Goal: Task Accomplishment & Management: Manage account settings

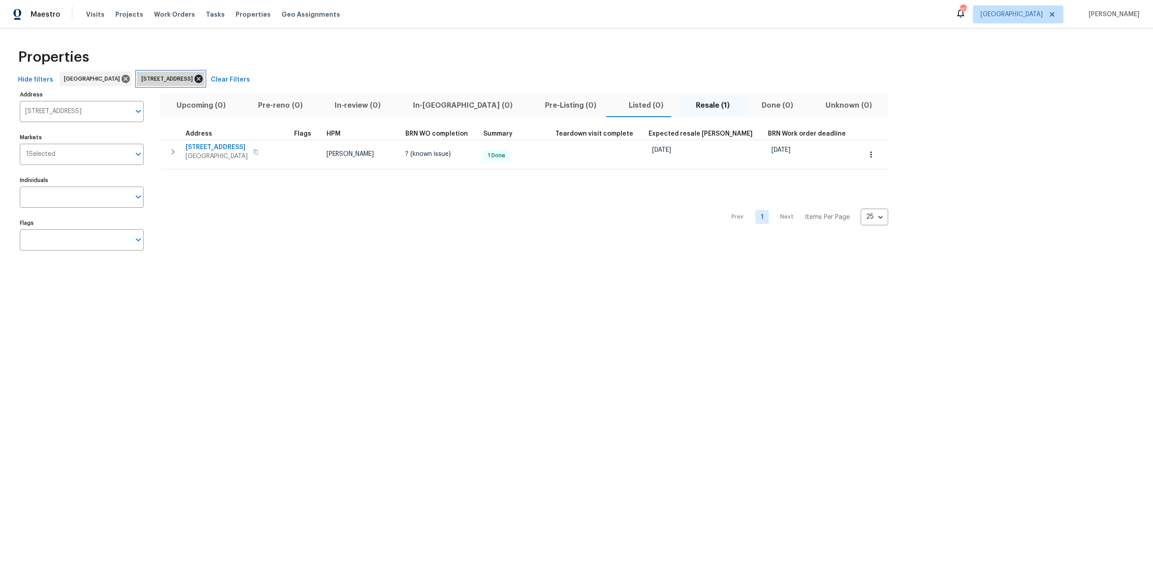
click at [203, 76] on icon at bounding box center [199, 79] width 8 height 8
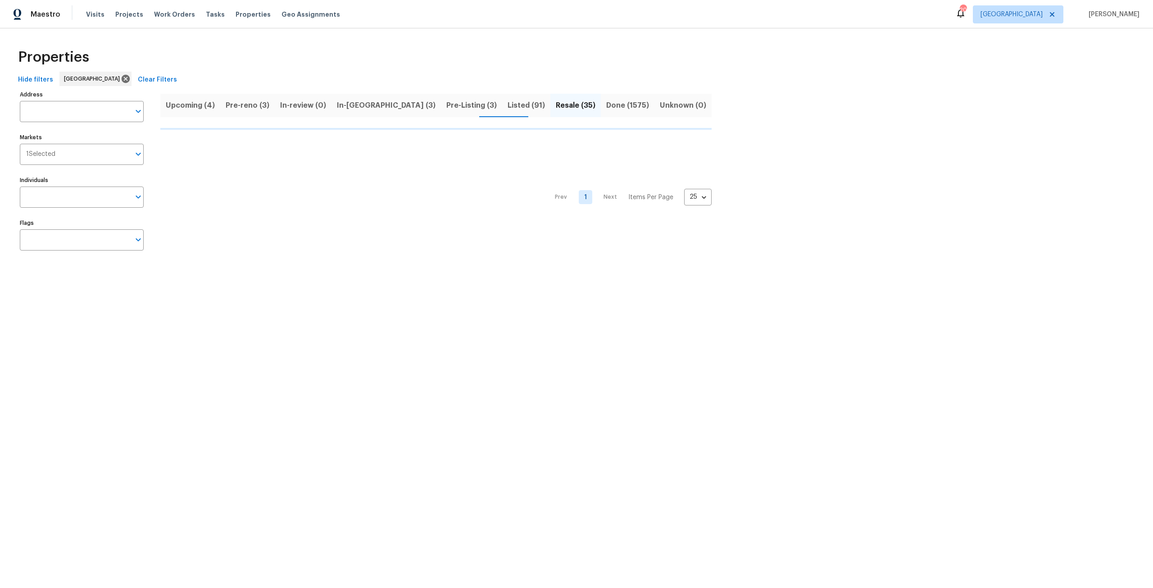
click at [95, 20] on div "Visits Projects Work Orders Tasks Properties Geo Assignments" at bounding box center [218, 14] width 265 height 18
click at [94, 14] on span "Visits" at bounding box center [95, 14] width 18 height 9
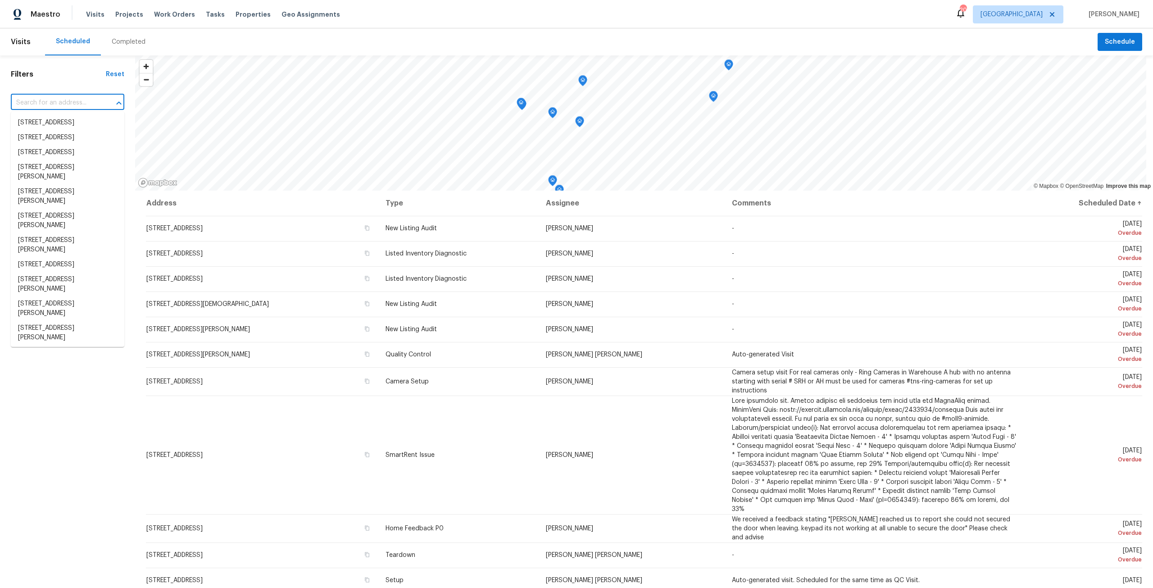
click at [74, 96] on input "text" at bounding box center [55, 103] width 88 height 14
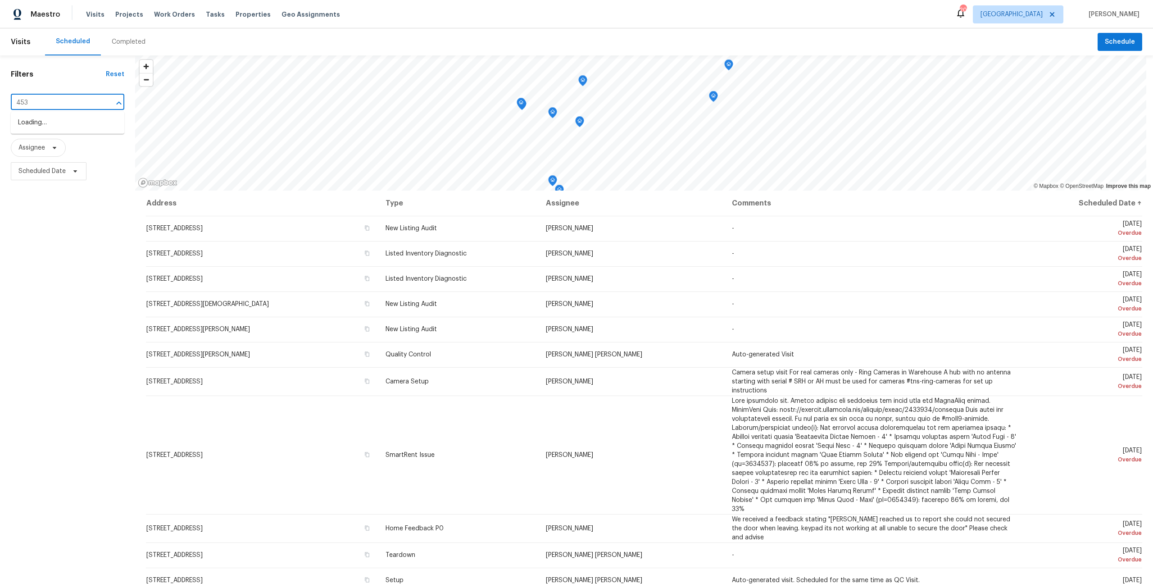
type input "4530"
click at [68, 194] on li "4530 Hercules Ave, Jacksonville, FL 32205" at bounding box center [67, 186] width 113 height 15
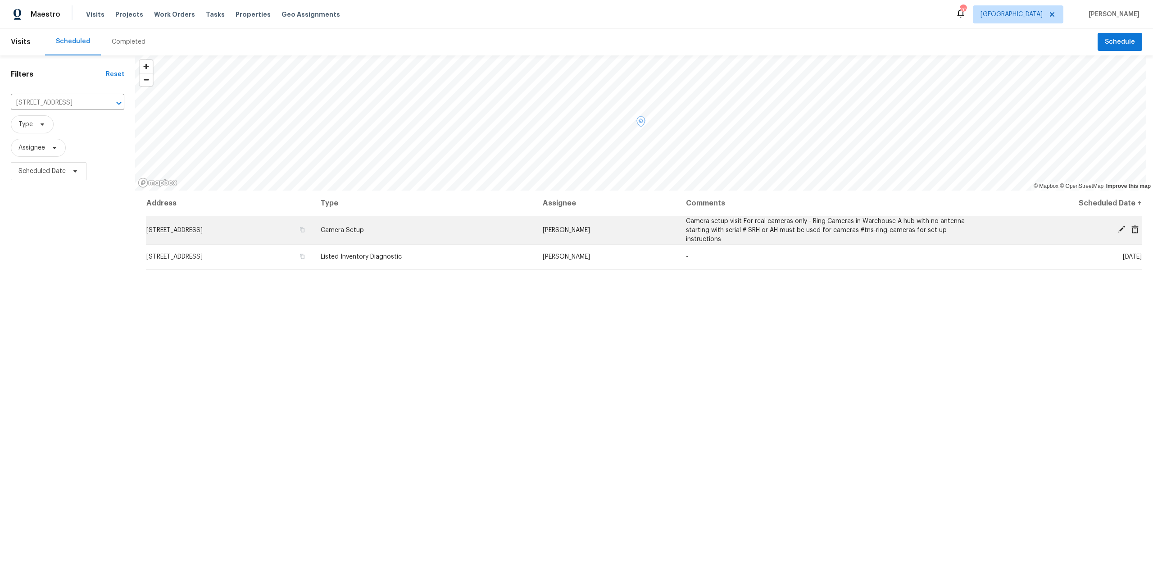
click at [1131, 231] on icon at bounding box center [1134, 229] width 7 height 8
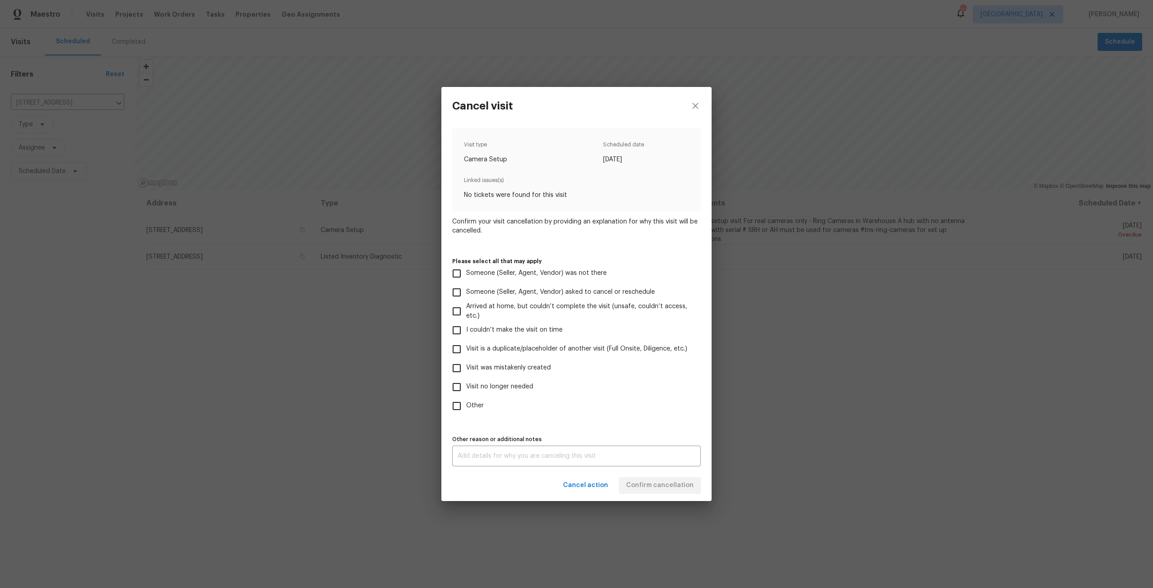
click at [514, 330] on span "I couldn’t make the visit on time" at bounding box center [514, 329] width 96 height 9
click at [466, 330] on input "I couldn’t make the visit on time" at bounding box center [456, 330] width 19 height 19
checkbox input "true"
click at [650, 481] on span "Confirm cancellation" at bounding box center [660, 485] width 68 height 11
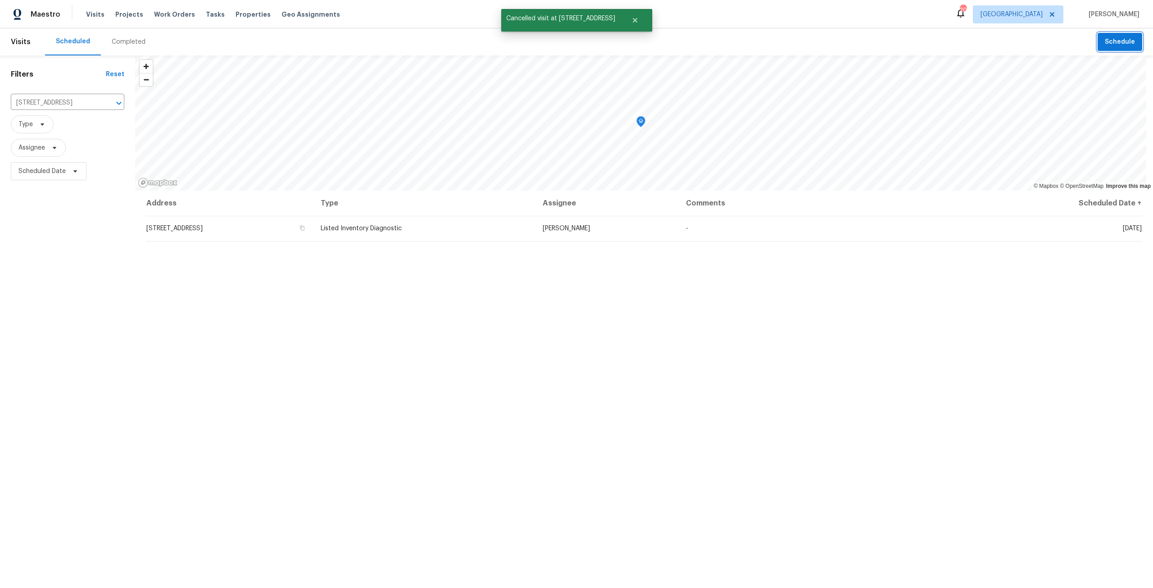
click at [1112, 41] on span "Schedule" at bounding box center [1120, 41] width 30 height 11
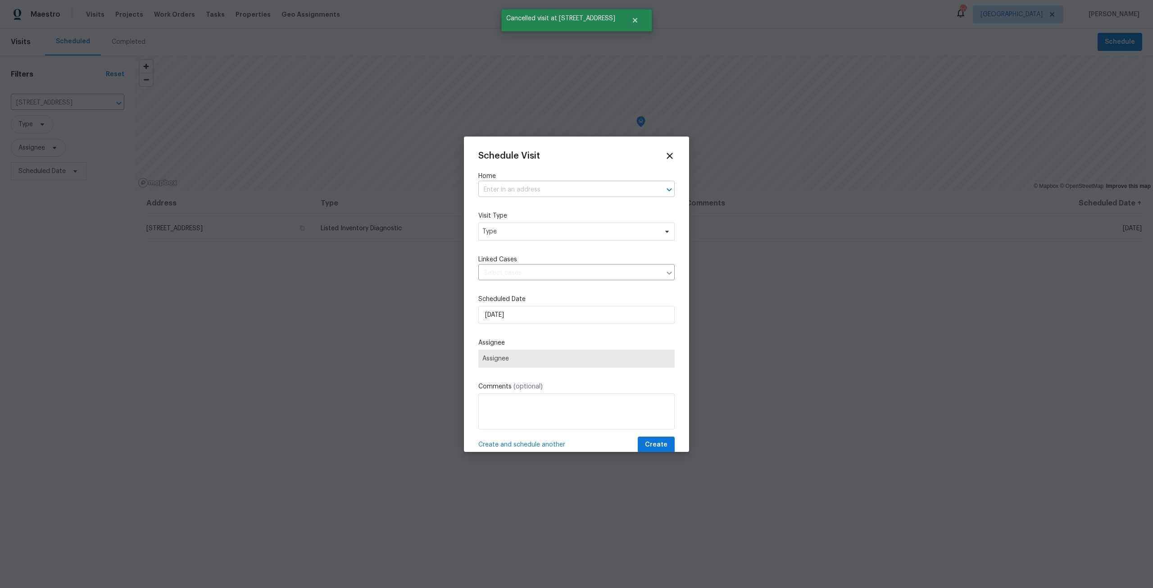
click at [530, 186] on input "text" at bounding box center [563, 190] width 171 height 14
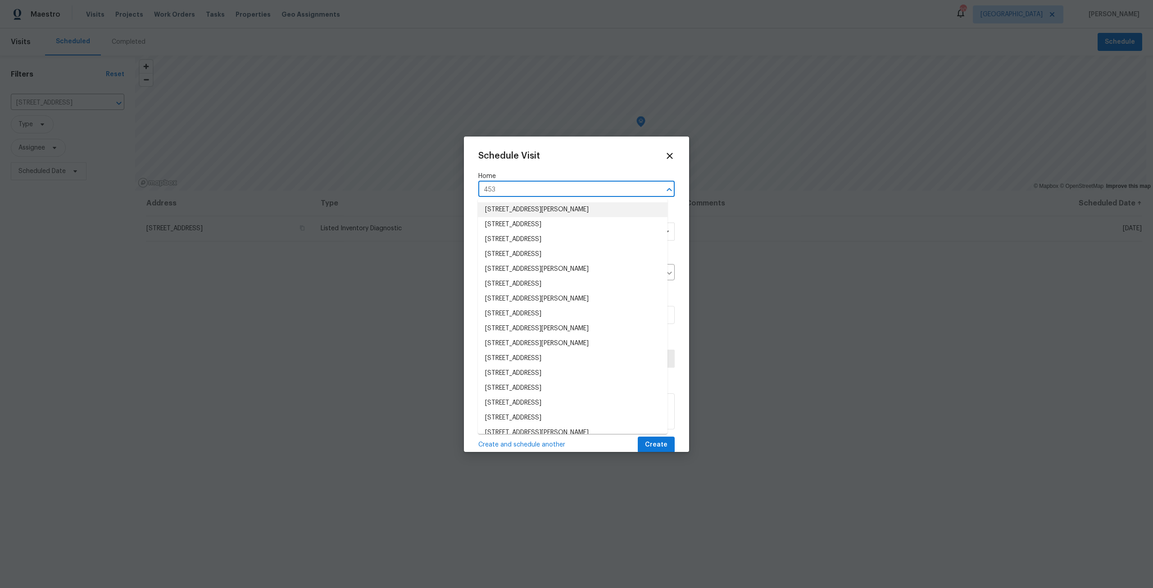
type input "4530"
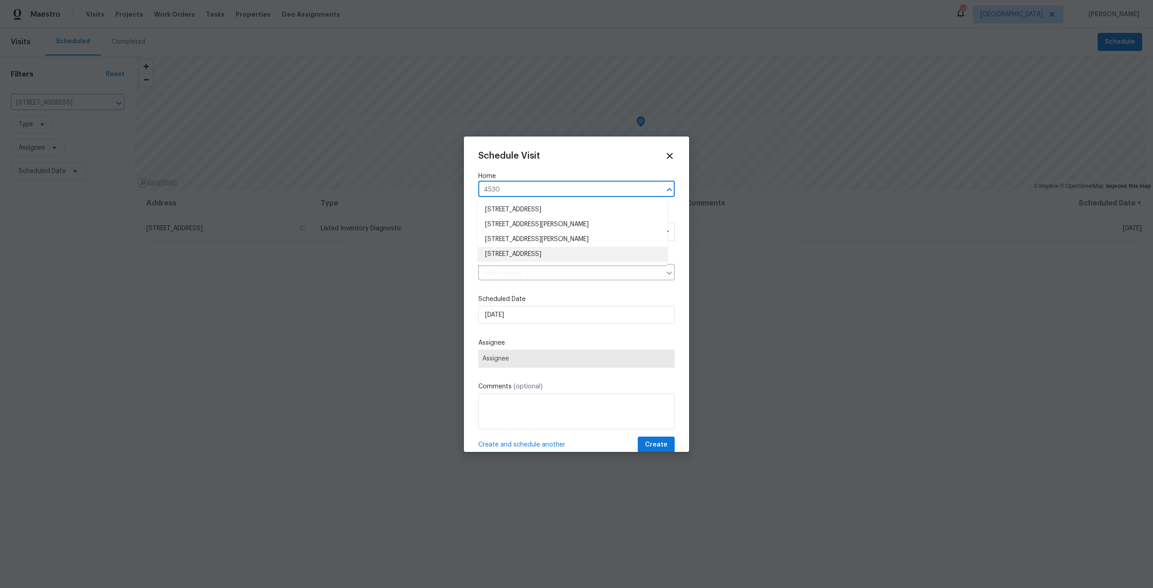
click at [535, 254] on li "4530 Hercules Ave, Jacksonville, FL 32205" at bounding box center [573, 254] width 190 height 15
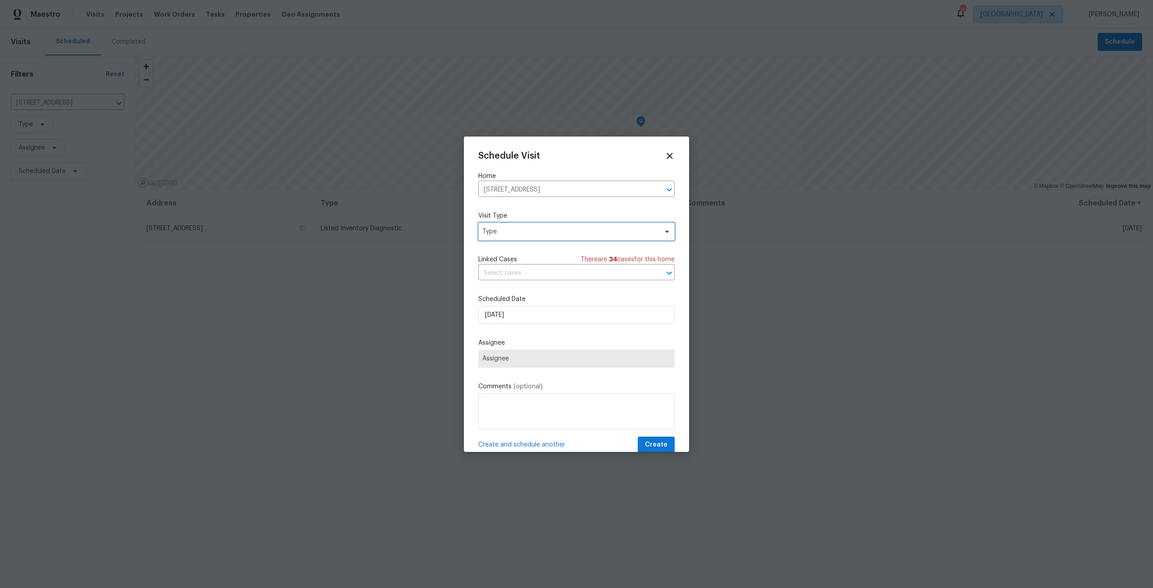
click at [540, 229] on span "Type" at bounding box center [569, 231] width 175 height 9
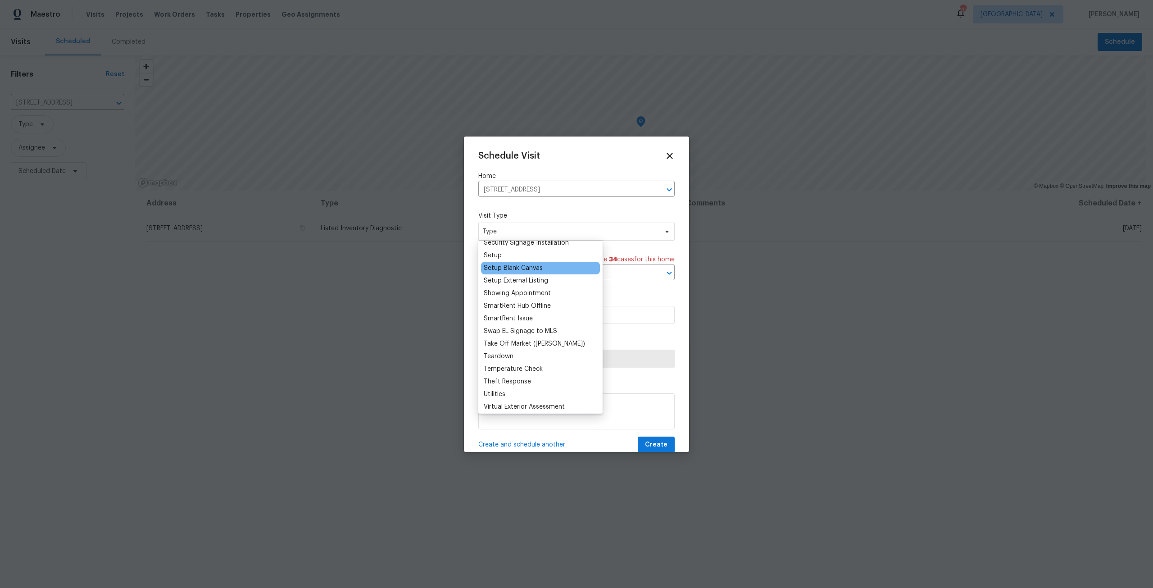
scroll to position [753, 0]
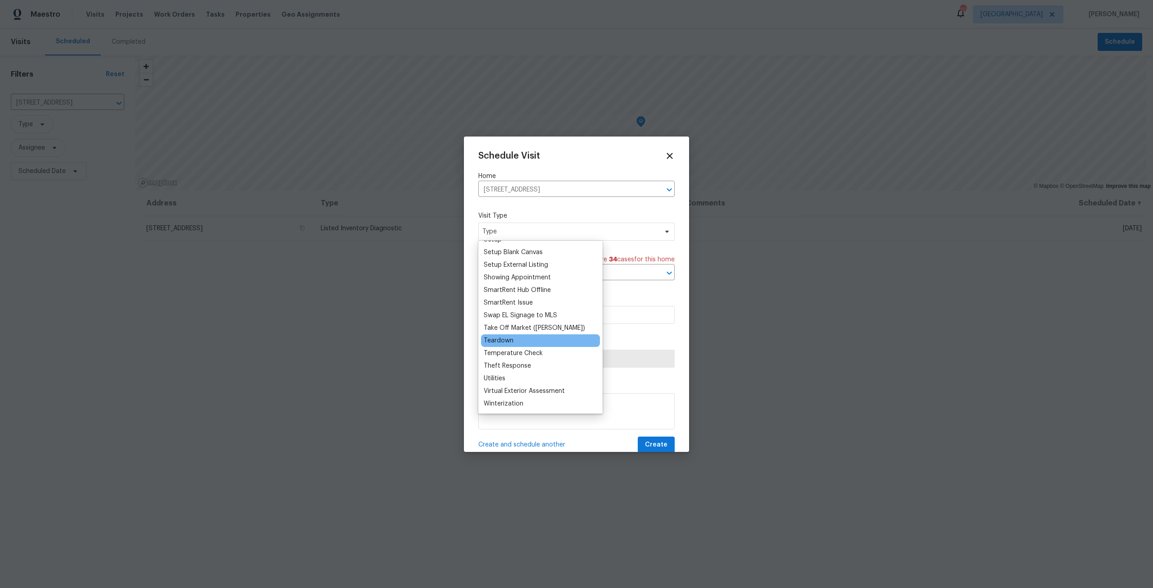
click at [524, 342] on div "Teardown" at bounding box center [540, 340] width 119 height 13
click at [509, 340] on div "Teardown" at bounding box center [499, 340] width 30 height 9
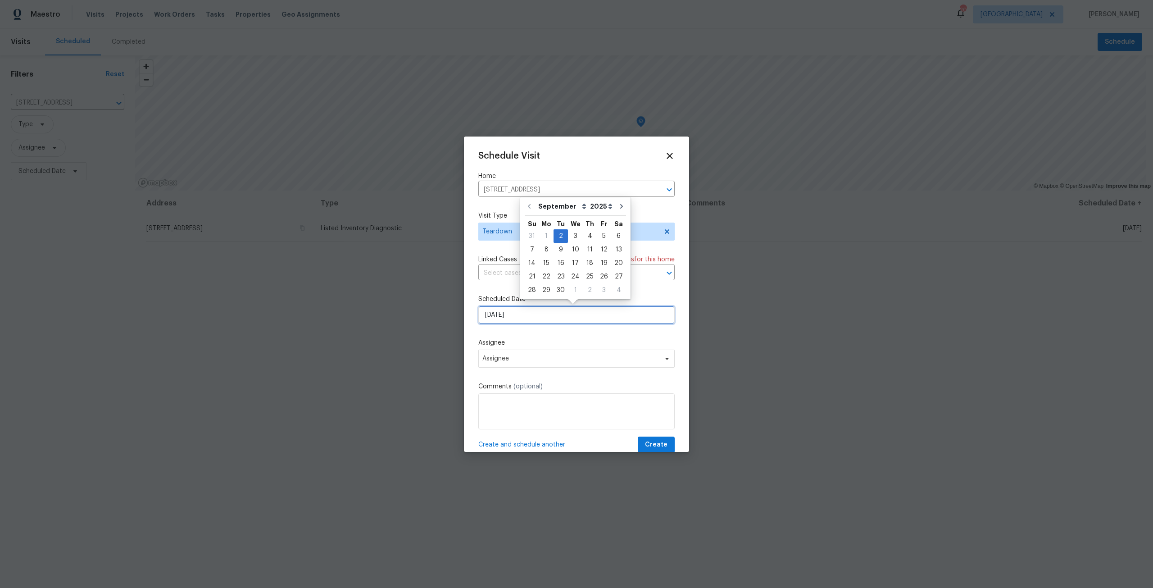
click at [534, 316] on input "[DATE]" at bounding box center [576, 315] width 196 height 18
click at [570, 236] on div "3" at bounding box center [575, 236] width 15 height 13
type input "9/3/2025"
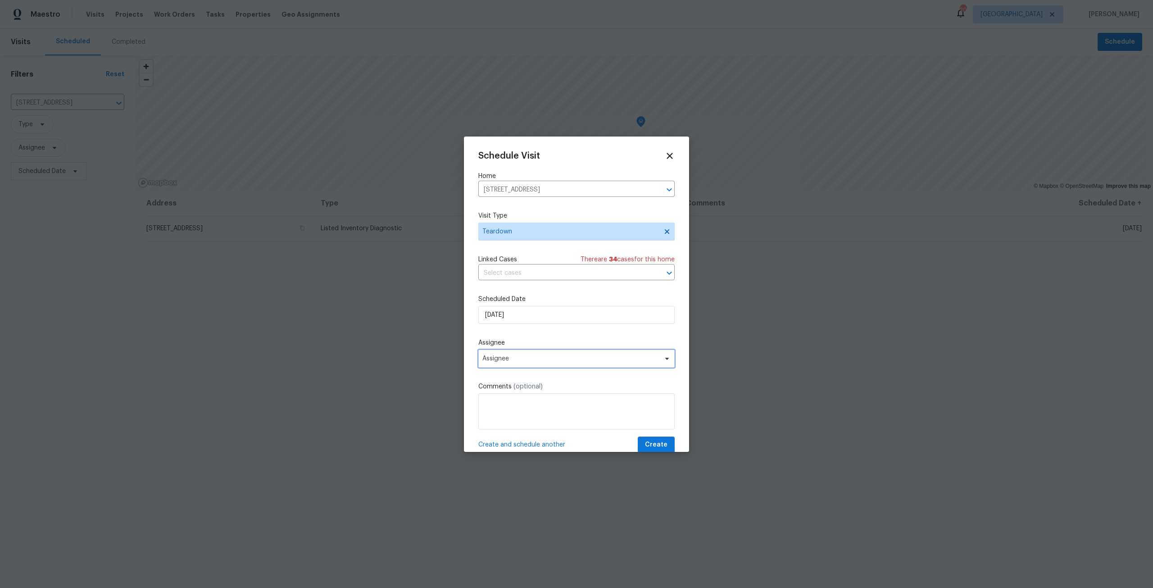
click at [524, 355] on span "Assignee" at bounding box center [570, 358] width 177 height 7
type input "dav"
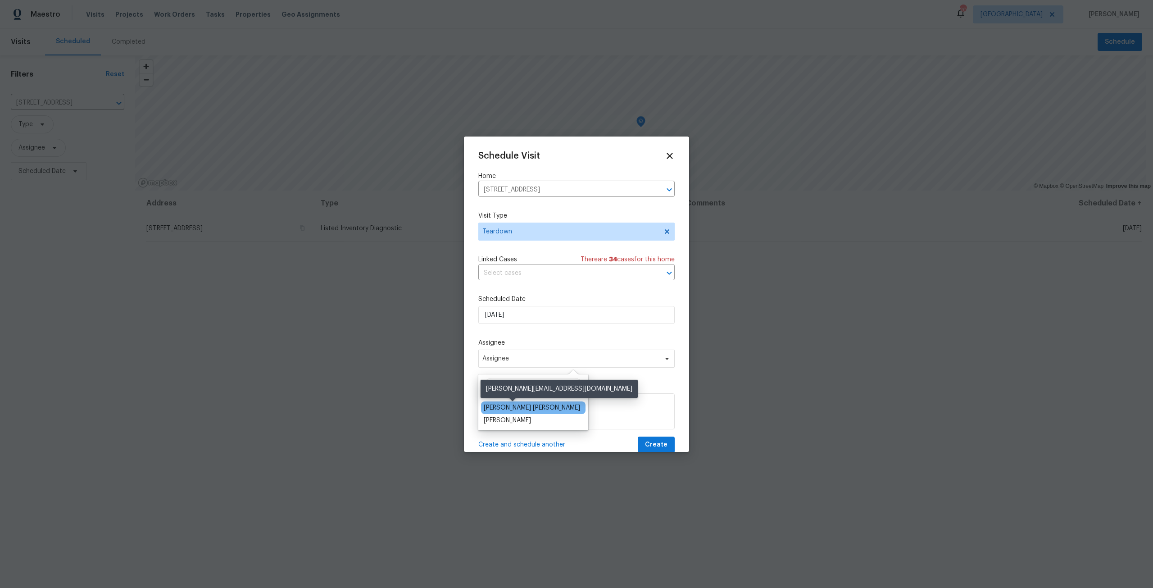
click at [516, 404] on div "David Puente Yanes" at bounding box center [532, 407] width 96 height 9
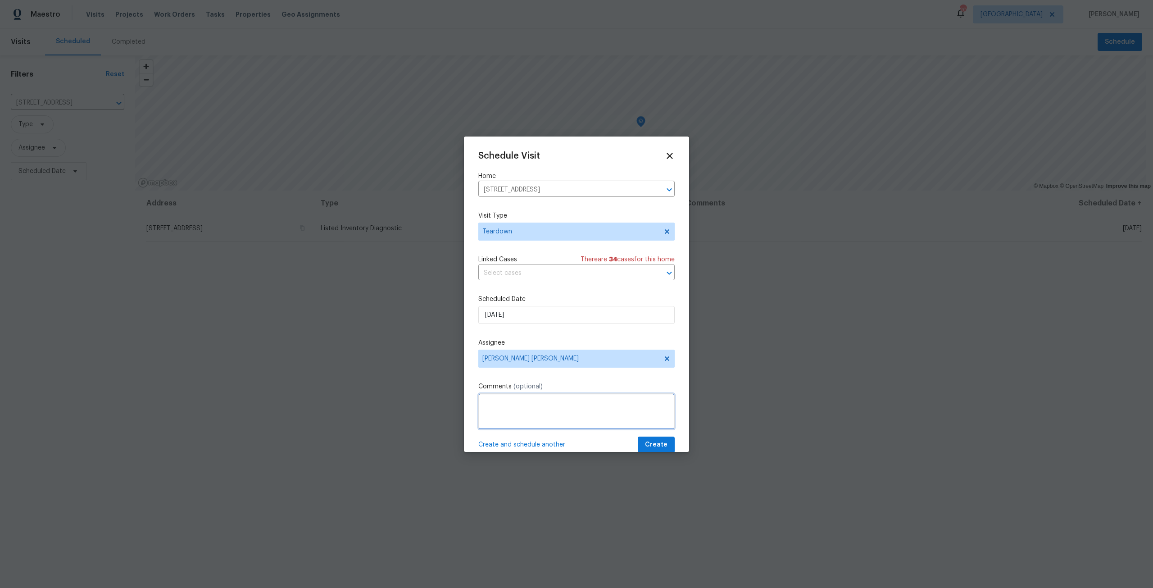
click at [533, 397] on textarea at bounding box center [576, 411] width 196 height 36
type textarea "Property turning to ELA. Please perform TD"
click at [645, 440] on span "Create" at bounding box center [656, 444] width 23 height 11
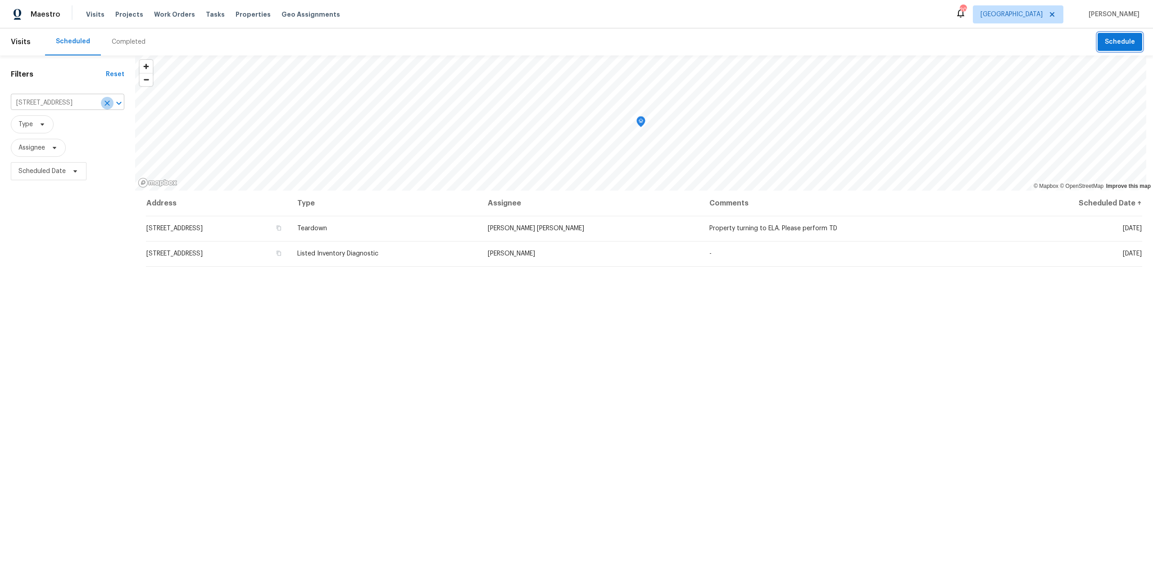
click at [104, 108] on button "Clear" at bounding box center [107, 103] width 13 height 13
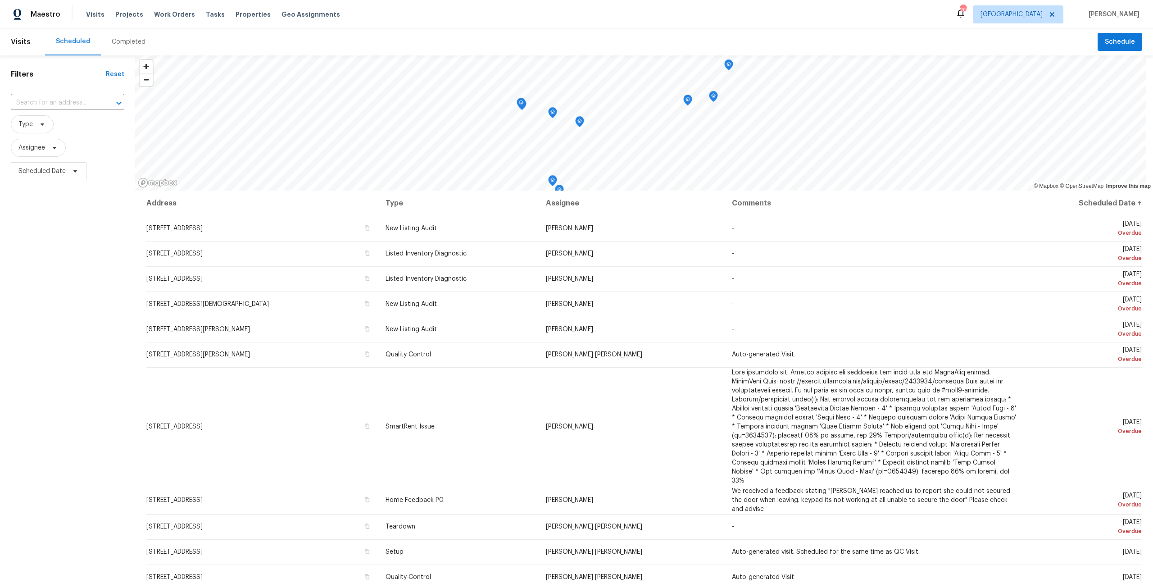
click at [201, 9] on div "Visits Projects Work Orders Tasks Properties Geo Assignments" at bounding box center [218, 14] width 265 height 18
click at [209, 16] on span "Tasks" at bounding box center [215, 14] width 19 height 6
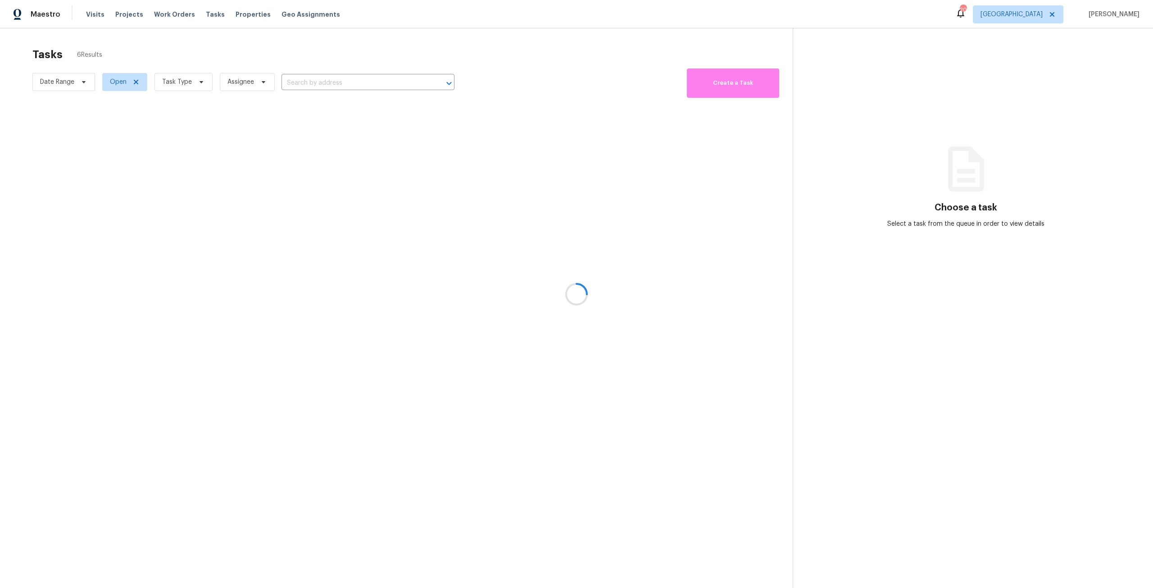
click at [180, 79] on div at bounding box center [576, 294] width 1153 height 588
click at [180, 79] on span "Task Type" at bounding box center [177, 81] width 30 height 9
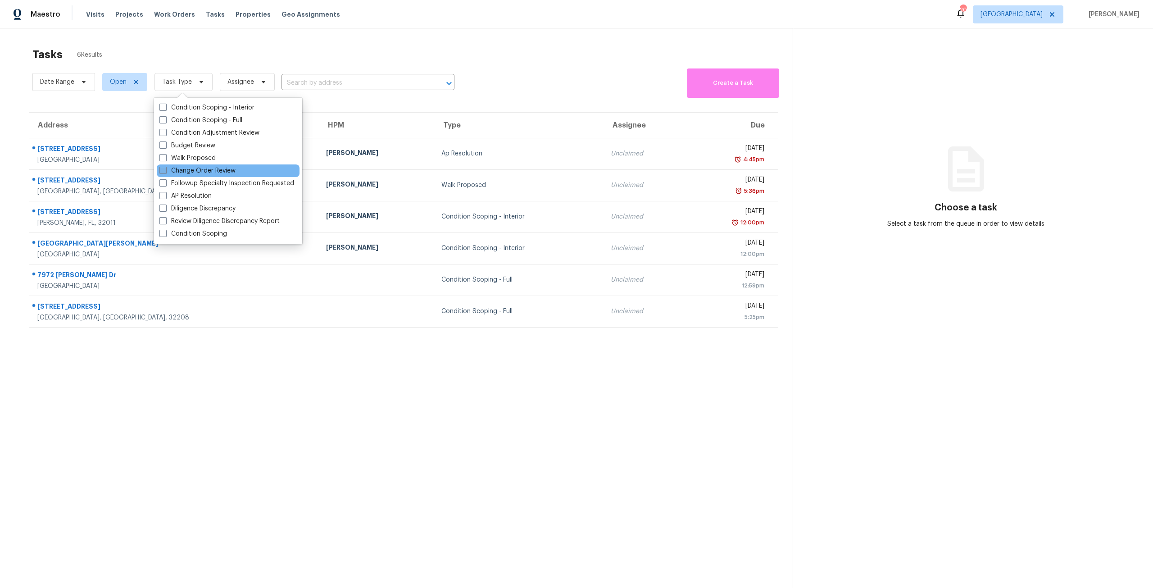
click at [203, 171] on label "Change Order Review" at bounding box center [197, 170] width 76 height 9
click at [165, 171] on input "Change Order Review" at bounding box center [162, 169] width 6 height 6
checkbox input "true"
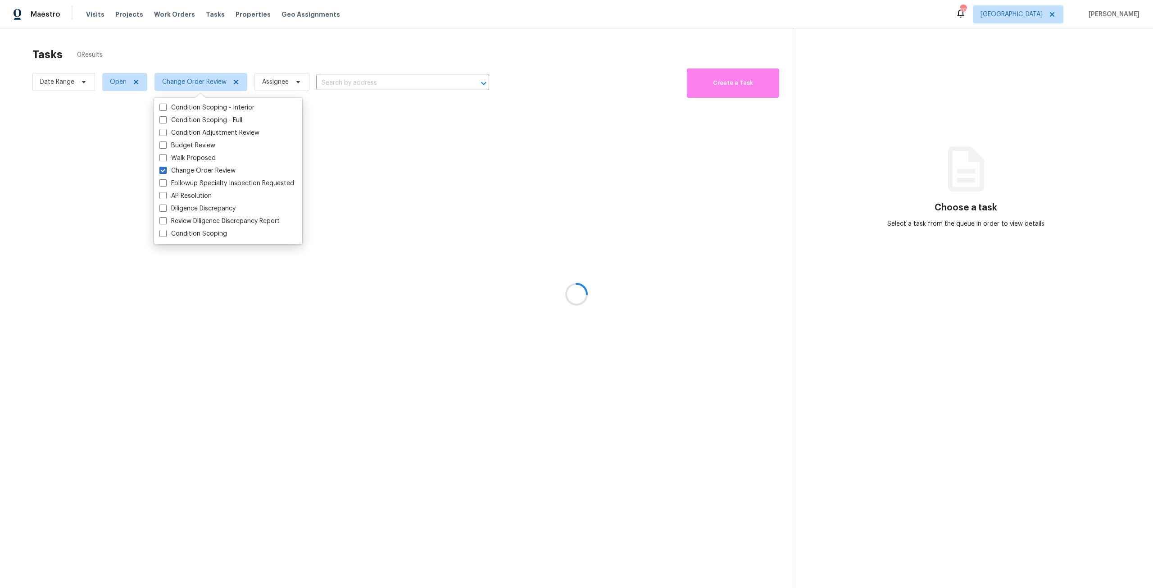
click at [195, 43] on div "Tasks 0 Results" at bounding box center [412, 54] width 760 height 23
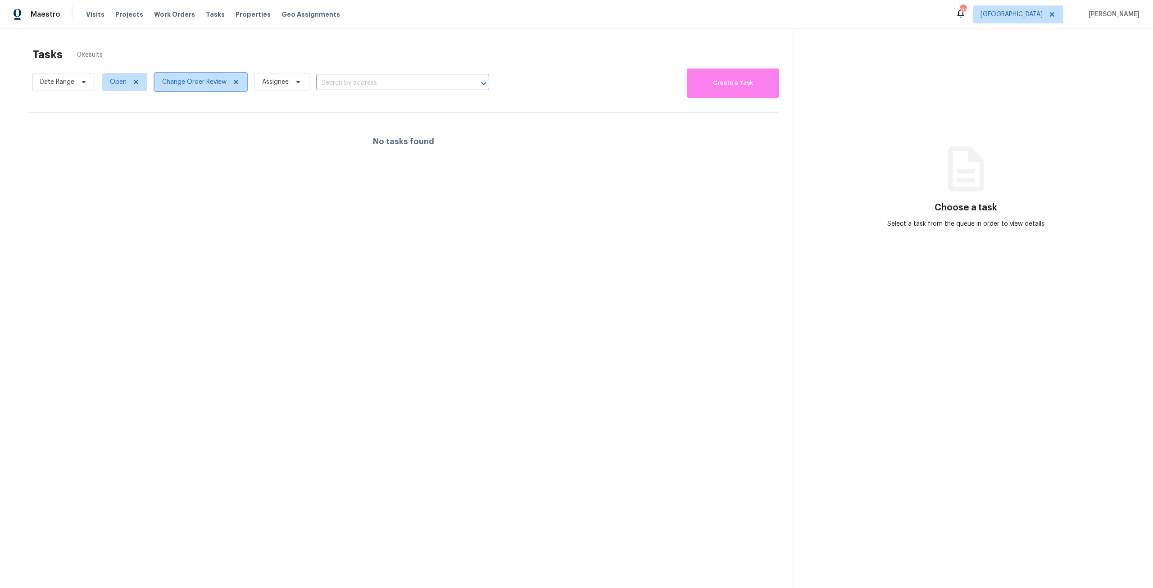
click at [205, 82] on span "Change Order Review" at bounding box center [194, 81] width 64 height 9
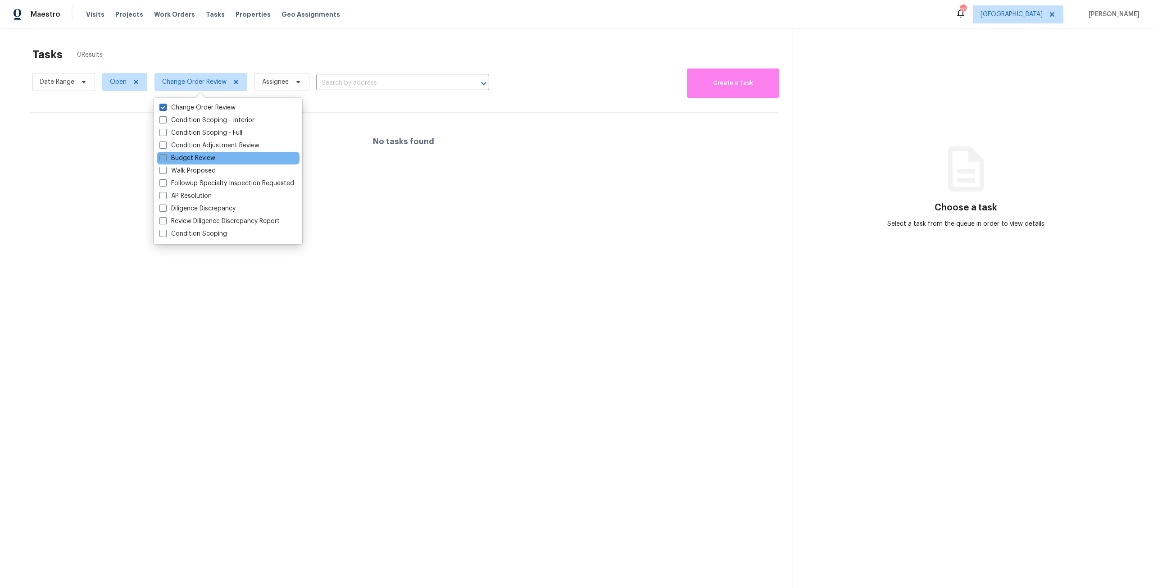
click at [208, 154] on label "Budget Review" at bounding box center [187, 158] width 56 height 9
click at [165, 154] on input "Budget Review" at bounding box center [162, 157] width 6 height 6
checkbox input "true"
click at [242, 50] on div "Tasks 0 Results" at bounding box center [412, 54] width 760 height 23
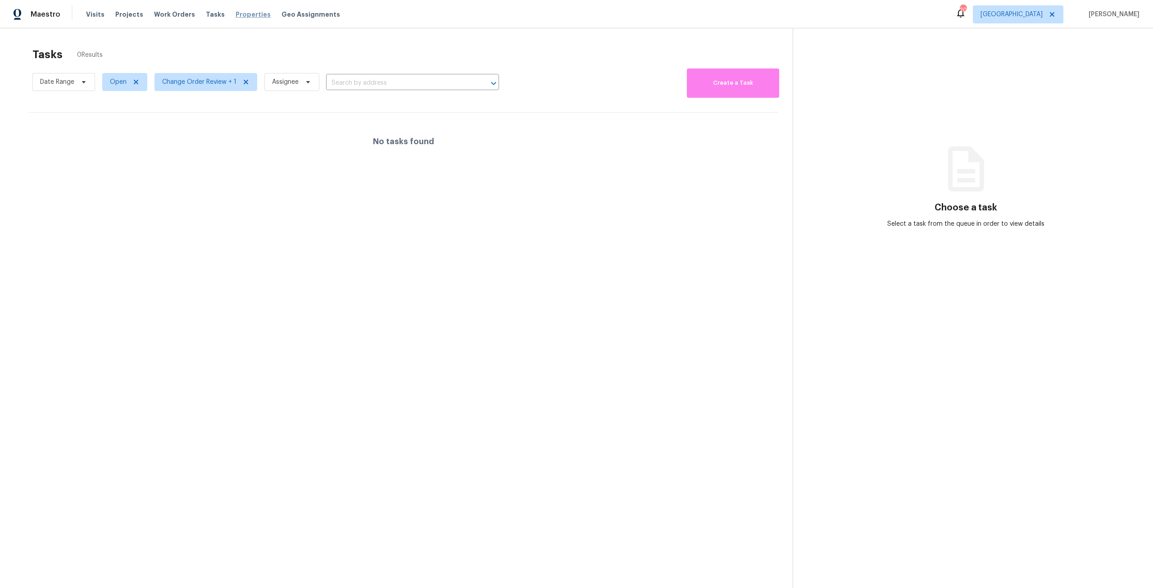
click at [249, 11] on span "Properties" at bounding box center [253, 14] width 35 height 9
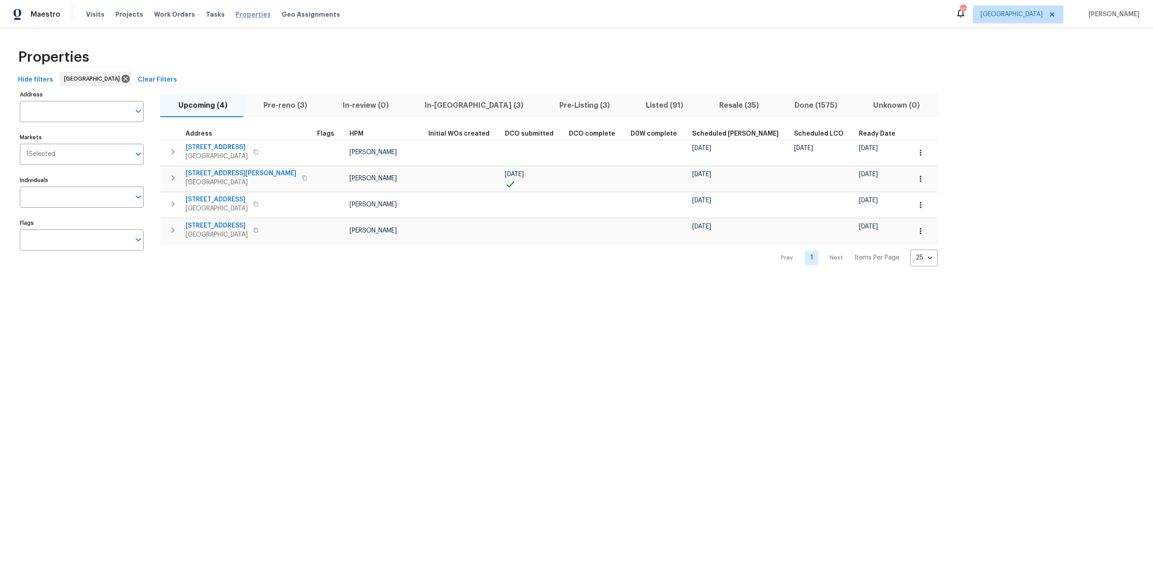
click at [242, 10] on span "Properties" at bounding box center [253, 14] width 35 height 9
click at [236, 12] on span "Properties" at bounding box center [253, 14] width 35 height 9
click at [206, 16] on span "Tasks" at bounding box center [215, 14] width 19 height 6
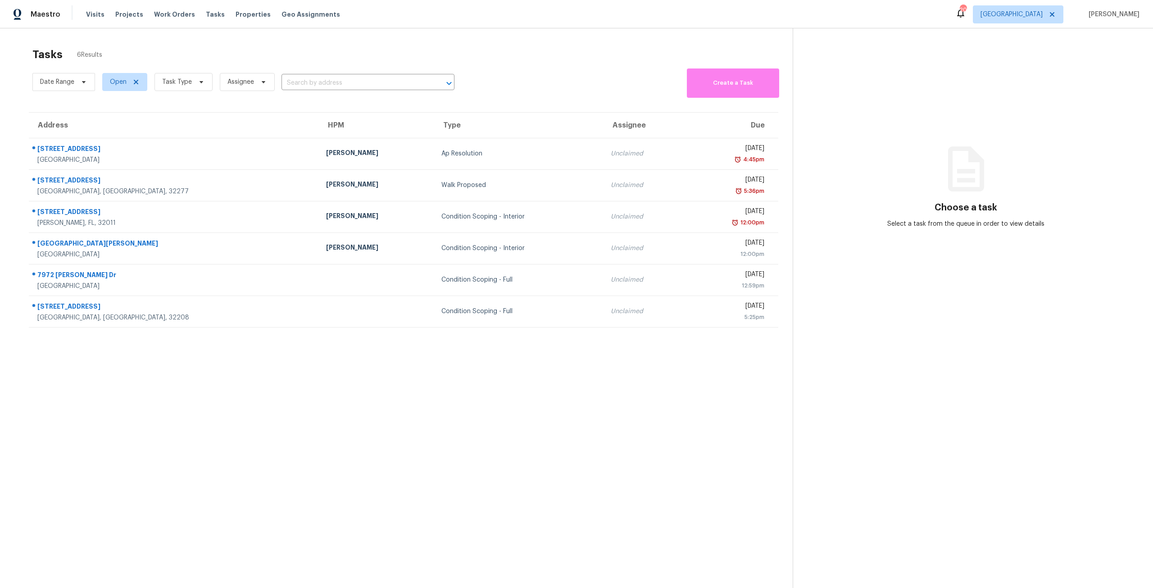
click at [177, 22] on div "Visits Projects Work Orders Tasks Properties Geo Assignments" at bounding box center [218, 14] width 265 height 18
click at [189, 21] on div "Visits Projects Work Orders Tasks Properties Geo Assignments" at bounding box center [218, 14] width 265 height 18
click at [184, 16] on span "Work Orders" at bounding box center [174, 14] width 41 height 9
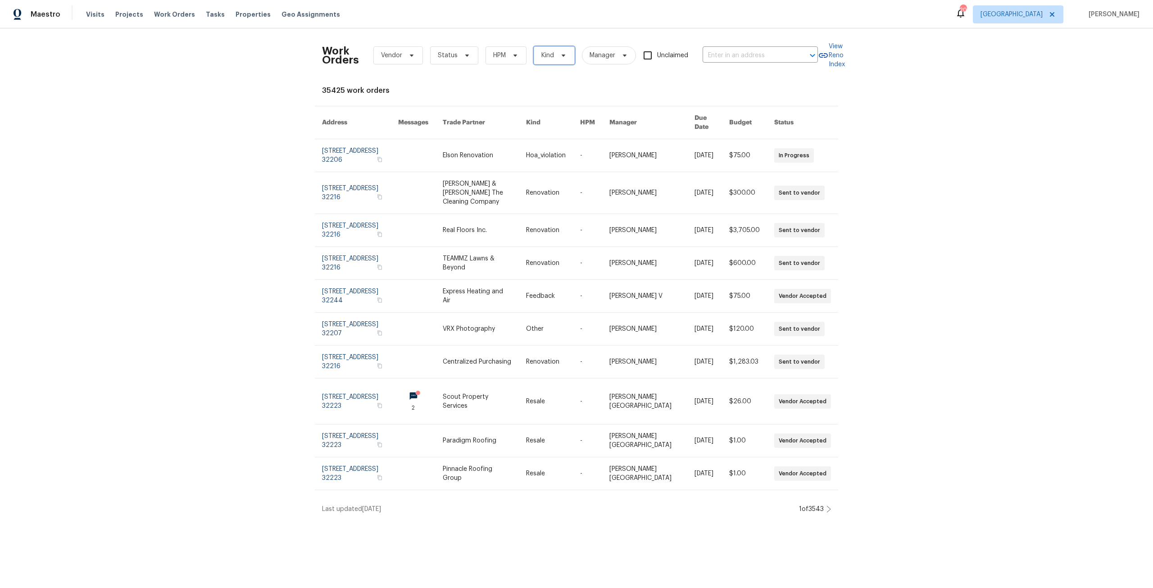
click at [540, 60] on span "Kind" at bounding box center [554, 55] width 41 height 18
click at [494, 54] on span "HPM" at bounding box center [499, 55] width 13 height 9
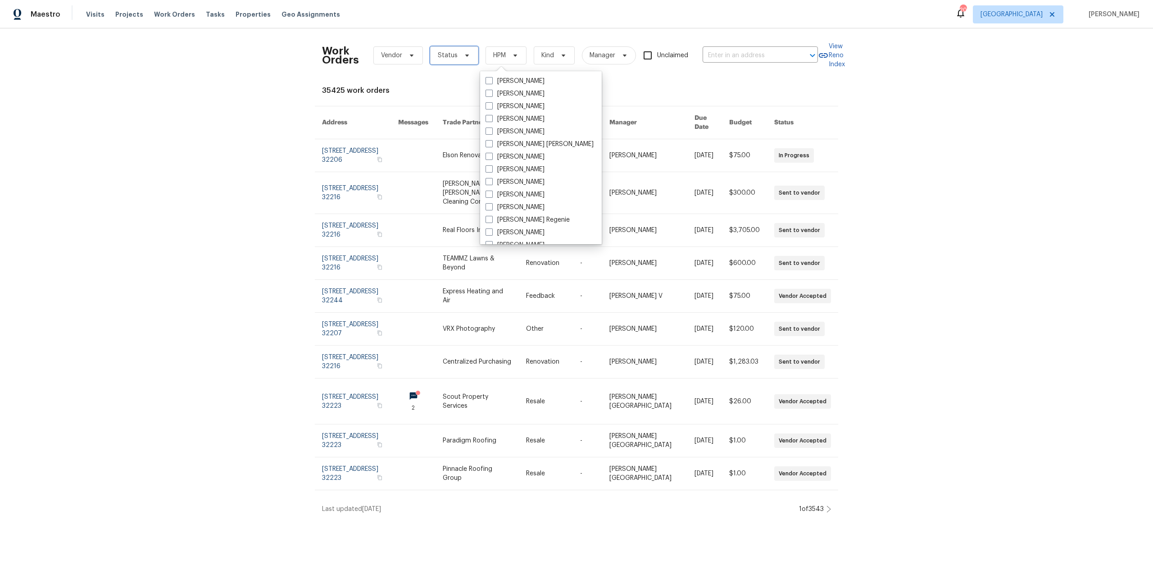
click at [434, 50] on span "Status" at bounding box center [454, 55] width 48 height 18
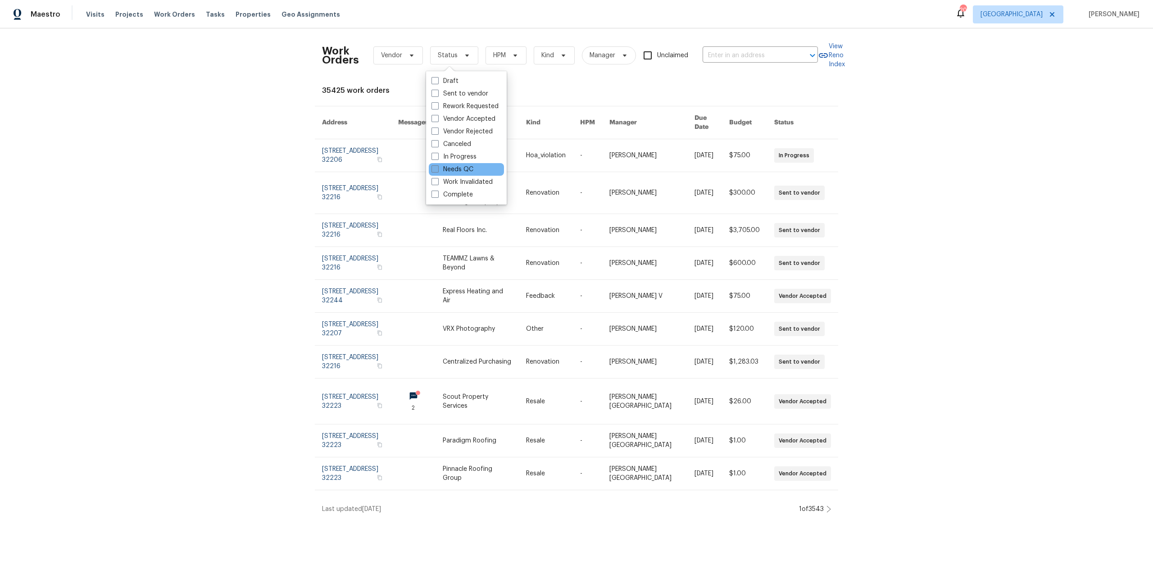
click at [467, 167] on label "Needs QC" at bounding box center [452, 169] width 42 height 9
click at [437, 167] on input "Needs QC" at bounding box center [434, 168] width 6 height 6
checkbox input "true"
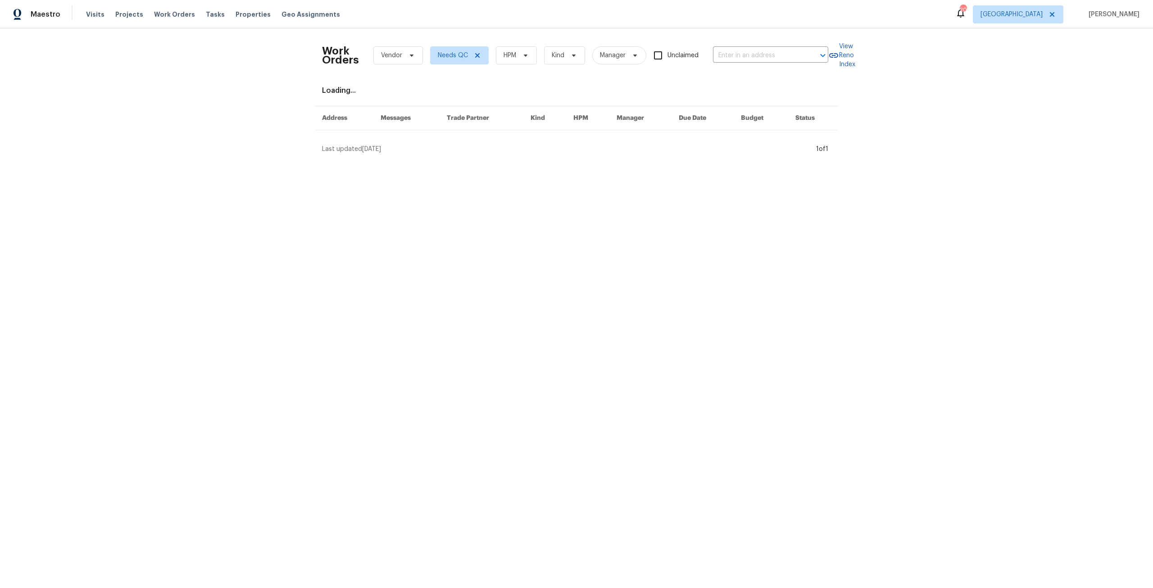
click at [216, 145] on div "Work Orders Vendor Needs QC HPM Kind Manager Unclaimed ​ View Reno Index Loadin…" at bounding box center [576, 94] width 1153 height 132
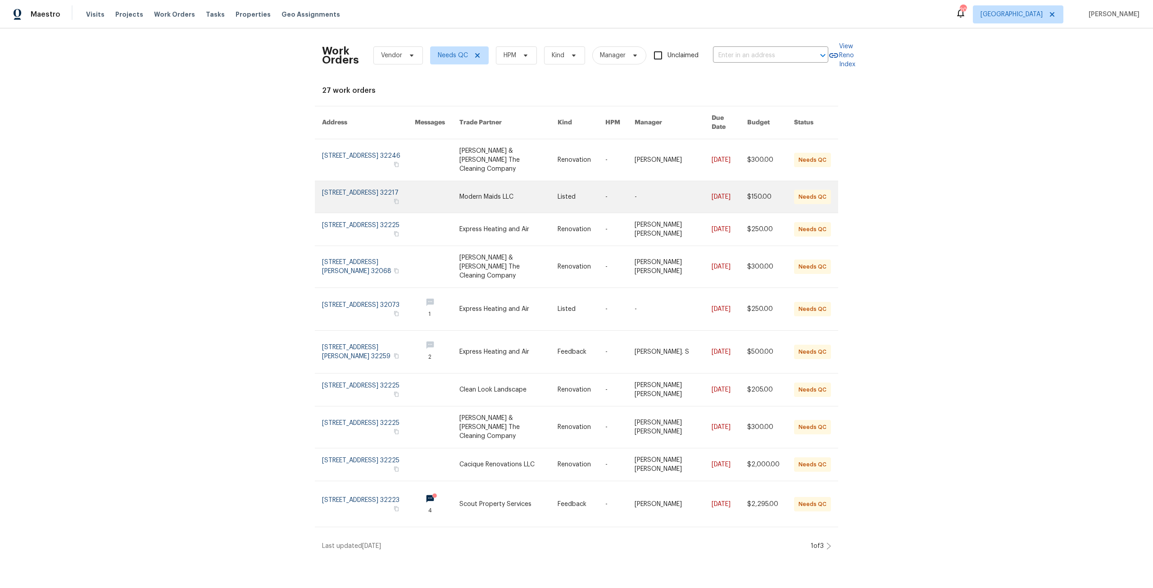
click at [514, 189] on link at bounding box center [508, 197] width 98 height 32
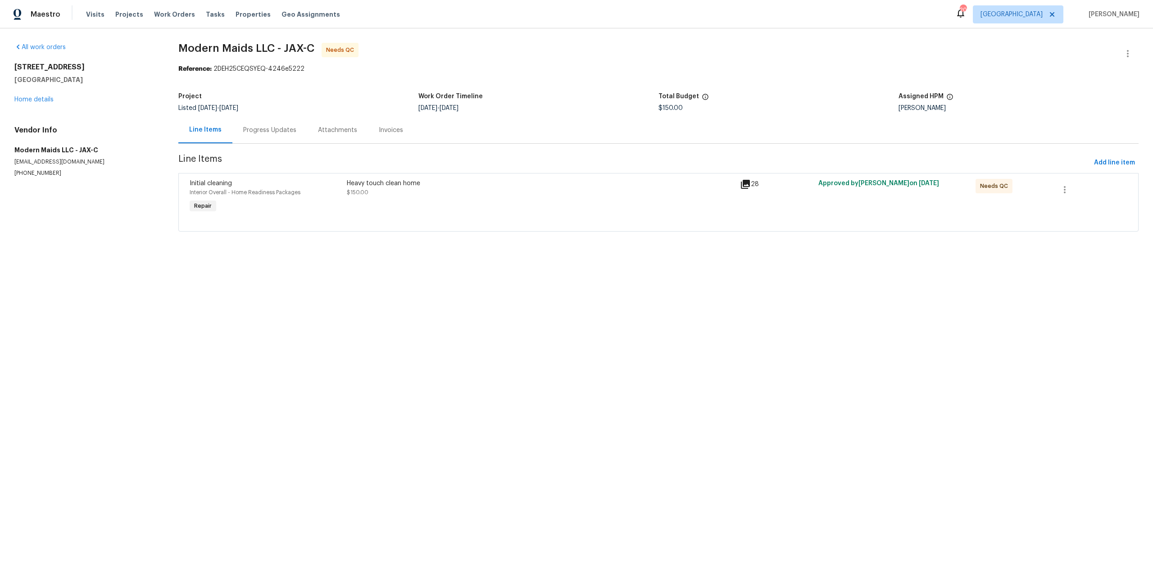
click at [380, 183] on div "Heavy touch clean home" at bounding box center [541, 183] width 388 height 9
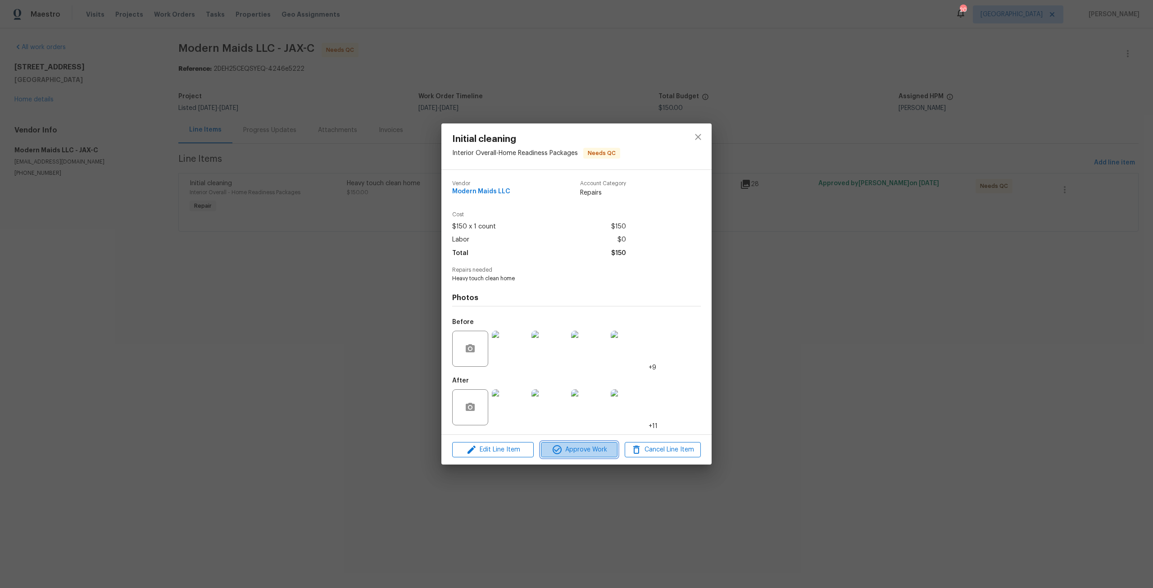
click at [580, 449] on span "Approve Work" at bounding box center [579, 449] width 71 height 11
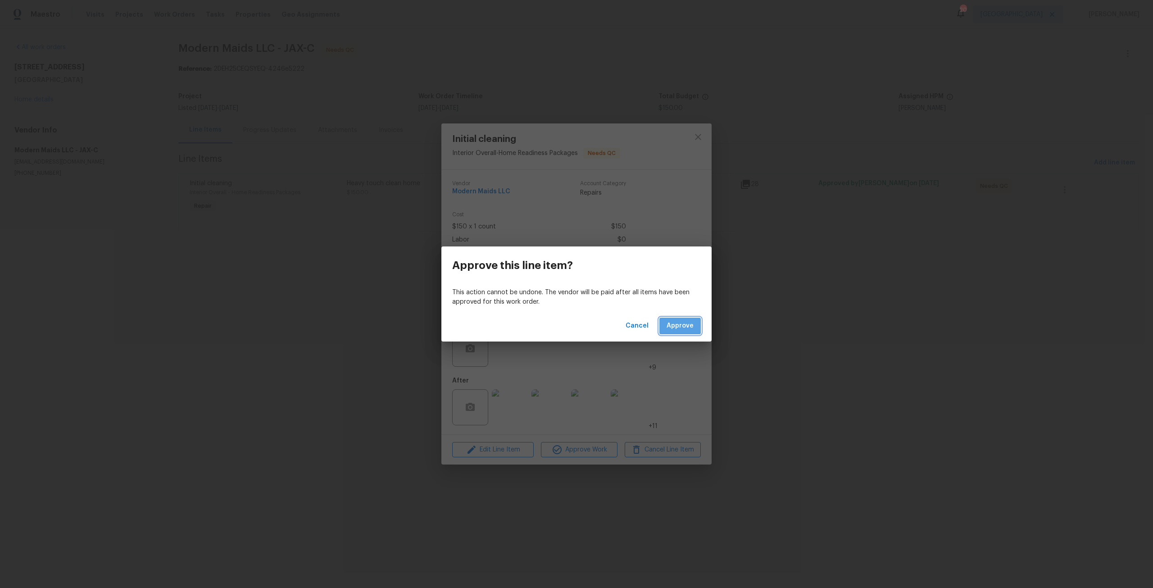
click at [676, 325] on span "Approve" at bounding box center [680, 325] width 27 height 11
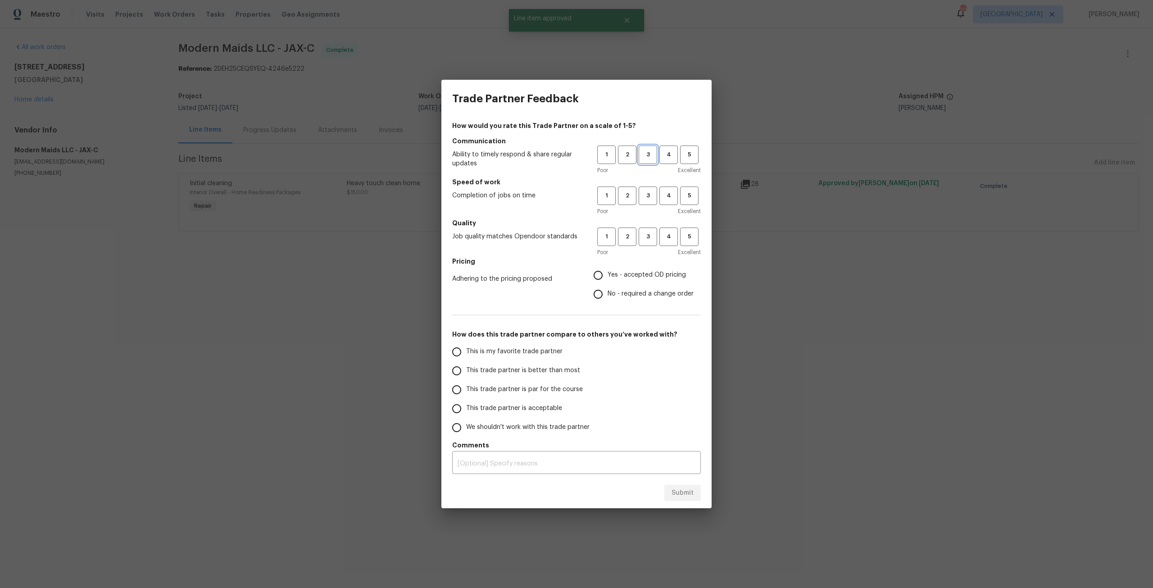
click at [647, 156] on span "3" at bounding box center [647, 155] width 17 height 10
click at [647, 201] on button "3" at bounding box center [648, 195] width 18 height 18
click at [643, 240] on span "3" at bounding box center [647, 236] width 17 height 10
click at [605, 276] on input "Yes - accepted OD pricing" at bounding box center [598, 275] width 19 height 19
radio input "true"
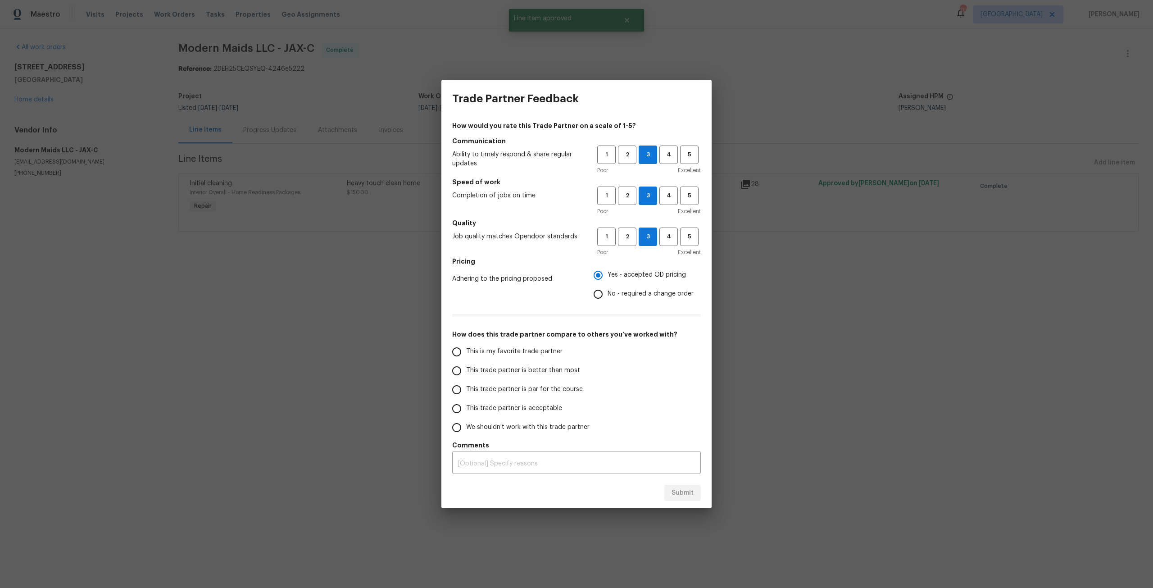
click at [483, 390] on span "This trade partner is par for the course" at bounding box center [524, 389] width 117 height 9
click at [466, 390] on input "This trade partner is par for the course" at bounding box center [456, 389] width 19 height 19
click at [686, 501] on button "Submit" at bounding box center [682, 493] width 36 height 17
radio input "true"
radio input "false"
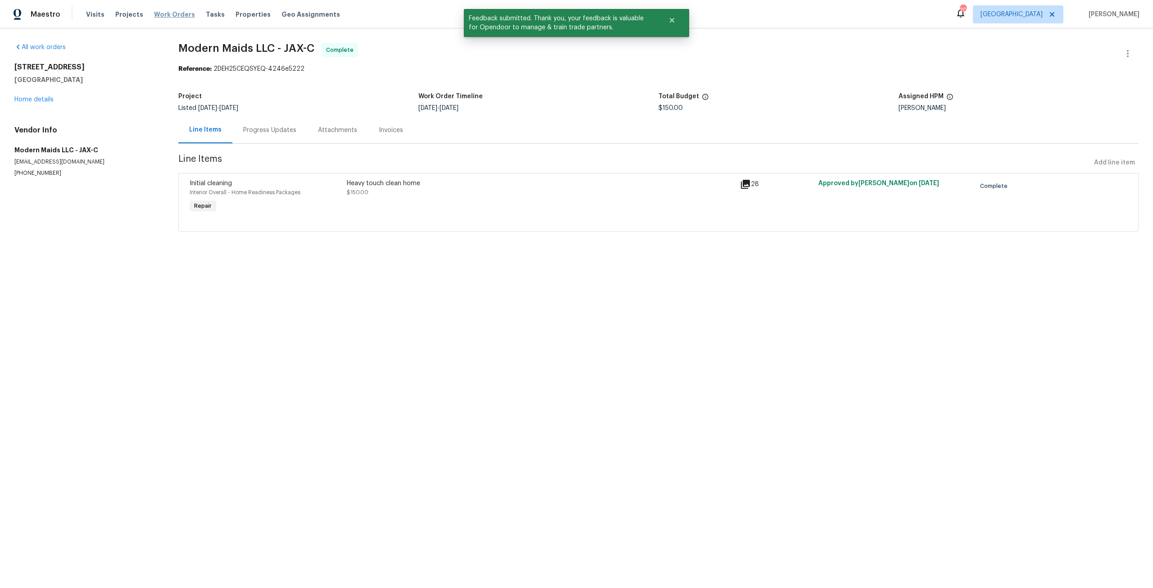
drag, startPoint x: 177, startPoint y: 11, endPoint x: 183, endPoint y: 11, distance: 5.9
click at [177, 11] on span "Work Orders" at bounding box center [174, 14] width 41 height 9
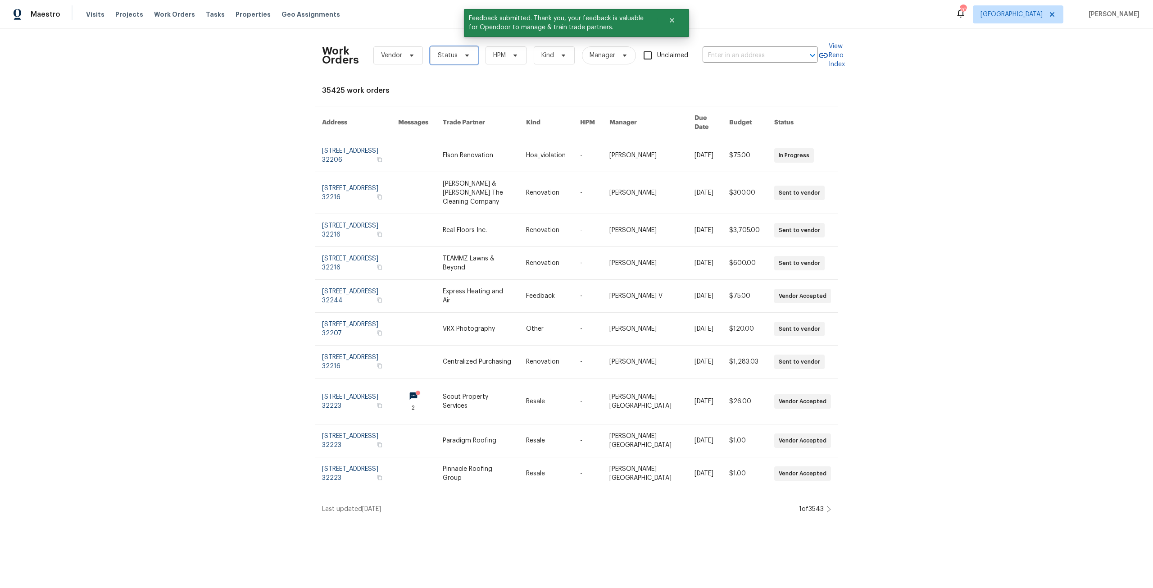
click at [438, 56] on span "Status" at bounding box center [448, 55] width 20 height 9
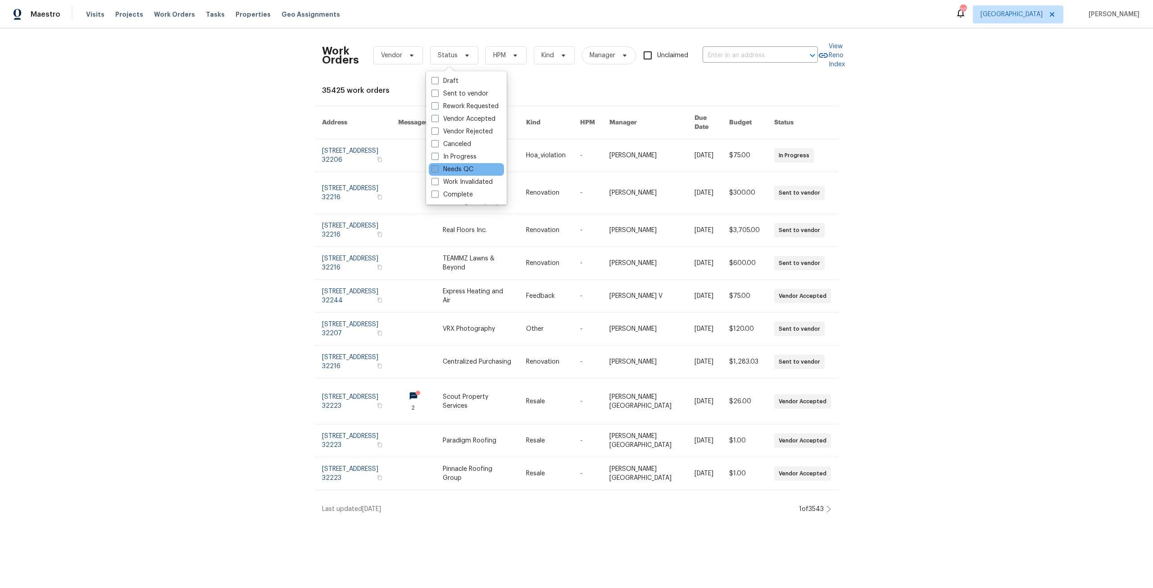
click at [458, 168] on label "Needs QC" at bounding box center [452, 169] width 42 height 9
click at [437, 168] on input "Needs QC" at bounding box center [434, 168] width 6 height 6
checkbox input "true"
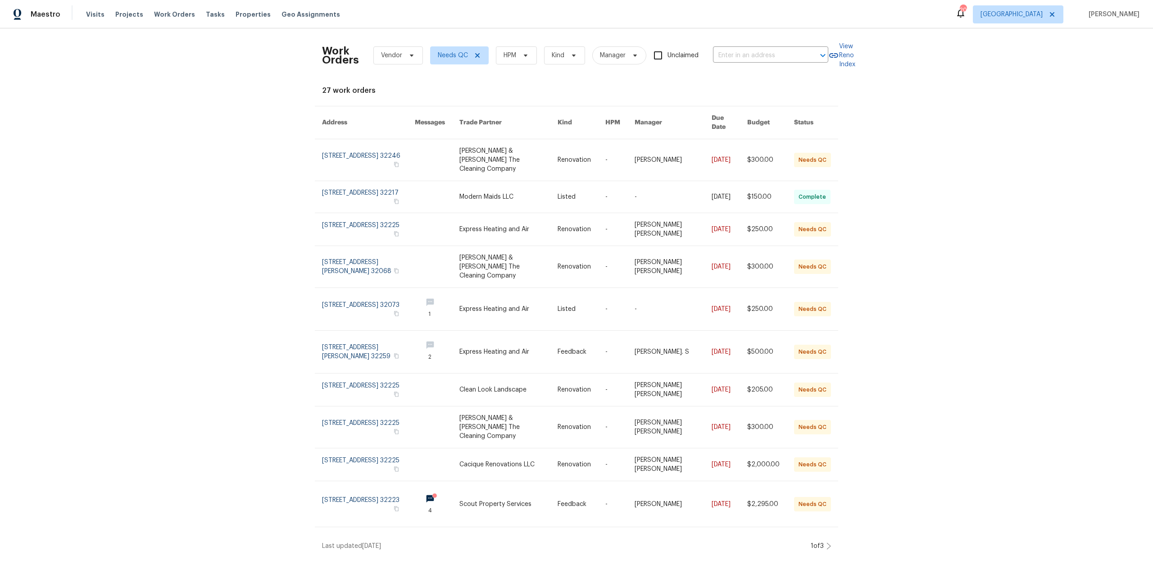
click at [827, 543] on icon at bounding box center [829, 546] width 4 height 6
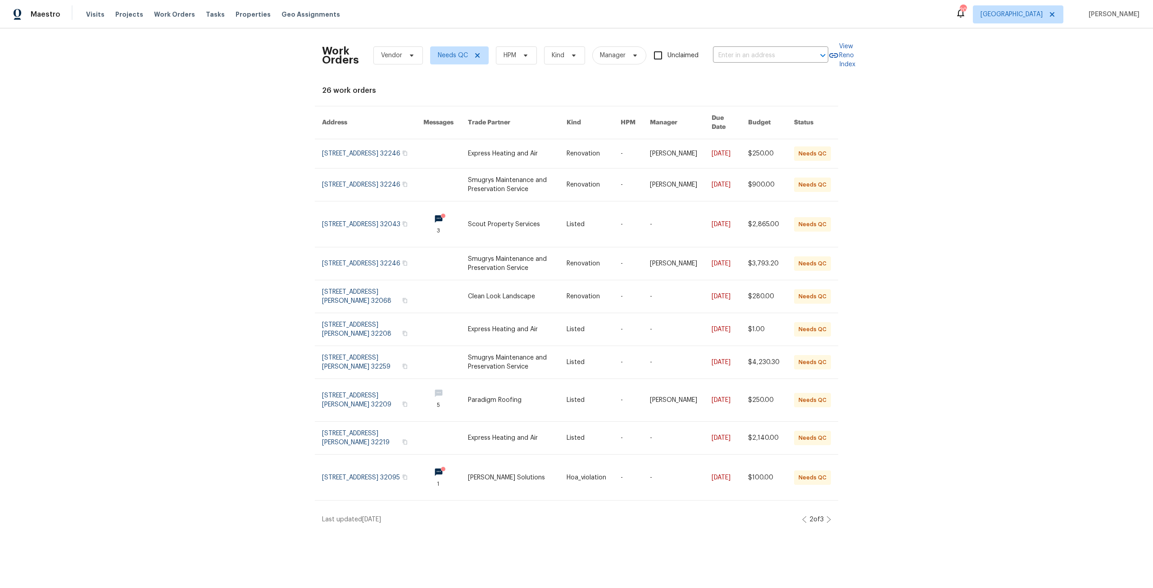
click at [826, 516] on icon at bounding box center [828, 519] width 5 height 7
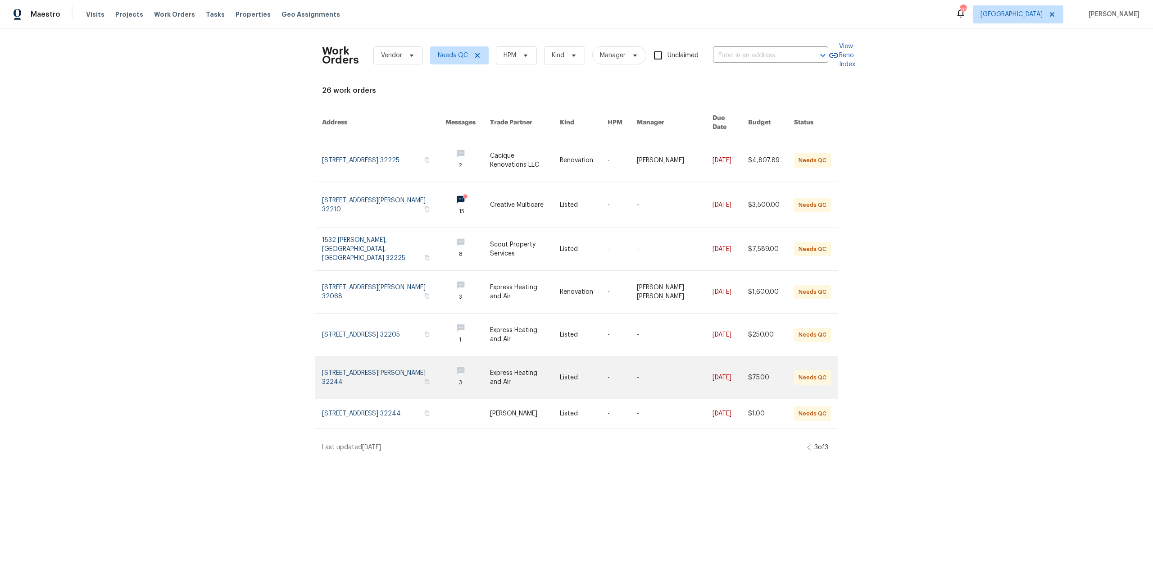
click at [362, 368] on link at bounding box center [383, 377] width 123 height 42
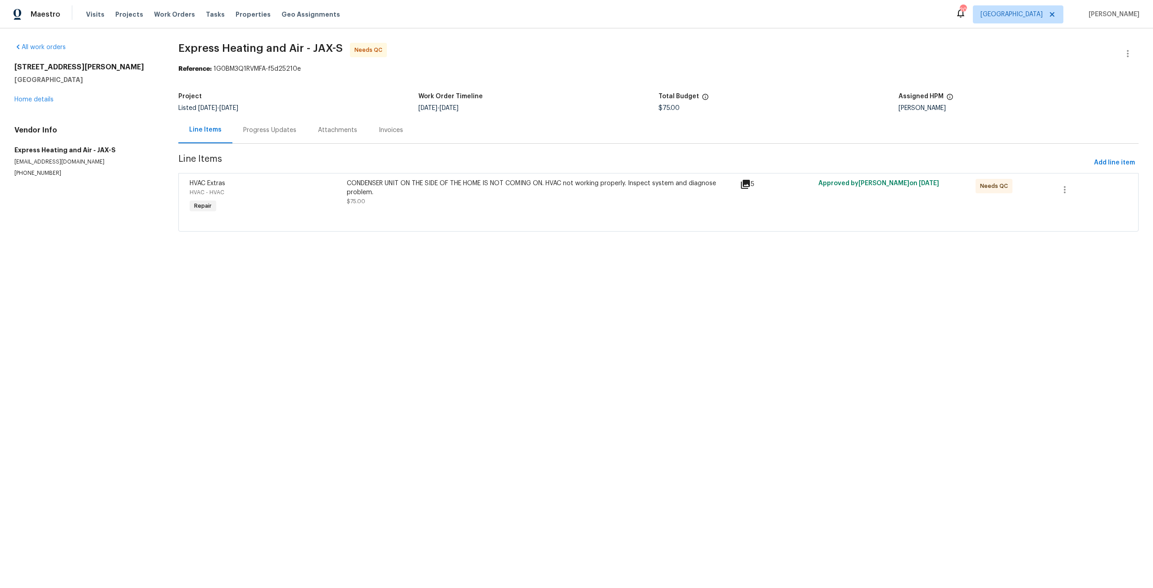
click at [260, 126] on div "Progress Updates" at bounding box center [269, 130] width 53 height 9
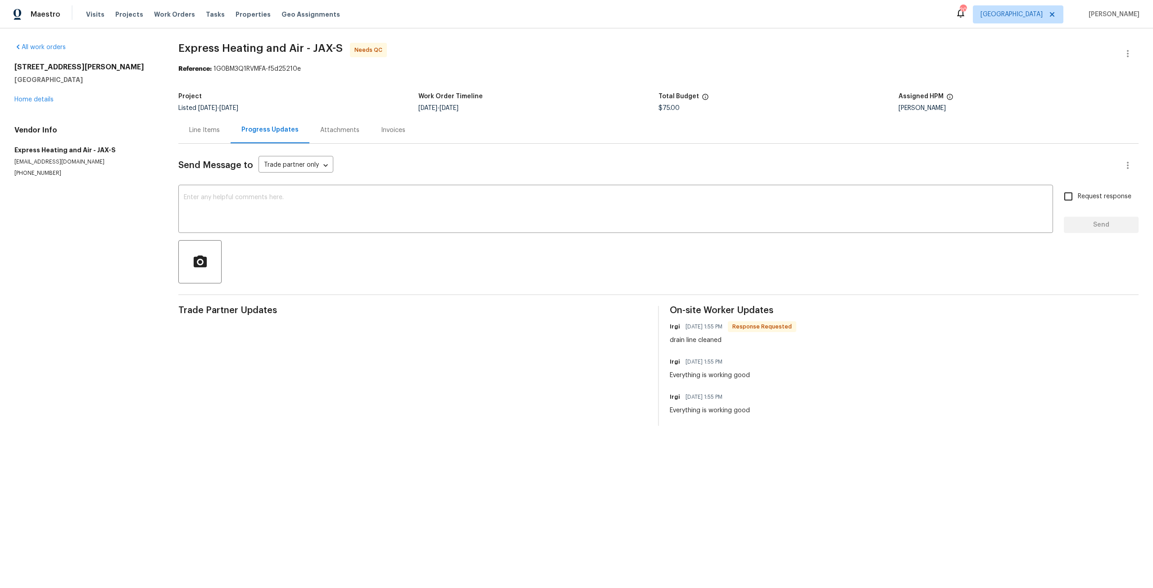
click at [202, 135] on div "Line Items" at bounding box center [204, 130] width 52 height 27
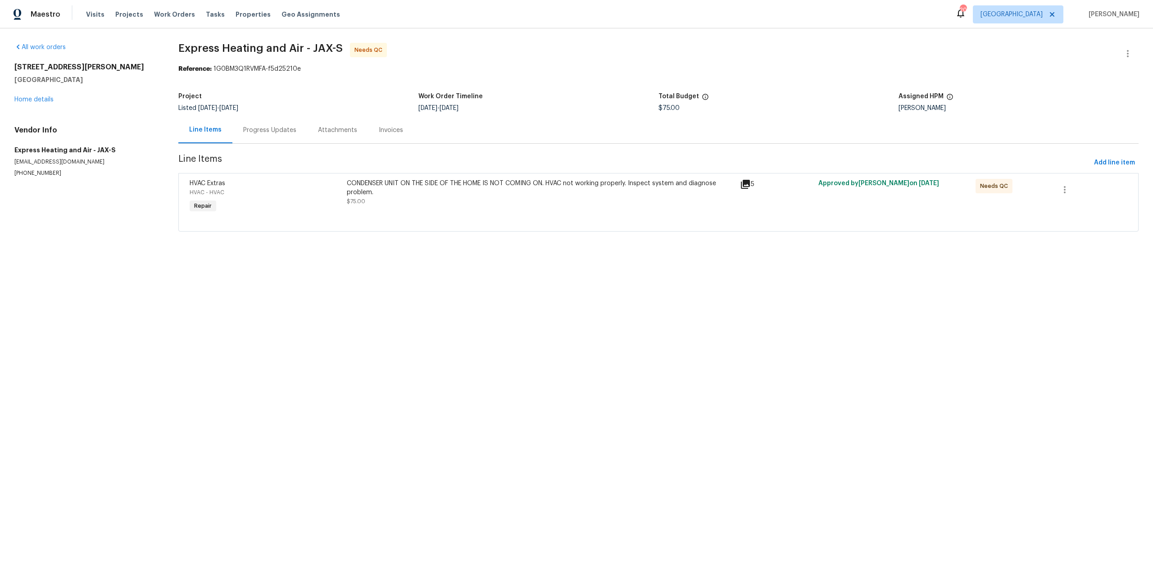
click at [431, 184] on div "CONDENSER UNIT ON THE SIDE OF THE HOME IS NOT COMING ON. HVAC not working prope…" at bounding box center [541, 188] width 388 height 18
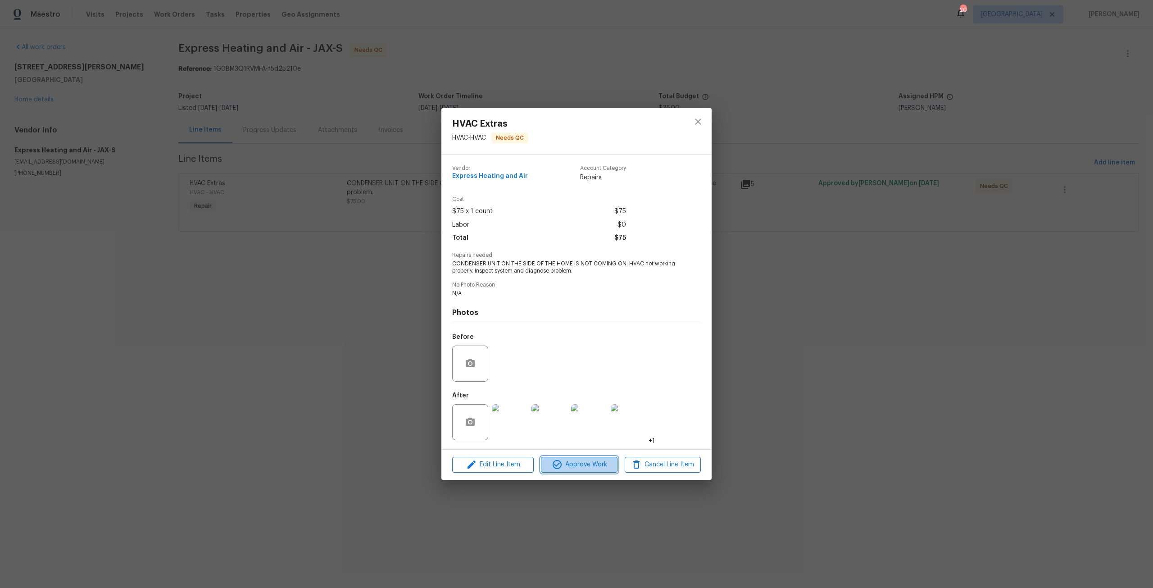
click at [578, 464] on span "Approve Work" at bounding box center [579, 464] width 71 height 11
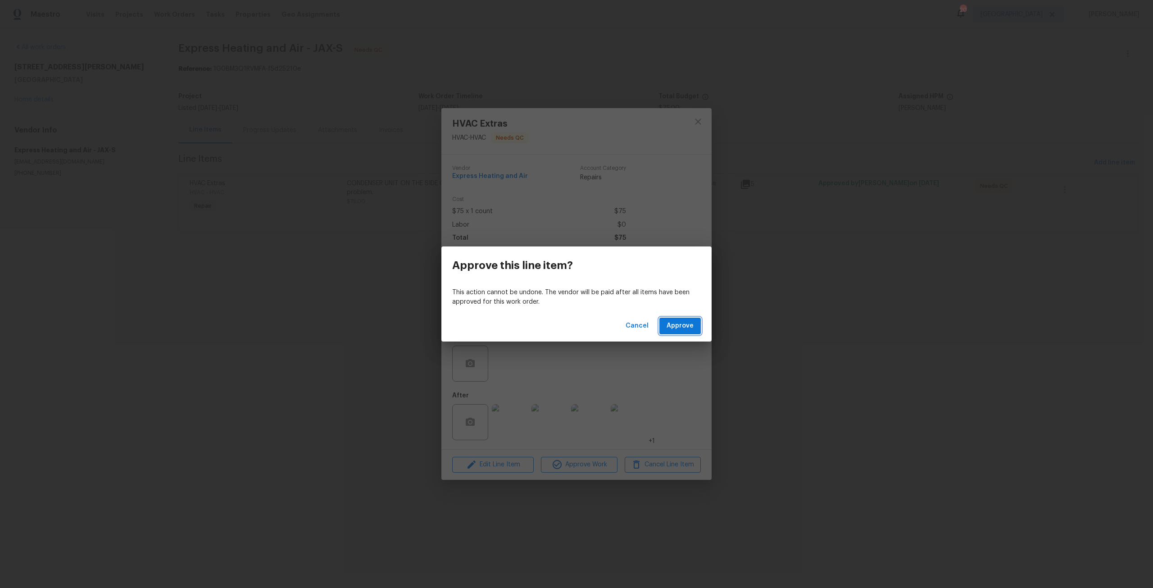
click at [671, 331] on span "Approve" at bounding box center [680, 325] width 27 height 11
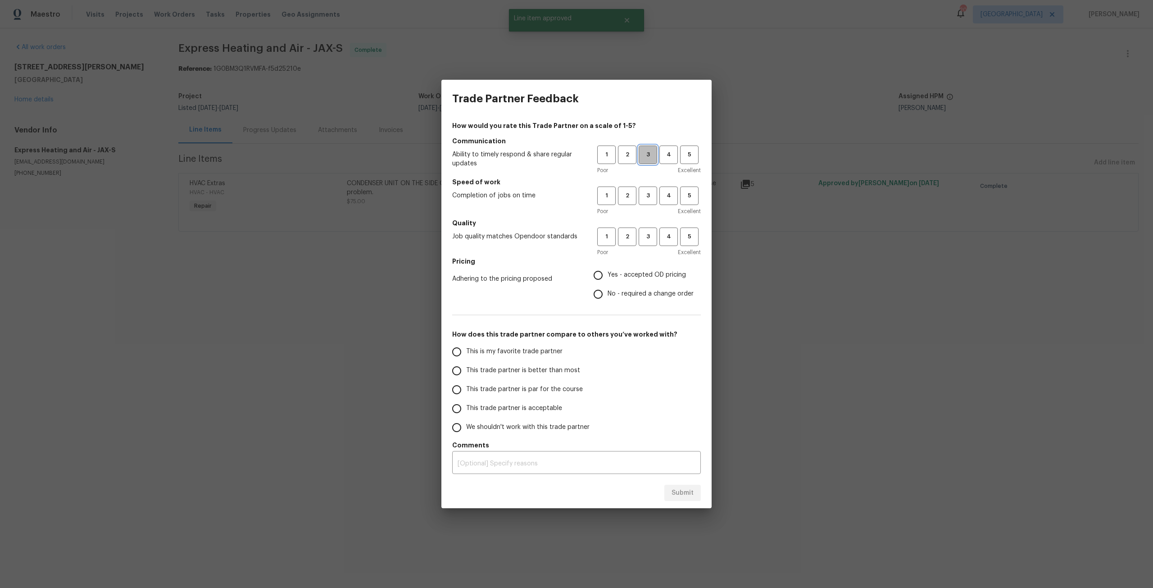
click at [653, 150] on span "3" at bounding box center [647, 155] width 17 height 10
click at [651, 184] on h5 "Speed of work" at bounding box center [576, 181] width 249 height 9
click at [647, 199] on span "3" at bounding box center [647, 195] width 17 height 10
click at [646, 232] on span "3" at bounding box center [647, 236] width 17 height 10
click at [626, 288] on label "No - required a change order" at bounding box center [641, 294] width 105 height 19
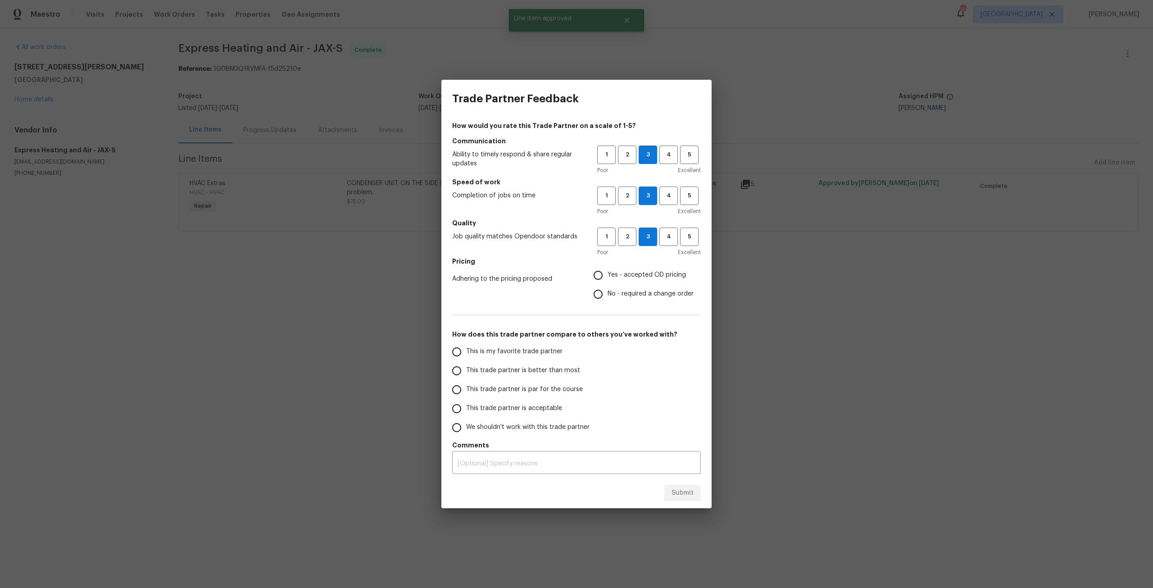
click at [608, 288] on input "No - required a change order" at bounding box center [598, 294] width 19 height 19
radio input "true"
click at [629, 273] on span "Yes - accepted OD pricing" at bounding box center [647, 274] width 78 height 9
click at [608, 273] on input "Yes - accepted OD pricing" at bounding box center [598, 275] width 19 height 19
radio input "true"
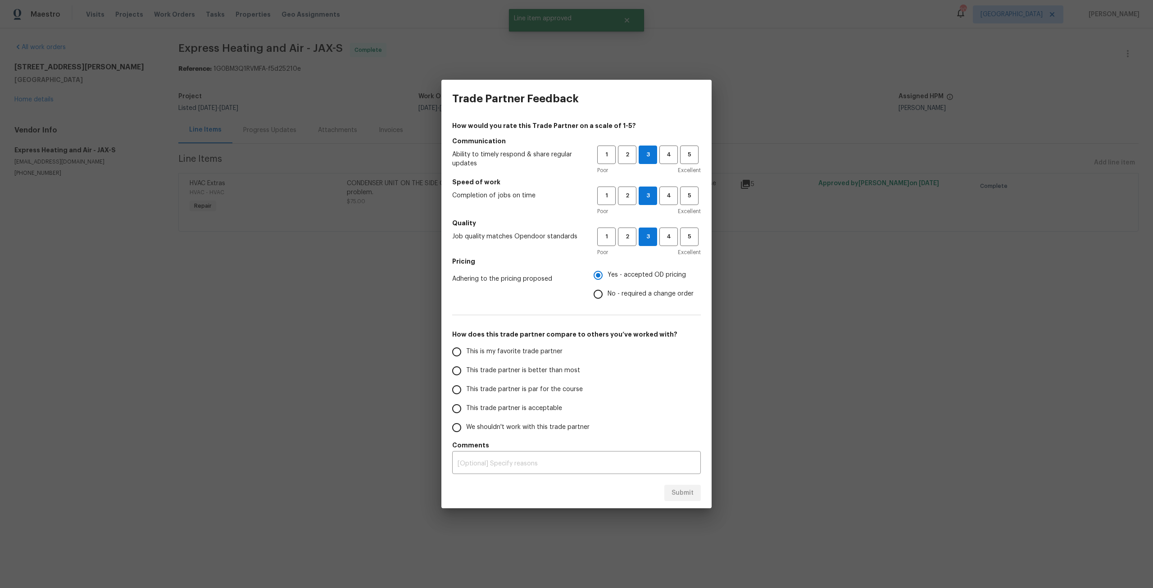
click at [481, 389] on span "This trade partner is par for the course" at bounding box center [524, 389] width 117 height 9
click at [466, 389] on input "This trade partner is par for the course" at bounding box center [456, 389] width 19 height 19
click at [678, 499] on button "Submit" at bounding box center [682, 493] width 36 height 17
radio input "true"
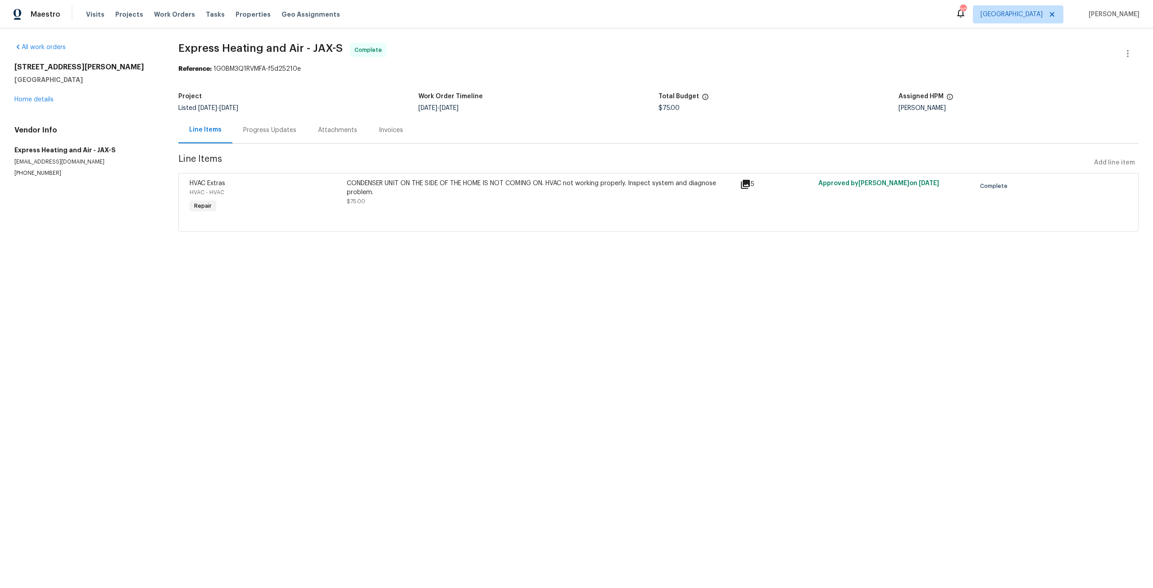
radio input "false"
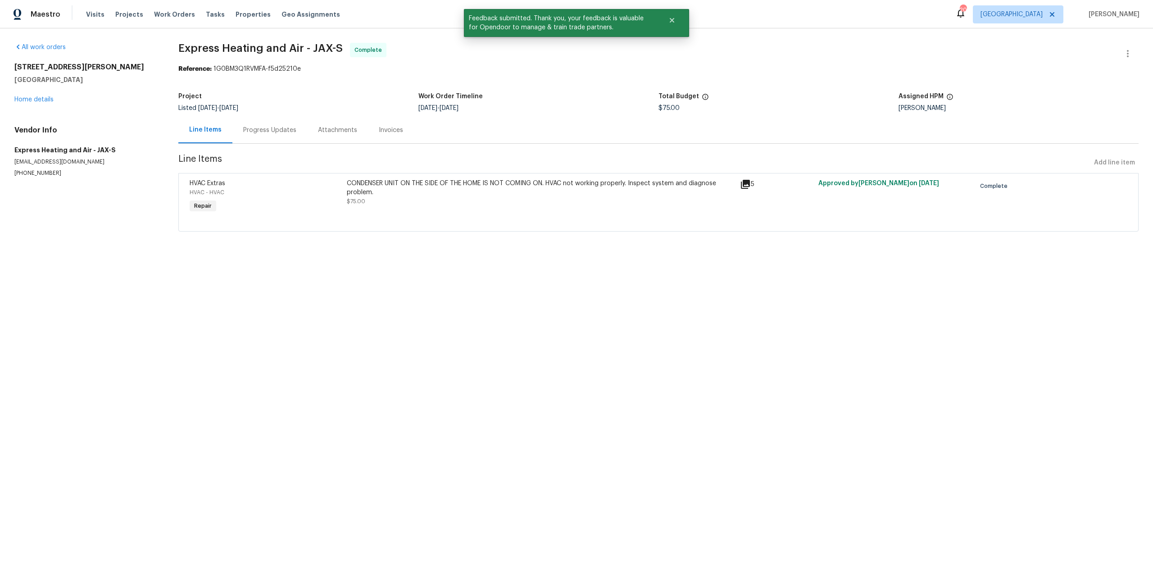
click at [191, 16] on div "Visits Projects Work Orders Tasks Properties Geo Assignments" at bounding box center [218, 14] width 265 height 18
click at [179, 15] on span "Work Orders" at bounding box center [174, 14] width 41 height 9
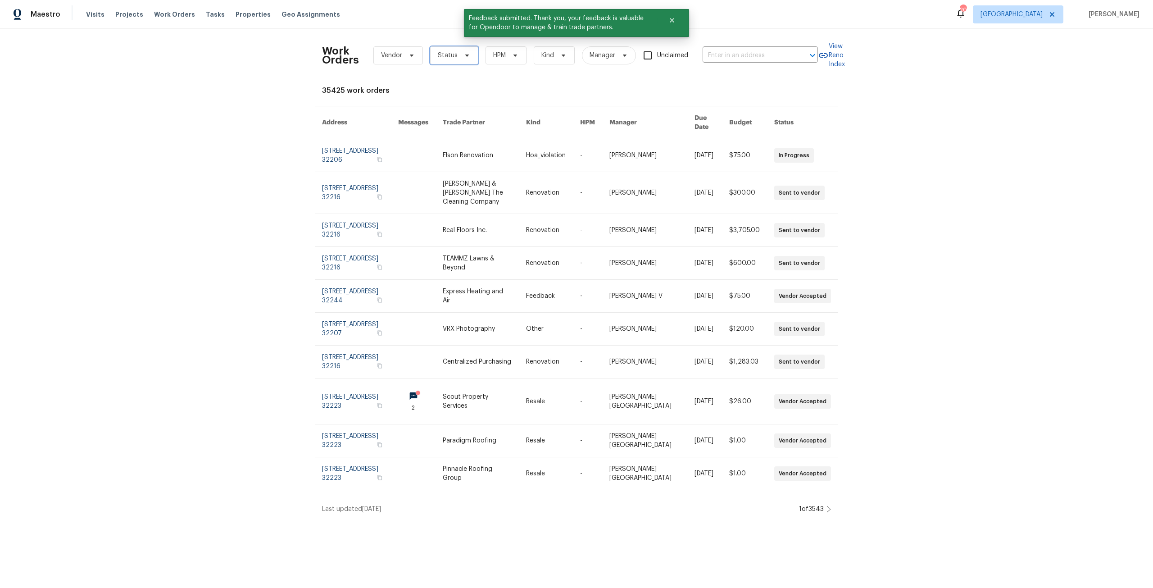
click at [454, 50] on span "Status" at bounding box center [454, 55] width 48 height 18
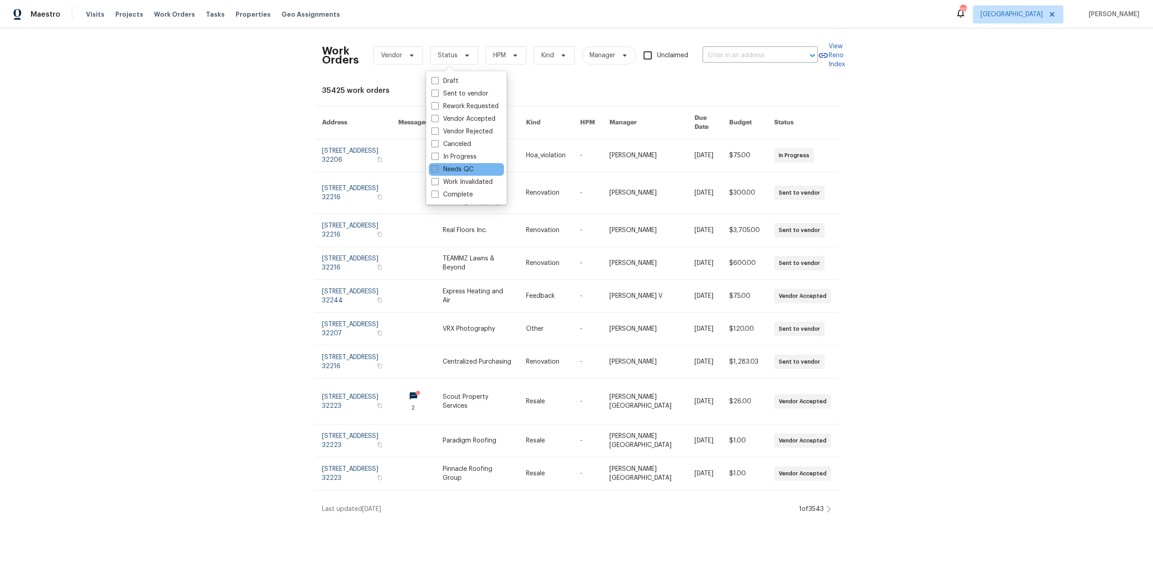
click at [467, 172] on label "Needs QC" at bounding box center [452, 169] width 42 height 9
click at [437, 171] on input "Needs QC" at bounding box center [434, 168] width 6 height 6
checkbox input "true"
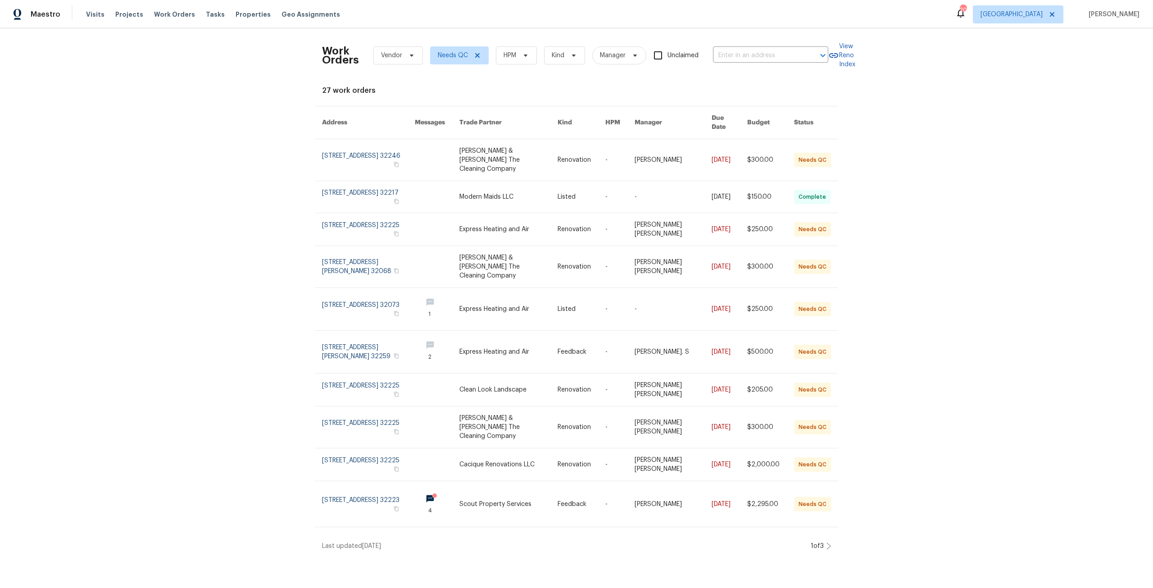
click at [826, 542] on icon at bounding box center [828, 545] width 5 height 7
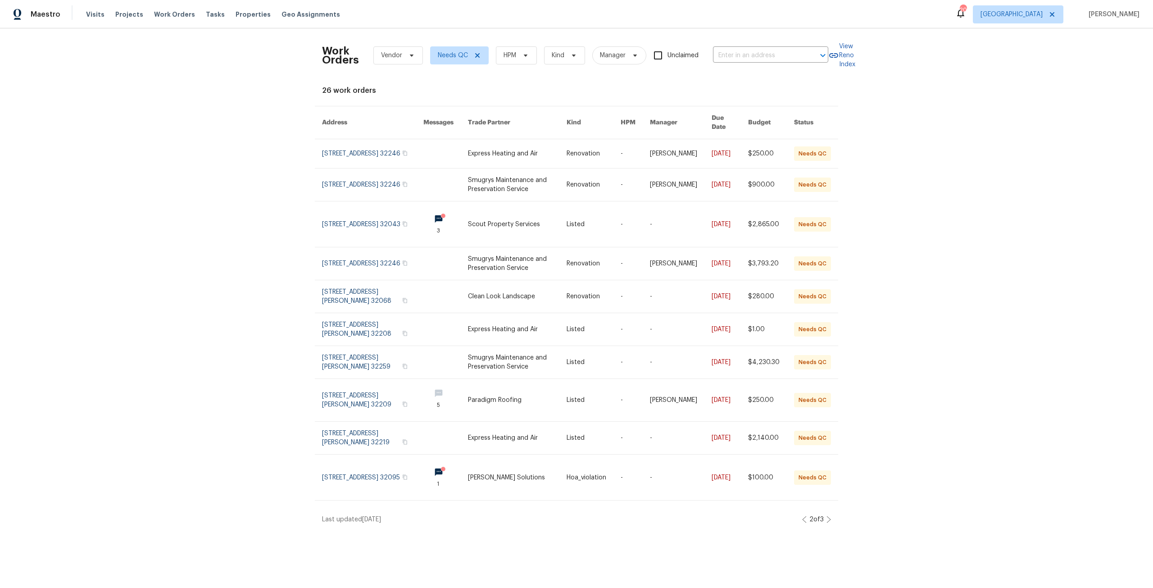
click at [827, 516] on icon at bounding box center [829, 519] width 4 height 6
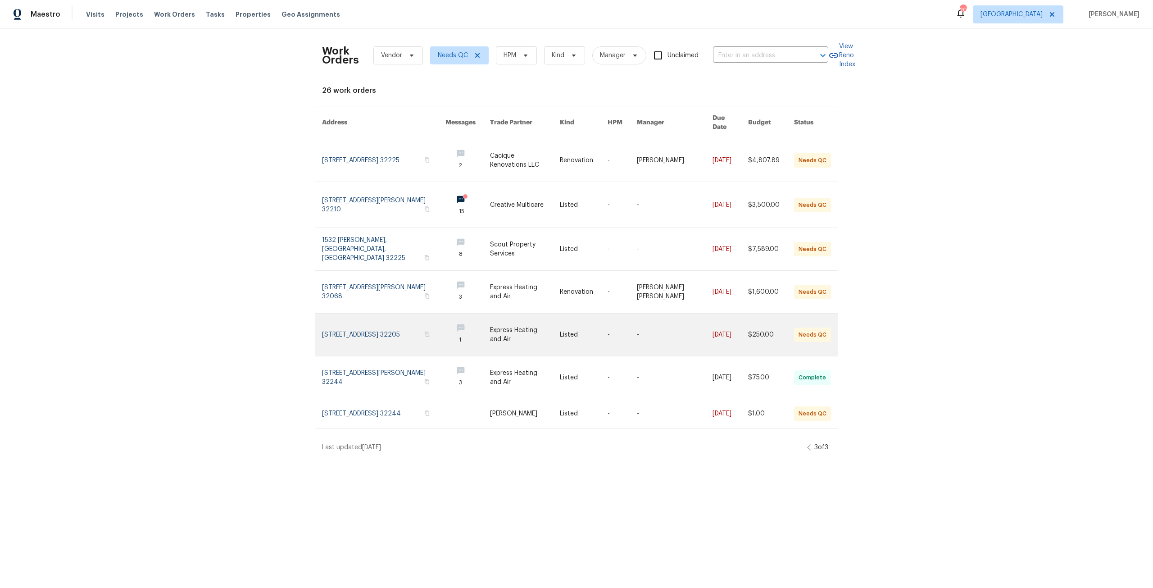
click at [388, 323] on link at bounding box center [383, 334] width 123 height 42
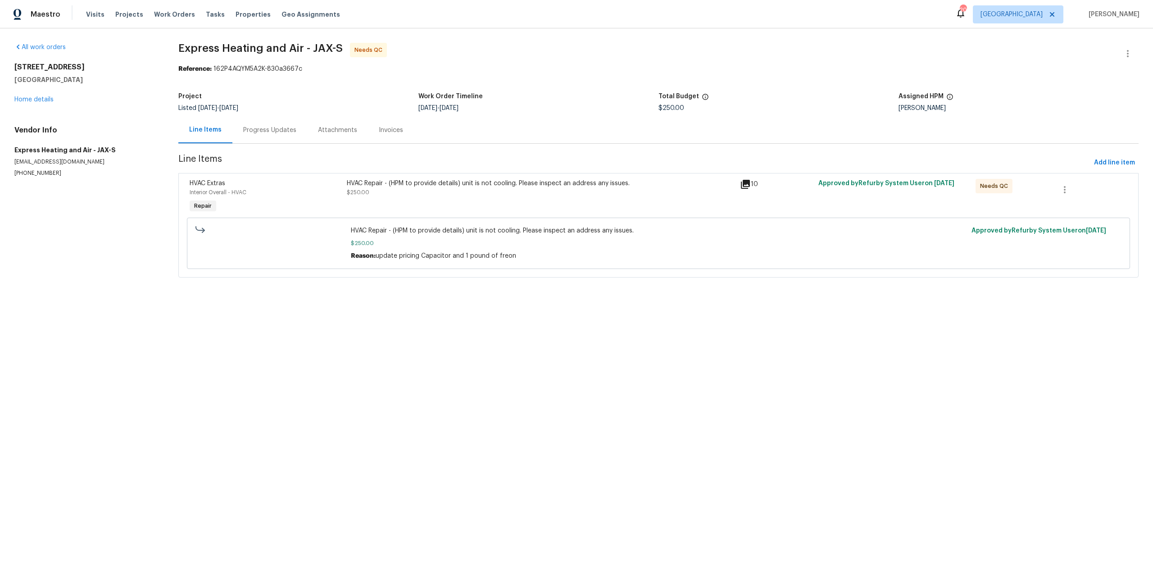
click at [271, 136] on div "Progress Updates" at bounding box center [269, 130] width 75 height 27
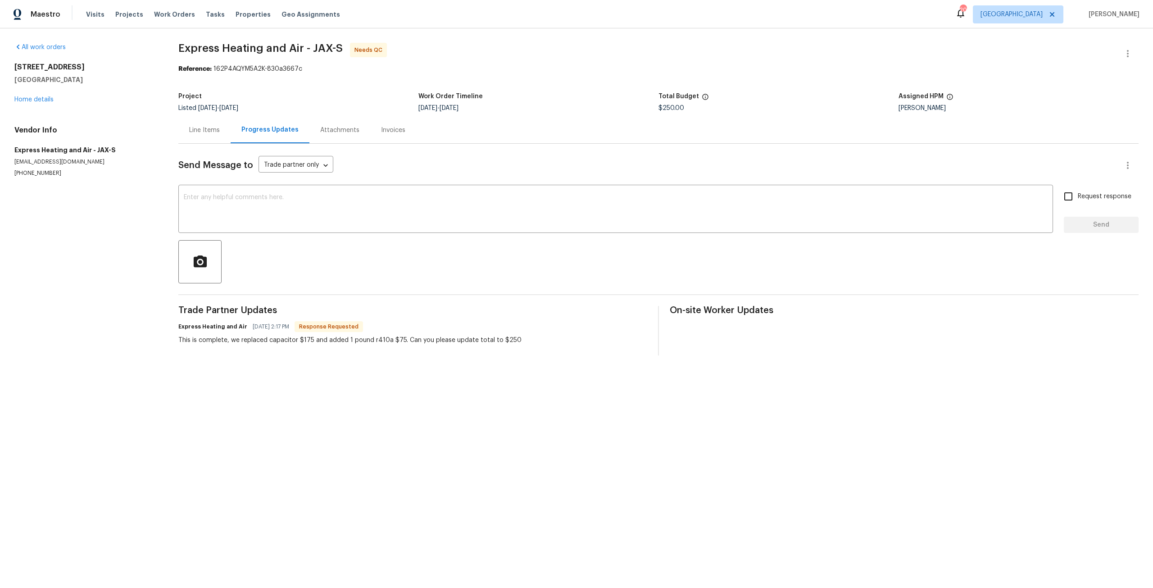
click at [206, 128] on div "Line Items" at bounding box center [204, 130] width 31 height 9
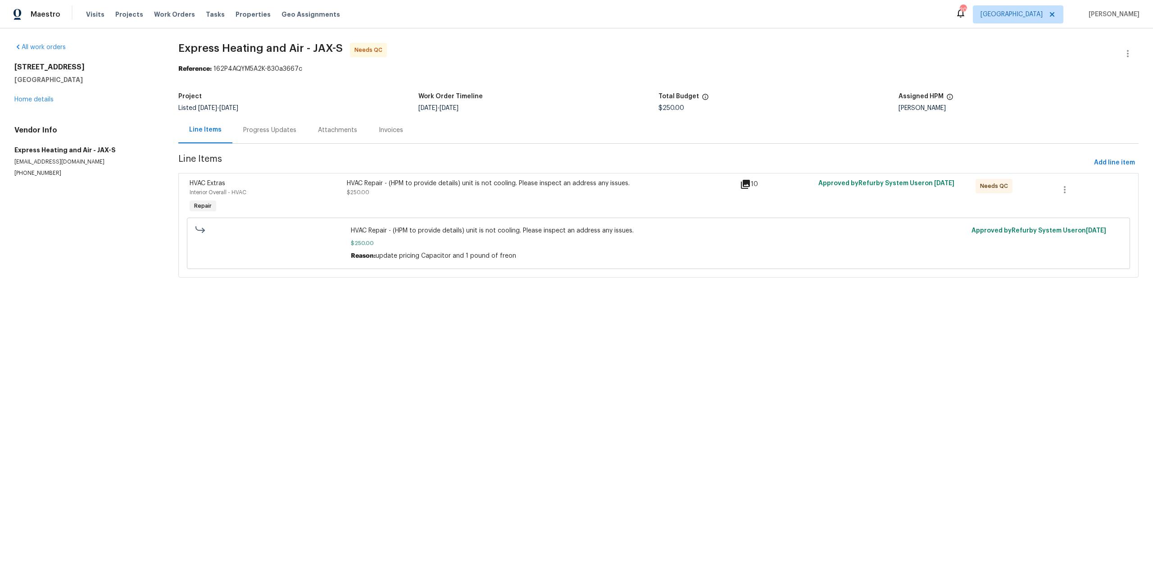
click at [449, 210] on div "HVAC Repair - (HPM to provide details) unit is not cooling. Please inspect an a…" at bounding box center [540, 196] width 393 height 41
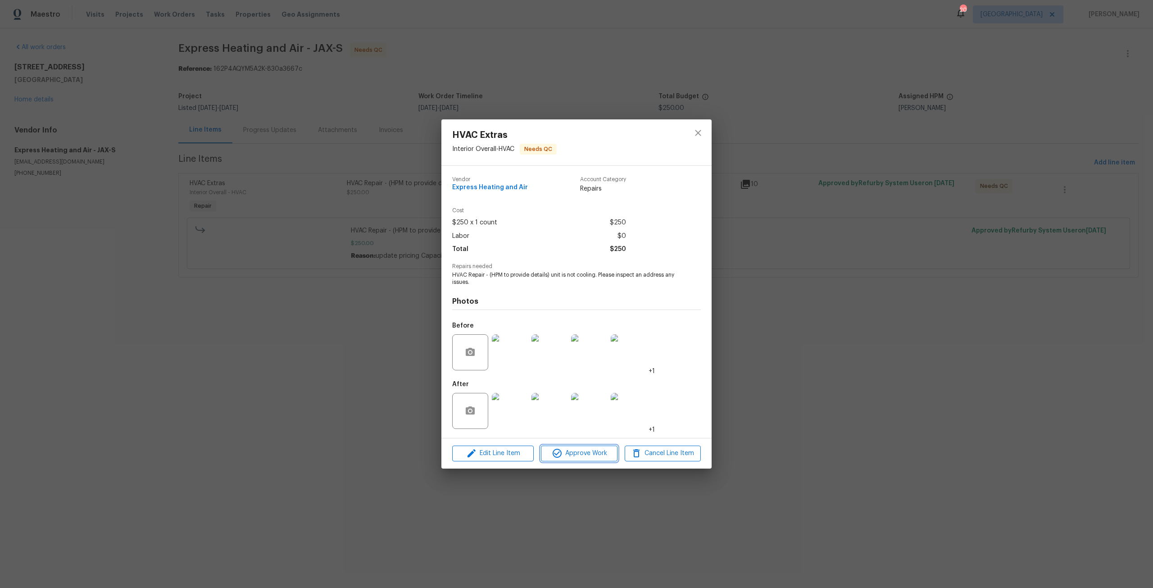
click at [572, 458] on span "Approve Work" at bounding box center [579, 453] width 71 height 11
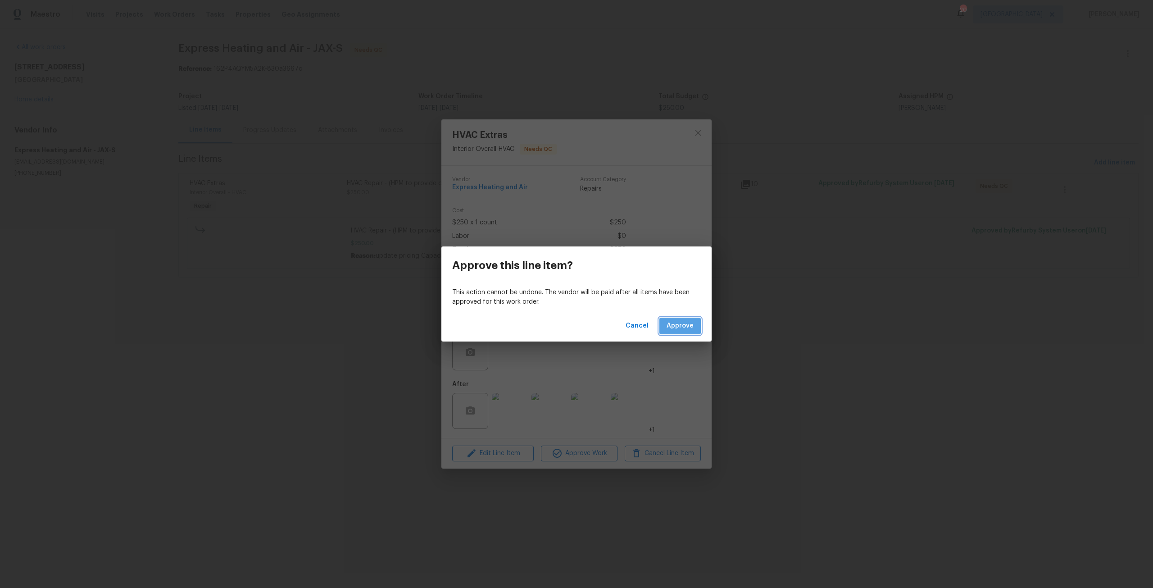
click at [682, 326] on span "Approve" at bounding box center [680, 325] width 27 height 11
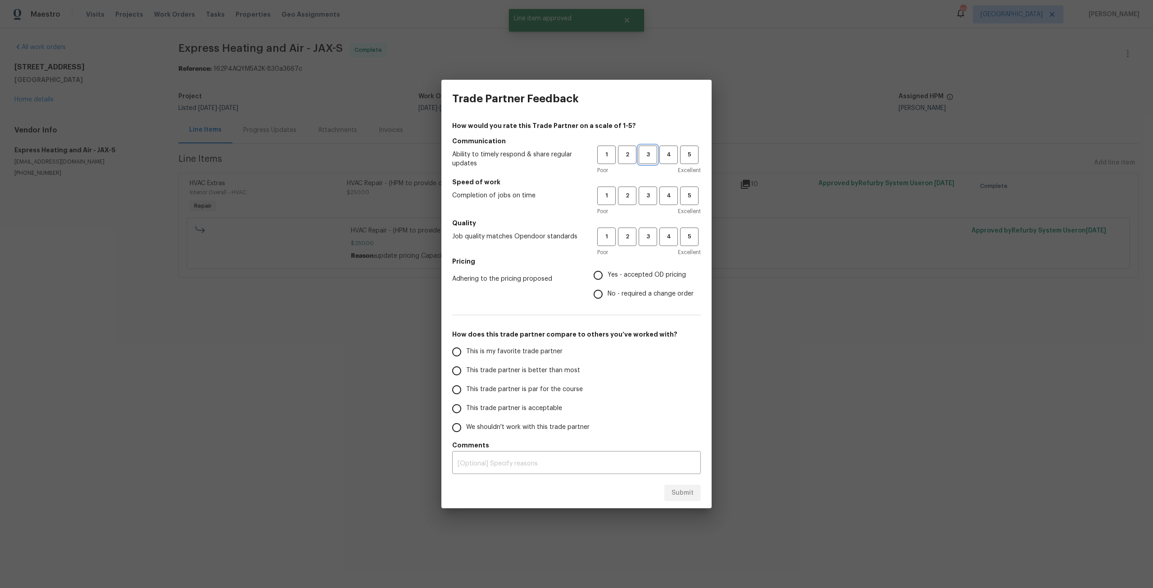
click at [650, 151] on span "3" at bounding box center [647, 155] width 17 height 10
click at [653, 185] on h5 "Speed of work" at bounding box center [576, 181] width 249 height 9
click at [647, 209] on div "Poor Excellent" at bounding box center [649, 211] width 104 height 9
click at [647, 201] on button "3" at bounding box center [648, 195] width 18 height 18
click at [648, 239] on span "3" at bounding box center [647, 236] width 17 height 10
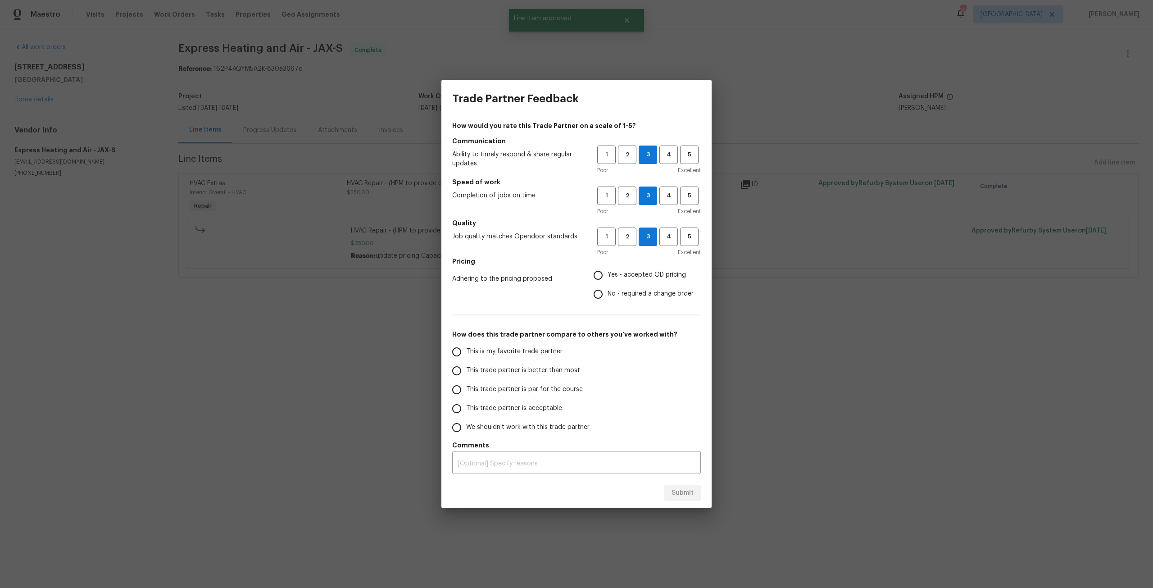
click at [630, 274] on span "Yes - accepted OD pricing" at bounding box center [647, 274] width 78 height 9
click at [608, 274] on input "Yes - accepted OD pricing" at bounding box center [598, 275] width 19 height 19
radio input "true"
click at [508, 386] on span "This trade partner is par for the course" at bounding box center [524, 389] width 117 height 9
click at [466, 386] on input "This trade partner is par for the course" at bounding box center [456, 389] width 19 height 19
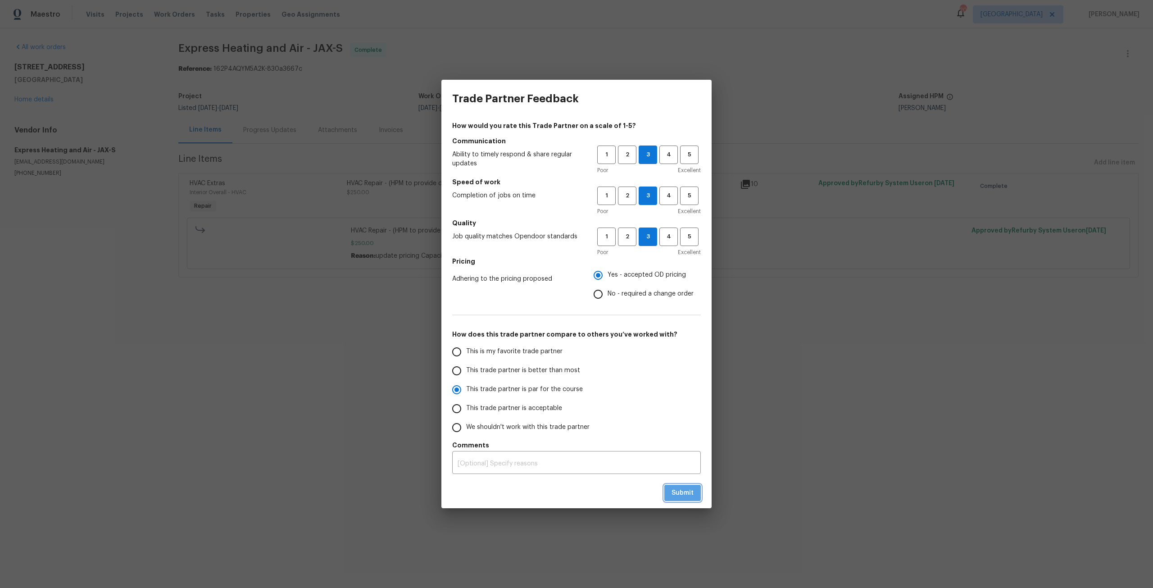
click at [668, 499] on button "Submit" at bounding box center [682, 493] width 36 height 17
radio input "true"
radio input "false"
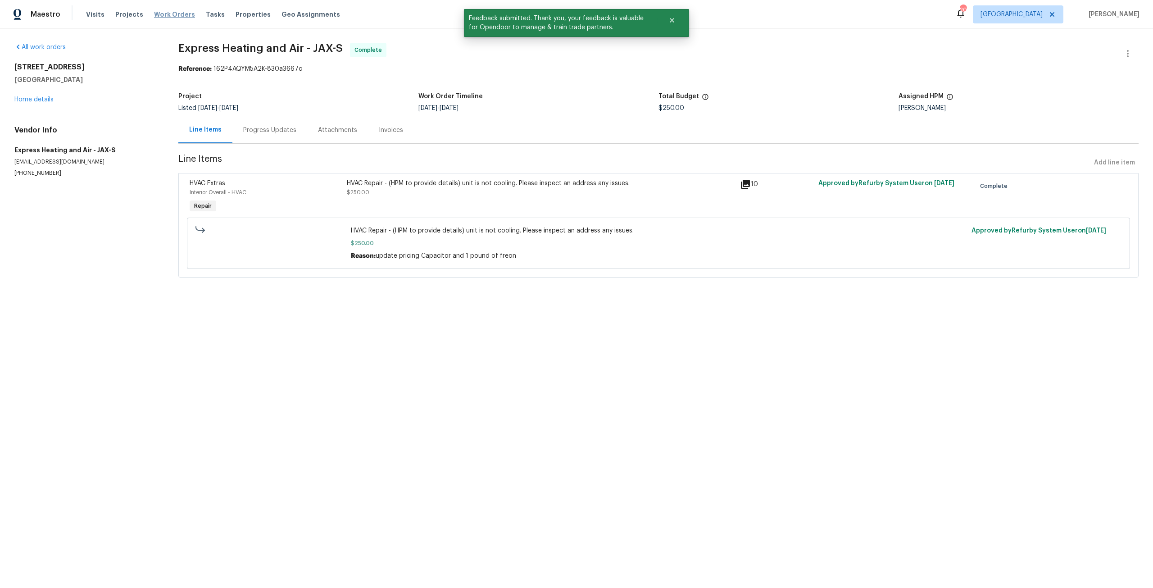
click at [164, 12] on span "Work Orders" at bounding box center [174, 14] width 41 height 9
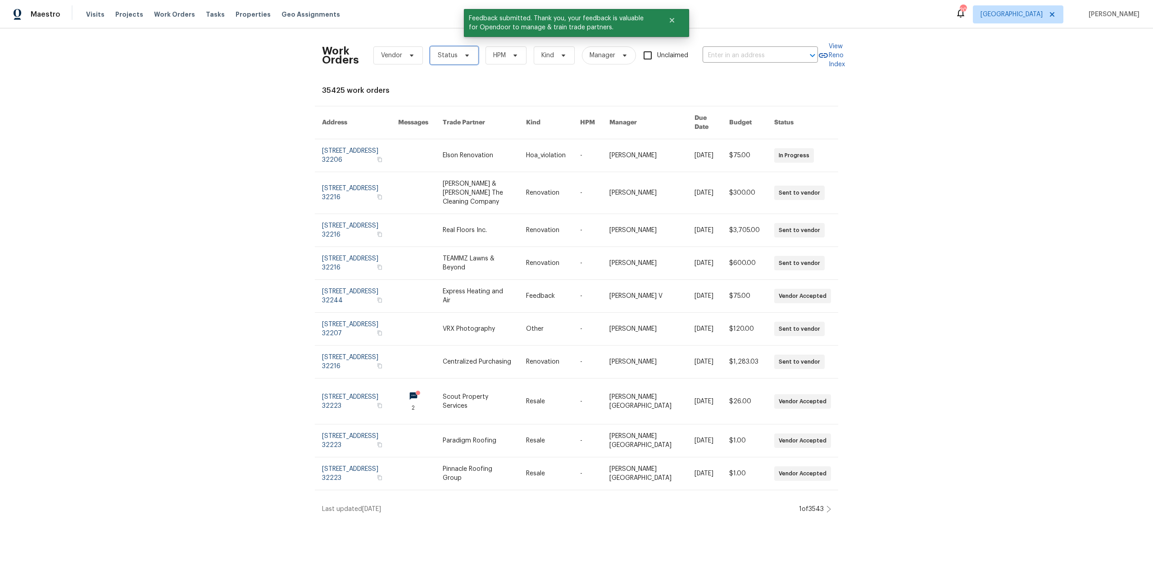
click at [438, 56] on span "Status" at bounding box center [448, 55] width 20 height 9
click at [459, 168] on label "Needs QC" at bounding box center [452, 169] width 42 height 9
click at [437, 168] on input "Needs QC" at bounding box center [434, 168] width 6 height 6
checkbox input "true"
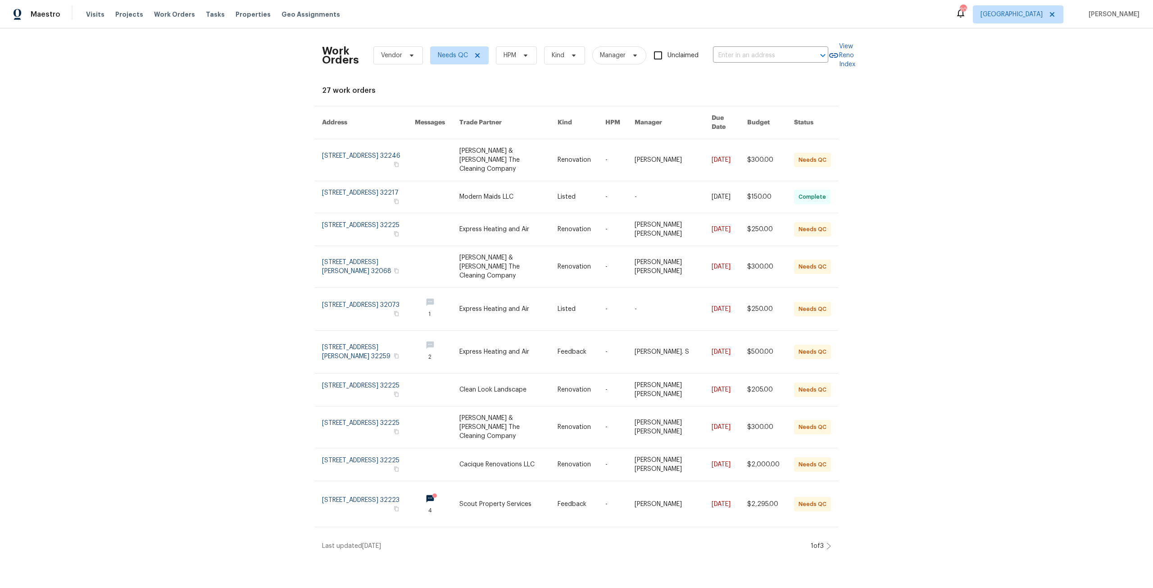
click at [827, 543] on icon at bounding box center [829, 546] width 4 height 6
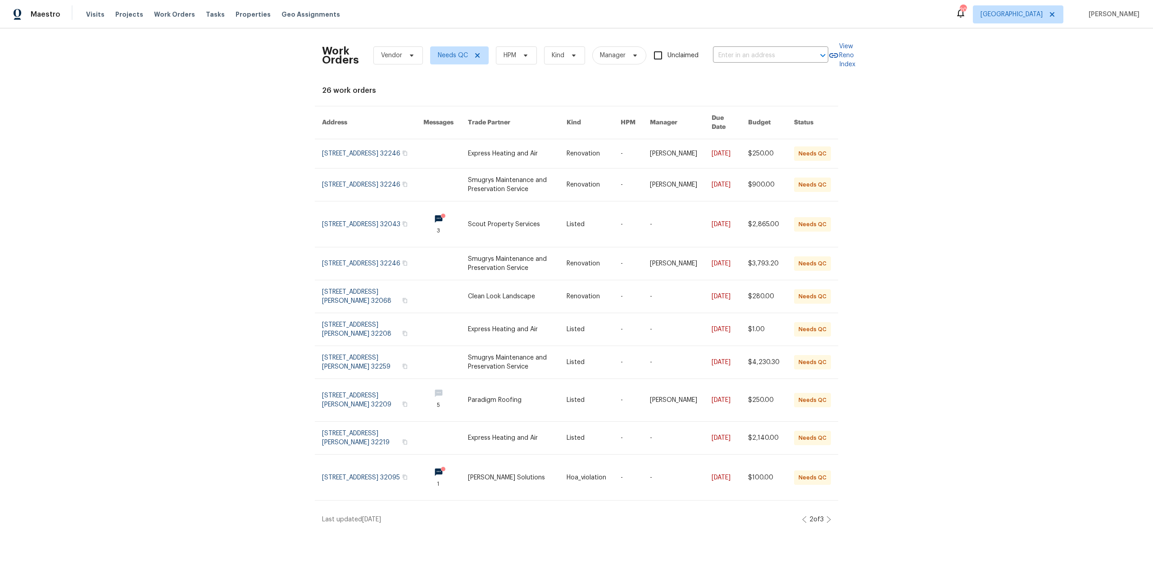
click at [825, 515] on div "2 of 3" at bounding box center [816, 519] width 29 height 9
click at [824, 519] on div "Work Orders Vendor Needs QC HPM Kind Manager Unclaimed ​ View Reno Index 26 wor…" at bounding box center [576, 279] width 1153 height 503
click at [826, 516] on icon at bounding box center [828, 519] width 5 height 7
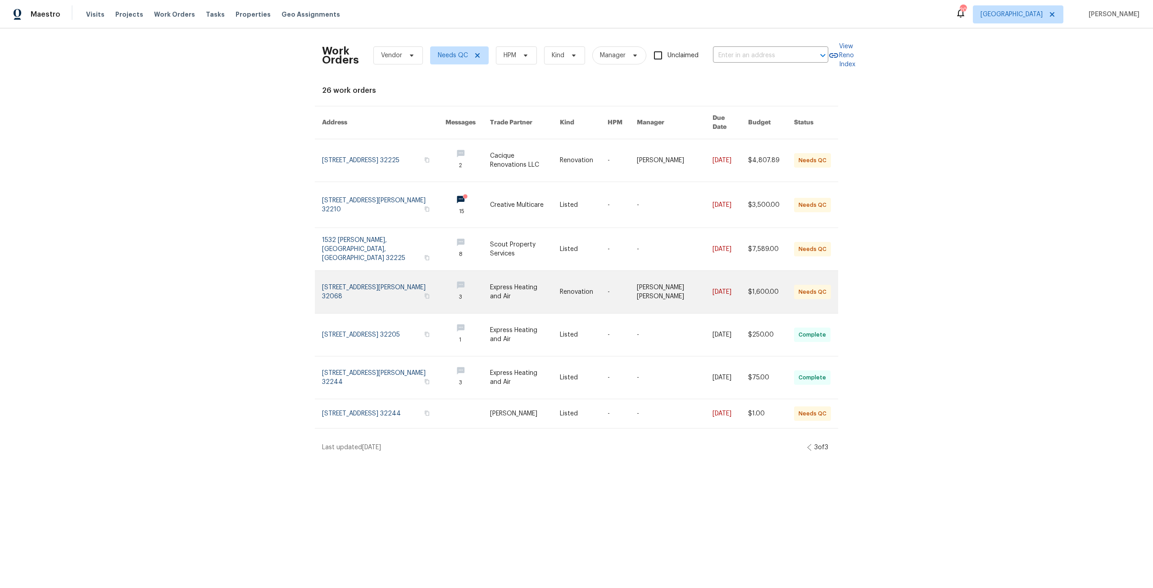
click at [367, 279] on link at bounding box center [383, 292] width 123 height 42
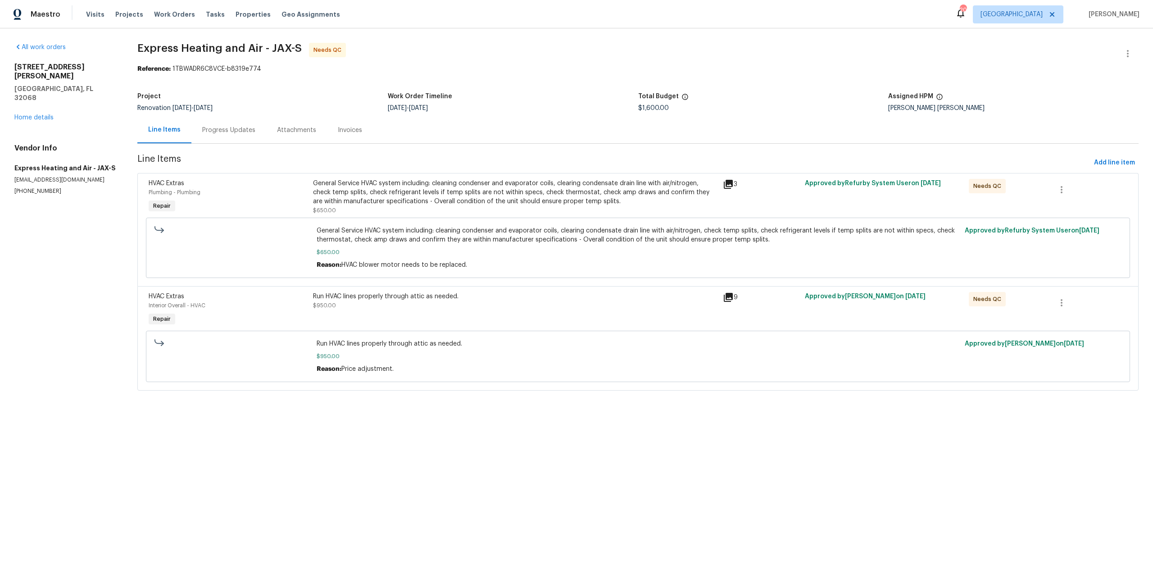
click at [229, 134] on div "Progress Updates" at bounding box center [228, 130] width 53 height 9
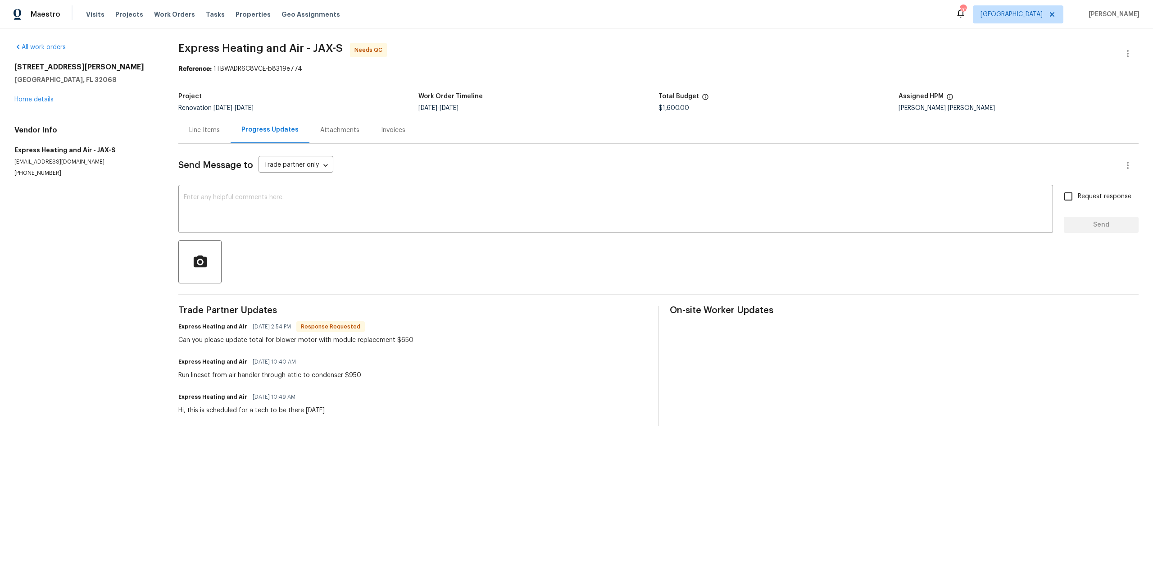
click at [206, 132] on div "Line Items" at bounding box center [204, 130] width 31 height 9
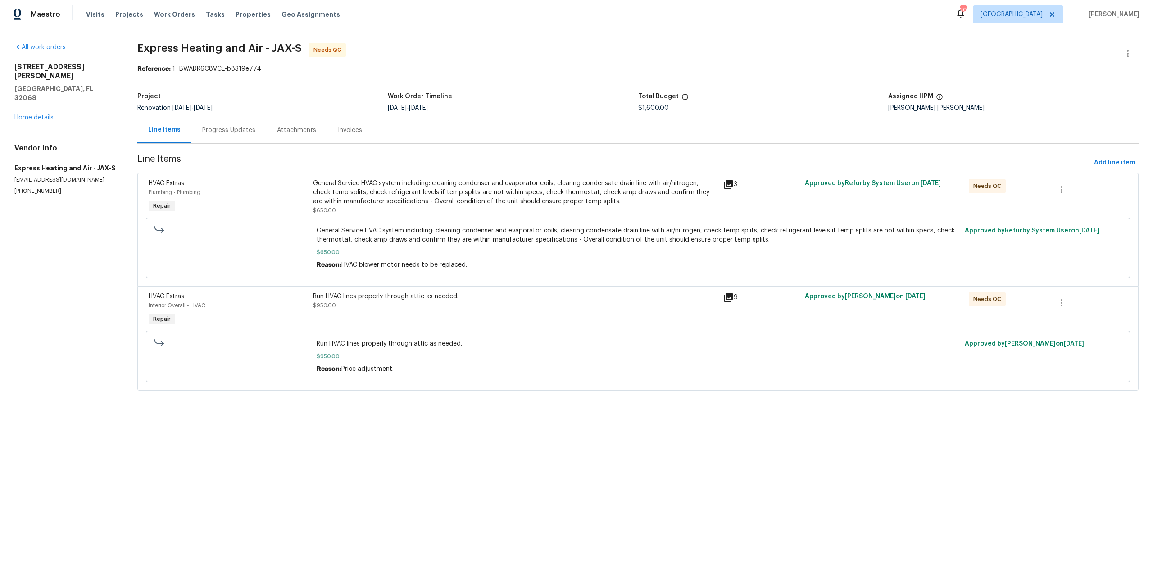
click at [437, 310] on div "Run HVAC lines properly through attic as needed. $950.00" at bounding box center [515, 309] width 410 height 41
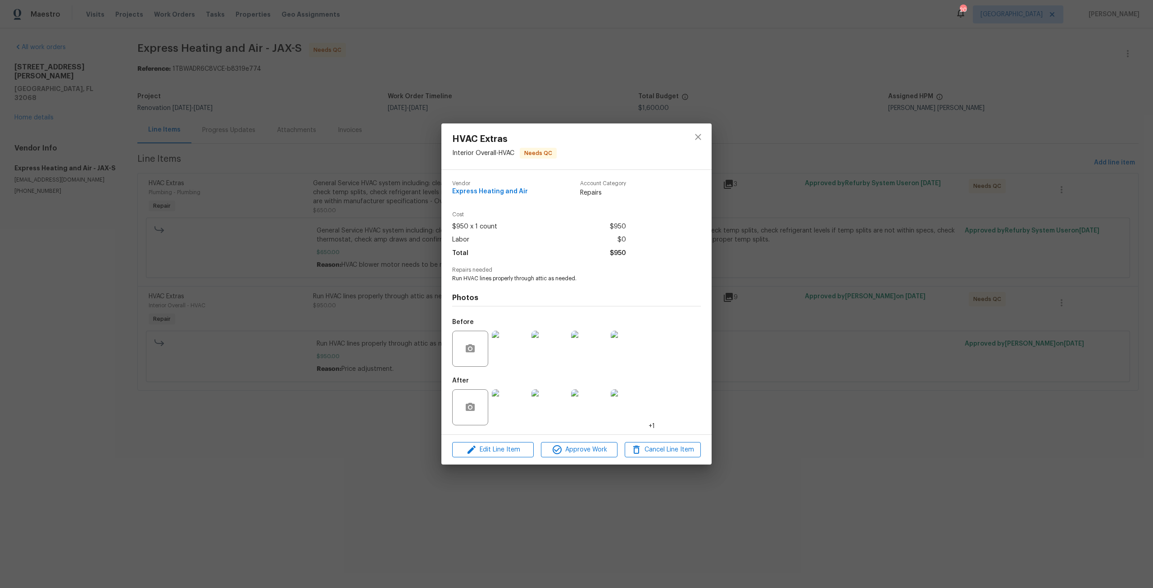
click at [578, 458] on div "Edit Line Item Approve Work Cancel Line Item" at bounding box center [576, 450] width 270 height 30
click at [591, 450] on span "Approve Work" at bounding box center [579, 449] width 71 height 11
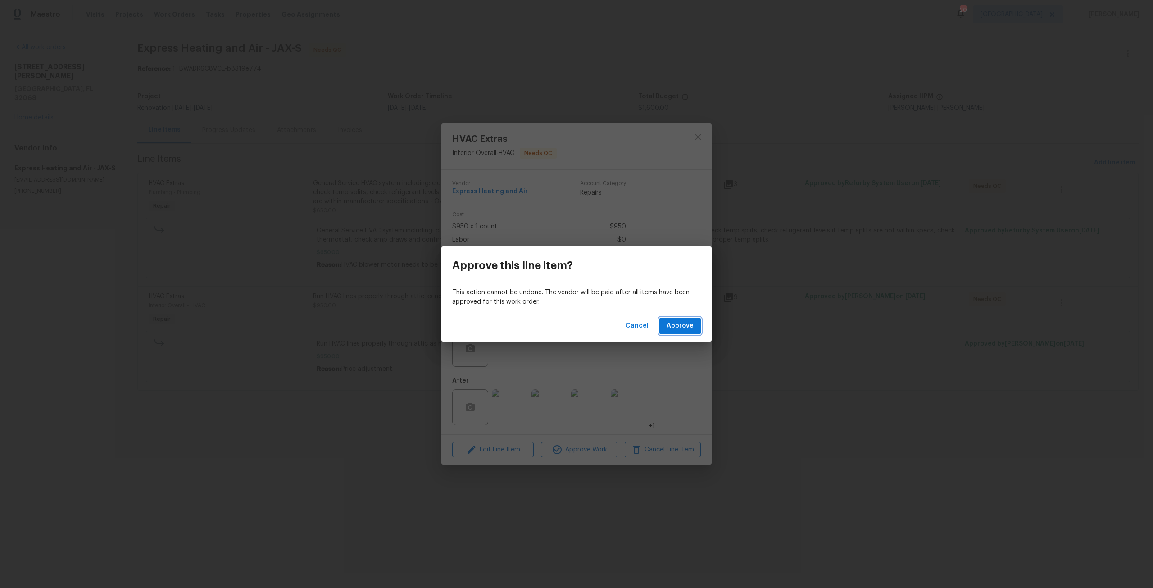
click at [678, 325] on span "Approve" at bounding box center [680, 325] width 27 height 11
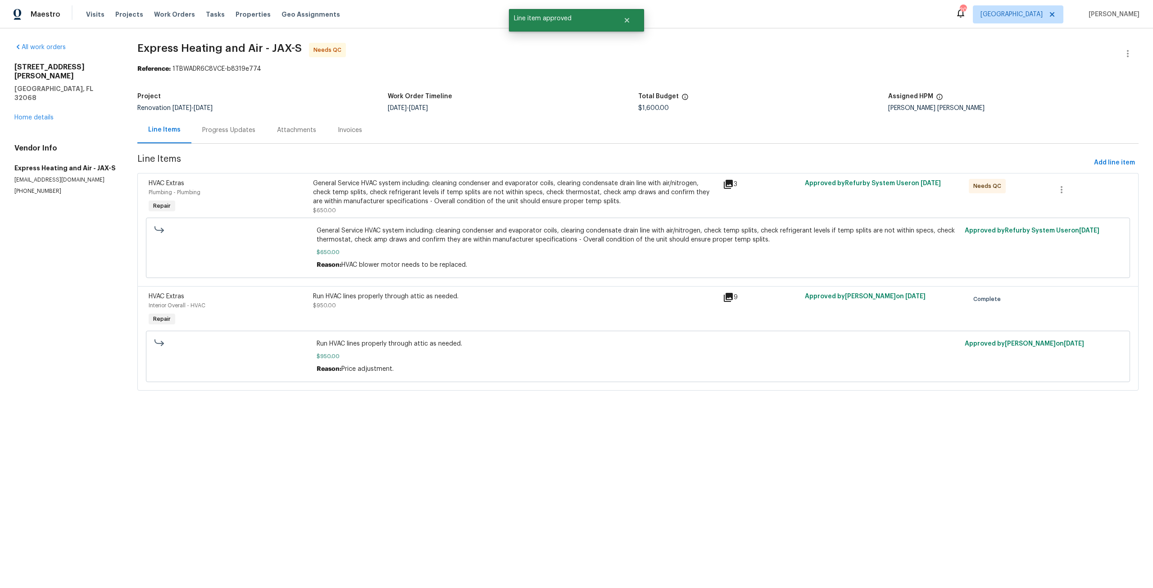
click at [493, 199] on div "General Service HVAC system including: cleaning condenser and evaporator coils,…" at bounding box center [515, 192] width 404 height 27
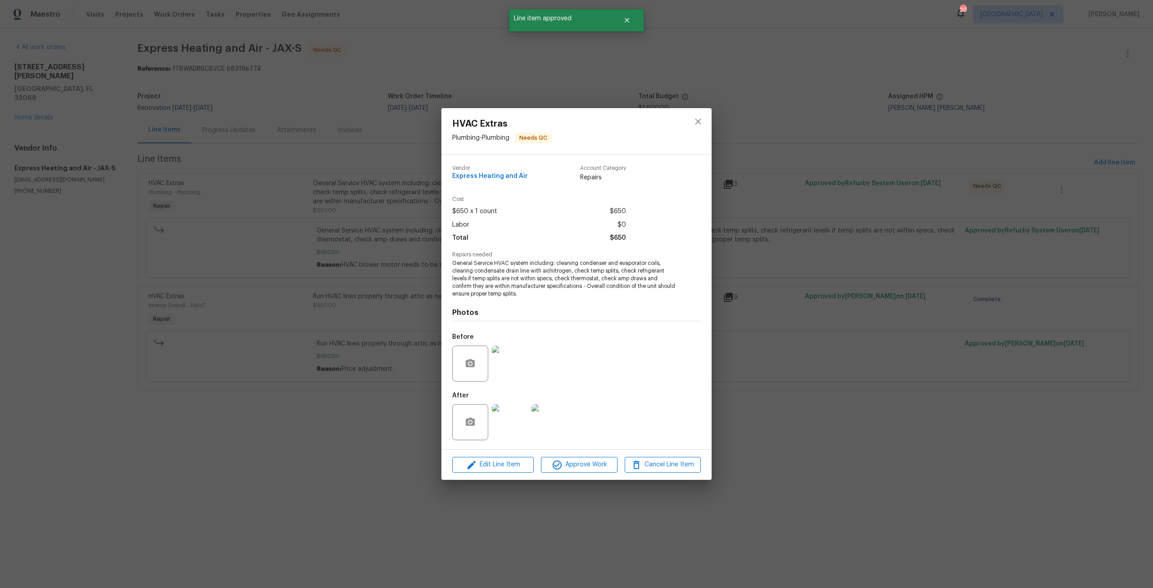
click at [584, 472] on div "Edit Line Item Approve Work Cancel Line Item" at bounding box center [576, 464] width 270 height 30
click at [589, 467] on span "Approve Work" at bounding box center [579, 464] width 71 height 11
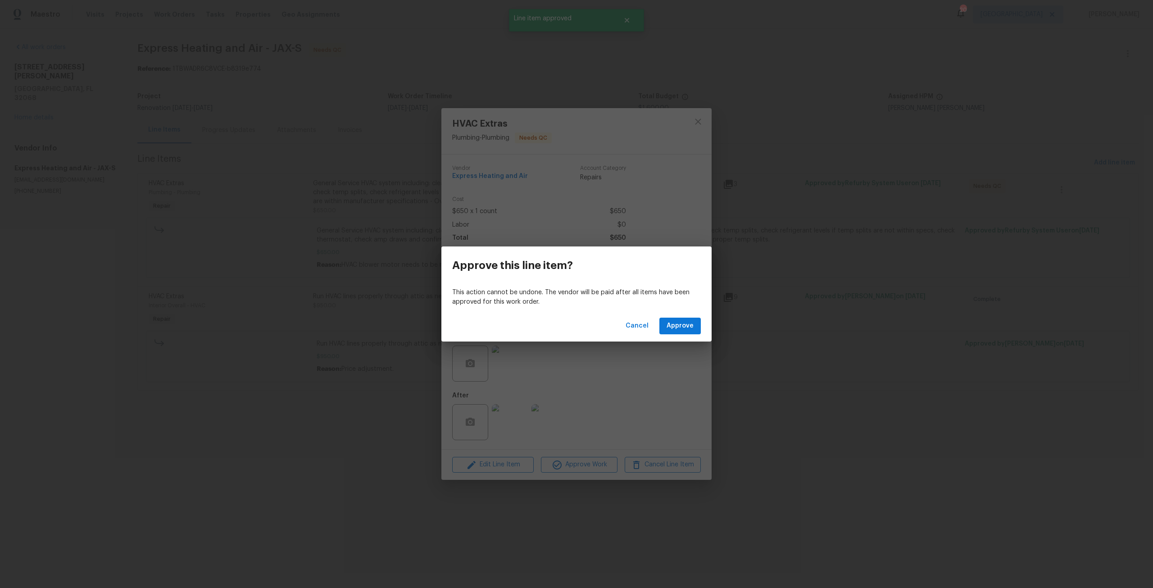
click at [672, 313] on div "Cancel Approve" at bounding box center [576, 325] width 270 height 31
click at [670, 325] on span "Approve" at bounding box center [680, 325] width 27 height 11
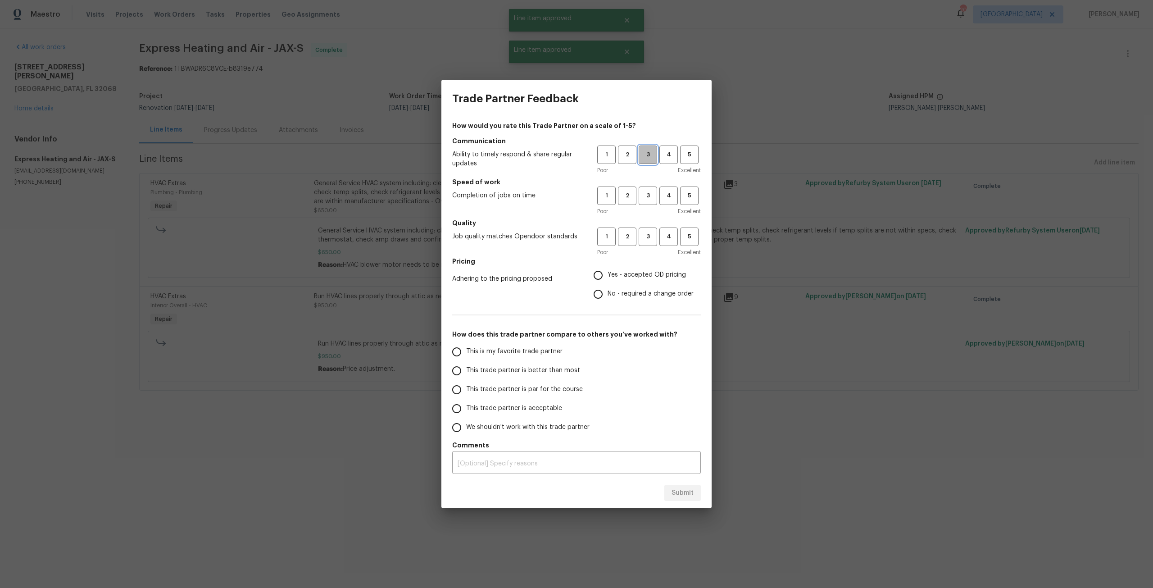
click at [649, 158] on span "3" at bounding box center [647, 155] width 17 height 10
click at [644, 195] on span "3" at bounding box center [647, 195] width 17 height 10
click at [650, 242] on button "3" at bounding box center [648, 236] width 18 height 18
click at [638, 280] on label "Yes - accepted OD pricing" at bounding box center [641, 275] width 105 height 19
click at [608, 280] on input "Yes - accepted OD pricing" at bounding box center [598, 275] width 19 height 19
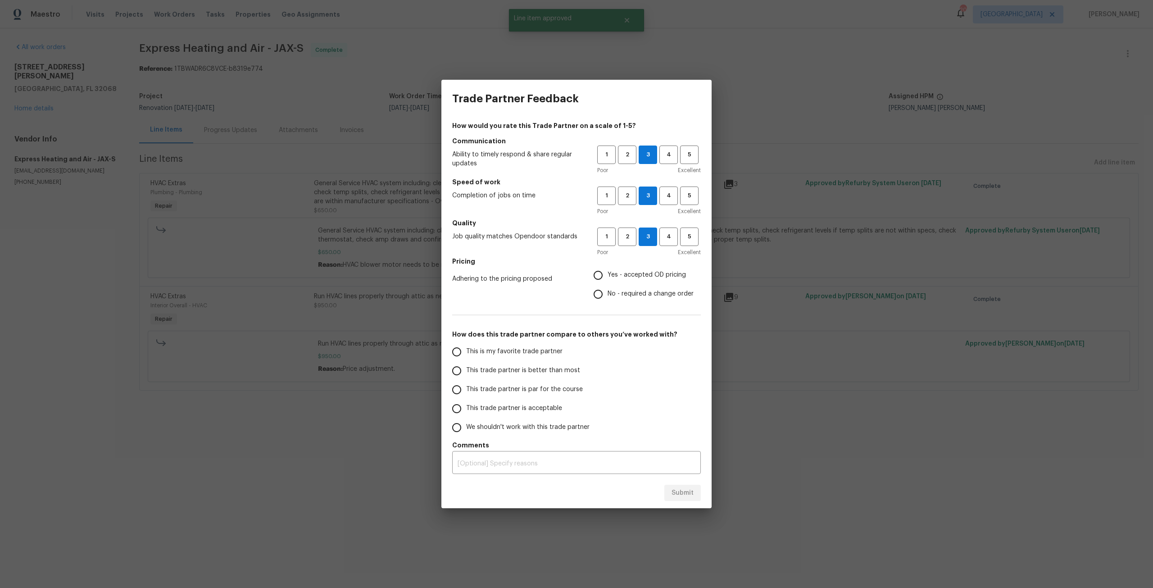
radio input "true"
click at [527, 395] on label "This trade partner is par for the course" at bounding box center [518, 389] width 142 height 19
click at [466, 395] on input "This trade partner is par for the course" at bounding box center [456, 389] width 19 height 19
click at [684, 503] on div "Submit" at bounding box center [576, 492] width 270 height 31
click at [682, 495] on span "Submit" at bounding box center [682, 492] width 22 height 11
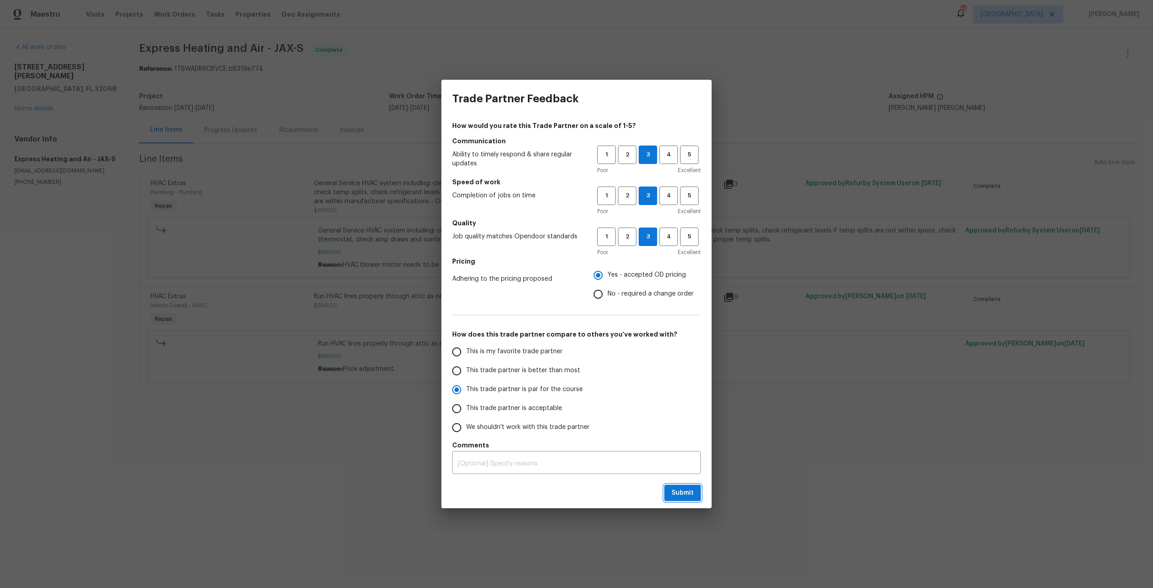
radio input "true"
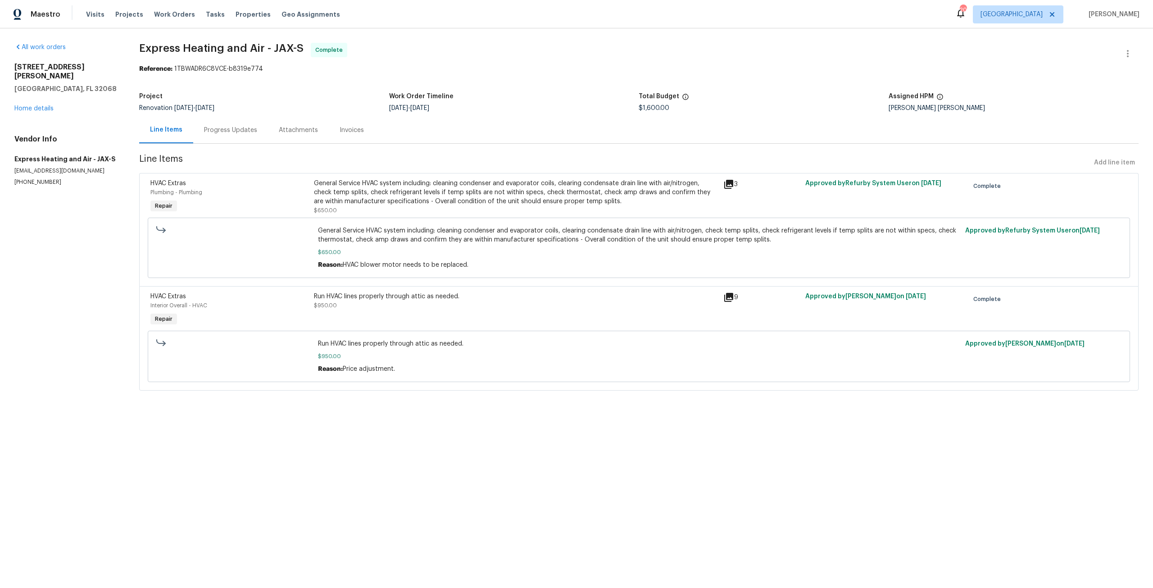
radio input "false"
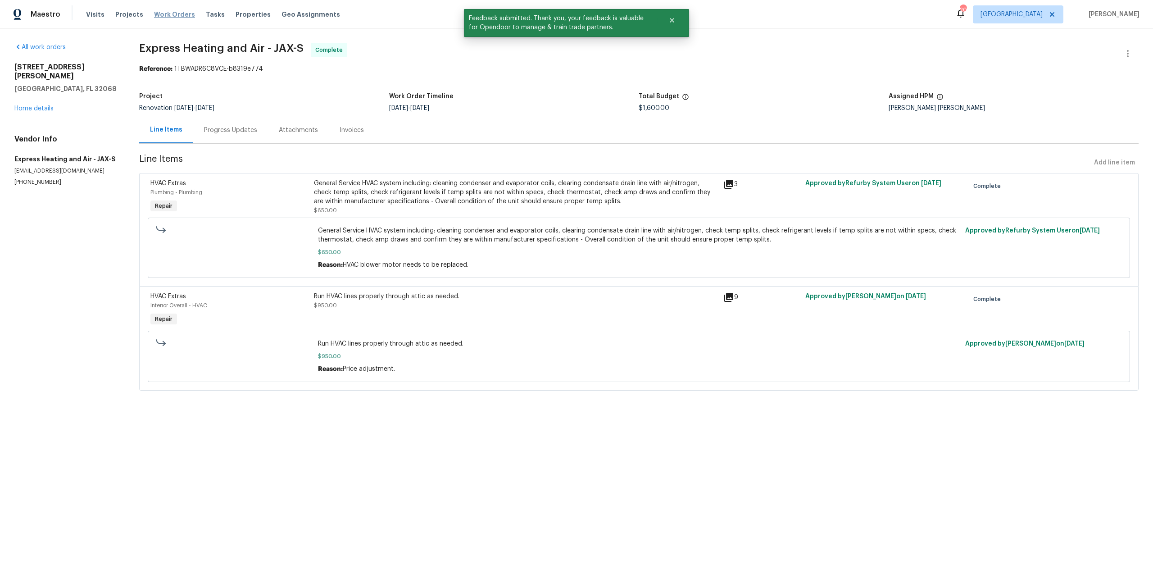
click at [173, 18] on span "Work Orders" at bounding box center [174, 14] width 41 height 9
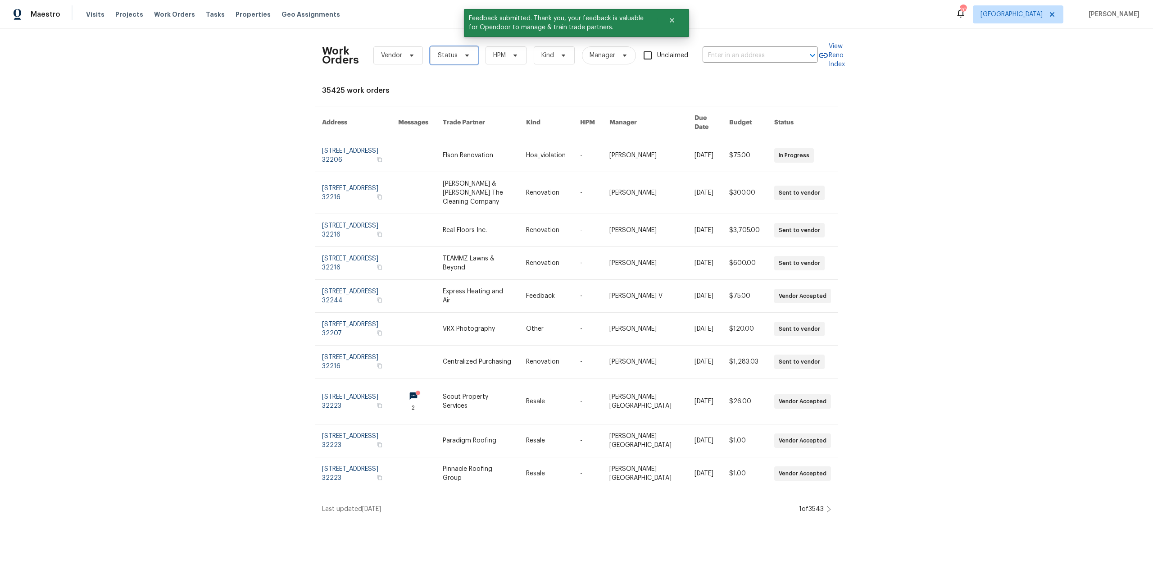
click at [450, 51] on span "Status" at bounding box center [448, 55] width 20 height 9
click at [465, 161] on label "In Progress" at bounding box center [453, 156] width 45 height 9
click at [437, 158] on input "In Progress" at bounding box center [434, 155] width 6 height 6
checkbox input "true"
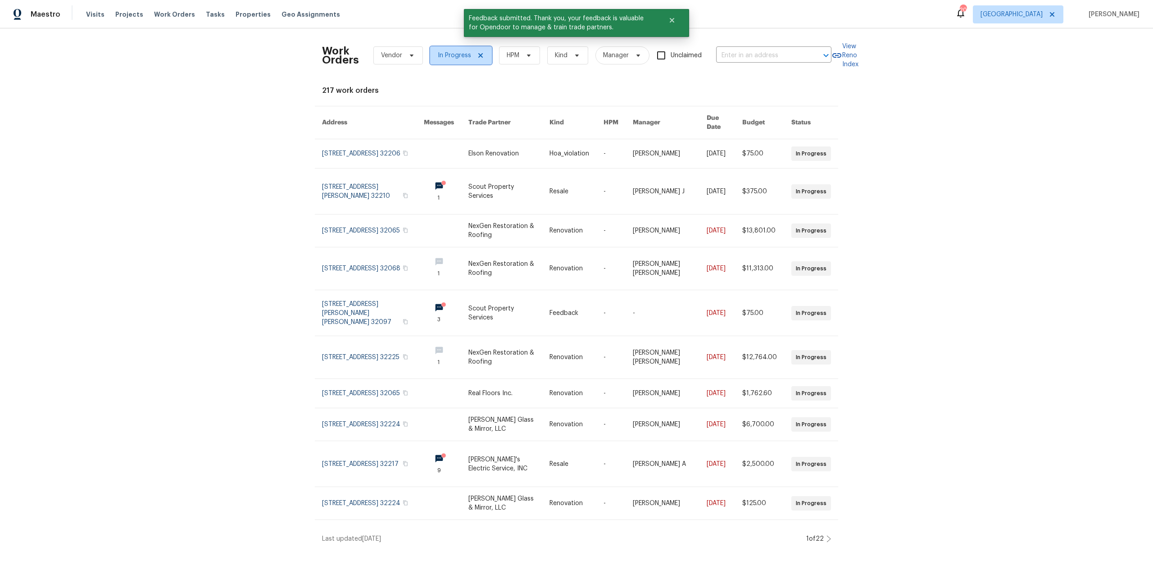
click at [439, 57] on span "In Progress" at bounding box center [454, 55] width 33 height 9
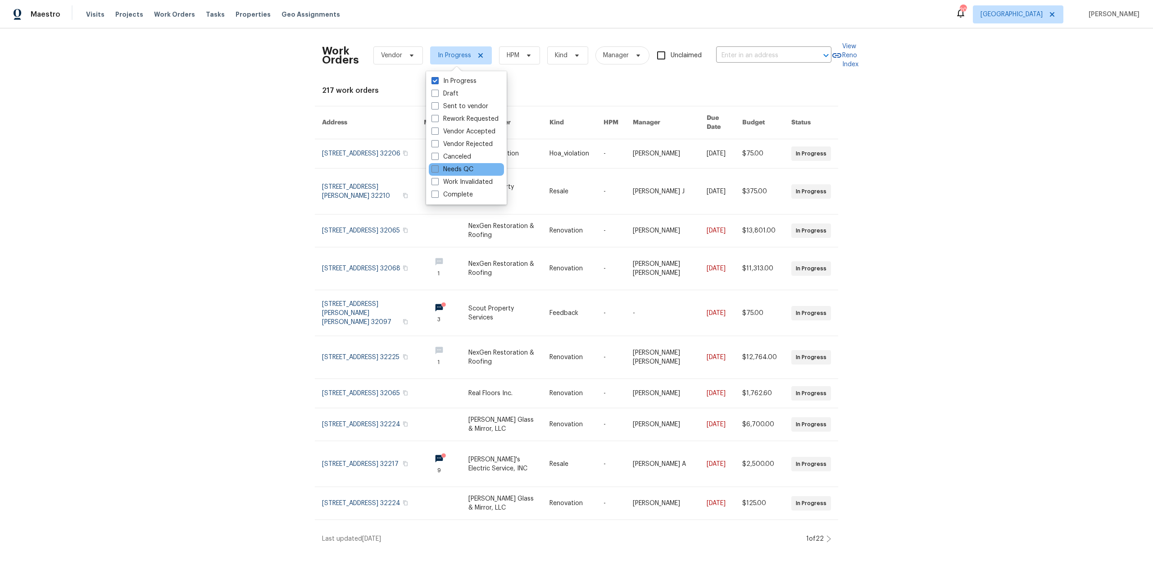
click at [461, 168] on label "Needs QC" at bounding box center [452, 169] width 42 height 9
click at [437, 168] on input "Needs QC" at bounding box center [434, 168] width 6 height 6
checkbox input "true"
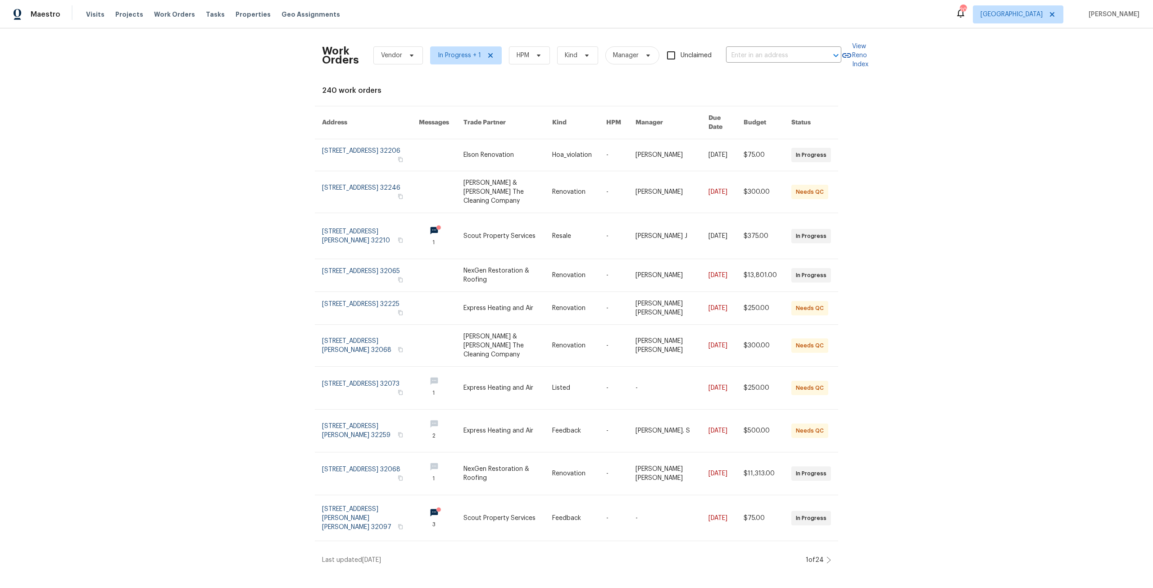
click at [465, 64] on div "Work Orders Vendor In Progress + 1 HPM Kind Manager Unclaimed ​" at bounding box center [581, 56] width 519 height 40
click at [469, 58] on span "In Progress + 1" at bounding box center [459, 55] width 43 height 9
drag, startPoint x: 463, startPoint y: 91, endPoint x: 466, endPoint y: 96, distance: 6.3
click at [463, 91] on label "In Progress" at bounding box center [453, 93] width 45 height 9
click at [437, 91] on input "In Progress" at bounding box center [434, 92] width 6 height 6
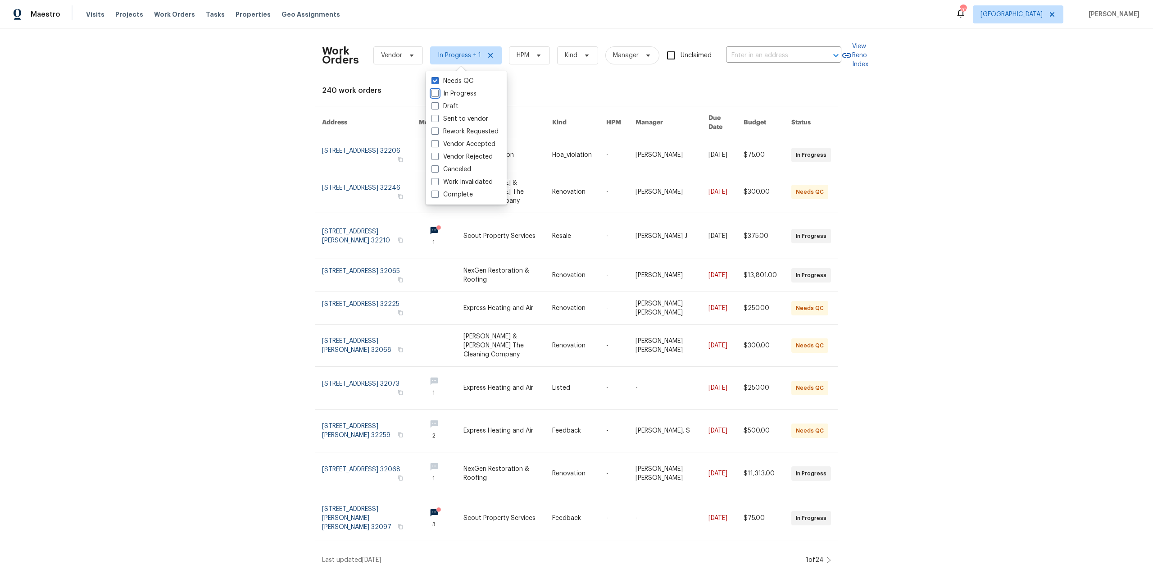
checkbox input "false"
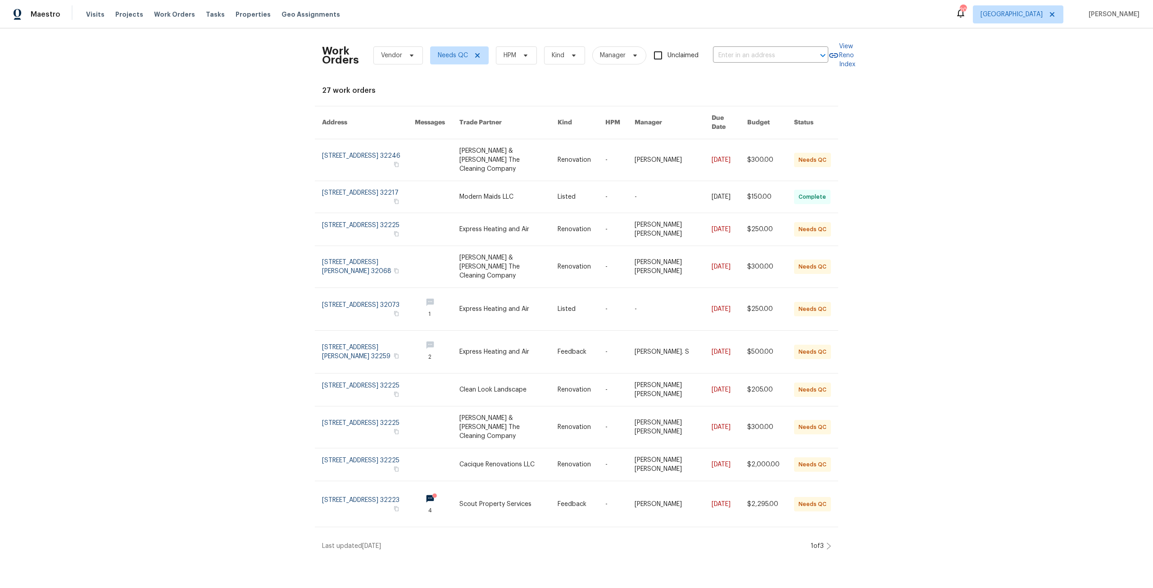
click at [827, 542] on icon at bounding box center [828, 545] width 5 height 7
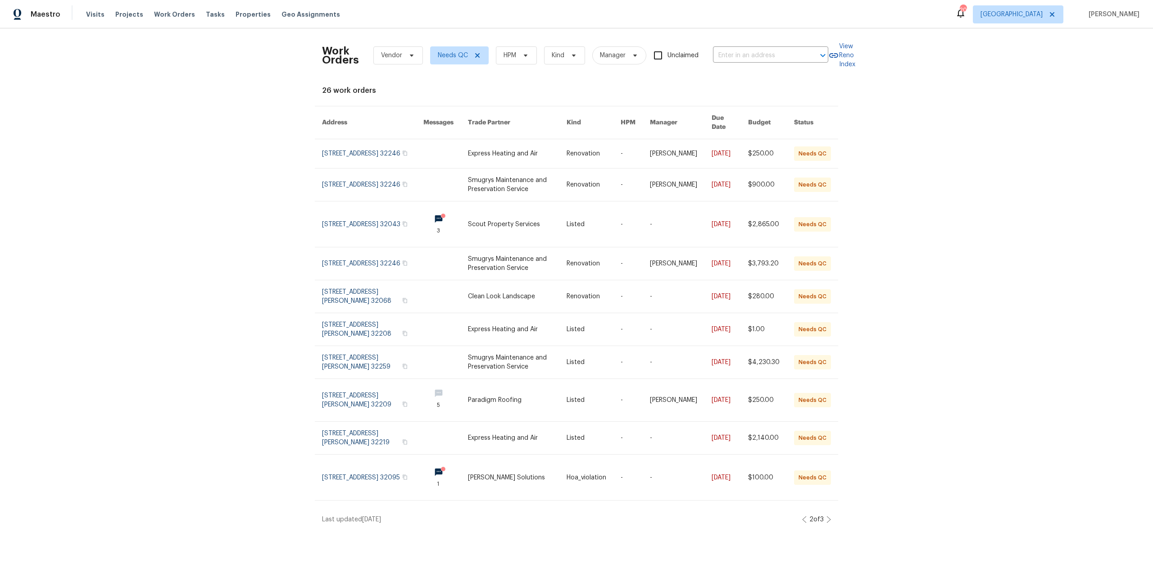
click at [827, 516] on icon at bounding box center [829, 519] width 4 height 6
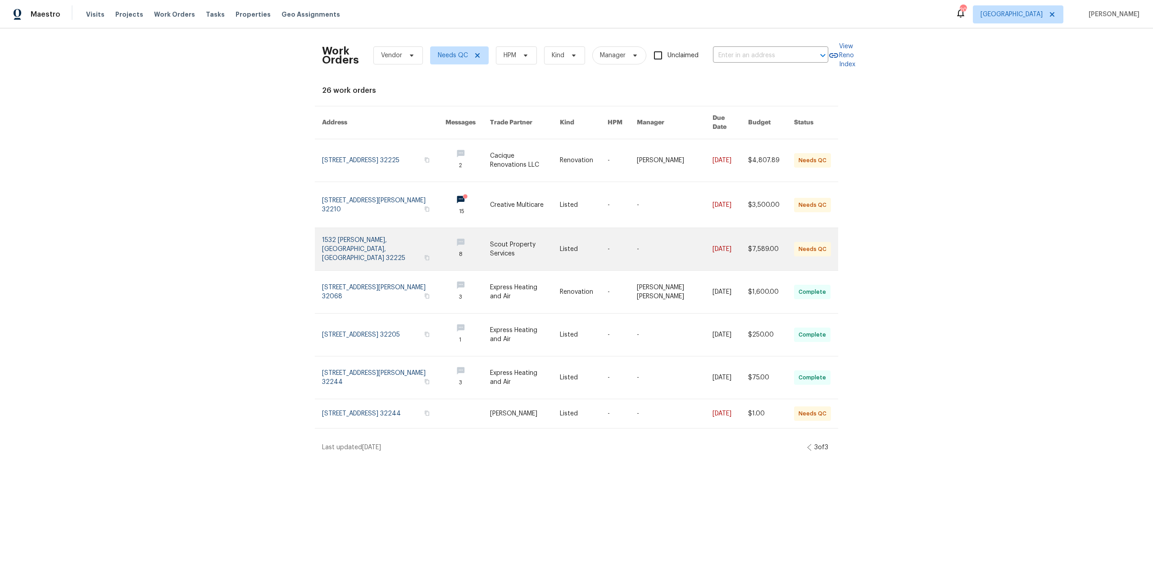
click at [370, 236] on link at bounding box center [383, 249] width 123 height 42
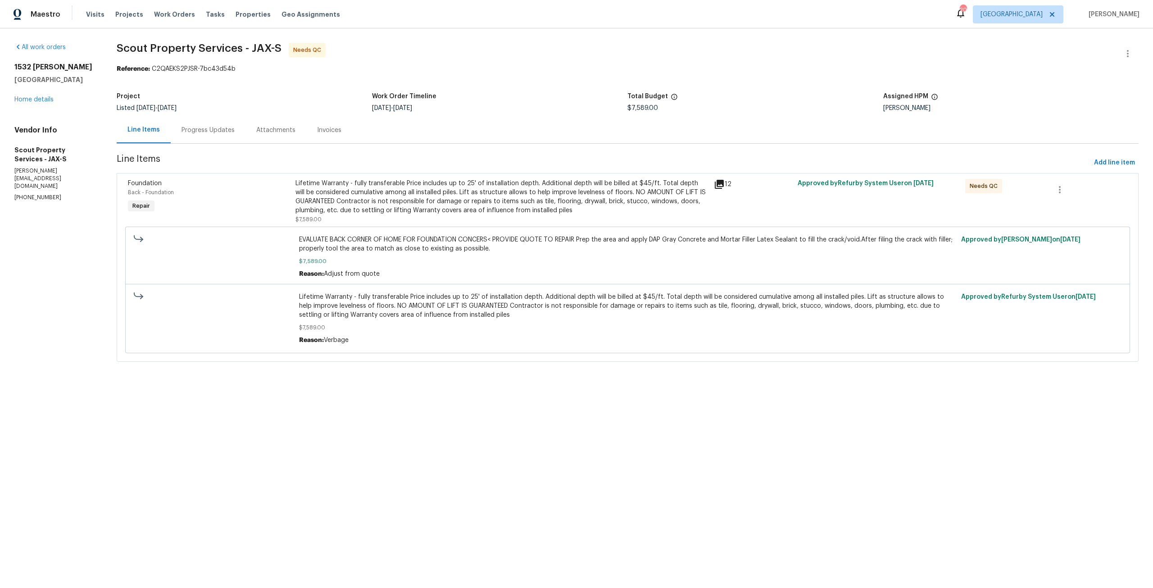
click at [382, 193] on div "Lifetime Warranty - fully transferable Price includes up to 25' of installation…" at bounding box center [501, 197] width 413 height 36
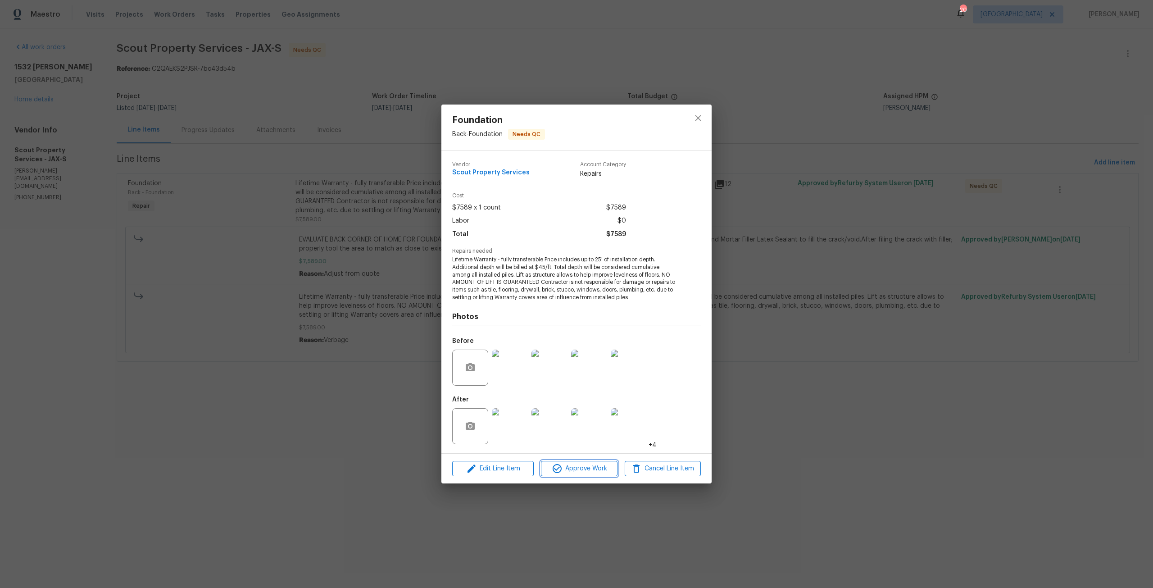
click at [566, 470] on span "Approve Work" at bounding box center [579, 468] width 71 height 11
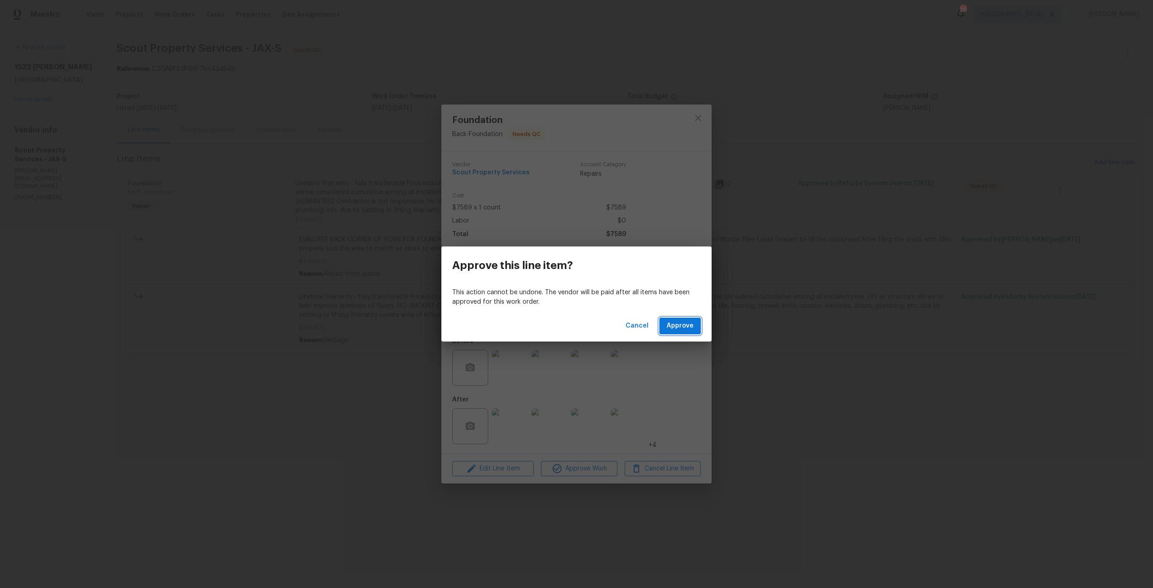
click at [679, 327] on span "Approve" at bounding box center [680, 325] width 27 height 11
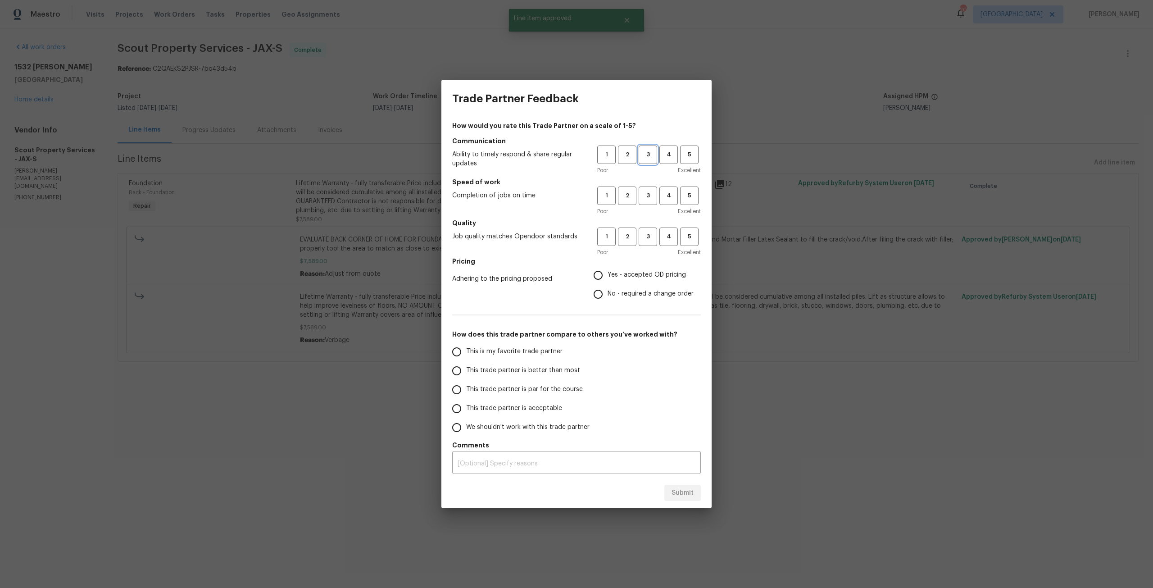
click at [656, 155] on button "3" at bounding box center [648, 154] width 18 height 18
click at [652, 188] on button "3" at bounding box center [648, 195] width 18 height 18
click at [647, 244] on button "3" at bounding box center [648, 236] width 18 height 18
click at [631, 268] on label "Yes - accepted OD pricing" at bounding box center [641, 275] width 105 height 19
click at [608, 268] on input "Yes - accepted OD pricing" at bounding box center [598, 275] width 19 height 19
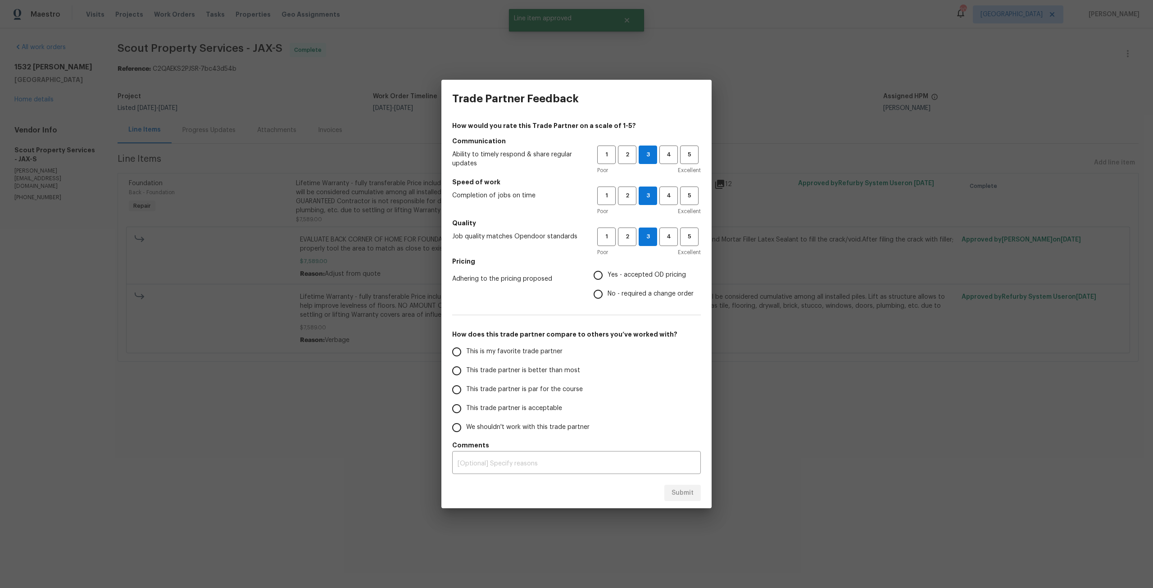
radio input "true"
click at [526, 385] on span "This trade partner is par for the course" at bounding box center [524, 389] width 117 height 9
click at [466, 385] on input "This trade partner is par for the course" at bounding box center [456, 389] width 19 height 19
click at [673, 489] on span "Submit" at bounding box center [682, 492] width 22 height 11
radio input "true"
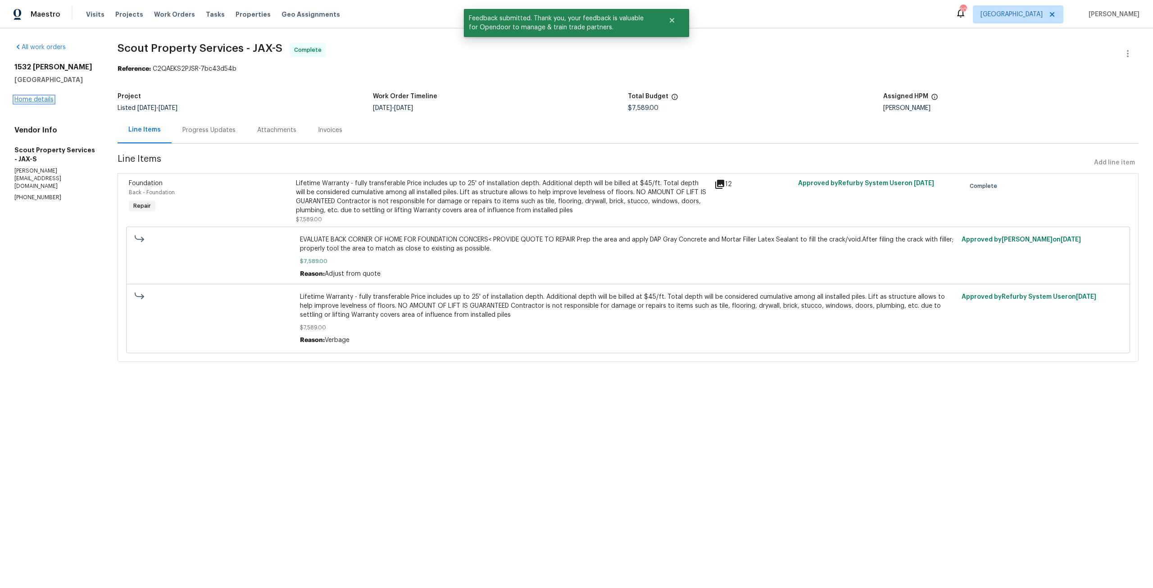
click at [36, 100] on link "Home details" at bounding box center [33, 99] width 39 height 6
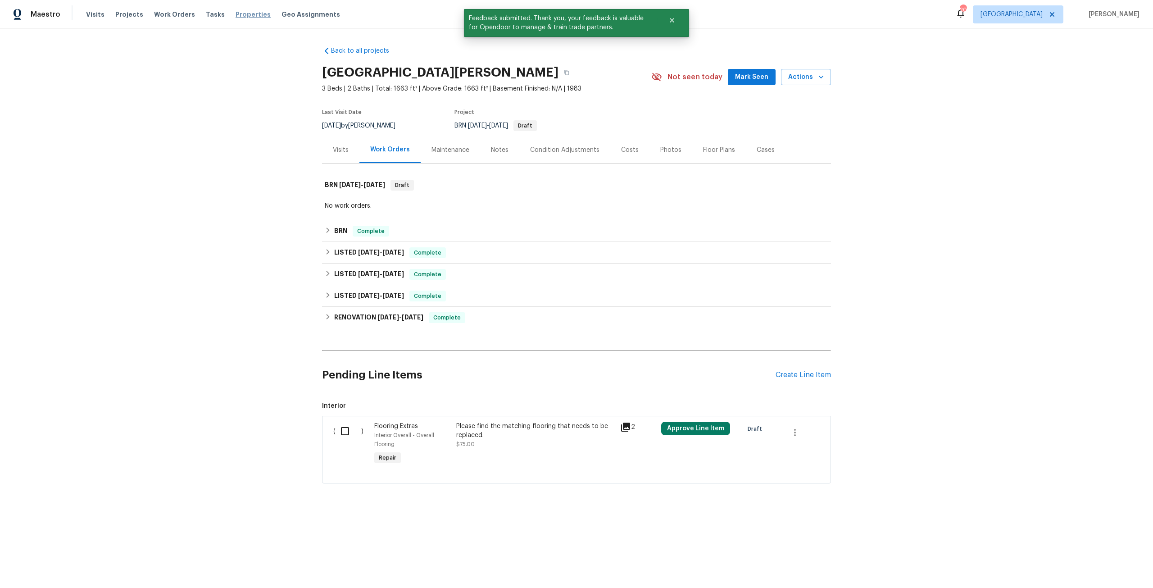
click at [239, 14] on span "Properties" at bounding box center [253, 14] width 35 height 9
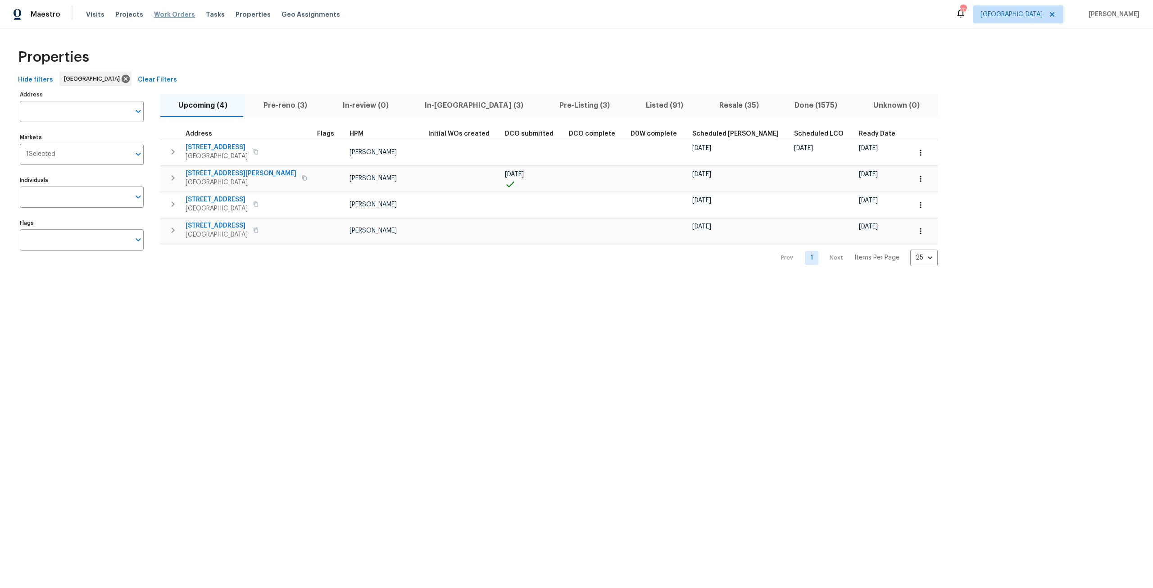
click at [184, 13] on span "Work Orders" at bounding box center [174, 14] width 41 height 9
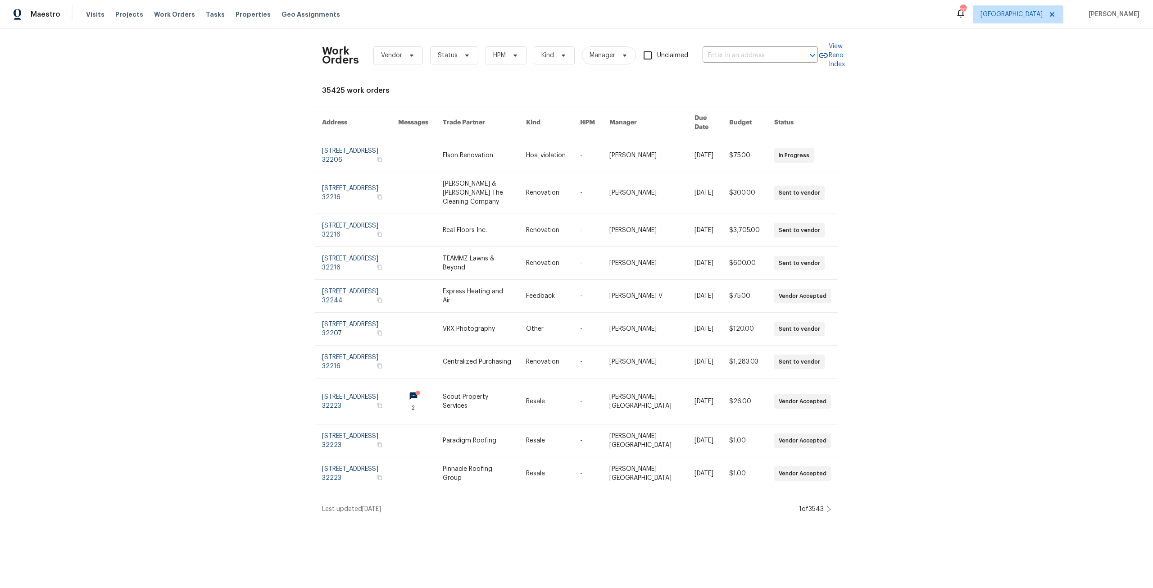
click at [443, 64] on div "Work Orders Vendor Status HPM Kind Manager Unclaimed ​" at bounding box center [570, 56] width 496 height 40
click at [455, 59] on span "Status" at bounding box center [454, 55] width 48 height 18
click at [473, 164] on div "Needs QC" at bounding box center [466, 169] width 75 height 13
click at [463, 171] on label "Needs QC" at bounding box center [452, 169] width 42 height 9
click at [437, 171] on input "Needs QC" at bounding box center [434, 168] width 6 height 6
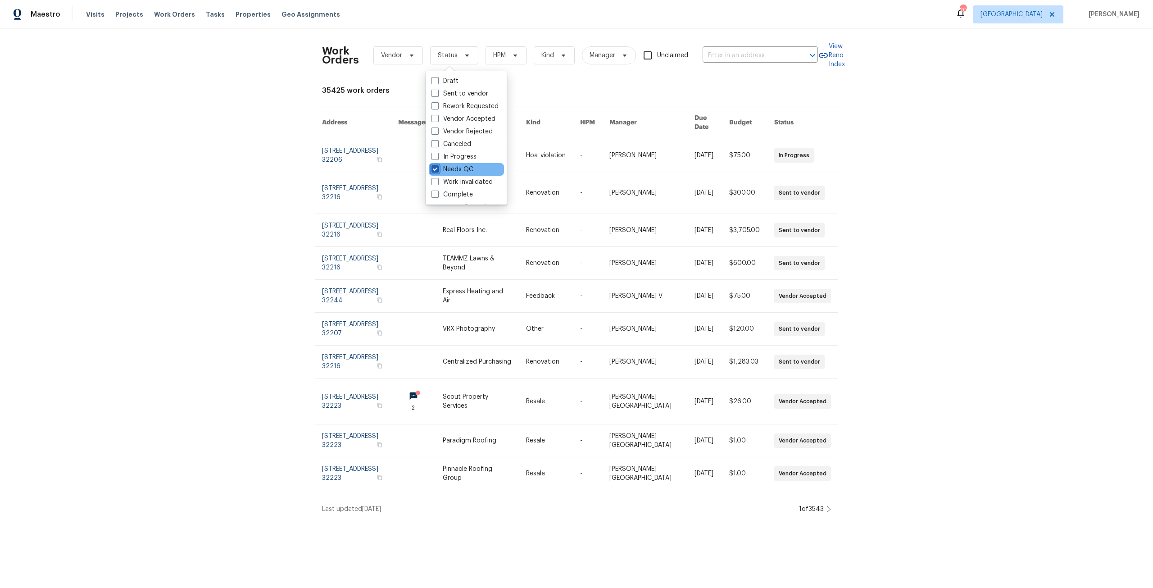
checkbox input "true"
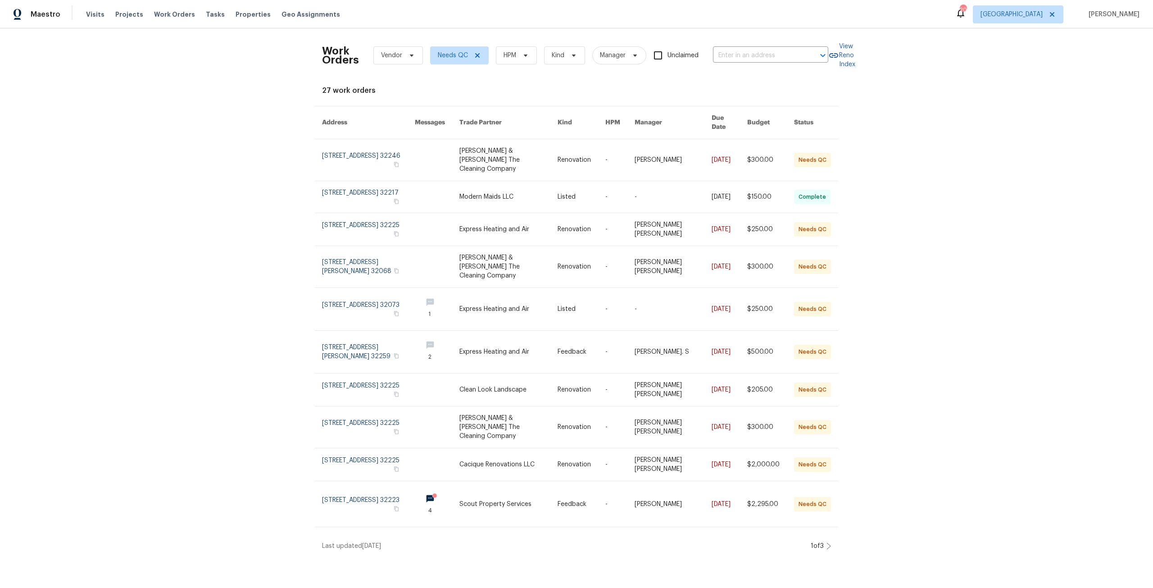
click at [821, 541] on div "1 of 3" at bounding box center [819, 545] width 23 height 9
click at [822, 541] on div "1 of 3" at bounding box center [819, 545] width 23 height 9
click at [826, 542] on icon at bounding box center [828, 545] width 5 height 7
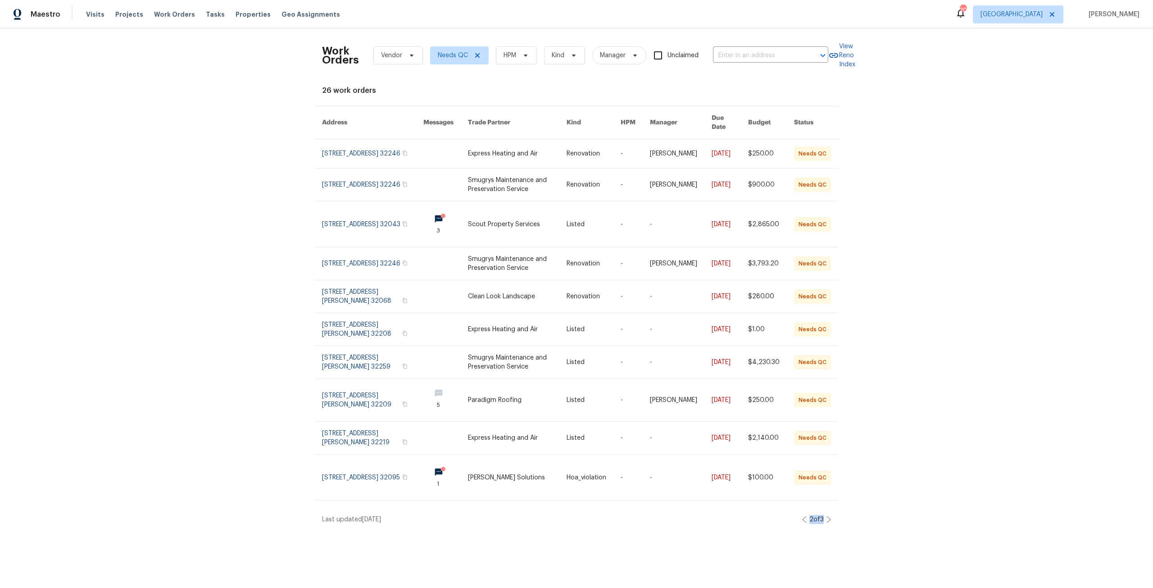
click at [826, 516] on icon at bounding box center [828, 519] width 5 height 7
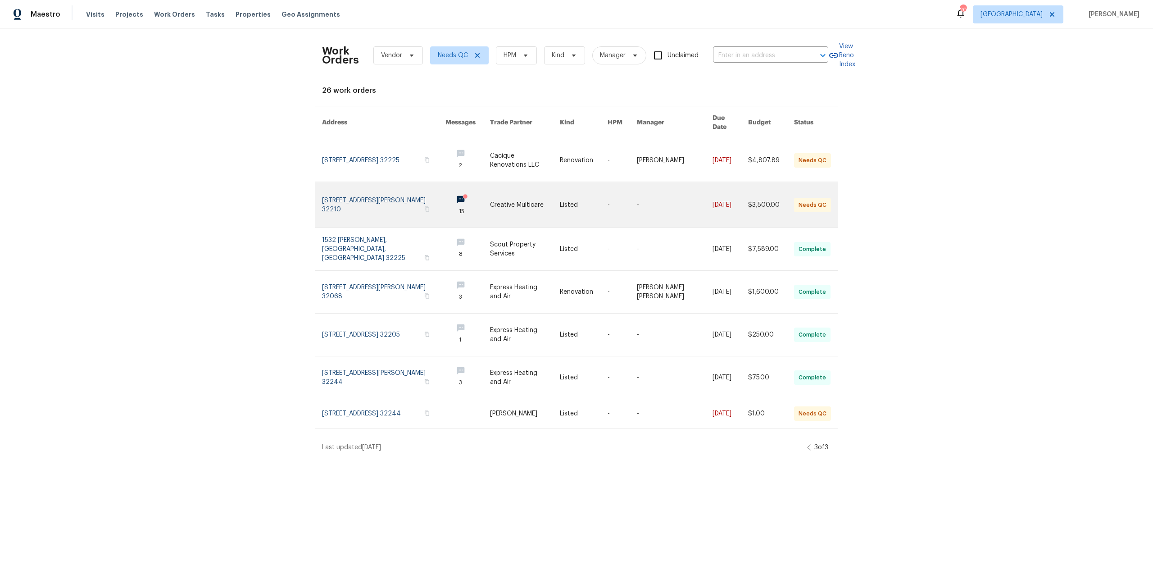
click at [402, 191] on link at bounding box center [383, 204] width 123 height 45
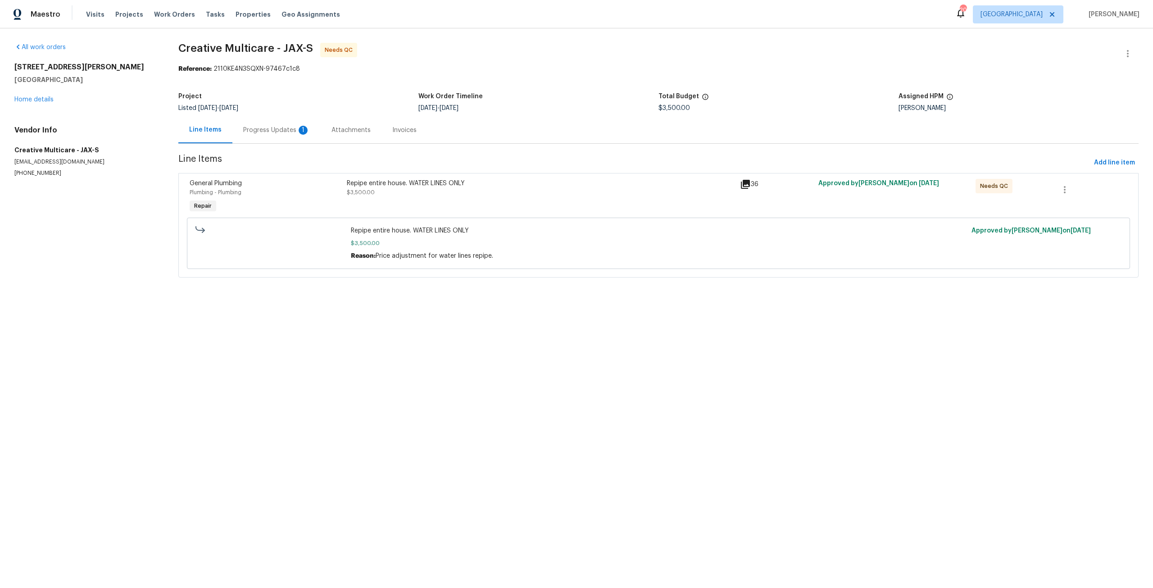
click at [390, 175] on div "General Plumbing Plumbing - Plumbing Repair Repipe entire house. WATER LINES ON…" at bounding box center [658, 225] width 960 height 104
click at [414, 189] on div "Repipe entire house. WATER LINES ONLY $3,500.00" at bounding box center [541, 188] width 388 height 18
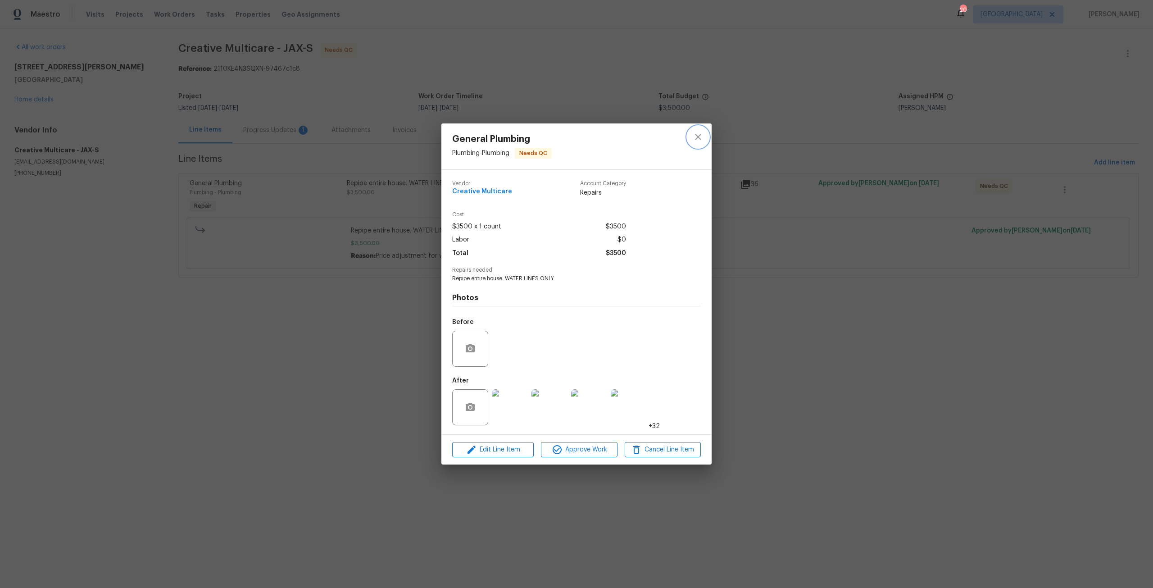
click at [693, 134] on icon "close" at bounding box center [698, 137] width 11 height 11
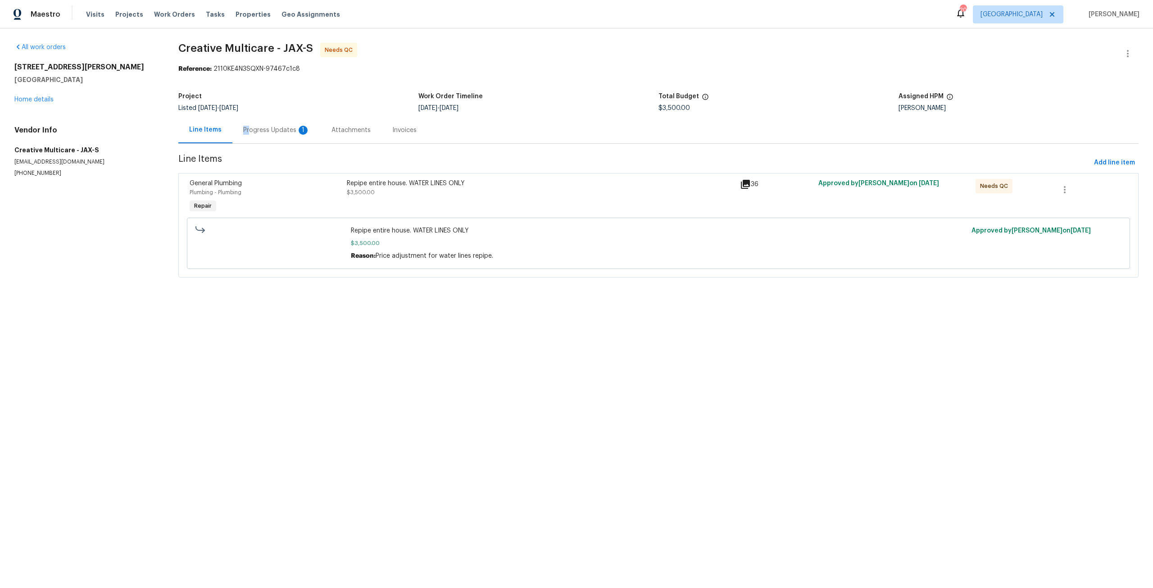
drag, startPoint x: 236, startPoint y: 126, endPoint x: 251, endPoint y: 129, distance: 14.8
click at [251, 129] on div "Progress Updates 1" at bounding box center [276, 130] width 88 height 27
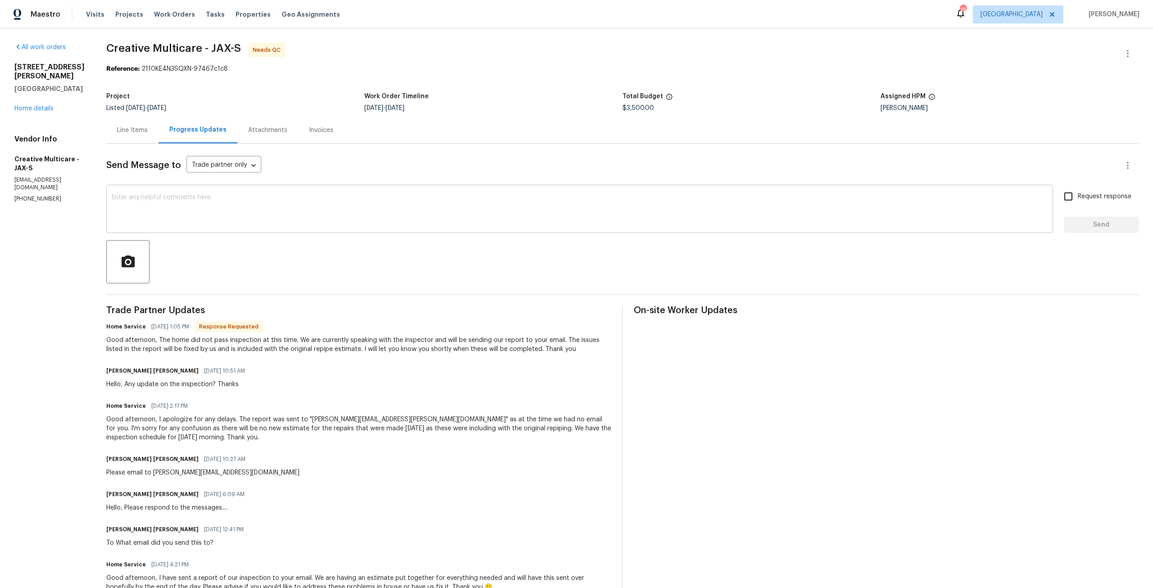
click at [300, 215] on textarea at bounding box center [580, 210] width 936 height 32
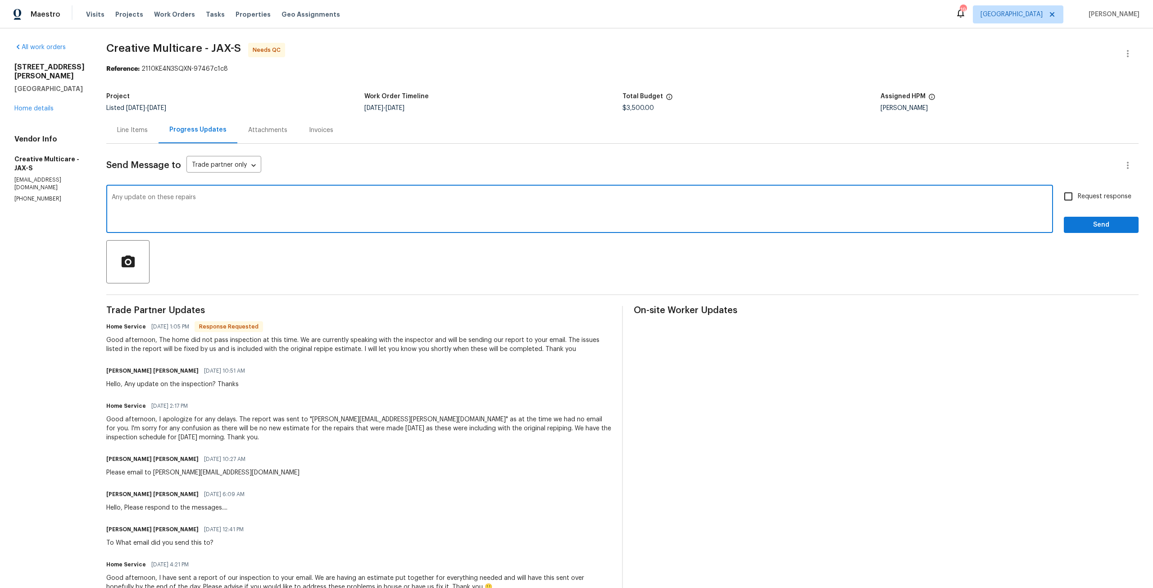
type textarea "Any update on these repairs"
click at [1097, 196] on span "Request response" at bounding box center [1105, 196] width 54 height 9
click at [1078, 196] on input "Request response" at bounding box center [1068, 196] width 19 height 19
checkbox input "true"
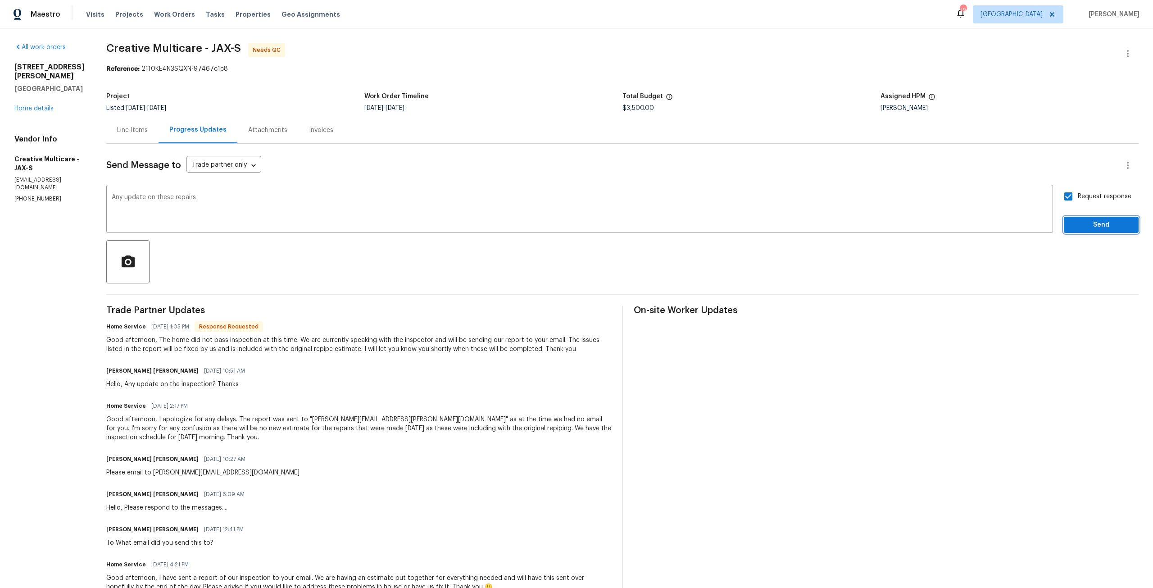
click at [1095, 219] on span "Send" at bounding box center [1101, 224] width 60 height 11
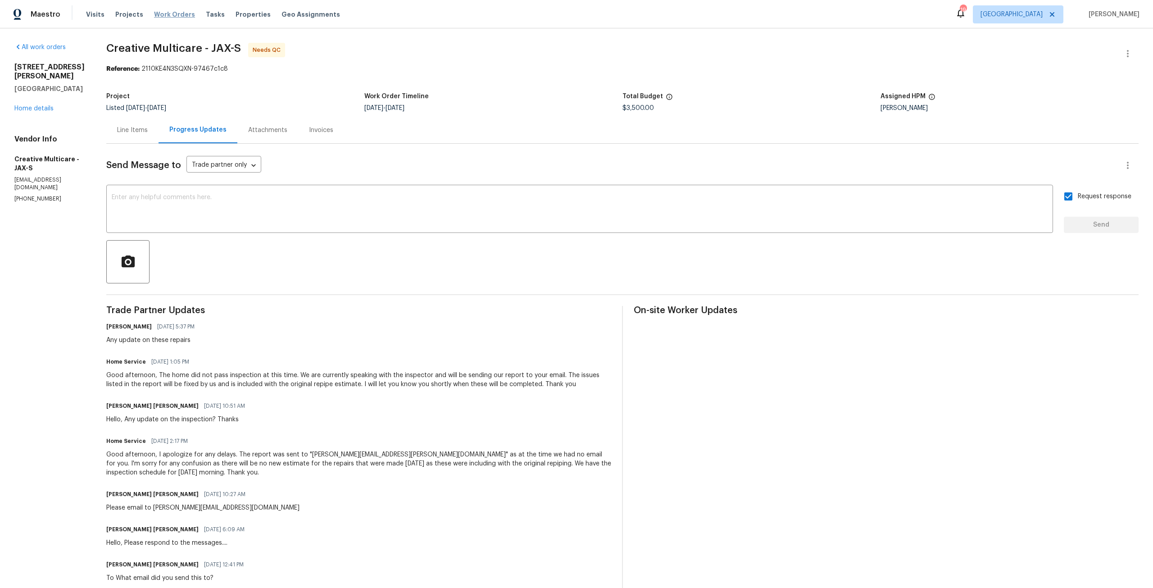
click at [175, 14] on span "Work Orders" at bounding box center [174, 14] width 41 height 9
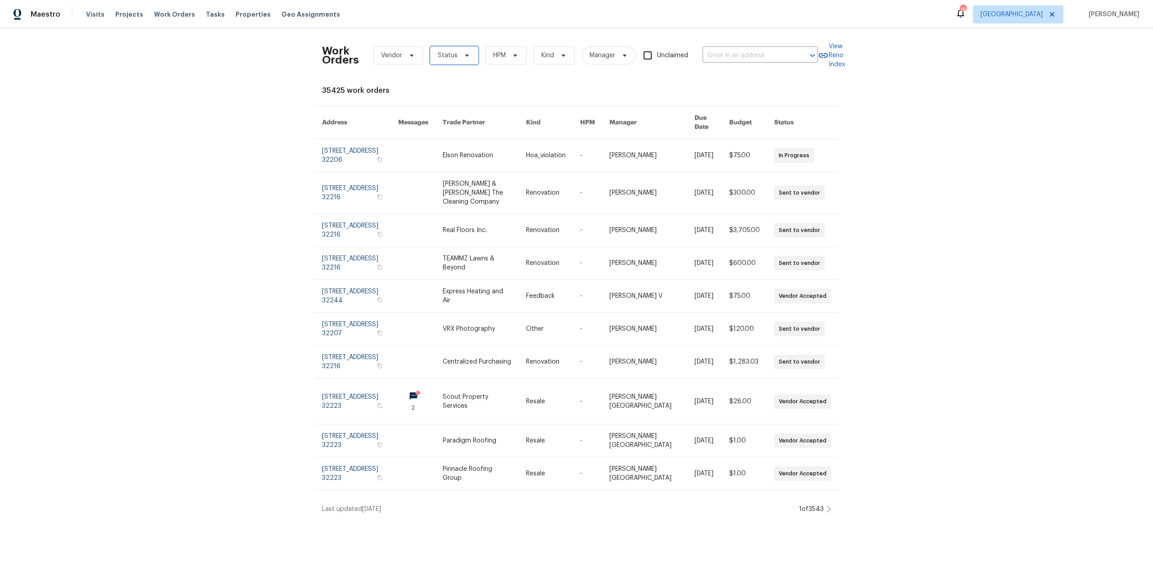
click at [450, 47] on span "Status" at bounding box center [454, 55] width 48 height 18
click at [461, 168] on label "Needs QC" at bounding box center [452, 169] width 42 height 9
click at [437, 168] on input "Needs QC" at bounding box center [434, 168] width 6 height 6
checkbox input "true"
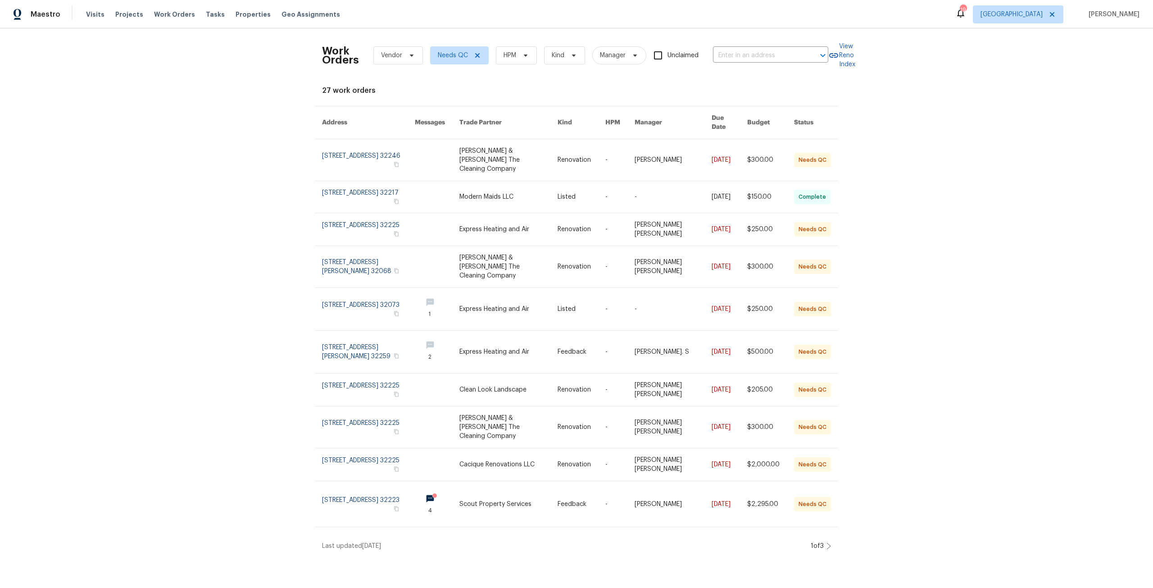
click at [826, 541] on div "1 of 3" at bounding box center [819, 545] width 23 height 9
click at [826, 542] on icon at bounding box center [828, 545] width 5 height 7
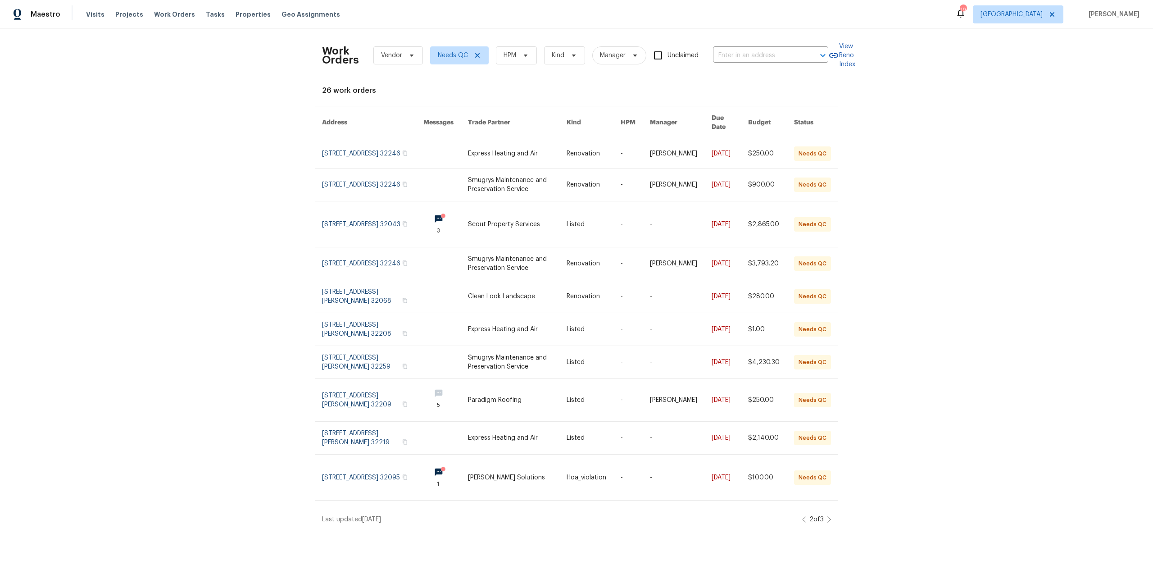
click at [828, 515] on div "Work Orders Vendor Needs QC HPM Kind Manager Unclaimed ​ View Reno Index 26 wor…" at bounding box center [576, 279] width 1153 height 503
click at [826, 516] on icon at bounding box center [828, 519] width 5 height 7
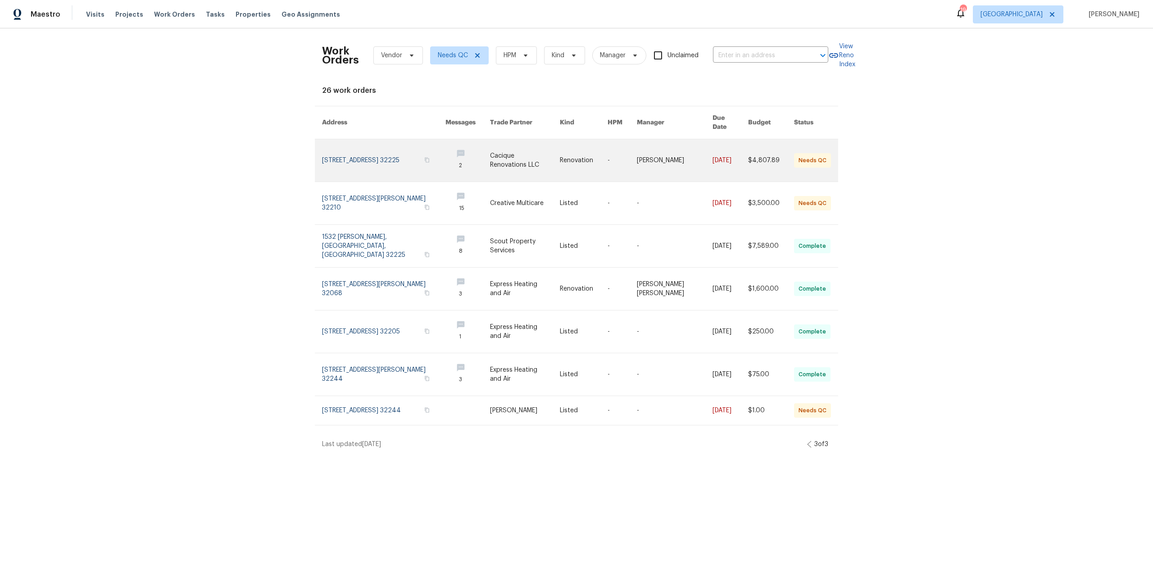
click at [374, 159] on link at bounding box center [383, 160] width 123 height 42
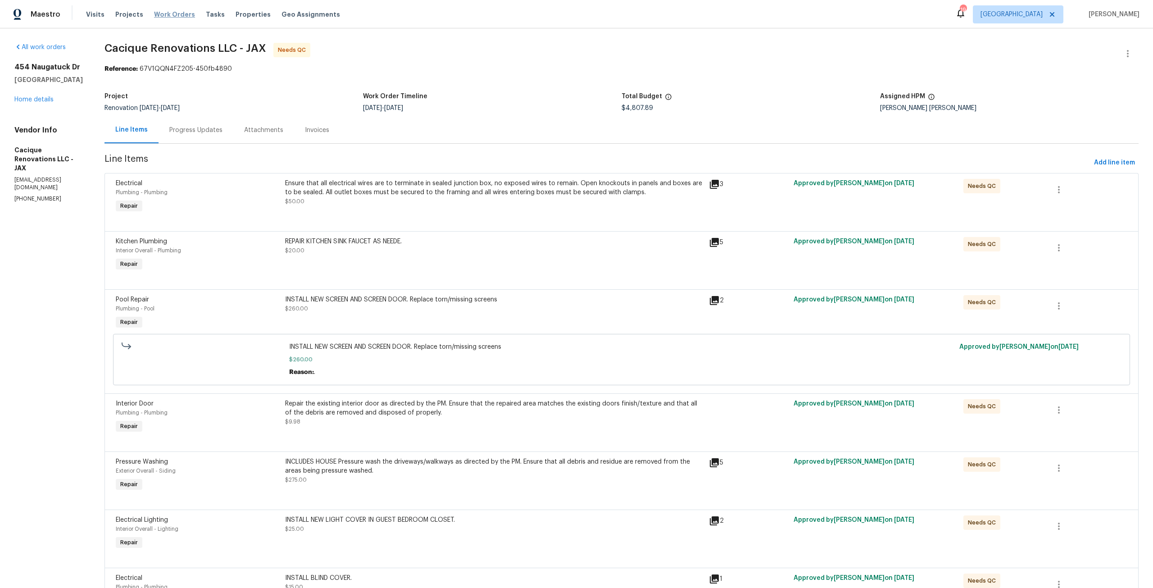
click at [167, 18] on span "Work Orders" at bounding box center [174, 14] width 41 height 9
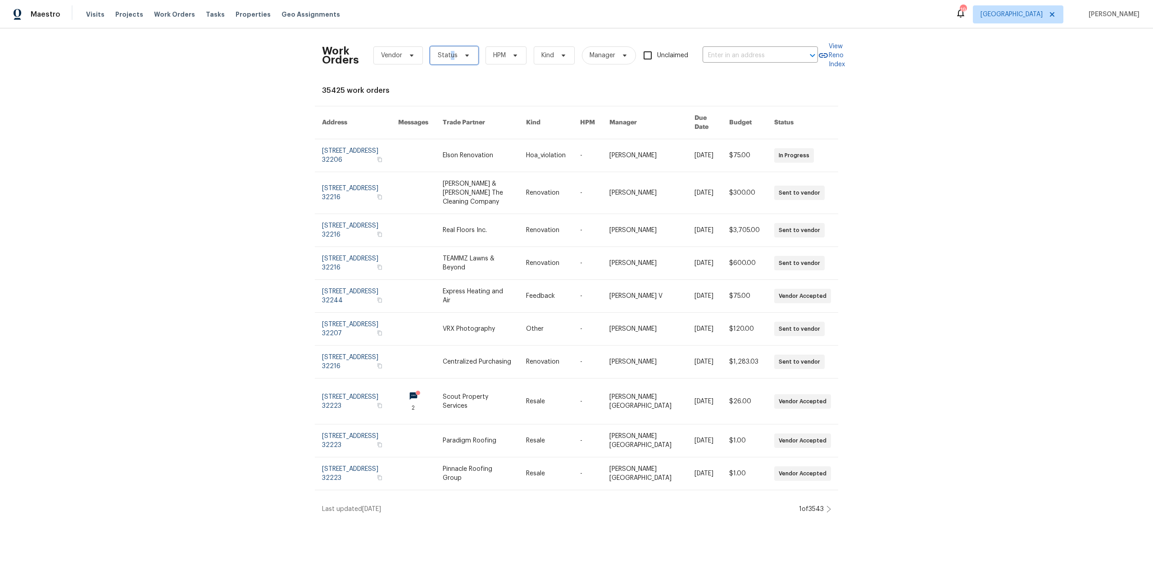
drag, startPoint x: 445, startPoint y: 55, endPoint x: 456, endPoint y: 59, distance: 11.0
click at [449, 55] on span "Status" at bounding box center [448, 55] width 20 height 9
click at [459, 175] on div "Needs QC" at bounding box center [466, 169] width 75 height 13
click at [459, 172] on label "Needs QC" at bounding box center [452, 169] width 42 height 9
click at [437, 171] on input "Needs QC" at bounding box center [434, 168] width 6 height 6
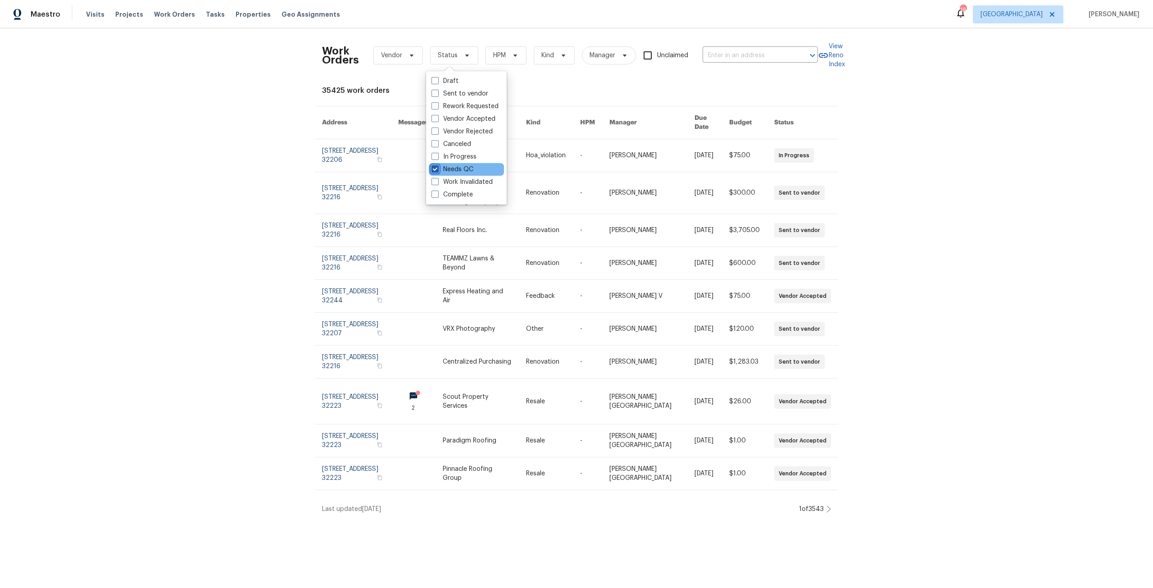
checkbox input "true"
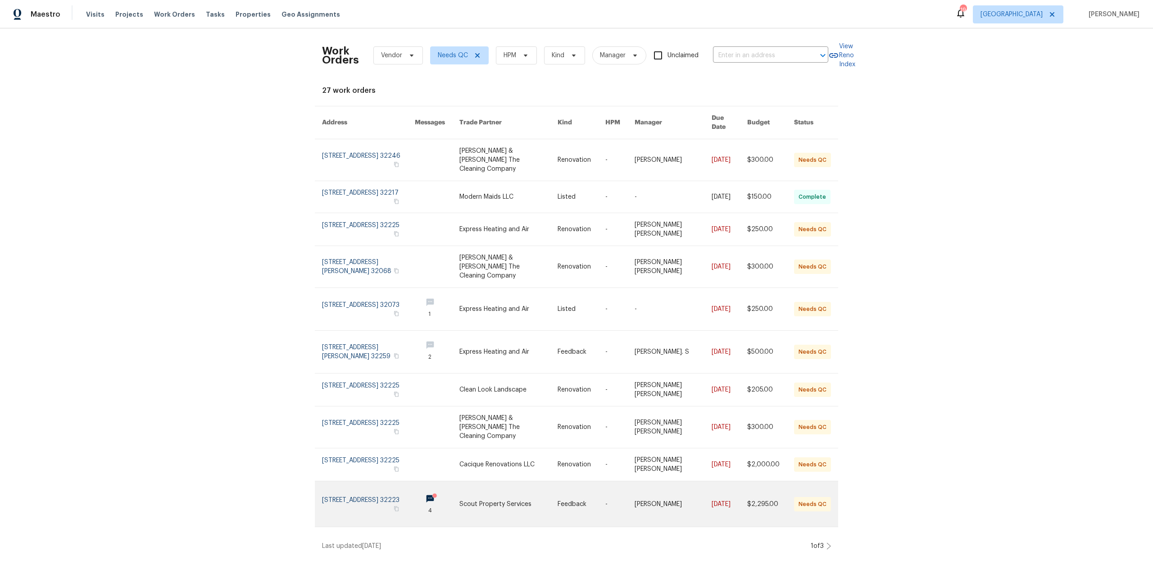
click at [373, 481] on link at bounding box center [368, 503] width 93 height 45
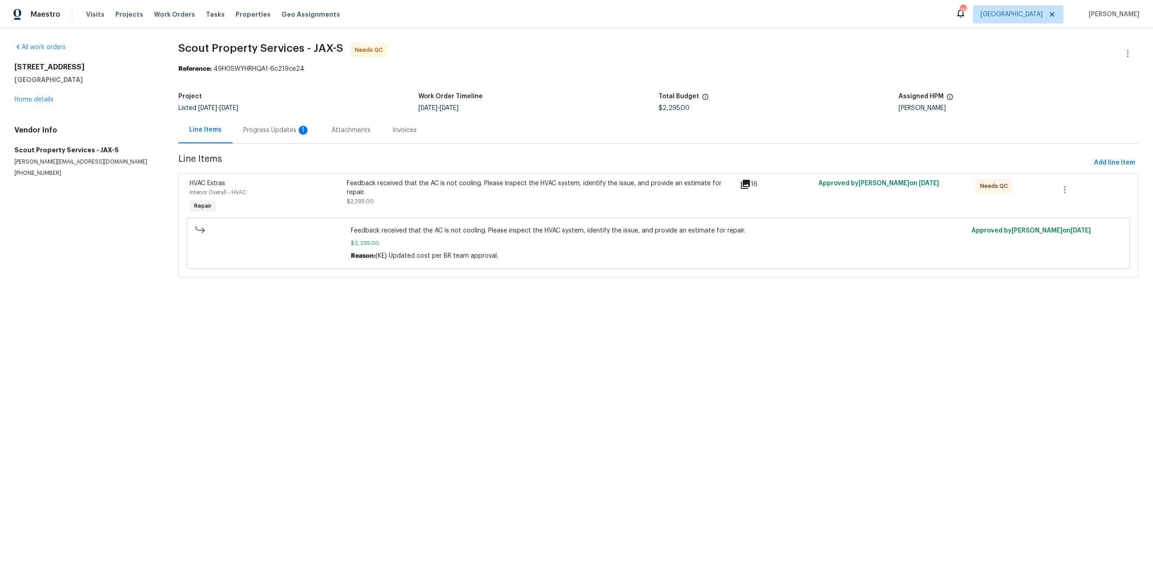
click at [274, 128] on div "Progress Updates 1" at bounding box center [276, 130] width 67 height 9
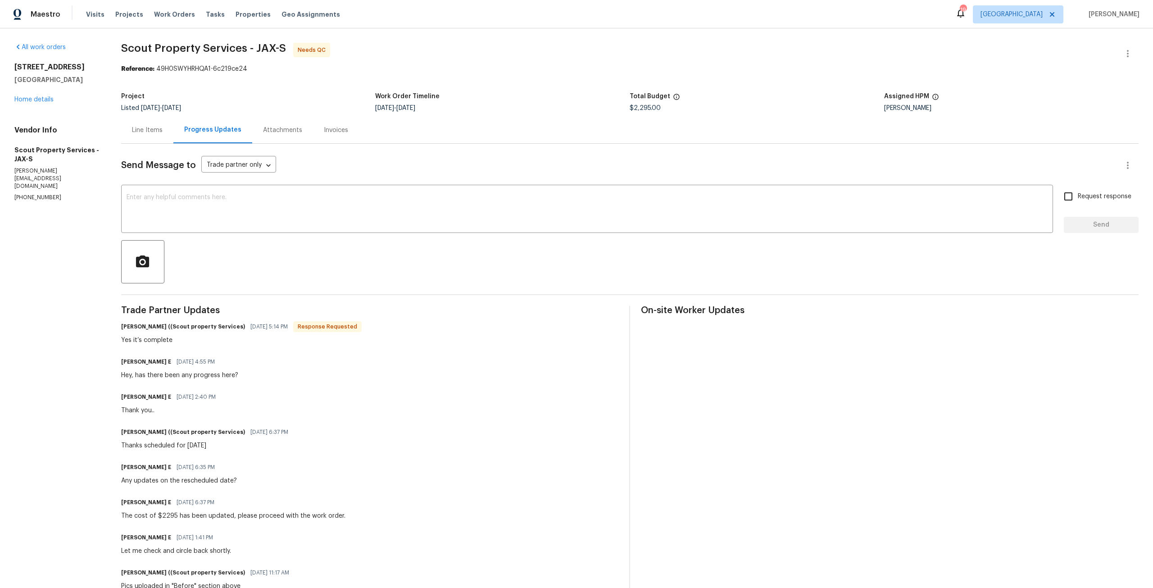
click at [143, 124] on div "Line Items" at bounding box center [147, 130] width 52 height 27
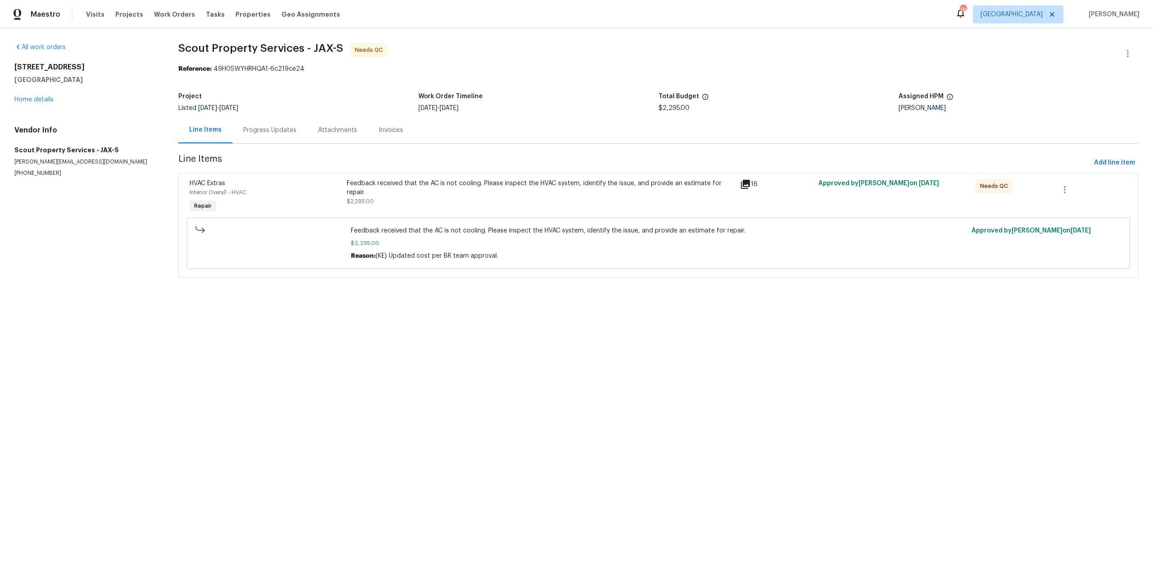
click at [271, 134] on div "Progress Updates" at bounding box center [269, 130] width 53 height 9
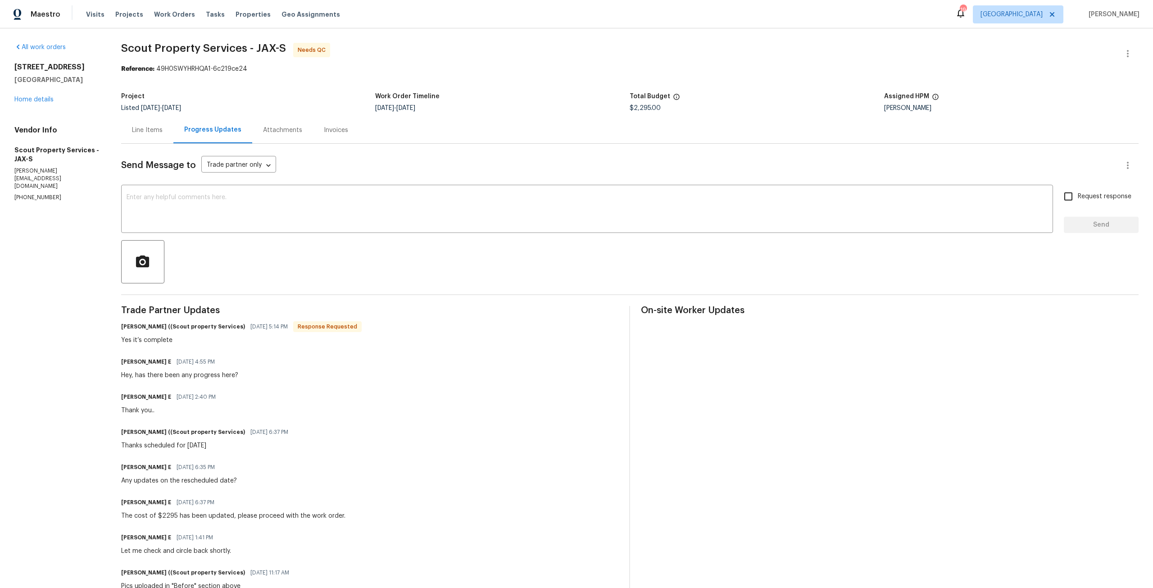
click at [156, 131] on div "Line Items" at bounding box center [147, 130] width 31 height 9
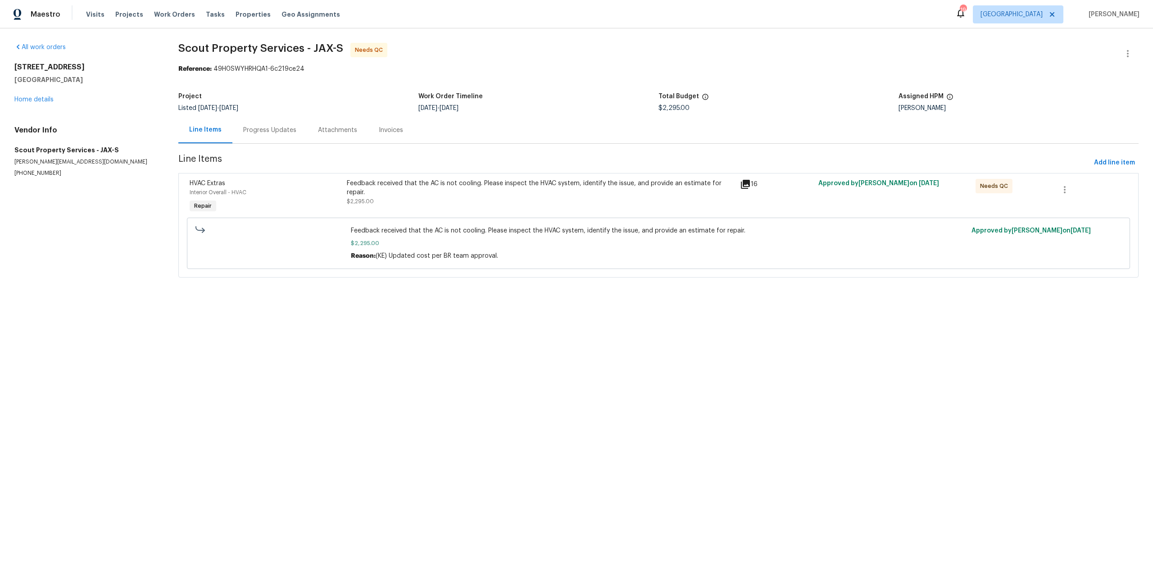
click at [452, 190] on div "Feedback received that the AC is not cooling. Please inspect the HVAC system, i…" at bounding box center [541, 188] width 388 height 18
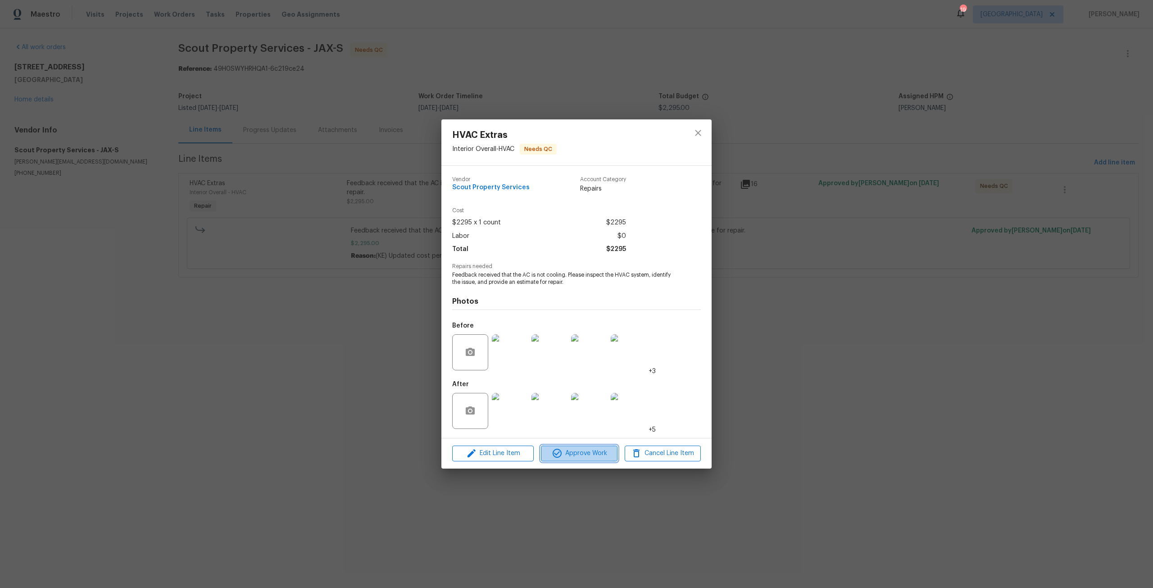
click at [585, 451] on span "Approve Work" at bounding box center [579, 453] width 71 height 11
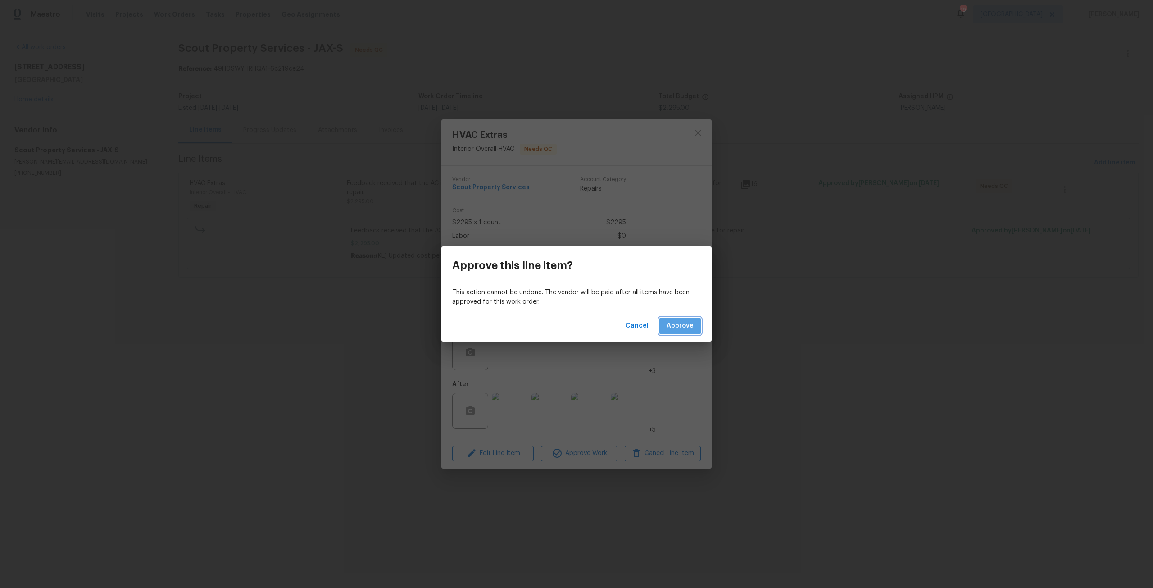
click at [681, 330] on span "Approve" at bounding box center [680, 325] width 27 height 11
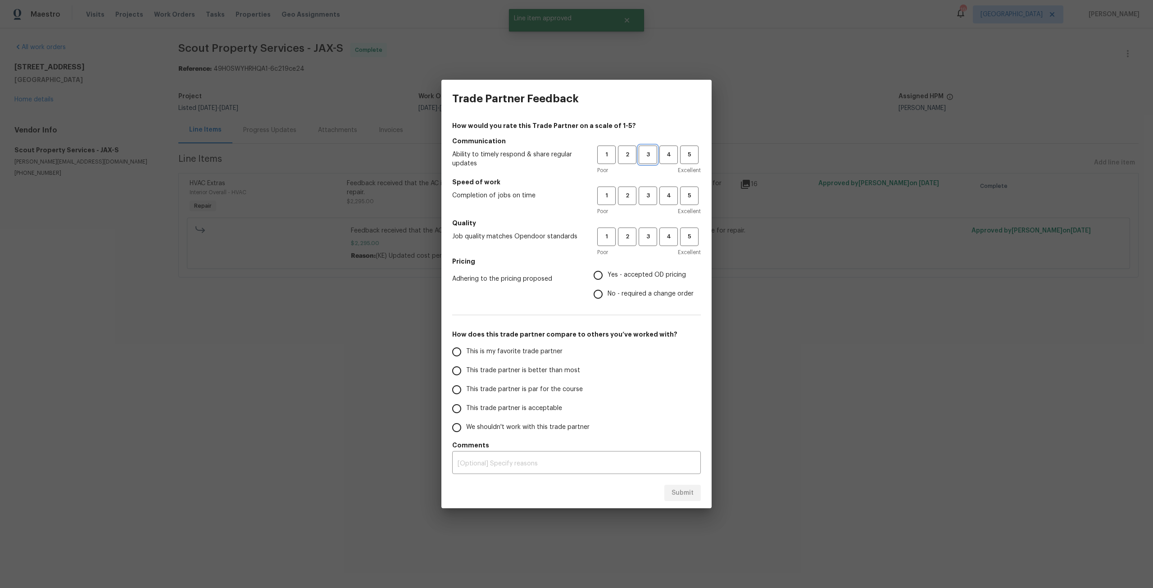
click at [644, 150] on span "3" at bounding box center [647, 155] width 17 height 10
click at [647, 195] on span "3" at bounding box center [647, 195] width 17 height 10
click at [642, 243] on button "3" at bounding box center [648, 236] width 18 height 18
click at [624, 280] on span "Yes - accepted OD pricing" at bounding box center [647, 274] width 78 height 9
click at [608, 280] on input "Yes - accepted OD pricing" at bounding box center [598, 275] width 19 height 19
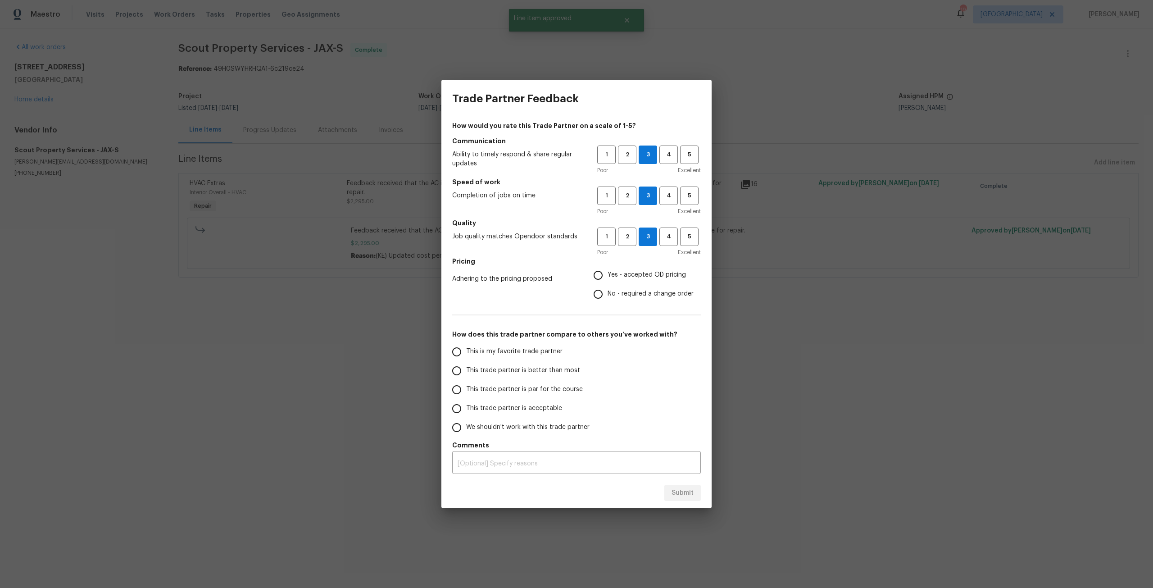
radio input "true"
click at [540, 391] on span "This trade partner is par for the course" at bounding box center [524, 389] width 117 height 9
click at [466, 391] on input "This trade partner is par for the course" at bounding box center [456, 389] width 19 height 19
click at [670, 495] on button "Submit" at bounding box center [682, 493] width 36 height 17
radio input "true"
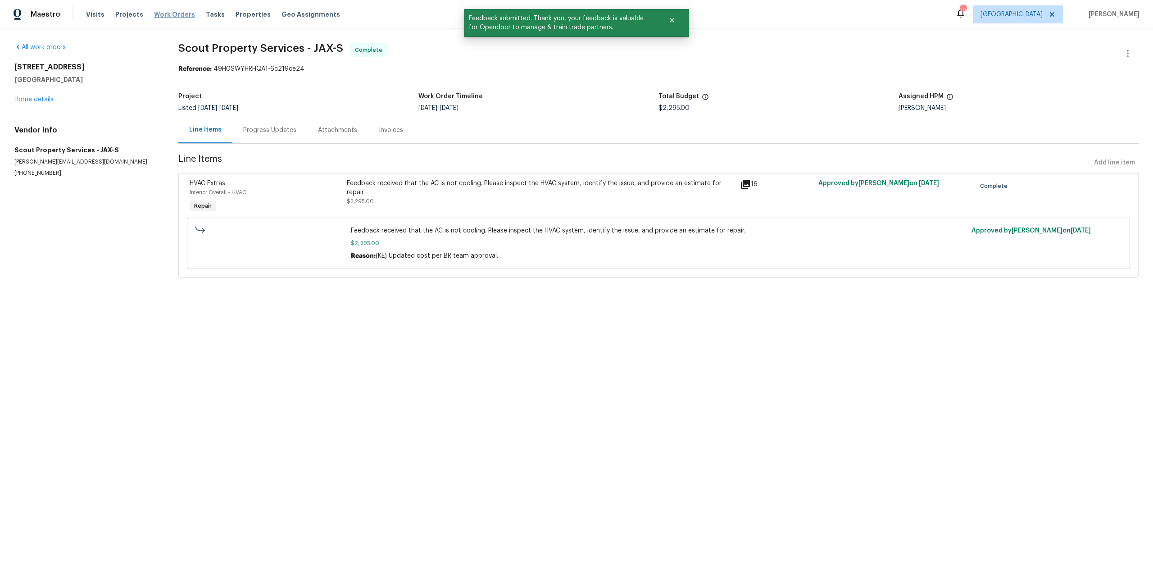
click at [177, 18] on span "Work Orders" at bounding box center [174, 14] width 41 height 9
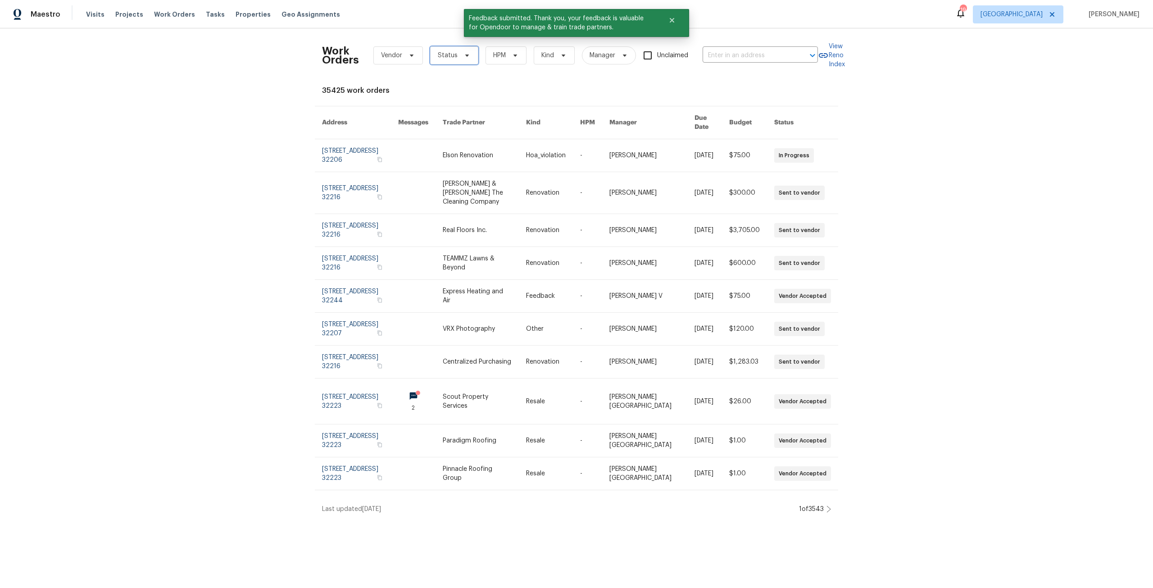
click at [441, 59] on span "Status" at bounding box center [448, 55] width 20 height 9
click at [463, 170] on label "Needs QC" at bounding box center [452, 169] width 42 height 9
click at [437, 170] on input "Needs QC" at bounding box center [434, 168] width 6 height 6
checkbox input "true"
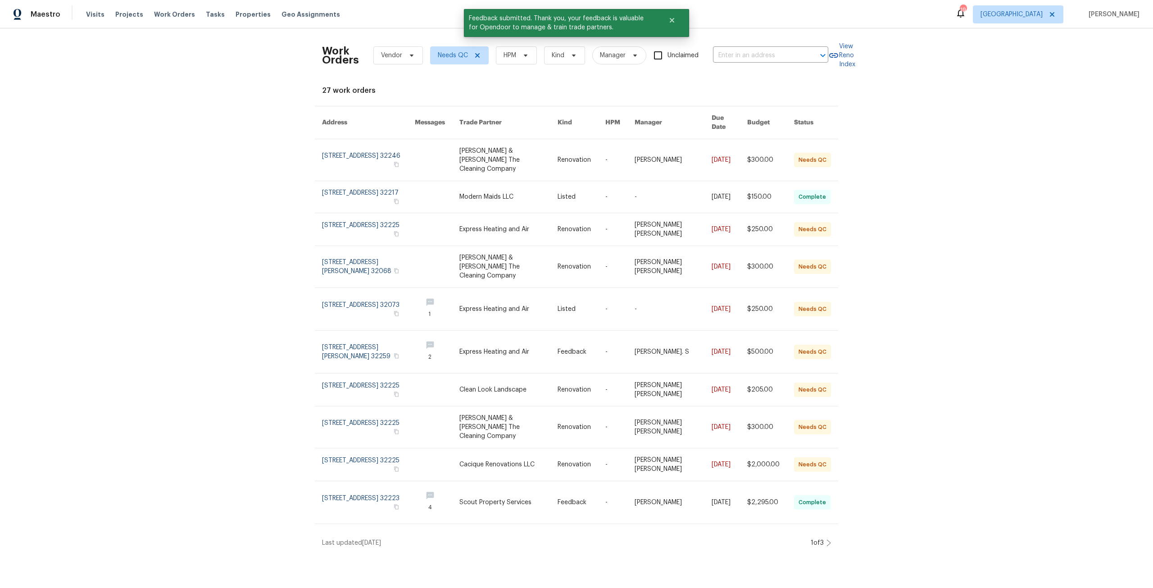
click at [994, 185] on div "Work Orders Vendor Needs QC HPM Kind Manager Unclaimed ​ View Reno Index 27 wor…" at bounding box center [576, 291] width 1153 height 526
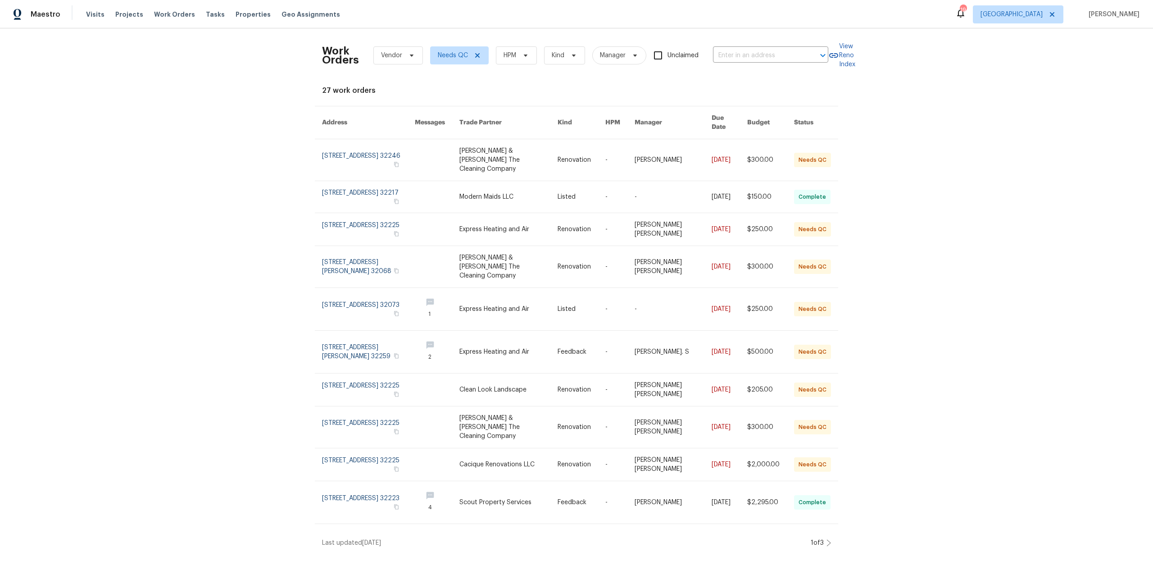
click at [826, 539] on icon at bounding box center [828, 542] width 5 height 7
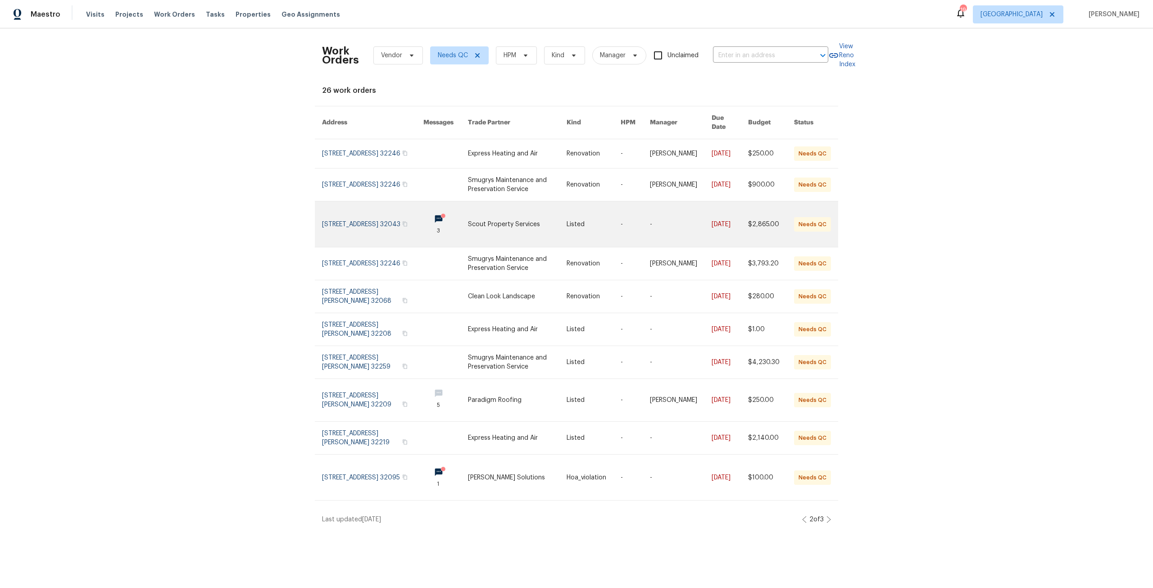
click at [370, 213] on link at bounding box center [372, 223] width 101 height 45
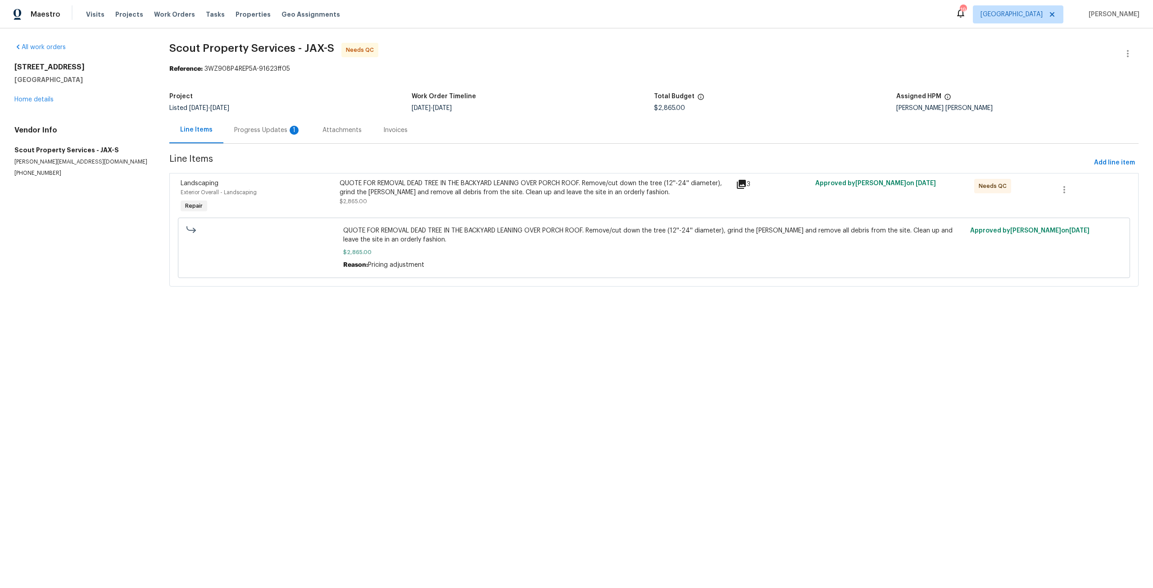
click at [534, 189] on div "QUOTE FOR REMOVAL DEAD TREE IN THE BACKYARD LEANING OVER PORCH ROOF. Remove/cut…" at bounding box center [535, 188] width 391 height 18
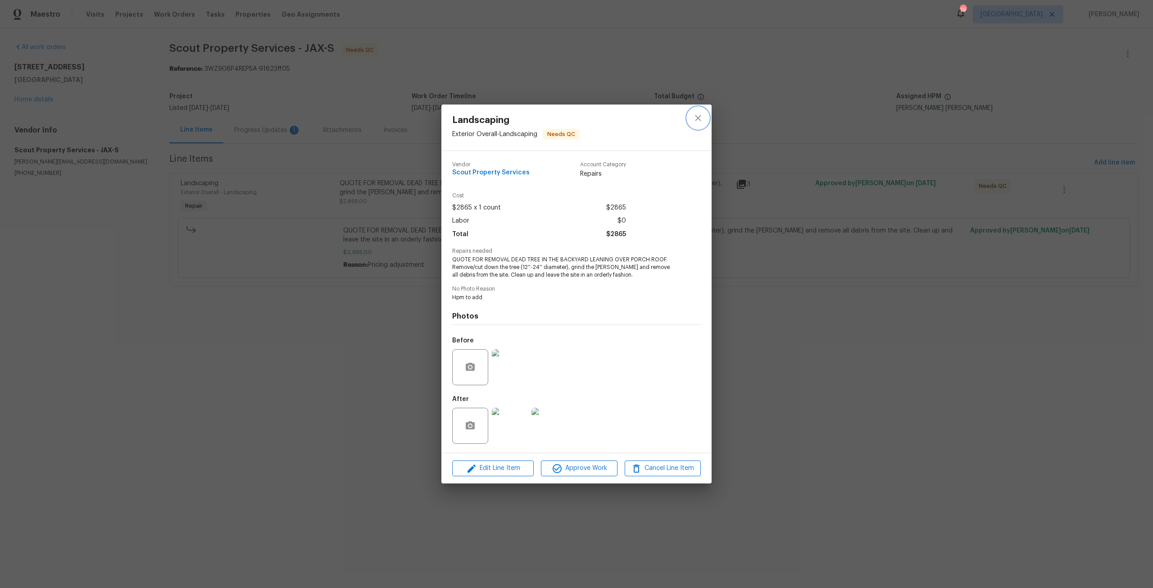
click at [701, 114] on icon "close" at bounding box center [698, 118] width 11 height 11
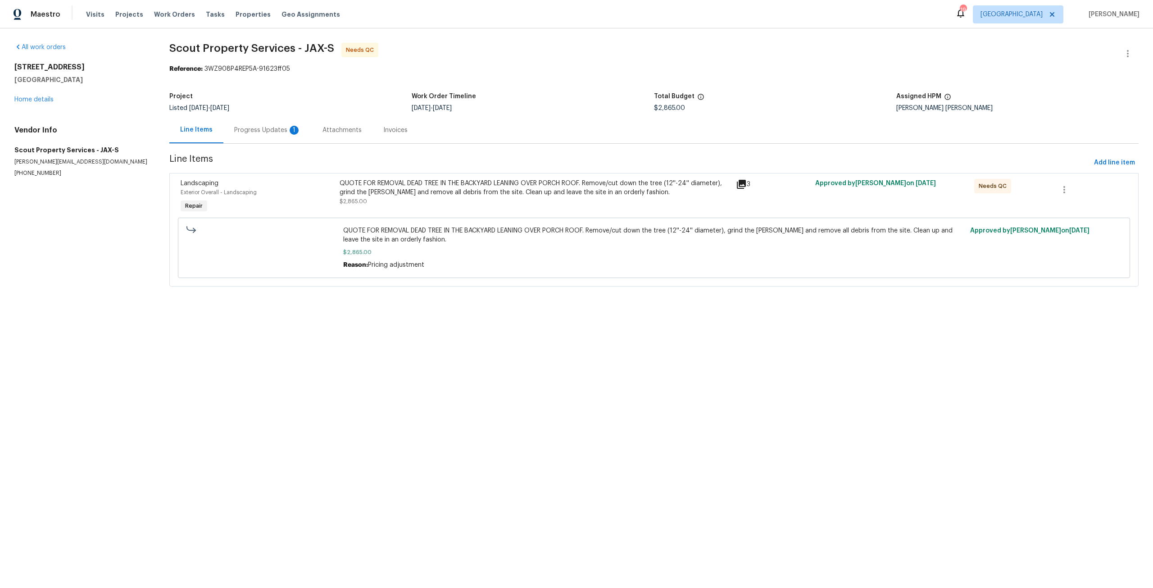
click at [258, 140] on div "Progress Updates 1" at bounding box center [267, 130] width 88 height 27
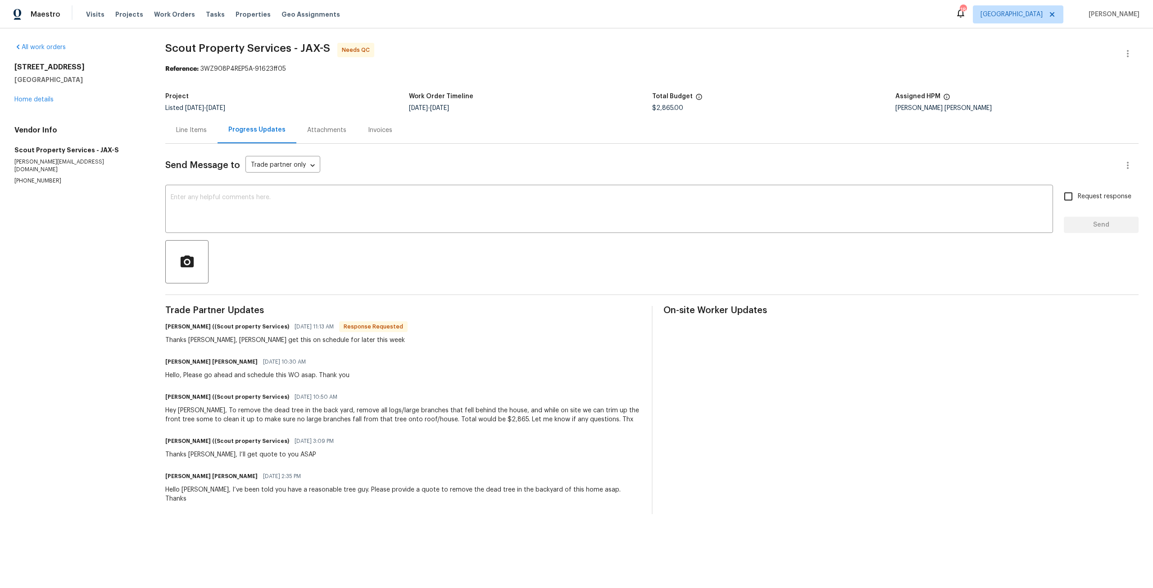
click at [207, 132] on div "Line Items" at bounding box center [191, 130] width 31 height 9
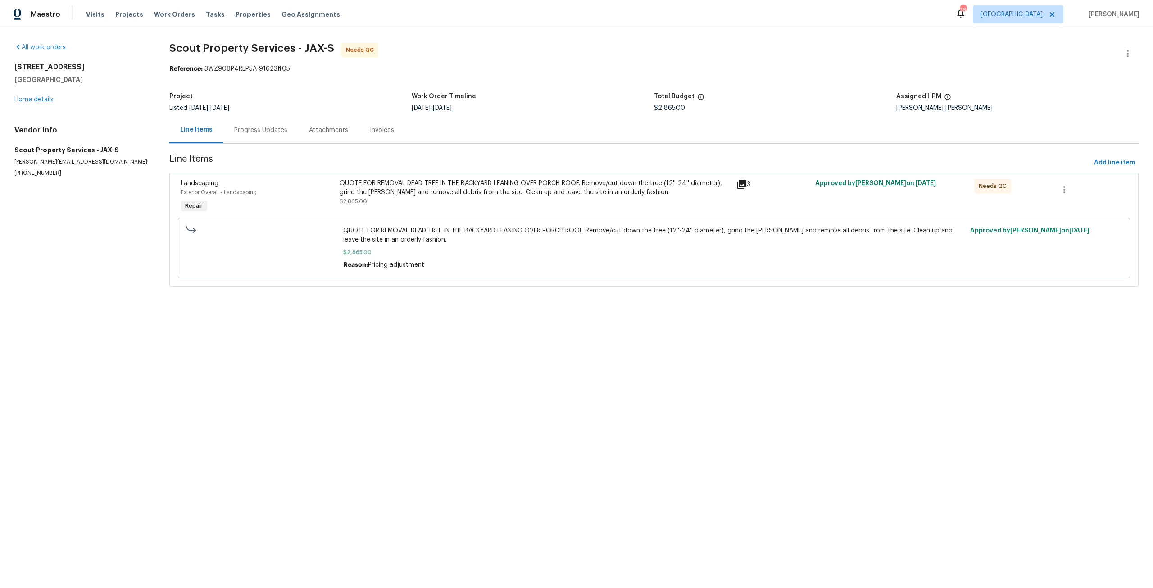
click at [463, 180] on div "QUOTE FOR REMOVAL DEAD TREE IN THE BACKYARD LEANING OVER PORCH ROOF. Remove/cut…" at bounding box center [535, 188] width 391 height 18
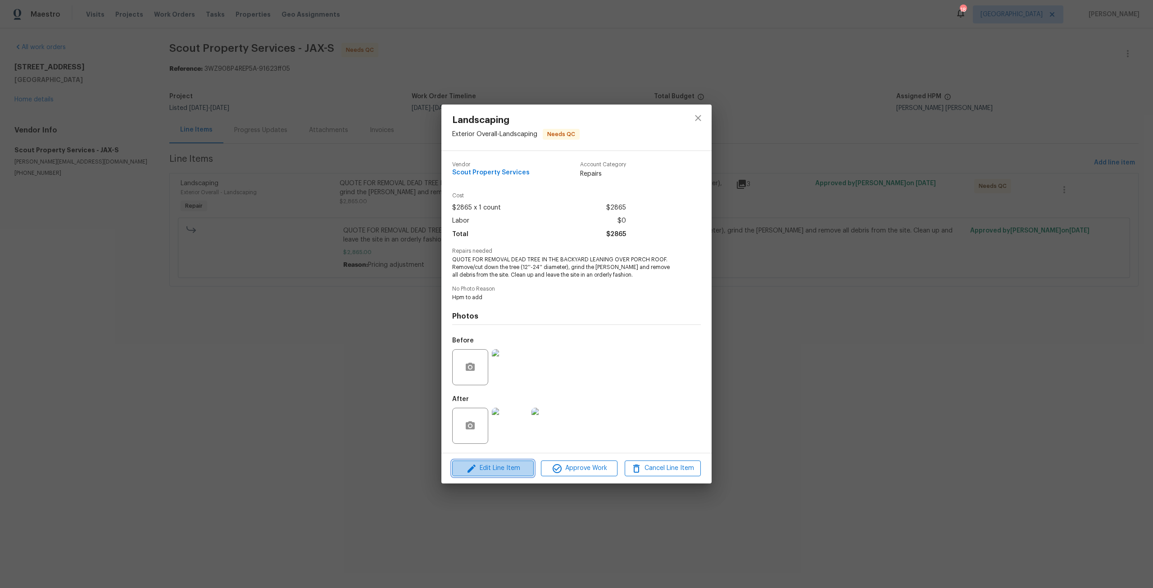
click at [507, 474] on button "Edit Line Item" at bounding box center [493, 468] width 82 height 16
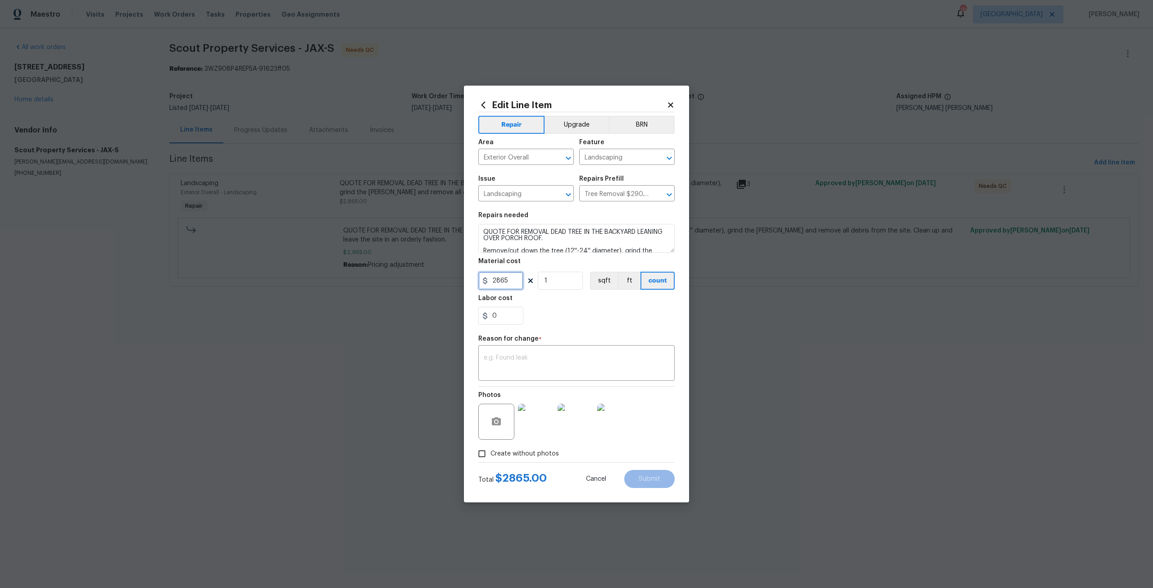
click at [507, 284] on input "2865" at bounding box center [500, 281] width 45 height 18
click at [518, 316] on input "0" at bounding box center [500, 316] width 45 height 18
type input "650"
click at [519, 351] on div "x ​" at bounding box center [576, 363] width 196 height 33
type textarea "Adjust for excess debris"
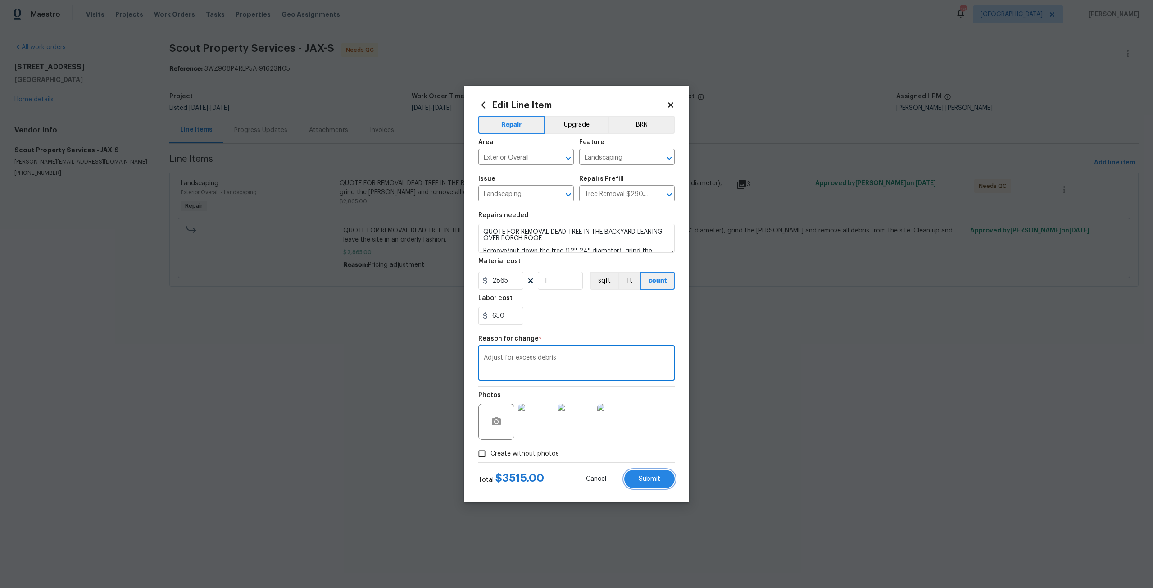
drag, startPoint x: 634, startPoint y: 476, endPoint x: 726, endPoint y: 384, distance: 130.6
click at [634, 476] on button "Submit" at bounding box center [649, 479] width 50 height 18
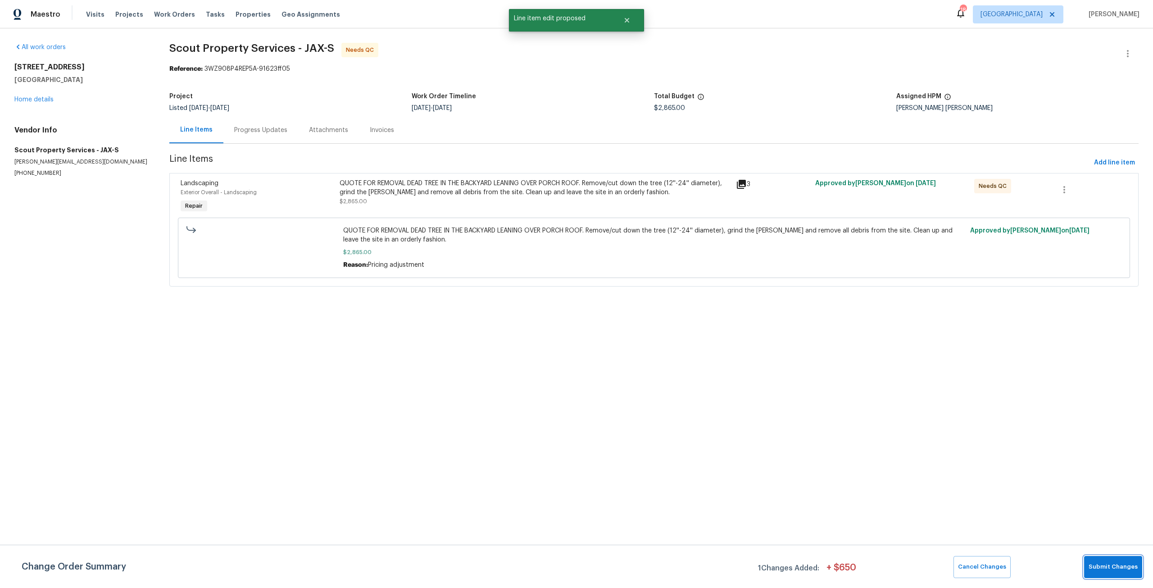
click at [1111, 576] on button "Submit Changes" at bounding box center [1113, 567] width 58 height 22
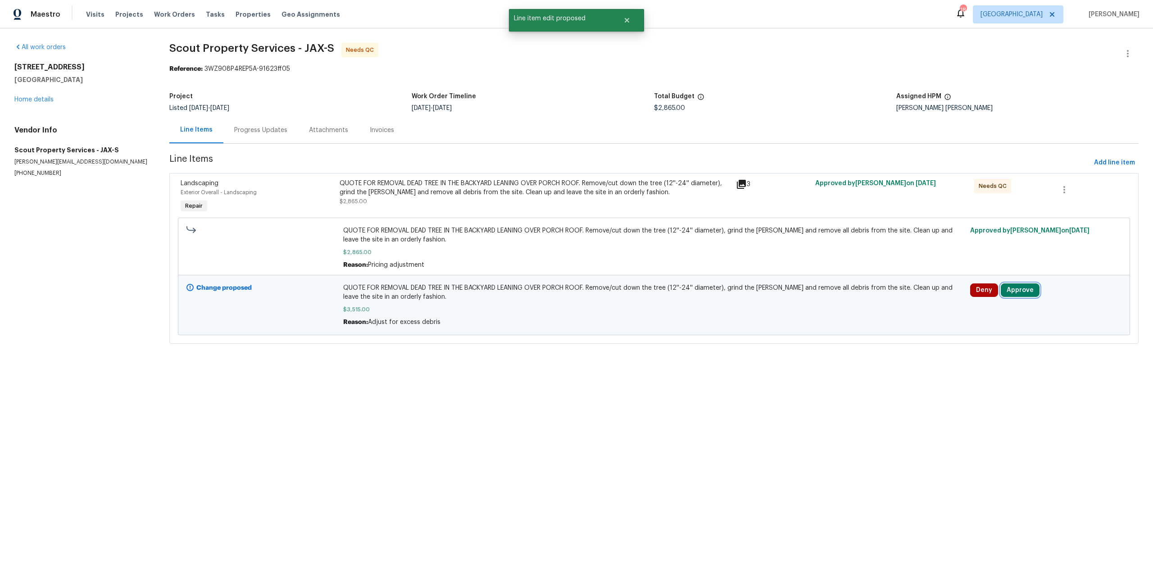
click at [1013, 286] on button "Approve" at bounding box center [1020, 290] width 39 height 14
click at [907, 294] on button "Approve" at bounding box center [885, 298] width 54 height 18
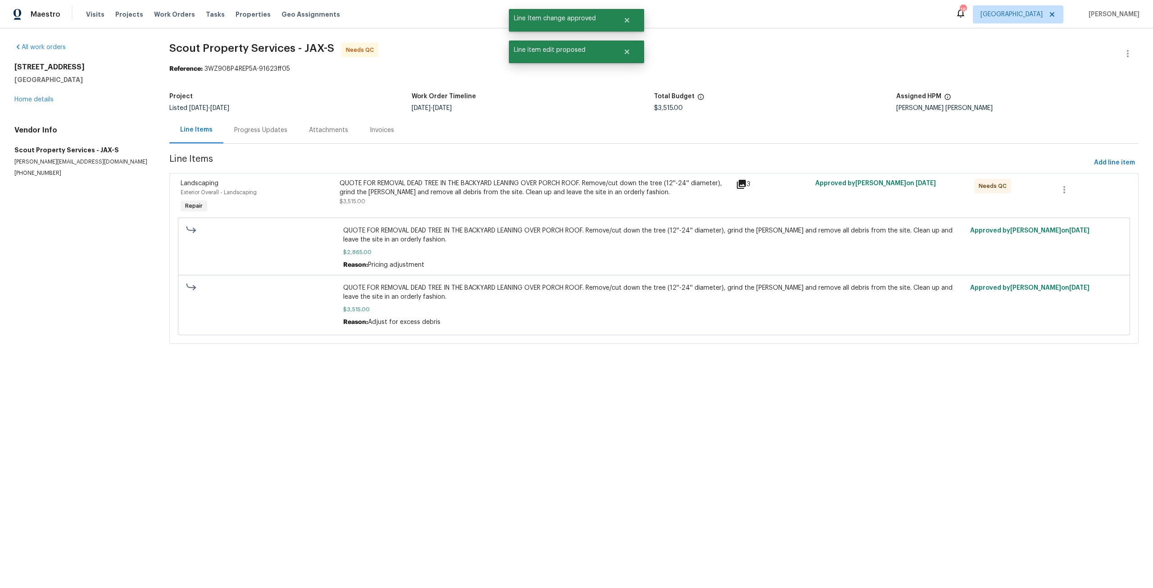
click at [548, 200] on div "QUOTE FOR REMOVAL DEAD TREE IN THE BACKYARD LEANING OVER PORCH ROOF. Remove/cut…" at bounding box center [535, 192] width 391 height 27
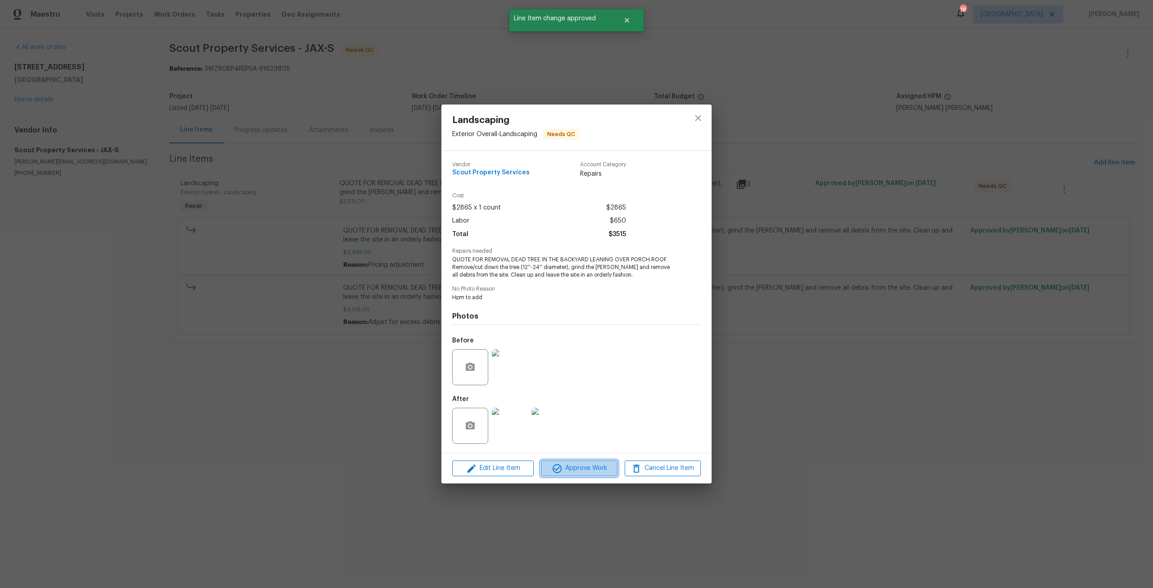
click at [581, 468] on span "Approve Work" at bounding box center [579, 468] width 71 height 11
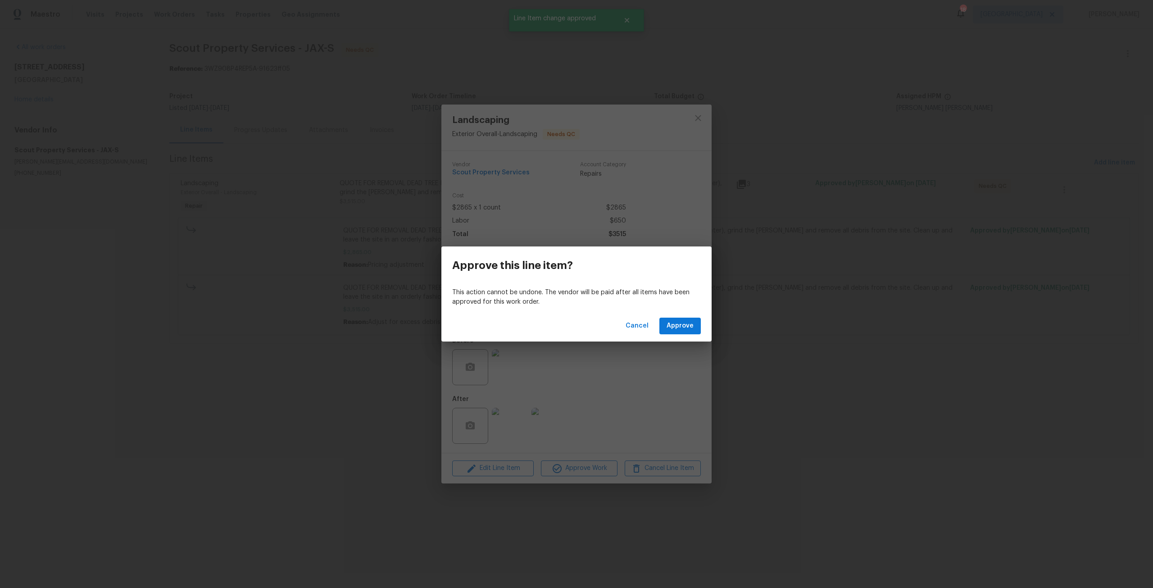
click at [694, 317] on div "Cancel Approve" at bounding box center [576, 325] width 270 height 31
click at [691, 322] on span "Approve" at bounding box center [680, 325] width 27 height 11
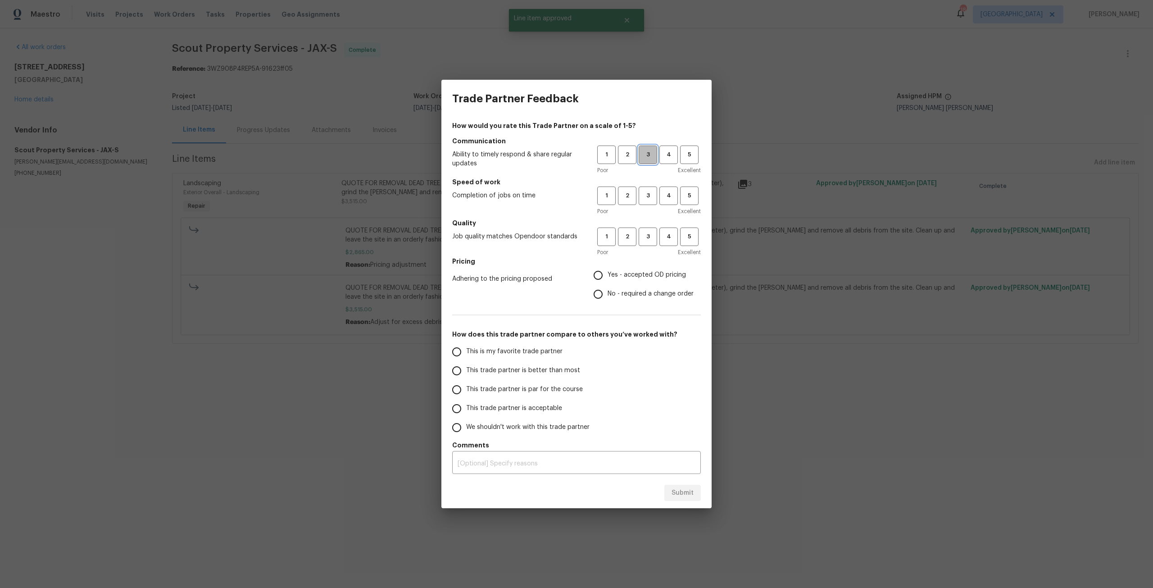
click at [655, 154] on span "3" at bounding box center [647, 155] width 17 height 10
click at [642, 191] on span "3" at bounding box center [647, 195] width 17 height 10
click at [645, 236] on span "3" at bounding box center [647, 236] width 17 height 10
click at [630, 273] on span "Yes - accepted OD pricing" at bounding box center [647, 274] width 78 height 9
click at [608, 273] on input "Yes - accepted OD pricing" at bounding box center [598, 275] width 19 height 19
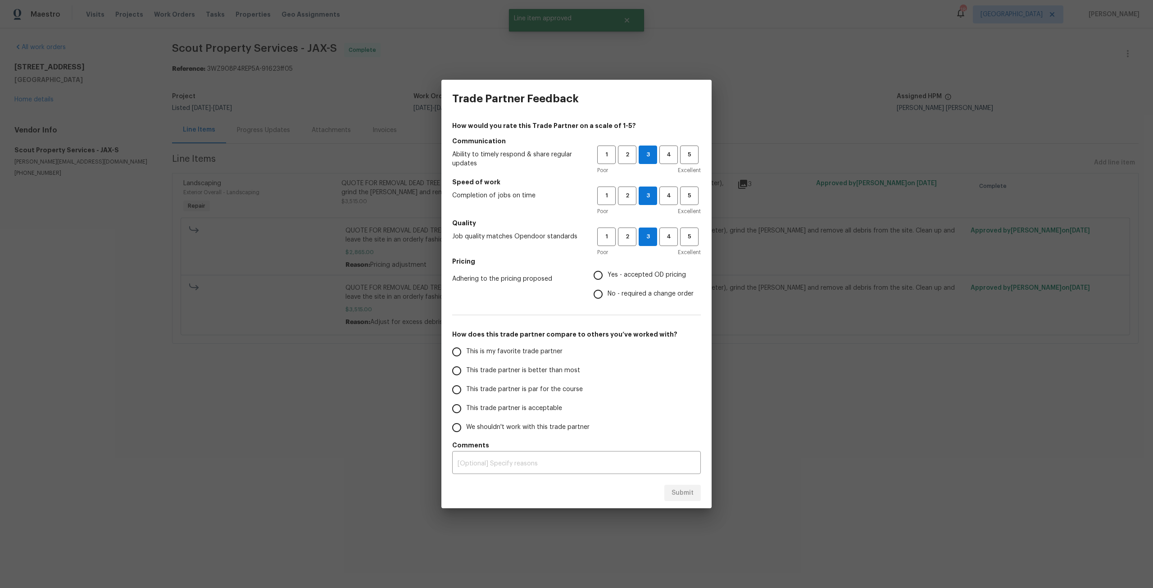
radio input "true"
click at [489, 389] on span "This trade partner is par for the course" at bounding box center [524, 389] width 117 height 9
click at [466, 389] on input "This trade partner is par for the course" at bounding box center [456, 389] width 19 height 19
click at [694, 494] on button "Submit" at bounding box center [682, 493] width 36 height 17
radio input "true"
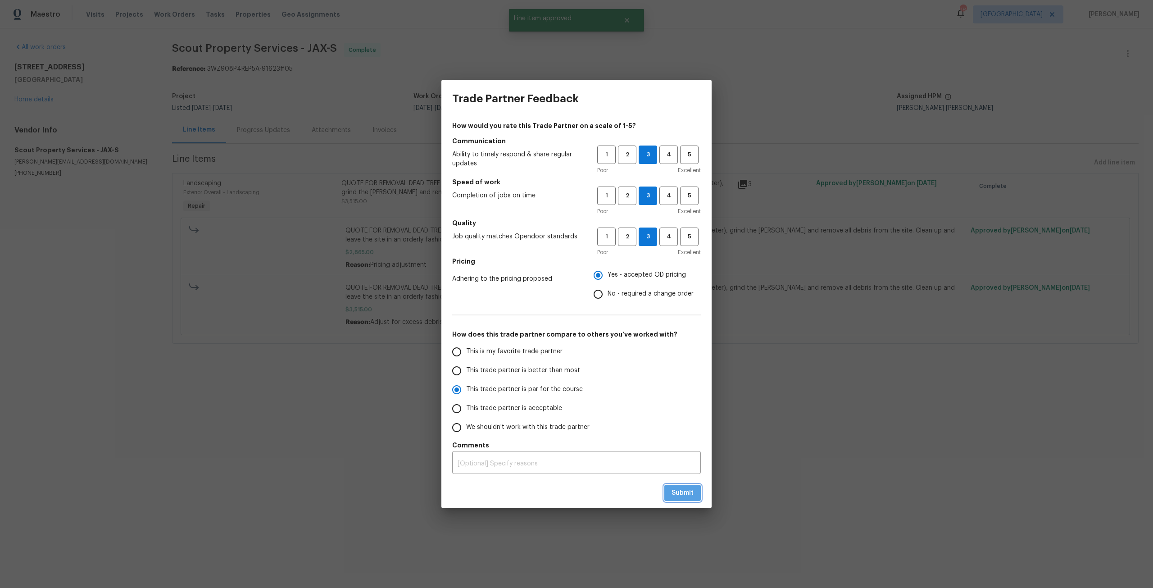
radio input "false"
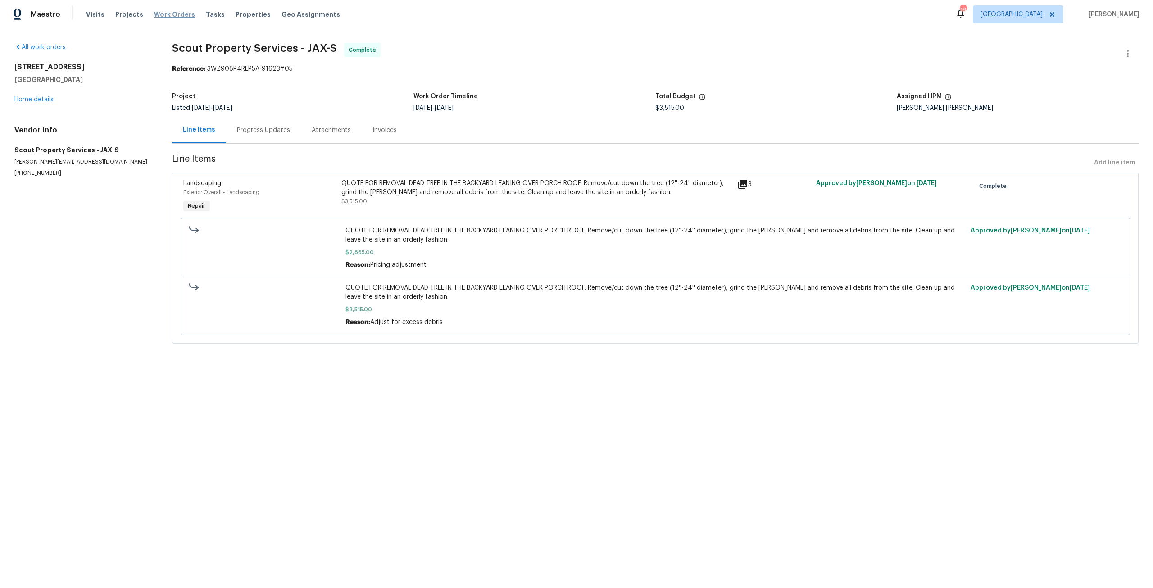
click at [182, 13] on span "Work Orders" at bounding box center [174, 14] width 41 height 9
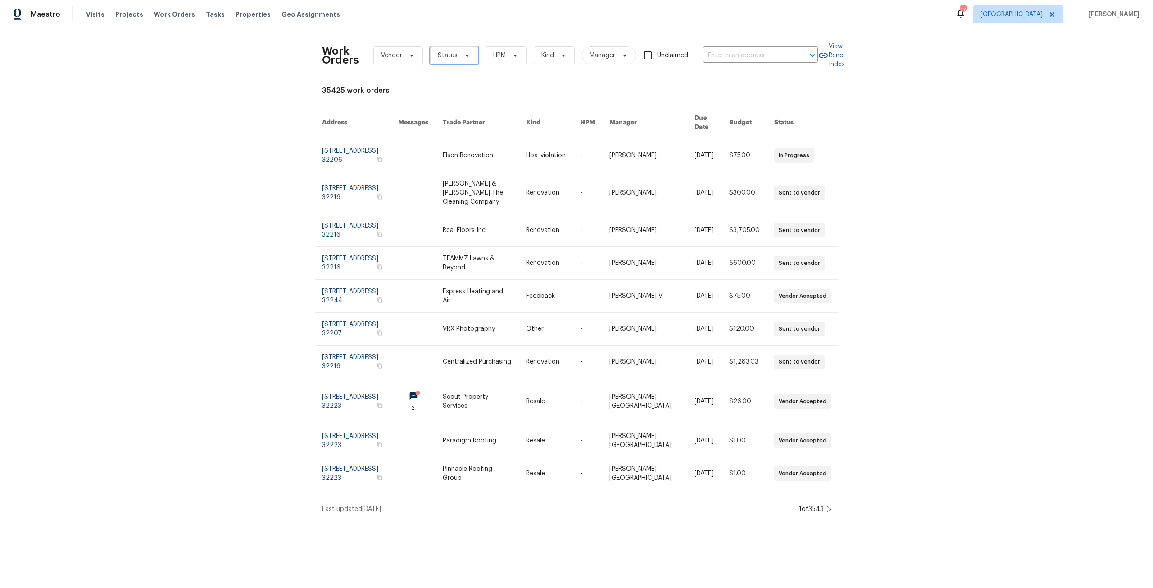
click at [446, 49] on span "Status" at bounding box center [454, 55] width 48 height 18
click at [450, 172] on label "Needs QC" at bounding box center [452, 169] width 42 height 9
click at [437, 171] on input "Needs QC" at bounding box center [434, 168] width 6 height 6
checkbox input "true"
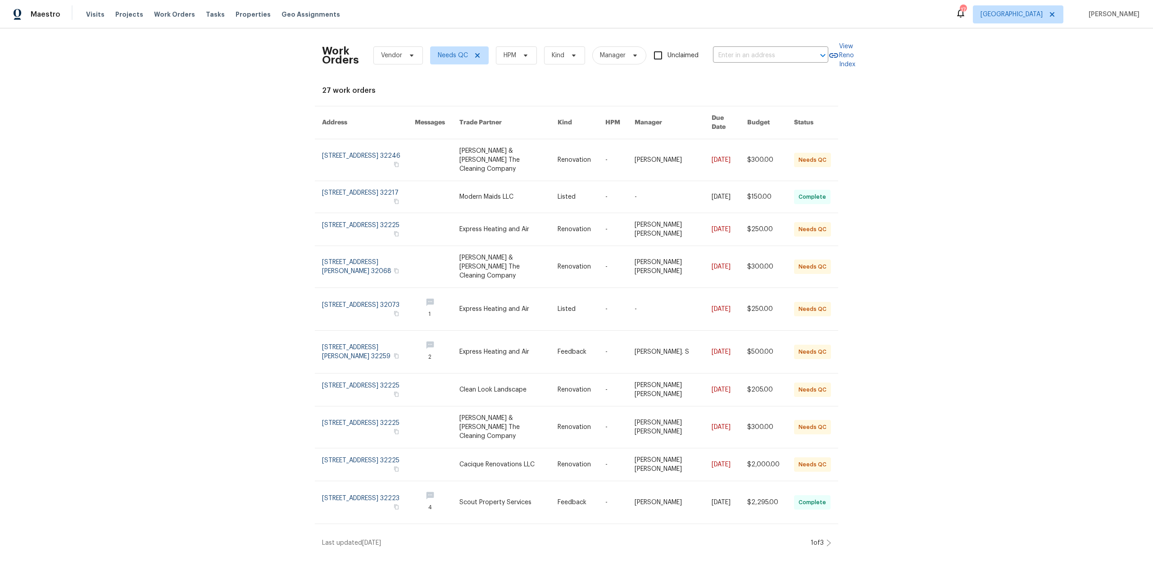
click at [826, 539] on icon at bounding box center [828, 542] width 5 height 7
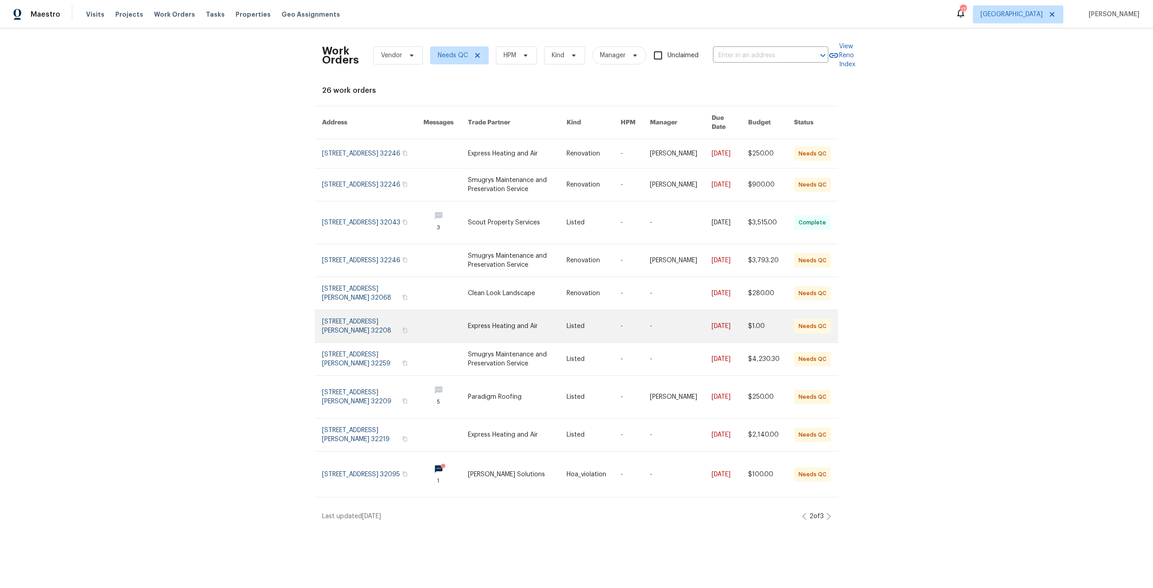
click at [382, 313] on link at bounding box center [372, 326] width 101 height 32
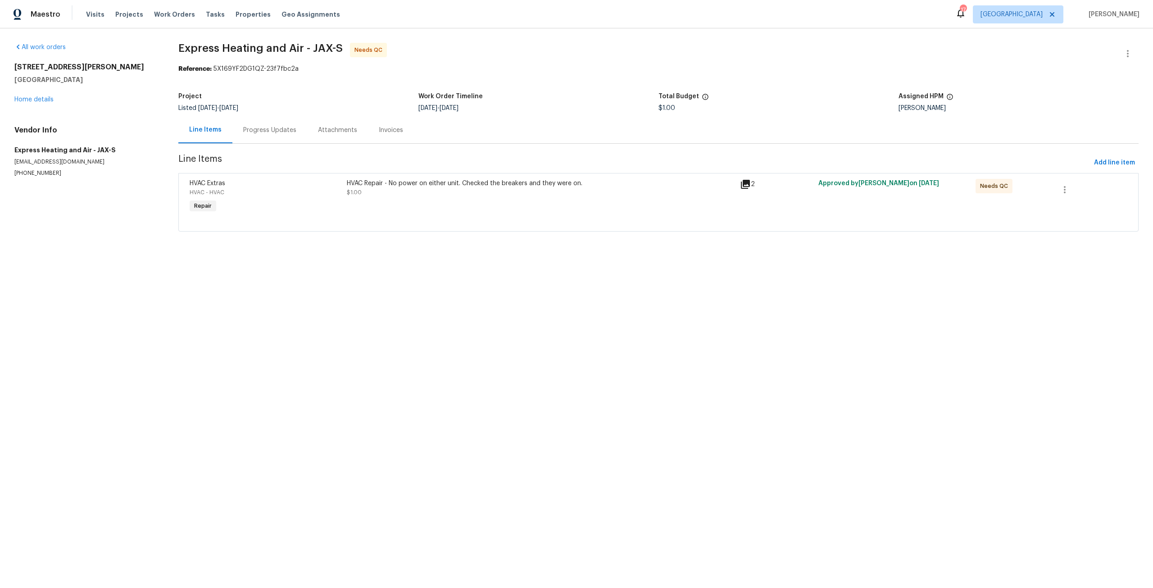
click at [273, 131] on div "Progress Updates" at bounding box center [269, 130] width 53 height 9
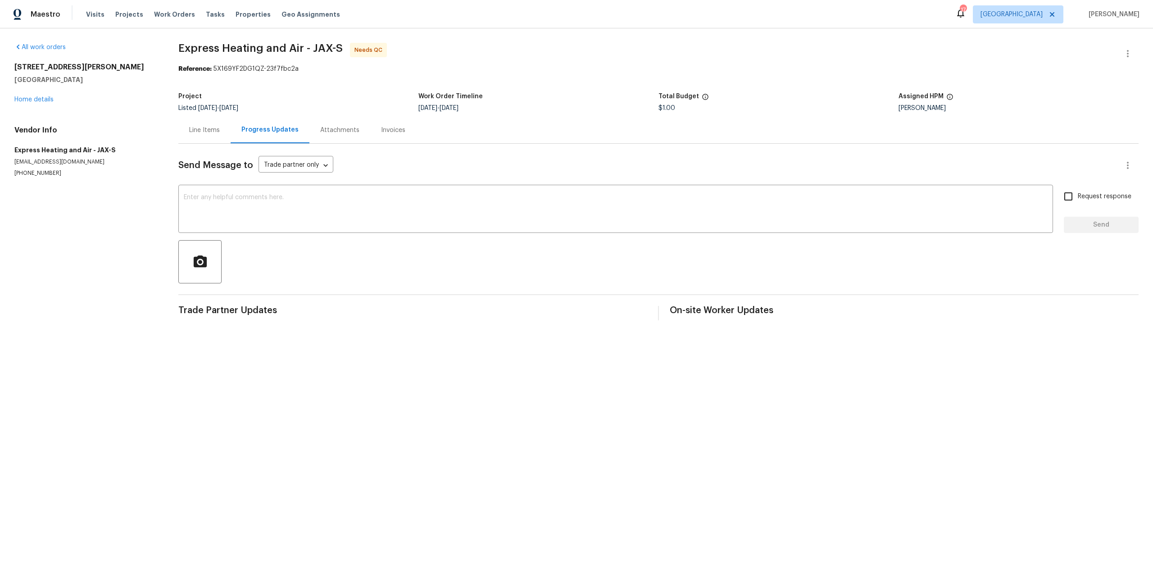
click at [226, 131] on div "Line Items" at bounding box center [204, 130] width 52 height 27
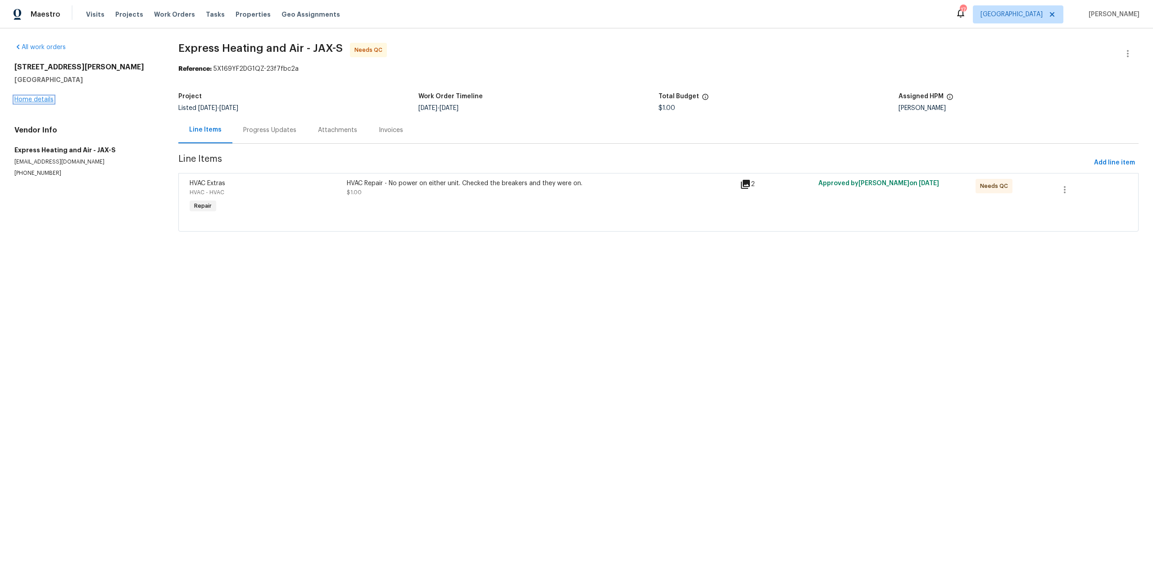
click at [42, 102] on link "Home details" at bounding box center [33, 99] width 39 height 6
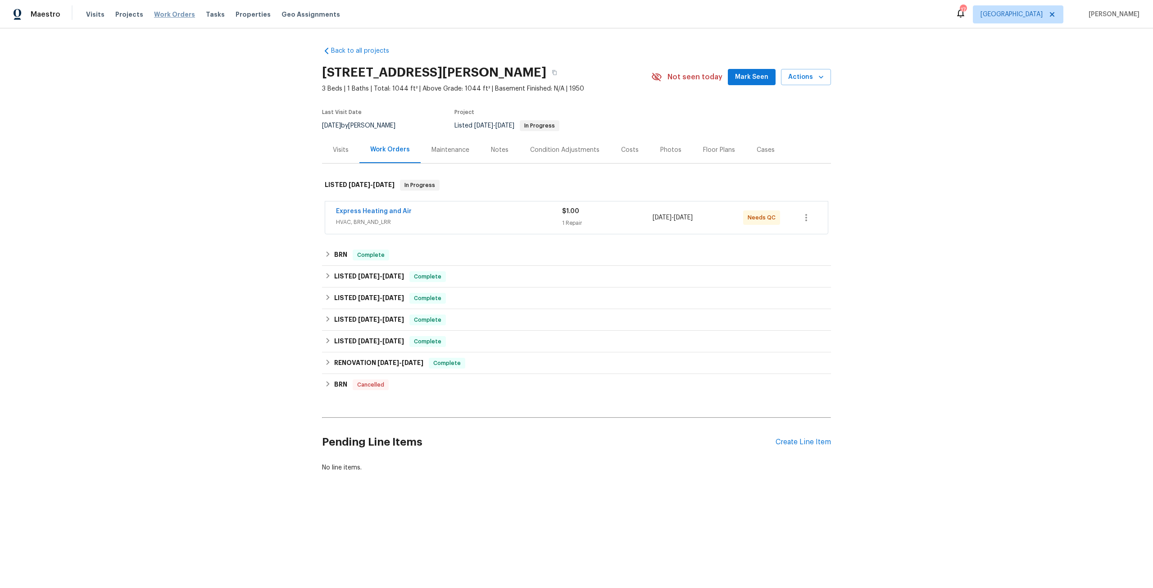
click at [171, 15] on span "Work Orders" at bounding box center [174, 14] width 41 height 9
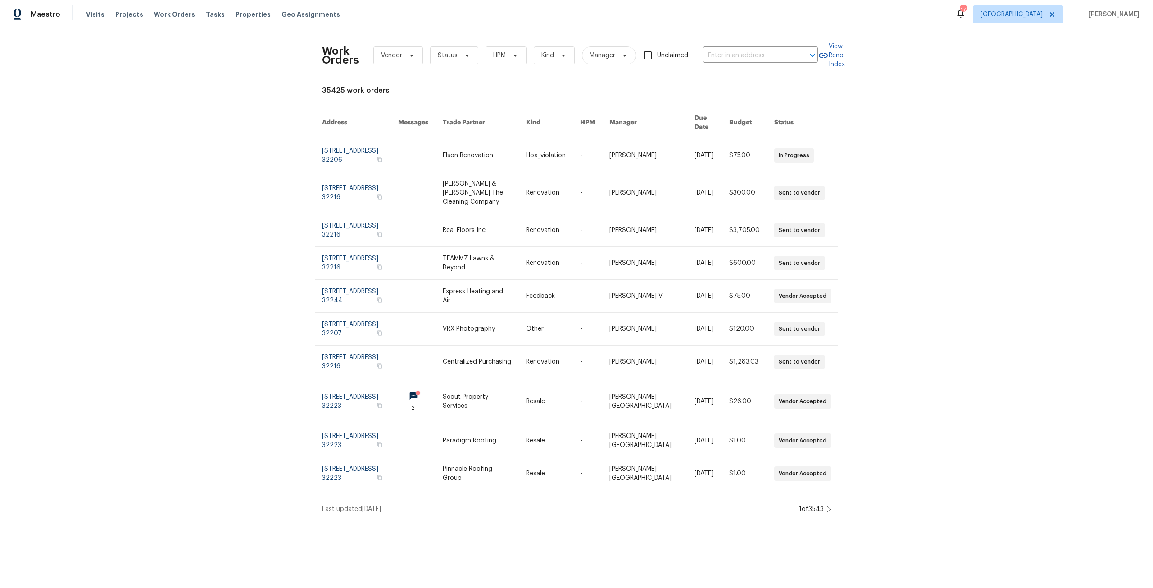
click at [456, 69] on div "Work Orders Vendor Status HPM Kind Manager Unclaimed ​" at bounding box center [570, 56] width 496 height 40
click at [460, 36] on div "Work Orders Vendor Status HPM Kind Manager Unclaimed ​" at bounding box center [570, 56] width 496 height 40
click at [457, 62] on span "Status" at bounding box center [454, 55] width 48 height 18
click at [460, 171] on label "Needs QC" at bounding box center [452, 169] width 42 height 9
click at [437, 171] on input "Needs QC" at bounding box center [434, 168] width 6 height 6
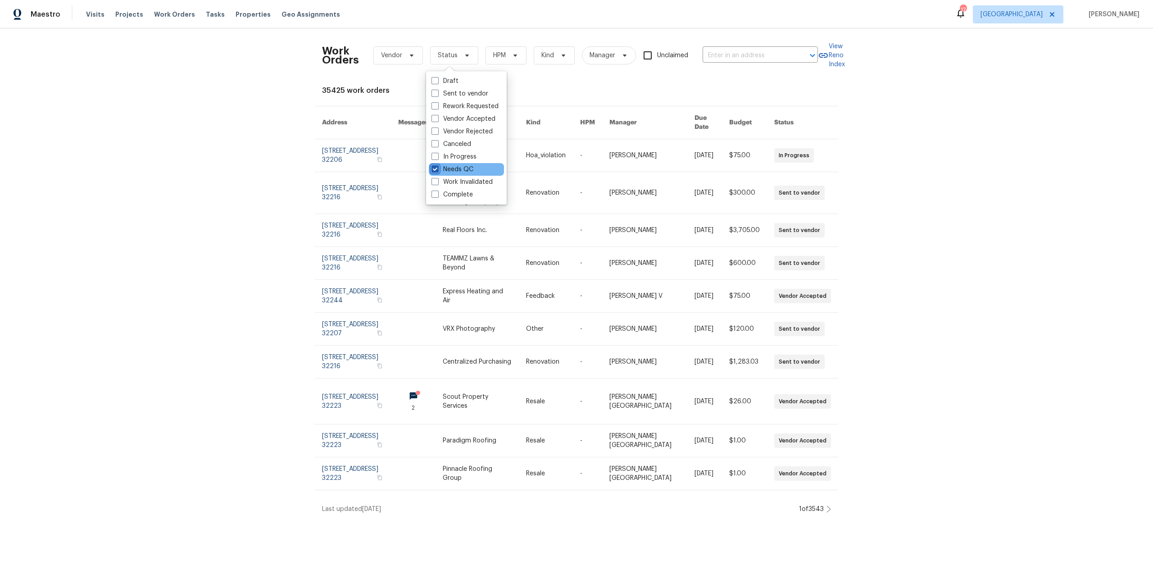
checkbox input "true"
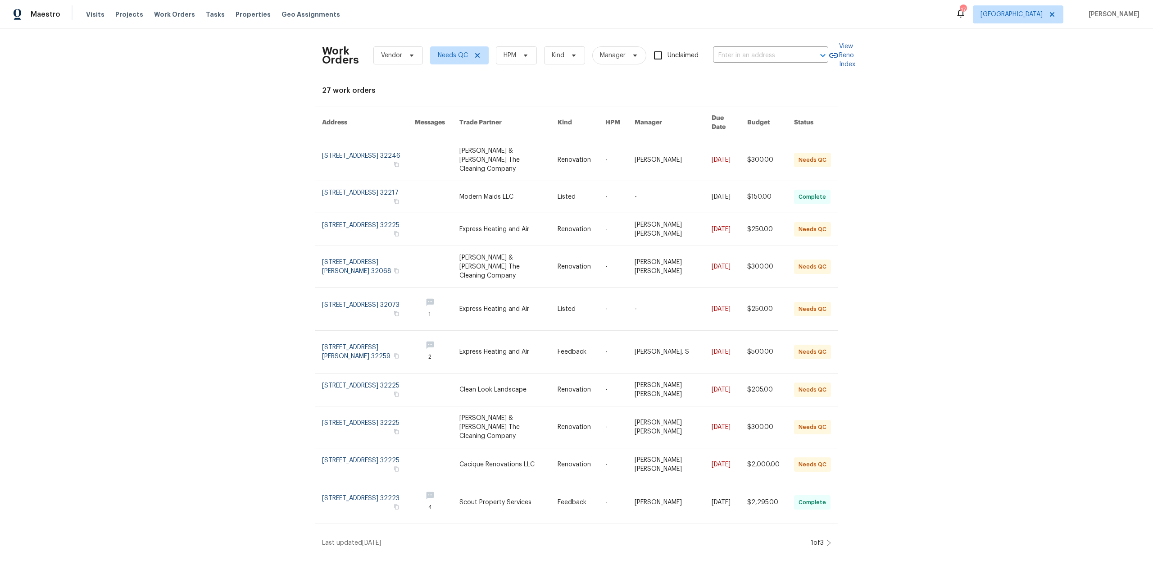
click at [827, 539] on icon at bounding box center [828, 542] width 5 height 7
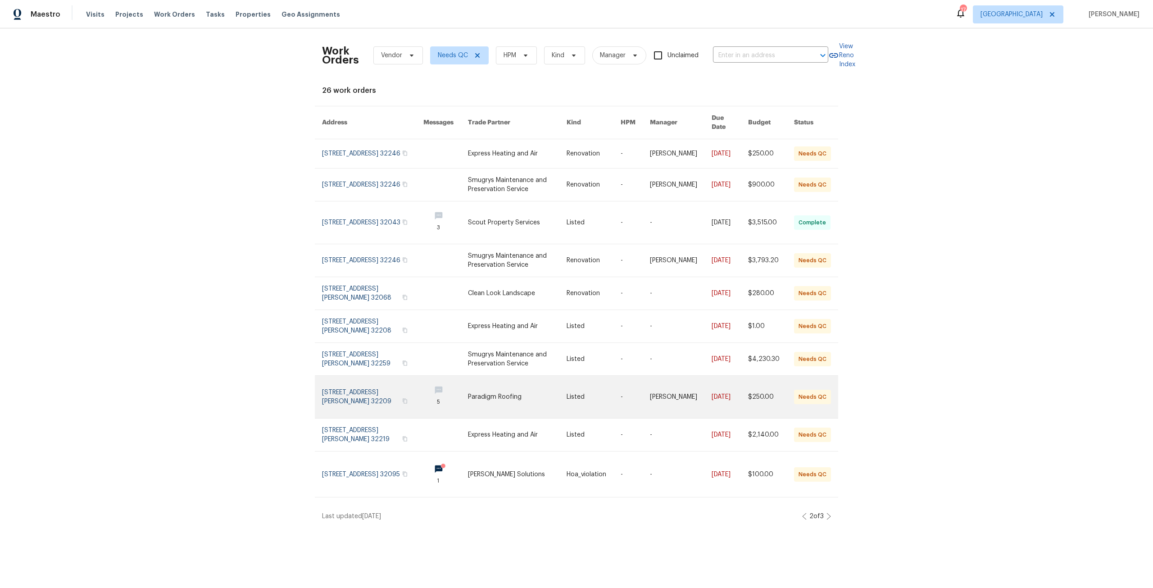
click at [368, 386] on link at bounding box center [372, 397] width 101 height 42
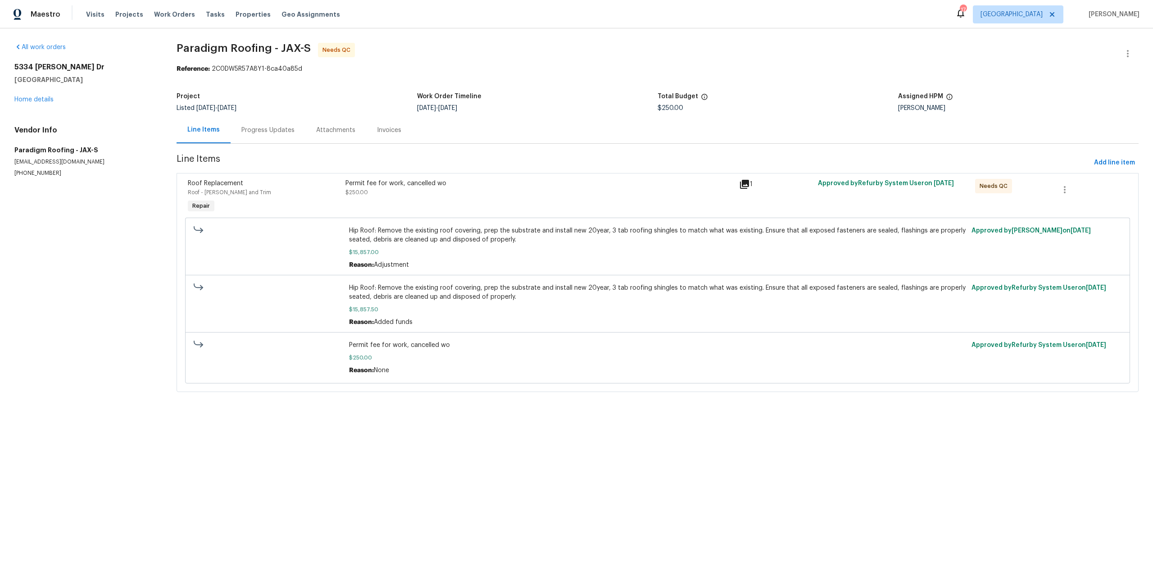
click at [369, 196] on div "Permit fee for work, cancelled wo $250.00" at bounding box center [539, 188] width 388 height 18
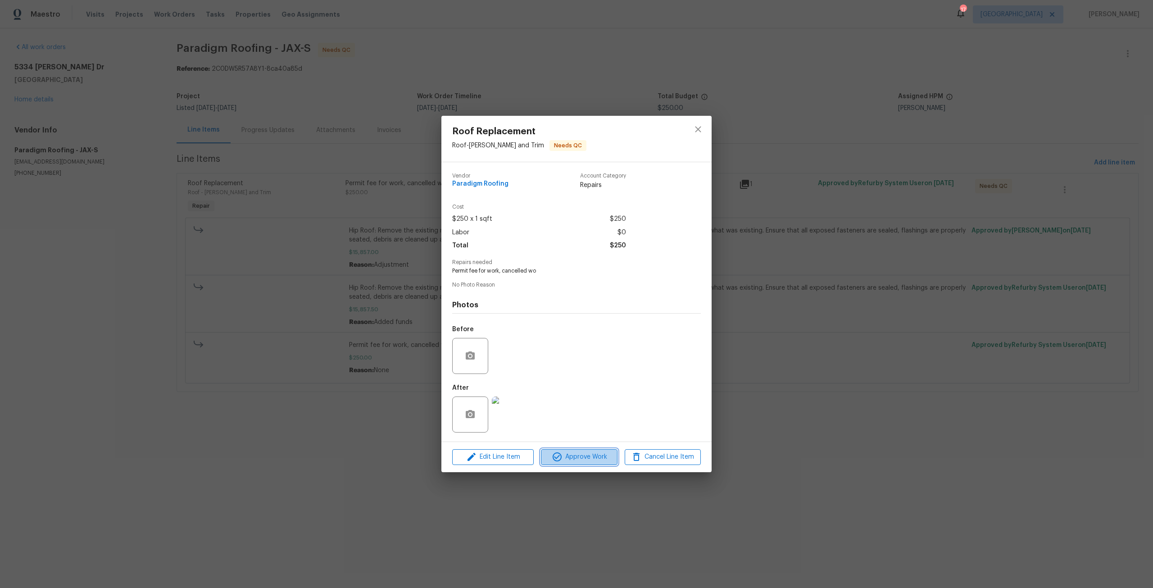
click at [586, 457] on span "Approve Work" at bounding box center [579, 456] width 71 height 11
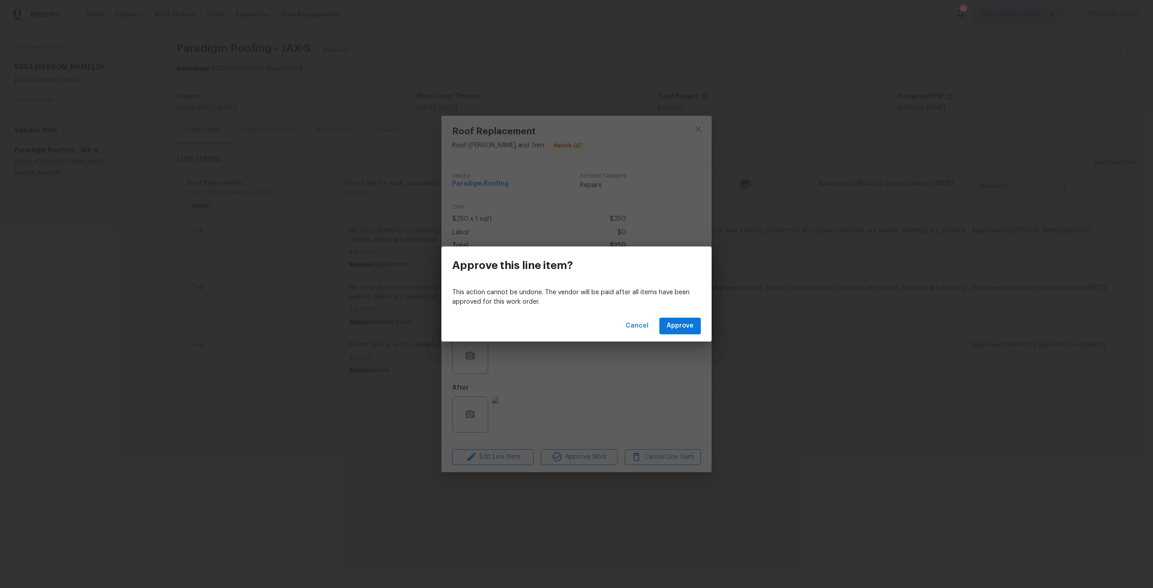
click at [675, 317] on div "Cancel Approve" at bounding box center [576, 325] width 270 height 31
click at [678, 317] on div "Cancel Approve" at bounding box center [576, 325] width 270 height 31
drag, startPoint x: 680, startPoint y: 317, endPoint x: 680, endPoint y: 330, distance: 12.6
click at [680, 323] on button "Approve" at bounding box center [679, 325] width 41 height 17
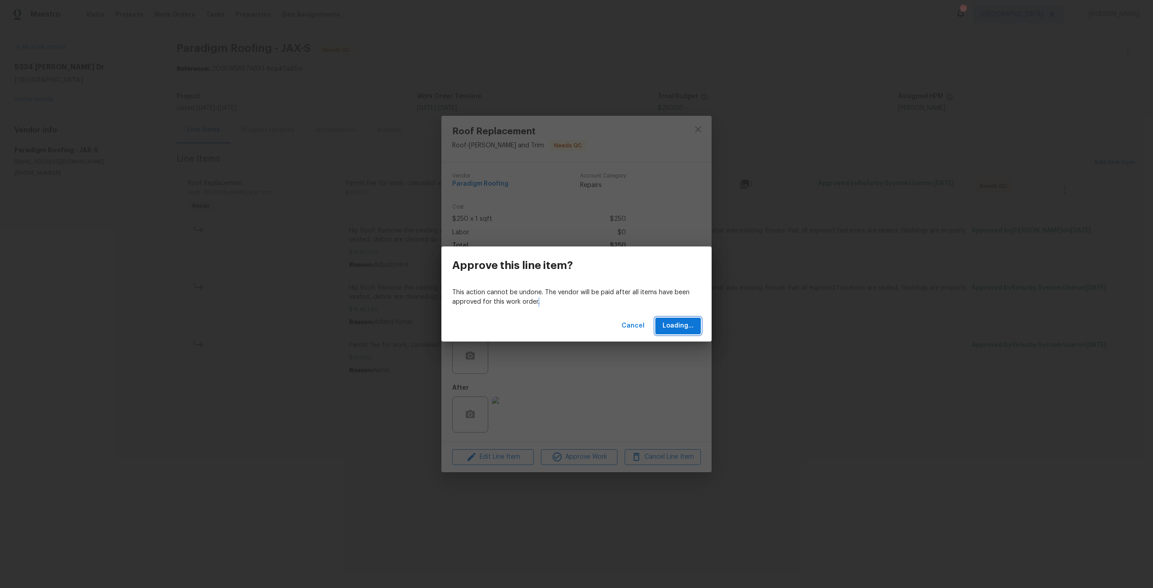
click at [680, 330] on span "Loading..." at bounding box center [677, 325] width 31 height 11
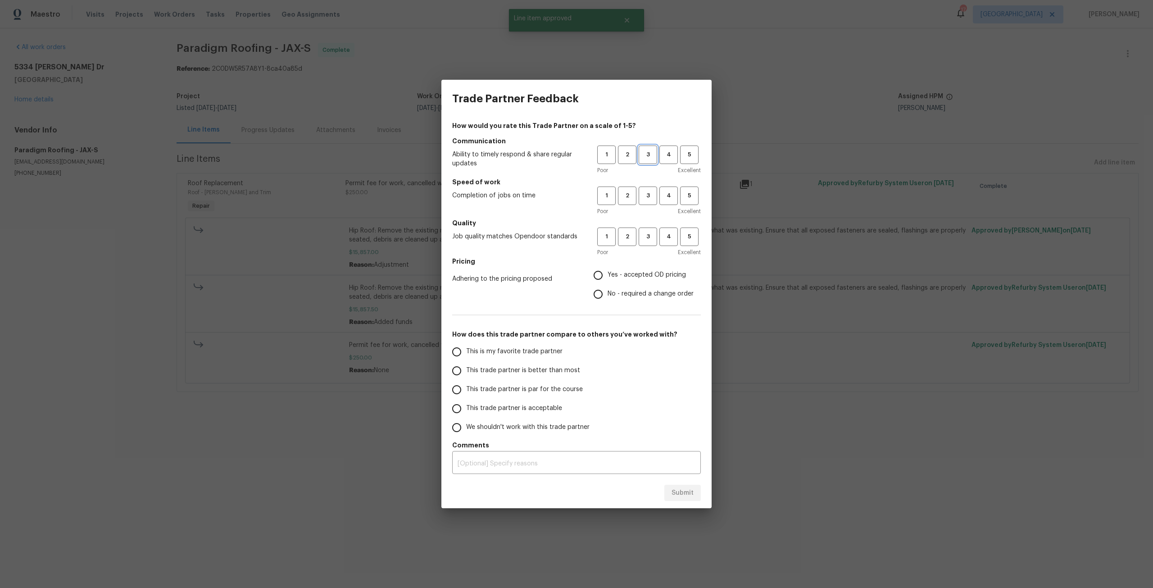
click at [645, 157] on span "3" at bounding box center [647, 155] width 17 height 10
click at [643, 198] on span "3" at bounding box center [647, 195] width 17 height 10
click at [647, 229] on button "3" at bounding box center [648, 236] width 18 height 18
click at [625, 275] on span "Yes - accepted OD pricing" at bounding box center [647, 274] width 78 height 9
click at [608, 275] on input "Yes - accepted OD pricing" at bounding box center [598, 275] width 19 height 19
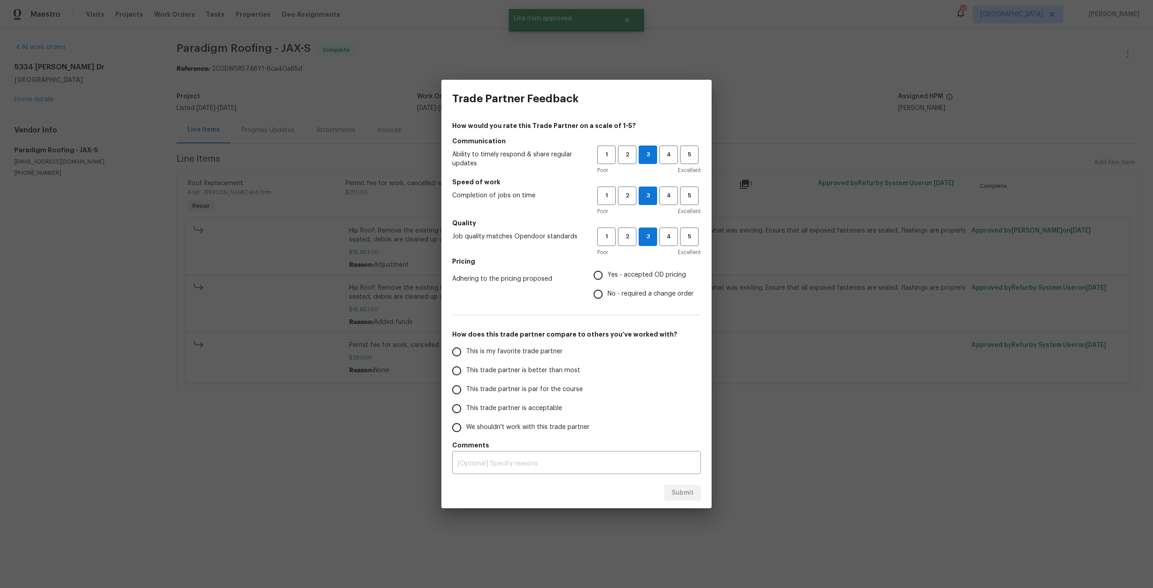
radio input "true"
click at [512, 383] on label "This trade partner is par for the course" at bounding box center [518, 389] width 142 height 19
click at [466, 383] on input "This trade partner is par for the course" at bounding box center [456, 389] width 19 height 19
click at [707, 505] on div "Submit" at bounding box center [576, 492] width 270 height 31
click at [690, 492] on span "Submit" at bounding box center [682, 492] width 22 height 11
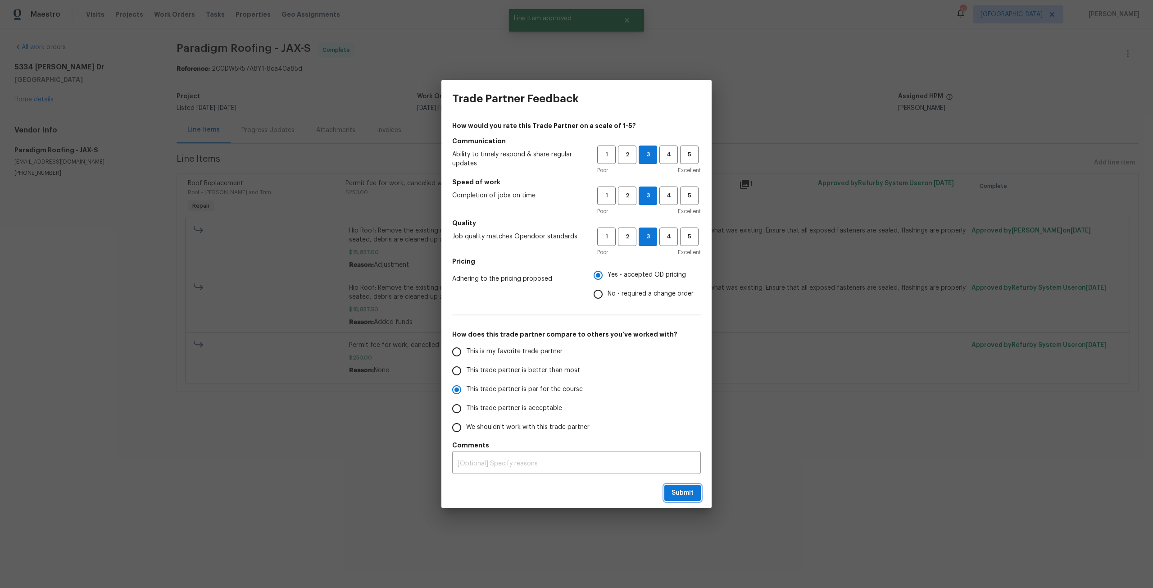
radio input "true"
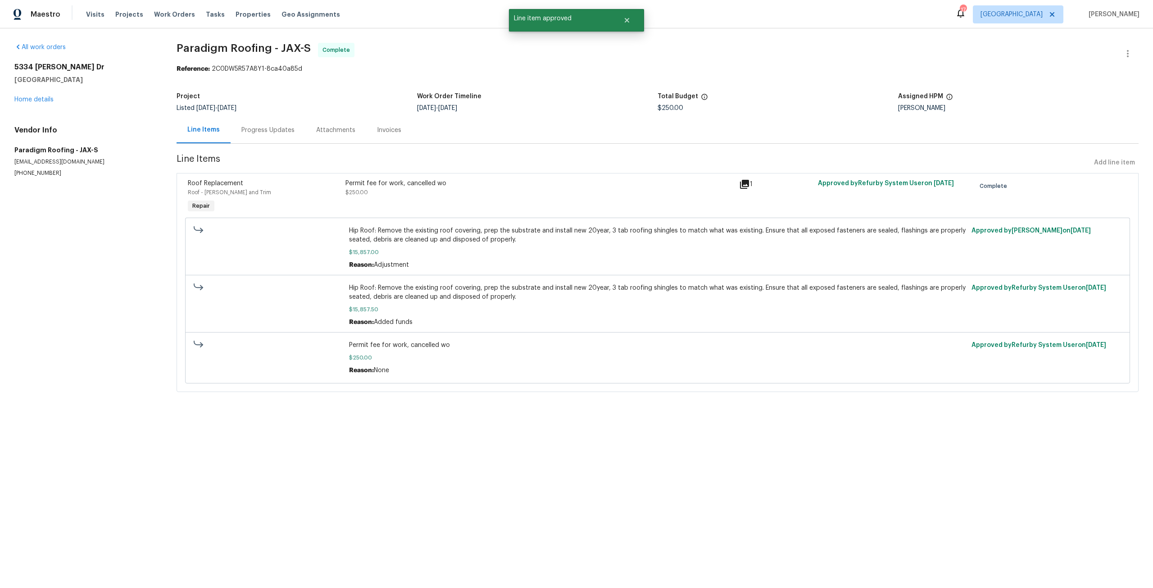
radio input "false"
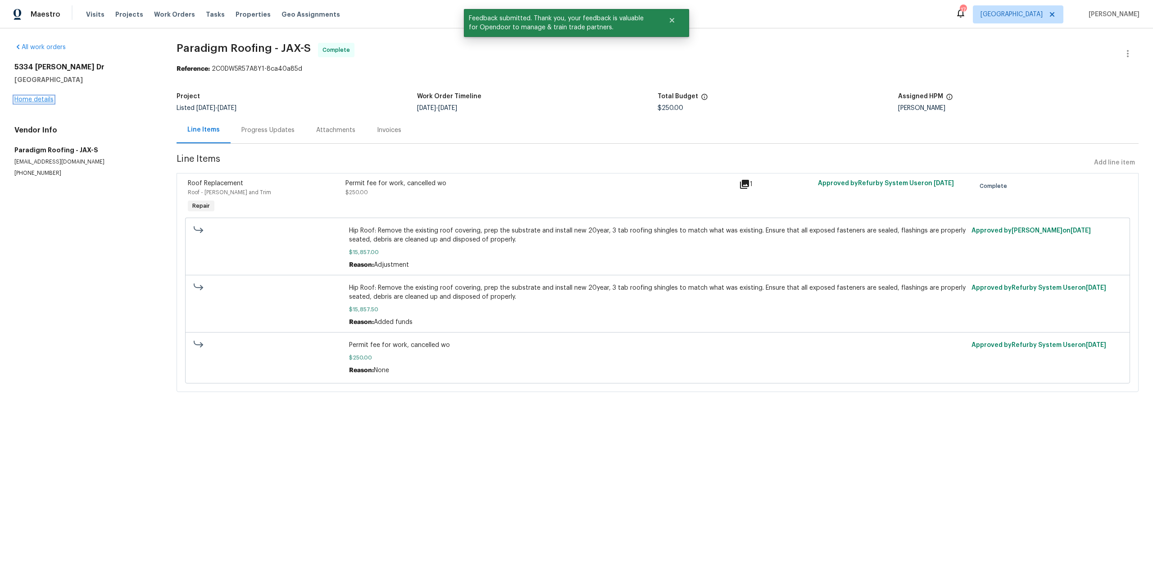
click at [40, 100] on link "Home details" at bounding box center [33, 99] width 39 height 6
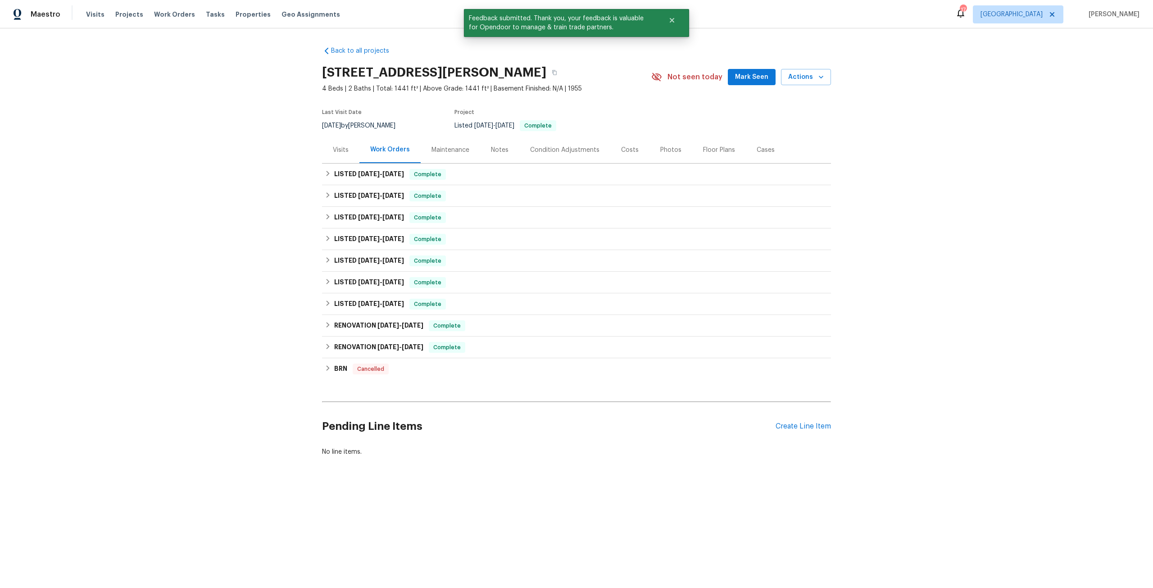
click at [176, 8] on div "Visits Projects Work Orders Tasks Properties Geo Assignments" at bounding box center [218, 14] width 265 height 18
click at [176, 9] on div "Visits Projects Work Orders Tasks Properties Geo Assignments" at bounding box center [218, 14] width 265 height 18
click at [180, 16] on span "Work Orders" at bounding box center [174, 14] width 41 height 9
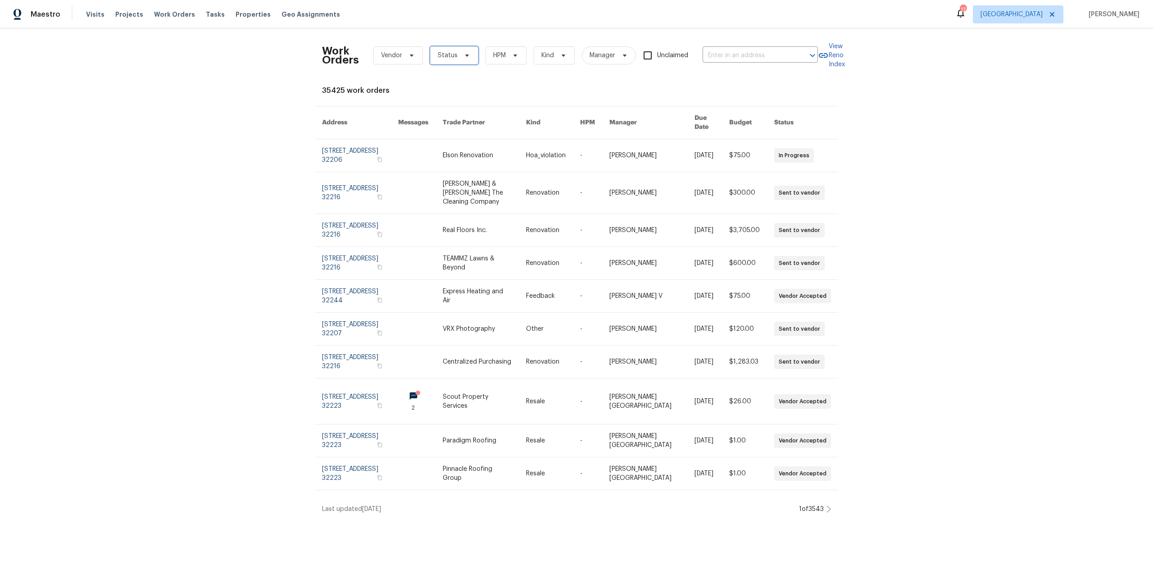
click at [438, 60] on span "Status" at bounding box center [454, 55] width 48 height 18
click at [459, 164] on div "Needs QC" at bounding box center [466, 169] width 75 height 13
click at [460, 168] on label "Needs QC" at bounding box center [452, 169] width 42 height 9
click at [437, 168] on input "Needs QC" at bounding box center [434, 168] width 6 height 6
checkbox input "true"
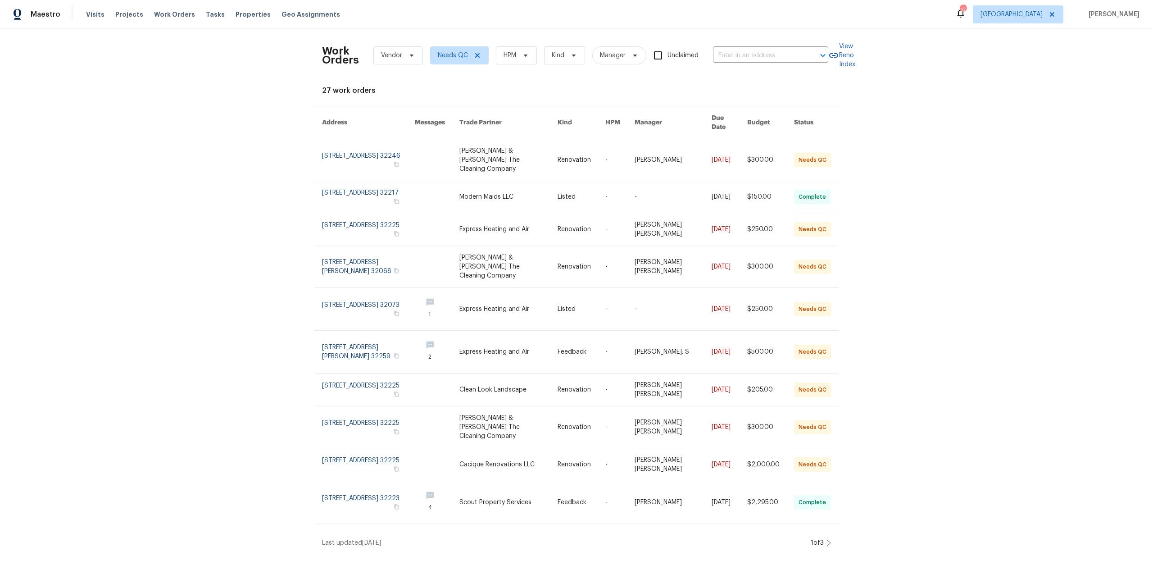
click at [824, 538] on div "1 of 3" at bounding box center [819, 542] width 23 height 9
click at [826, 539] on icon at bounding box center [828, 542] width 5 height 7
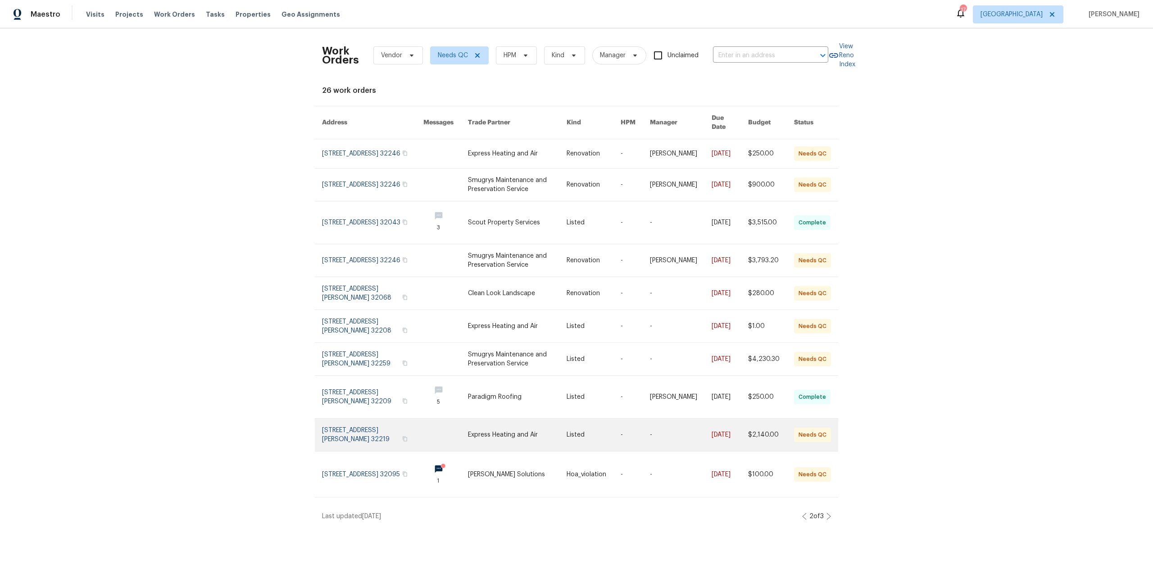
click at [367, 426] on link at bounding box center [372, 434] width 101 height 32
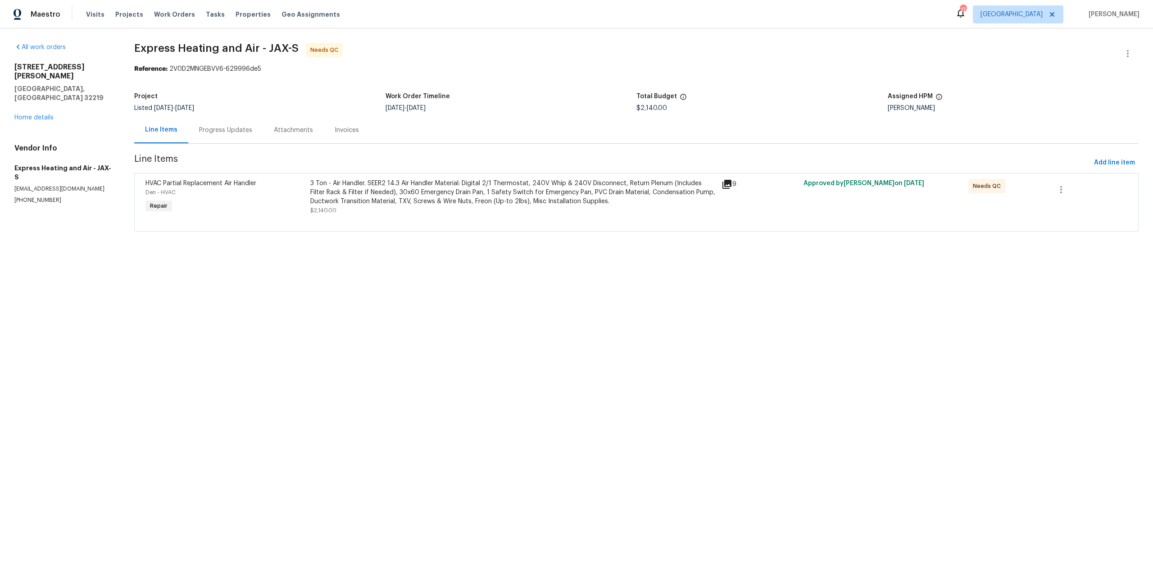
click at [225, 139] on div "Progress Updates" at bounding box center [225, 130] width 75 height 27
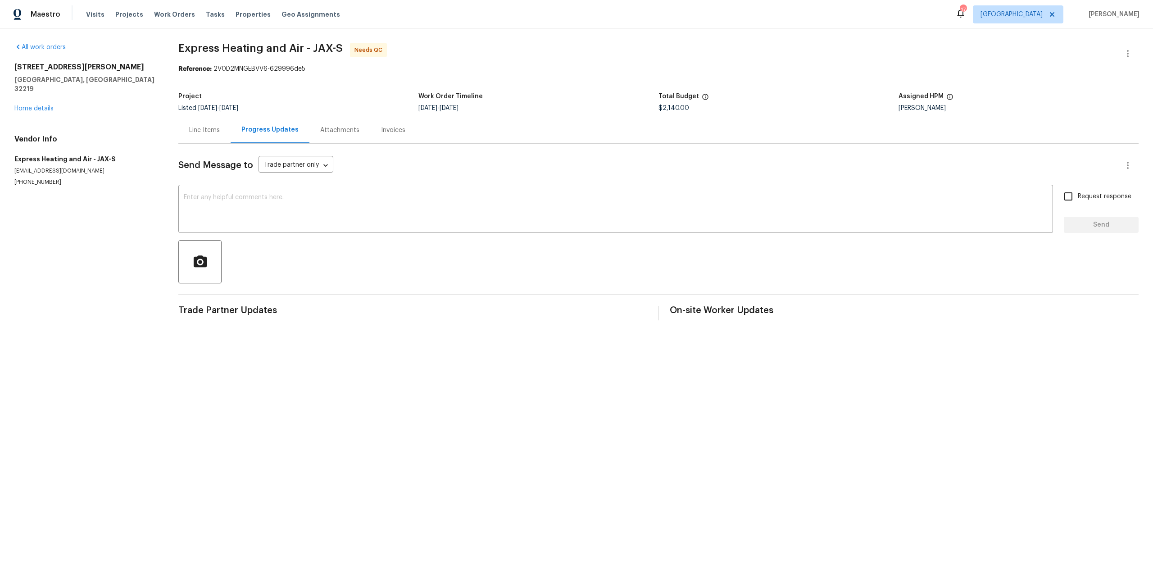
click at [206, 131] on div "Line Items" at bounding box center [204, 130] width 31 height 9
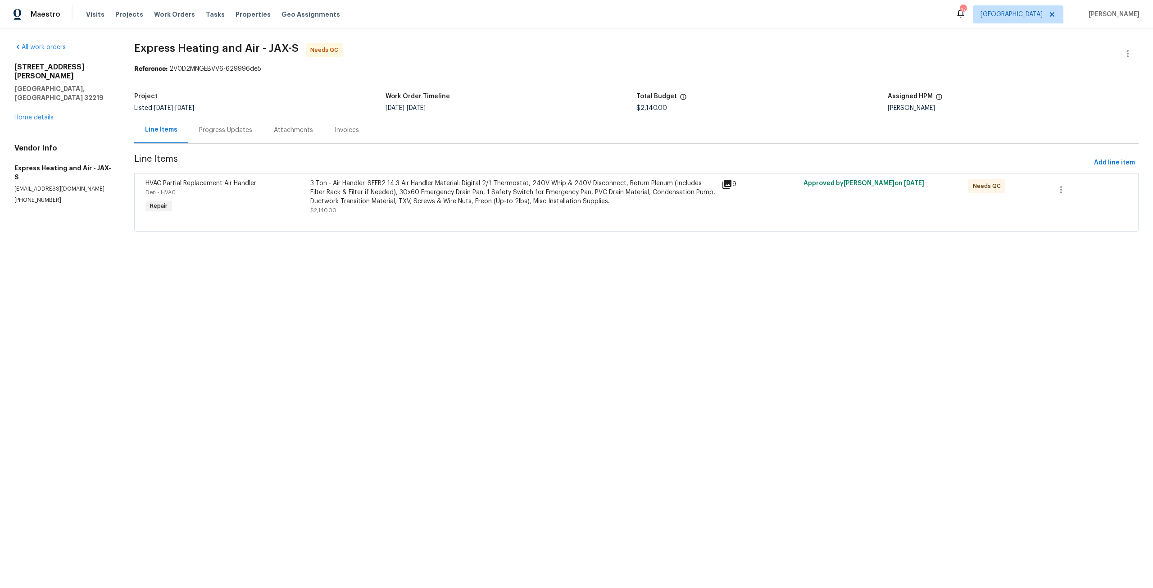
click at [344, 192] on div "3 Ton - Air Handler. SEER2 14.3 Air Handler Material: Digital 2/1 Thermostat, 2…" at bounding box center [513, 192] width 406 height 27
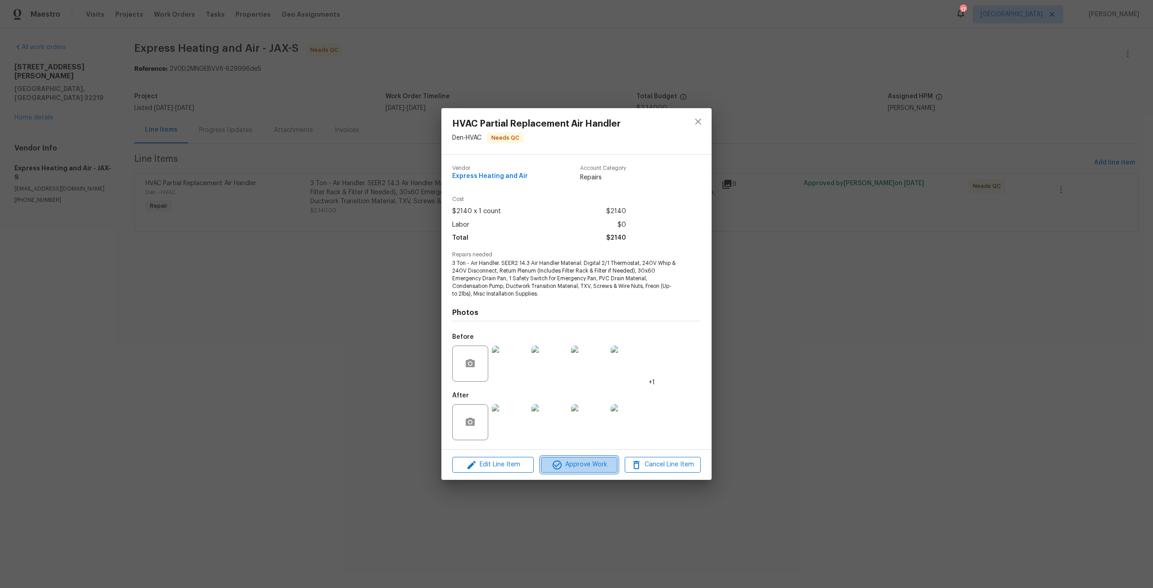
click at [570, 468] on span "Approve Work" at bounding box center [579, 464] width 71 height 11
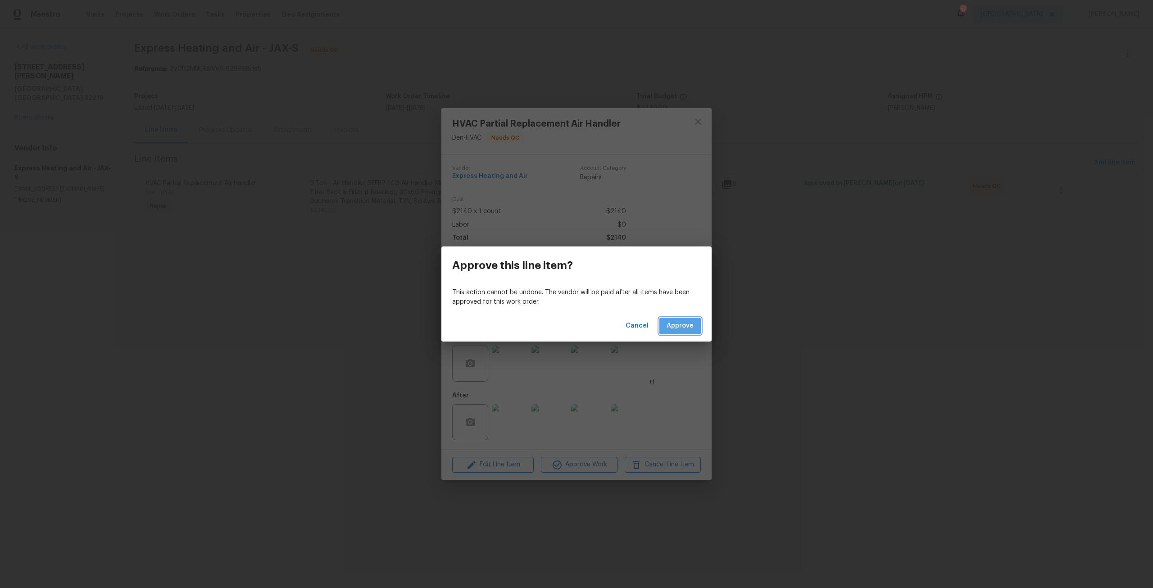
click at [683, 327] on span "Approve" at bounding box center [680, 325] width 27 height 11
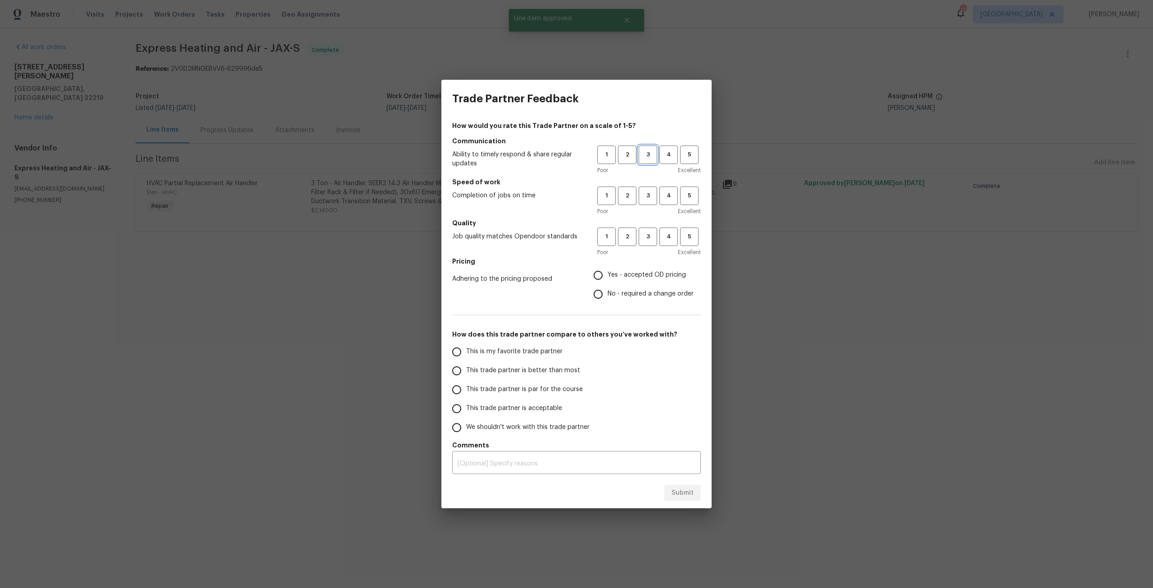
click at [646, 158] on span "3" at bounding box center [647, 155] width 17 height 10
click at [653, 195] on span "3" at bounding box center [647, 195] width 17 height 10
click at [642, 229] on button "3" at bounding box center [648, 236] width 18 height 18
click at [643, 272] on span "Yes - accepted OD pricing" at bounding box center [647, 274] width 78 height 9
click at [608, 272] on input "Yes - accepted OD pricing" at bounding box center [598, 275] width 19 height 19
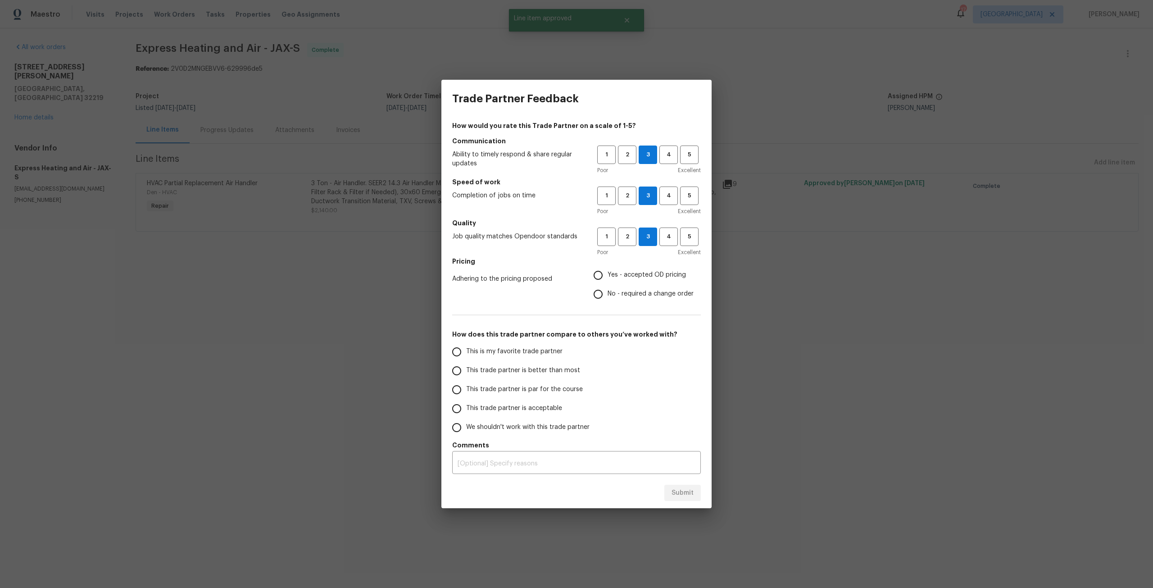
radio input "true"
click at [520, 393] on span "This trade partner is par for the course" at bounding box center [524, 389] width 117 height 9
click at [466, 393] on input "This trade partner is par for the course" at bounding box center [456, 389] width 19 height 19
click at [685, 487] on span "Submit" at bounding box center [682, 492] width 22 height 11
radio input "true"
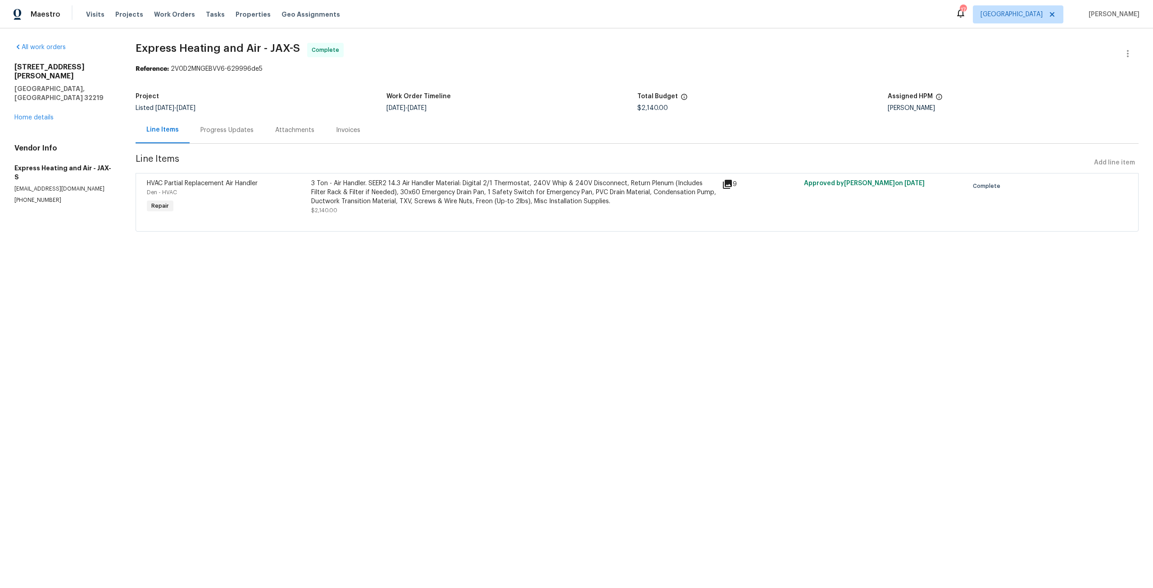
radio input "false"
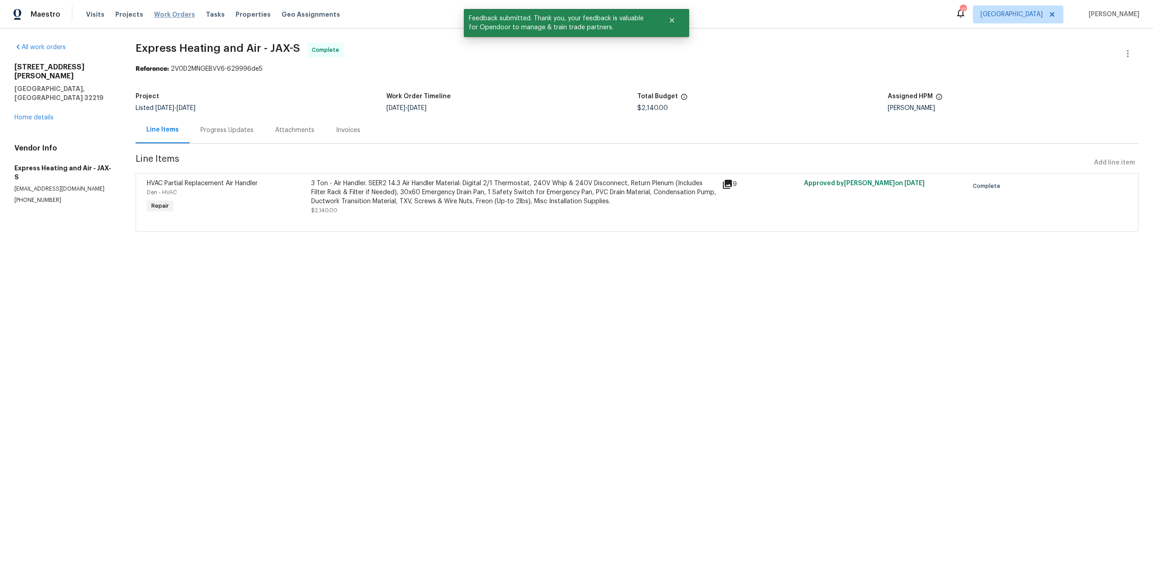
click at [159, 17] on span "Work Orders" at bounding box center [174, 14] width 41 height 9
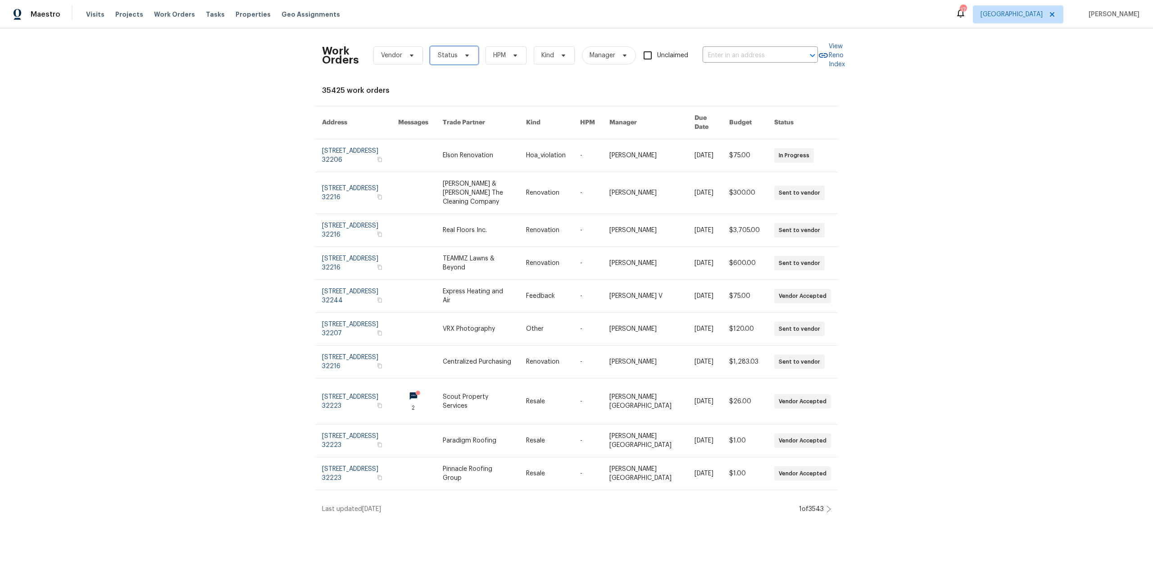
click at [449, 49] on span "Status" at bounding box center [454, 55] width 48 height 18
click at [471, 166] on label "Needs QC" at bounding box center [452, 169] width 42 height 9
click at [437, 166] on input "Needs QC" at bounding box center [434, 168] width 6 height 6
checkbox input "true"
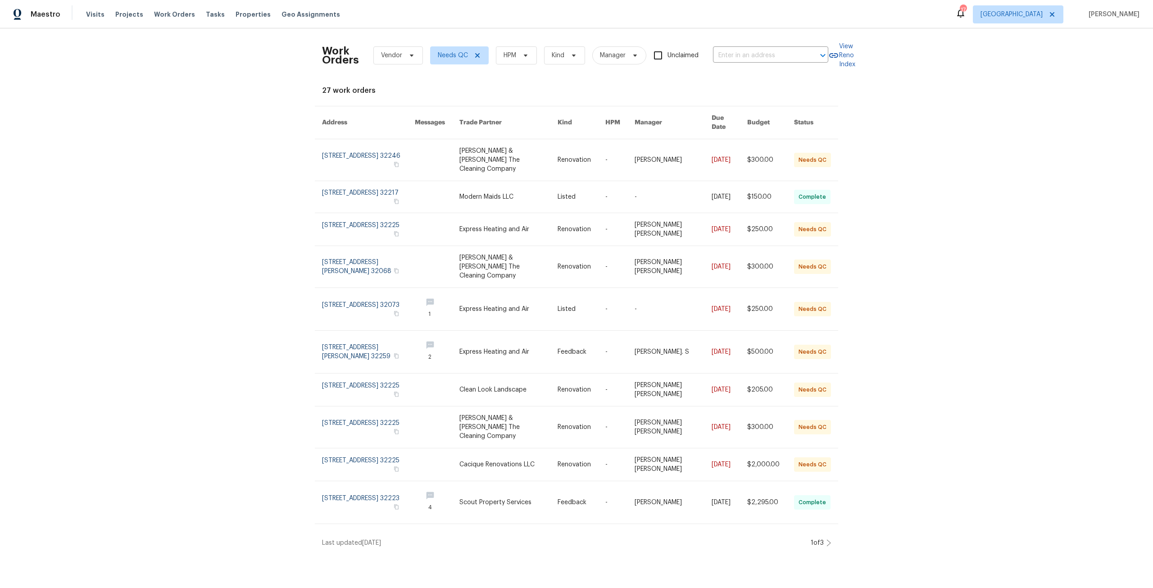
click at [827, 539] on icon at bounding box center [828, 542] width 5 height 7
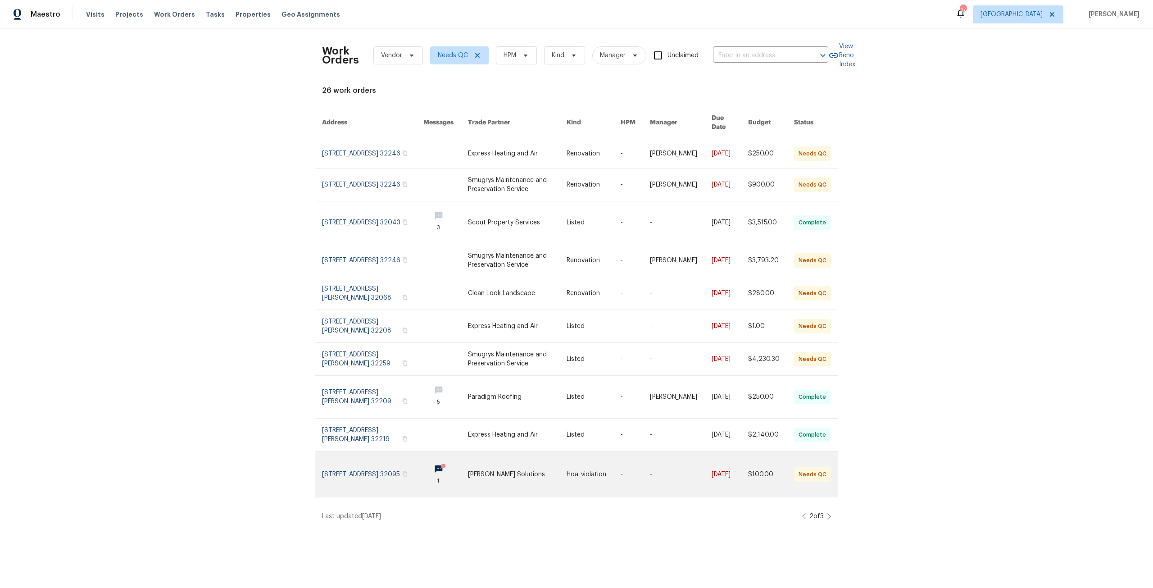
click at [334, 456] on link at bounding box center [372, 473] width 101 height 45
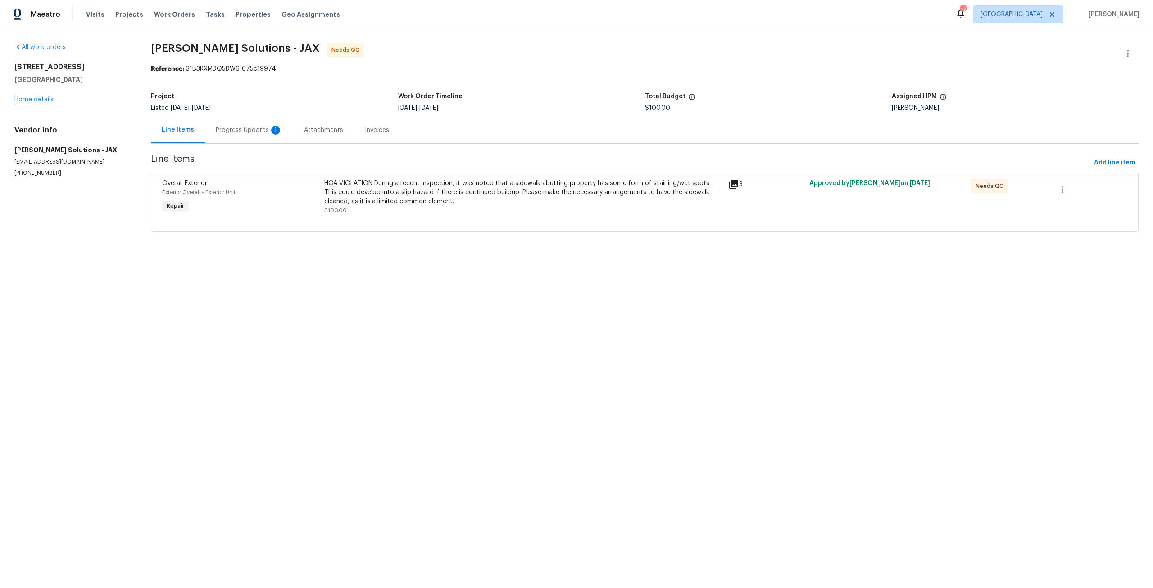
click at [240, 130] on div "Progress Updates 1" at bounding box center [249, 130] width 67 height 9
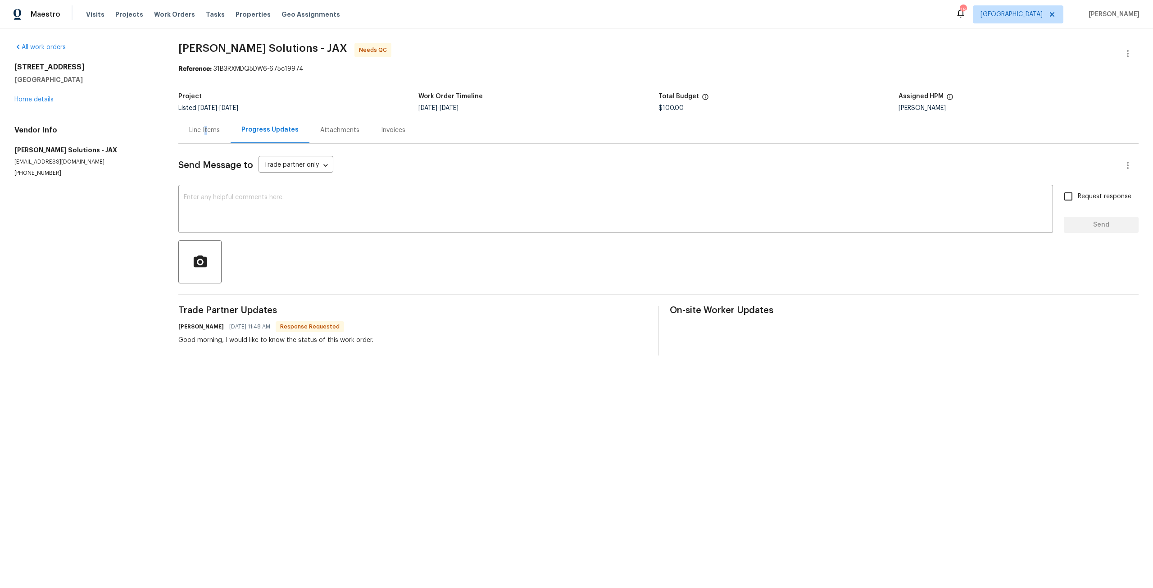
click at [206, 130] on div "Line Items" at bounding box center [204, 130] width 31 height 9
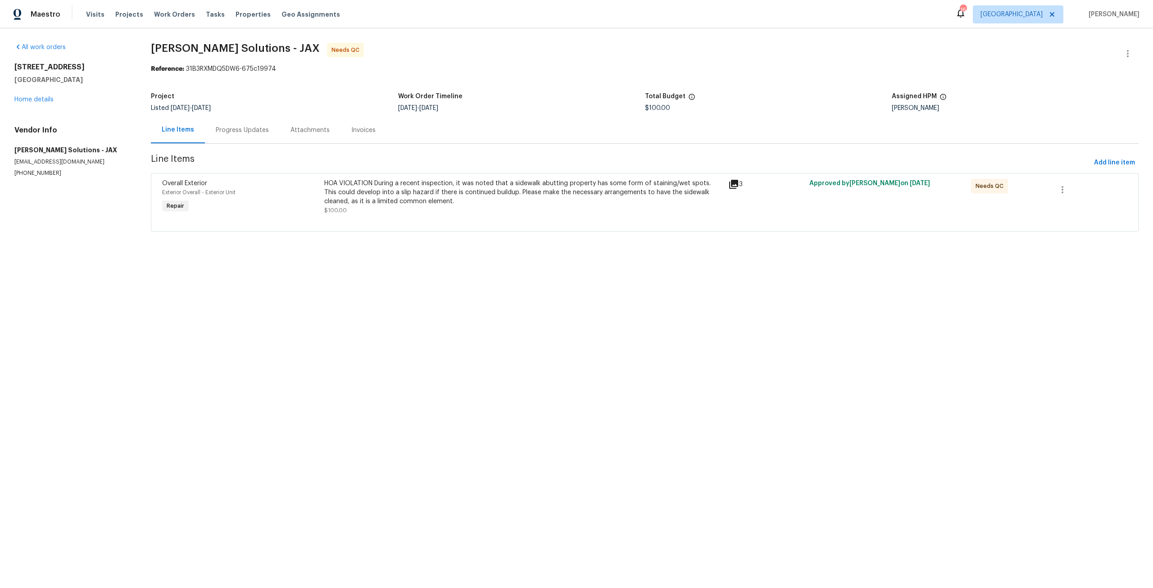
click at [497, 194] on div "HOA VIOLATION During a recent inspection, it was noted that a sidewalk abutting…" at bounding box center [523, 192] width 399 height 27
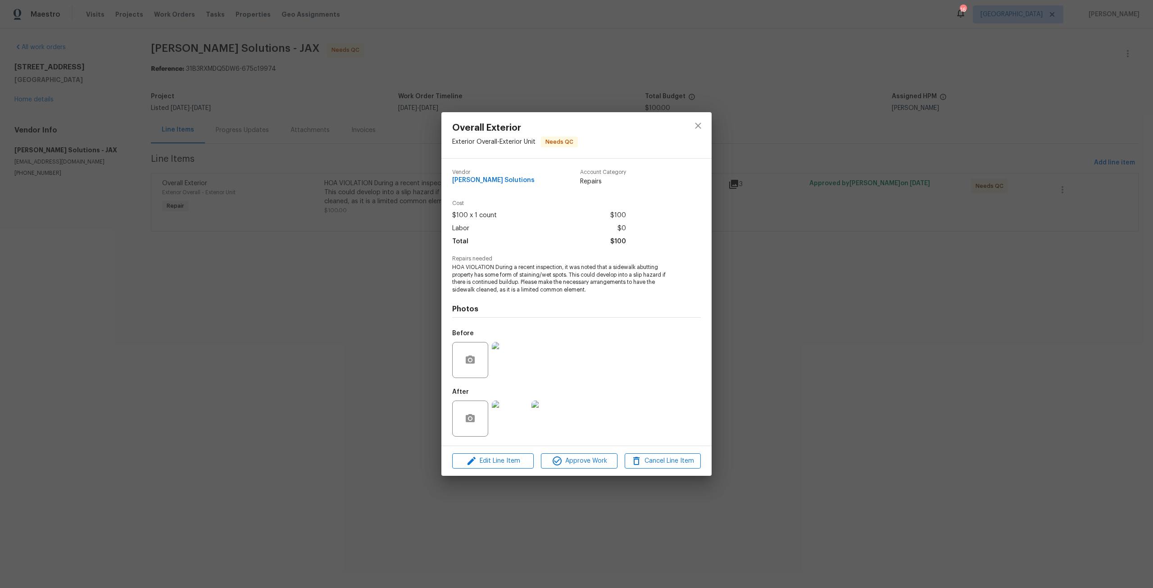
click at [512, 423] on img at bounding box center [510, 418] width 36 height 36
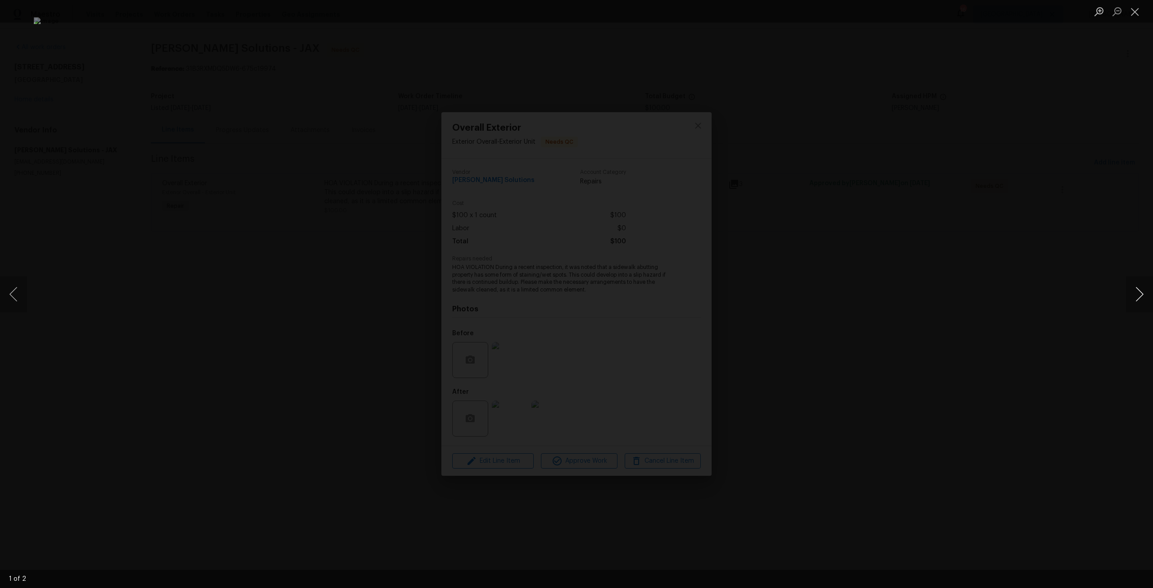
click at [1142, 296] on button "Next image" at bounding box center [1139, 294] width 27 height 36
click at [1139, 294] on button "Next image" at bounding box center [1139, 294] width 27 height 36
click at [1035, 224] on div "Lightbox" at bounding box center [576, 294] width 1153 height 588
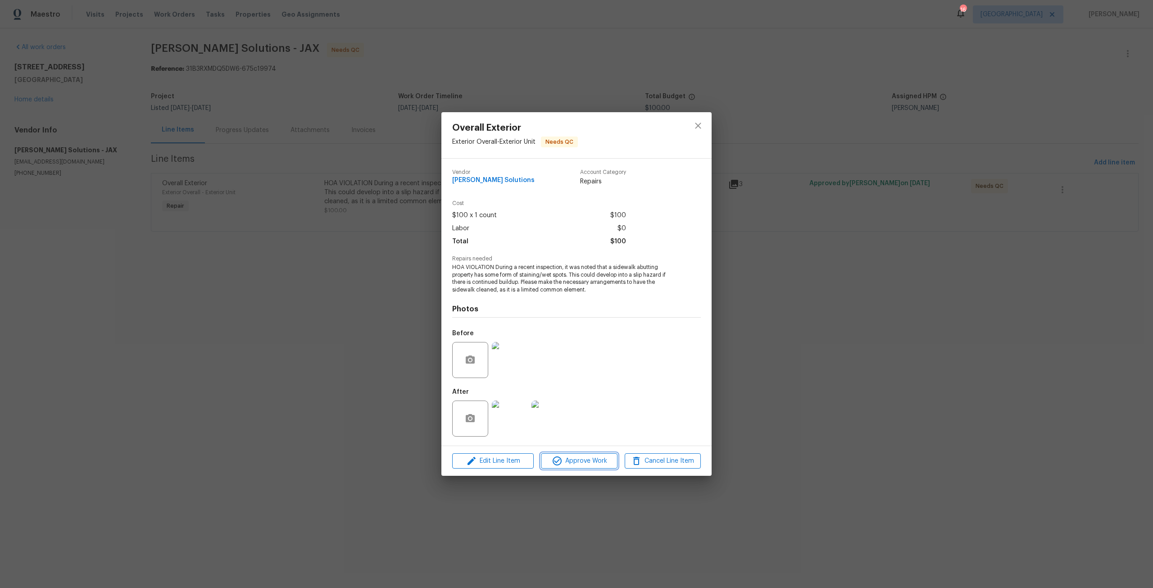
click at [604, 462] on span "Approve Work" at bounding box center [579, 460] width 71 height 11
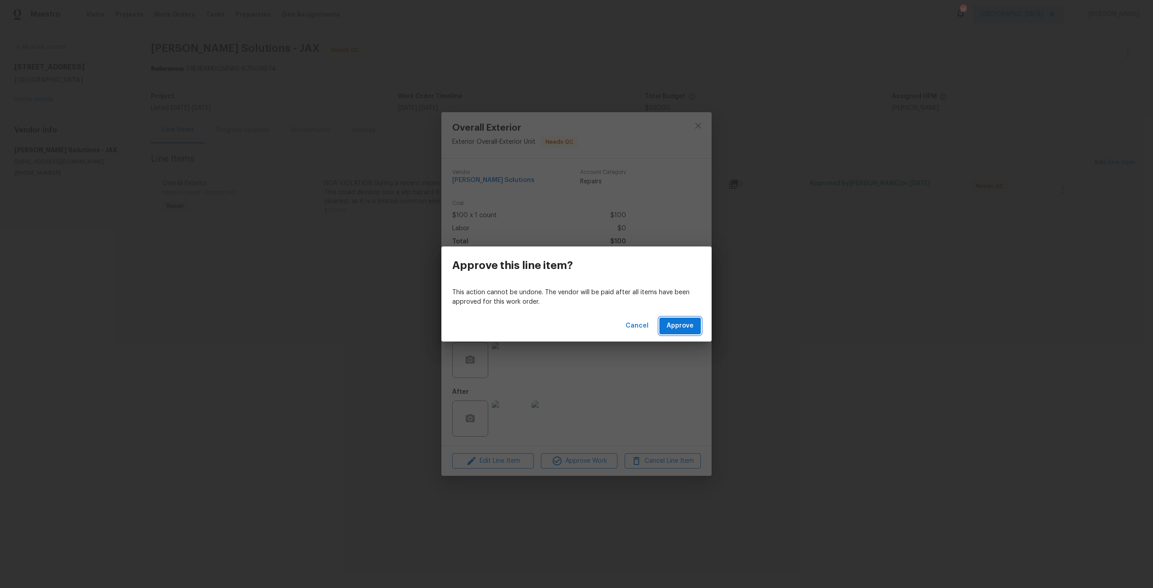
click at [672, 326] on span "Approve" at bounding box center [680, 325] width 27 height 11
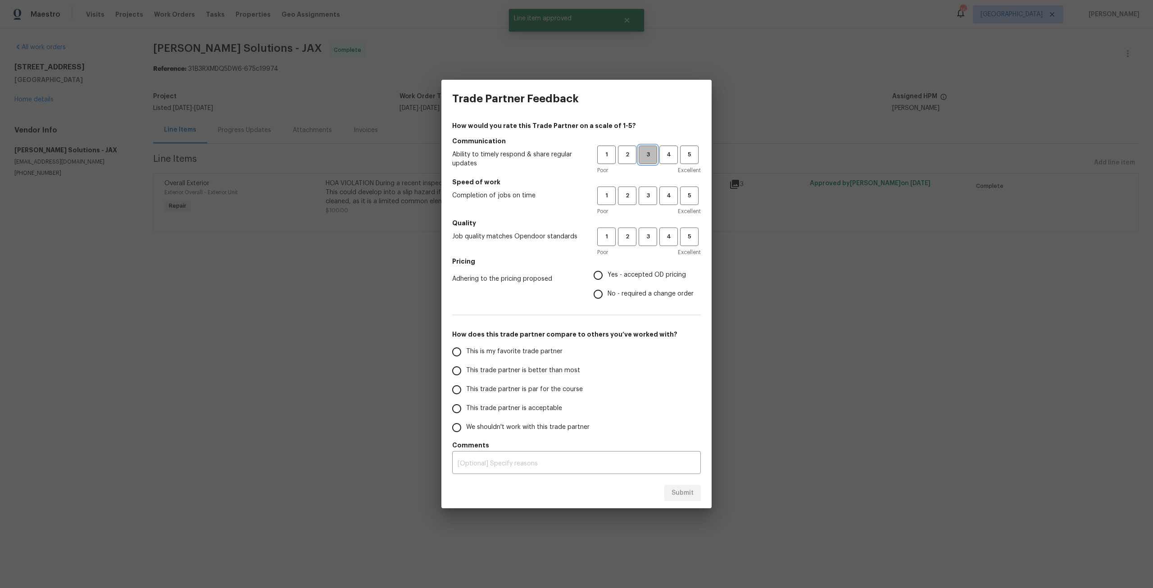
click at [648, 151] on span "3" at bounding box center [647, 155] width 17 height 10
click at [648, 189] on button "3" at bounding box center [648, 195] width 18 height 18
click at [652, 240] on span "3" at bounding box center [647, 236] width 17 height 10
click at [619, 273] on span "Yes - accepted OD pricing" at bounding box center [647, 274] width 78 height 9
click at [608, 273] on input "Yes - accepted OD pricing" at bounding box center [598, 275] width 19 height 19
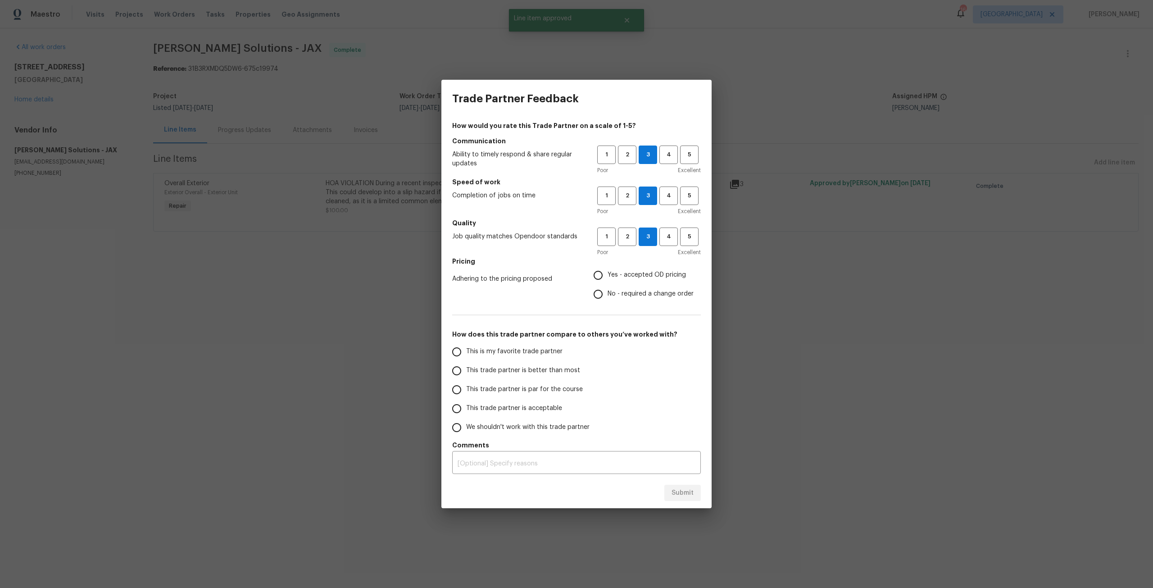
radio input "true"
click at [492, 390] on span "This trade partner is par for the course" at bounding box center [524, 389] width 117 height 9
click at [466, 390] on input "This trade partner is par for the course" at bounding box center [456, 389] width 19 height 19
click at [670, 490] on button "Submit" at bounding box center [682, 493] width 36 height 17
radio input "true"
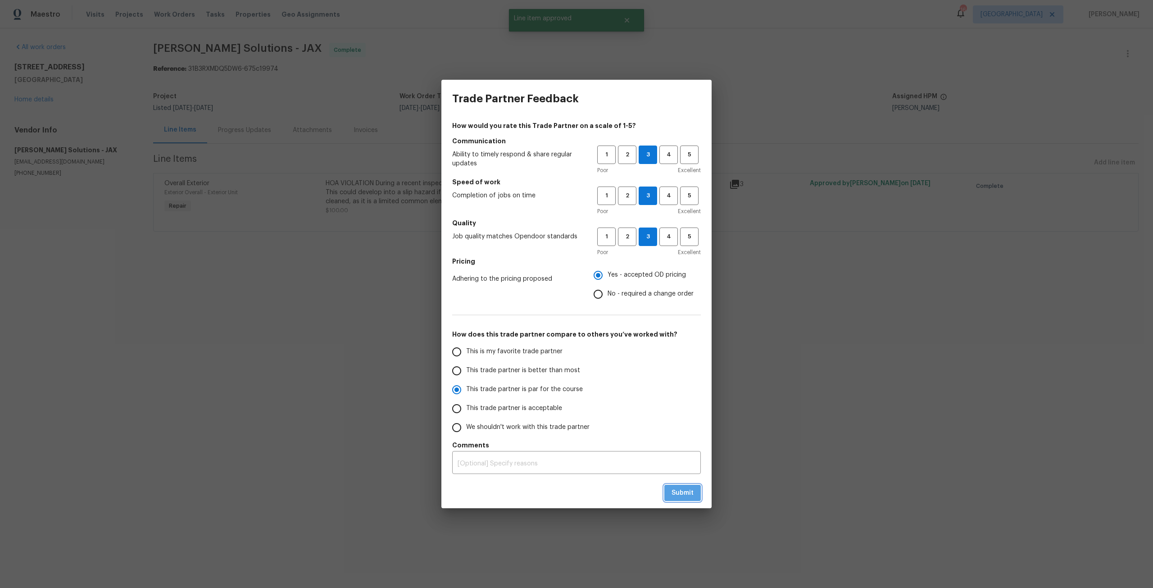
radio input "false"
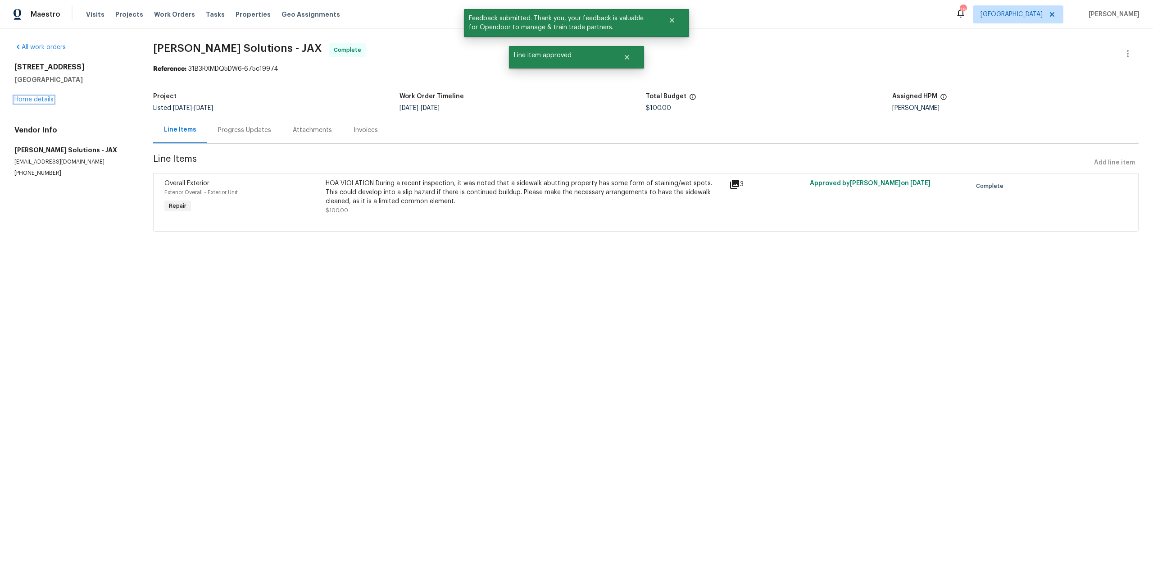
click at [44, 100] on link "Home details" at bounding box center [33, 99] width 39 height 6
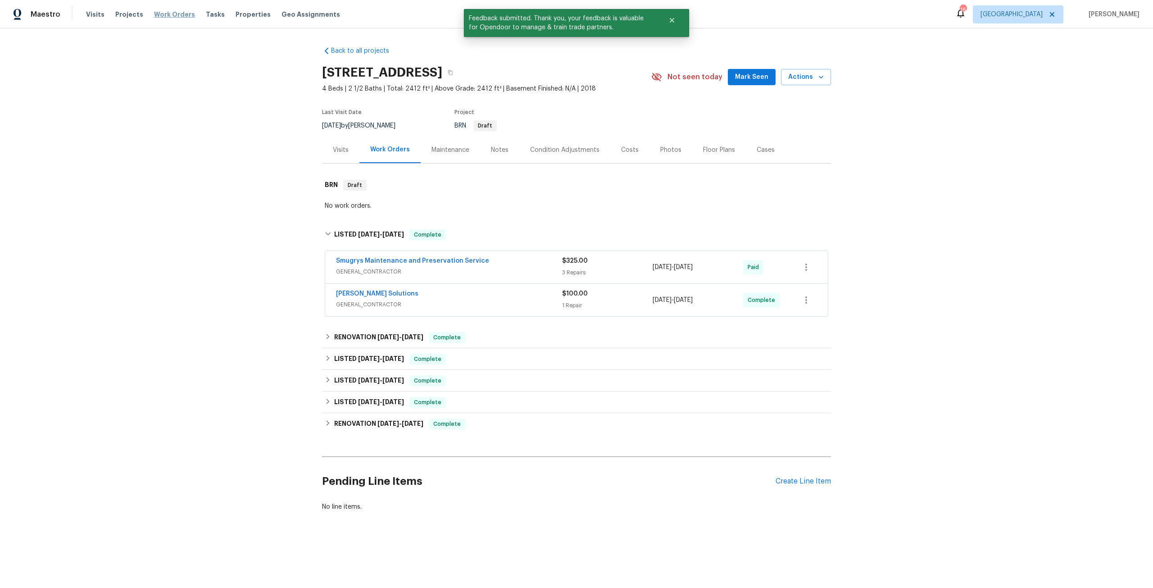
click at [165, 15] on span "Work Orders" at bounding box center [174, 14] width 41 height 9
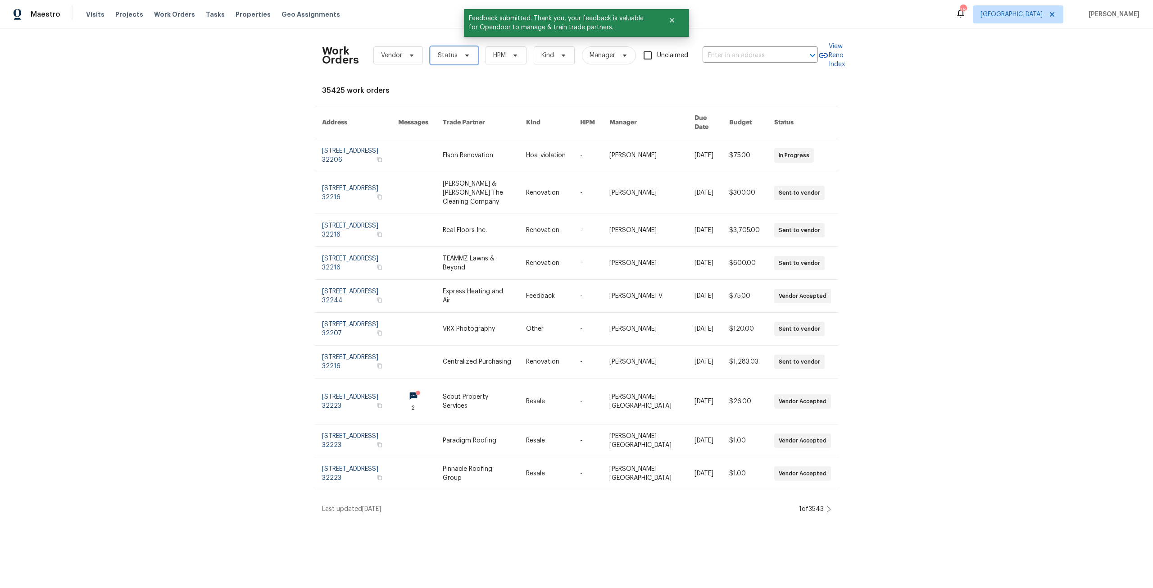
click at [448, 53] on span "Status" at bounding box center [448, 55] width 20 height 9
click at [463, 166] on label "Needs QC" at bounding box center [452, 169] width 42 height 9
click at [437, 166] on input "Needs QC" at bounding box center [434, 168] width 6 height 6
checkbox input "true"
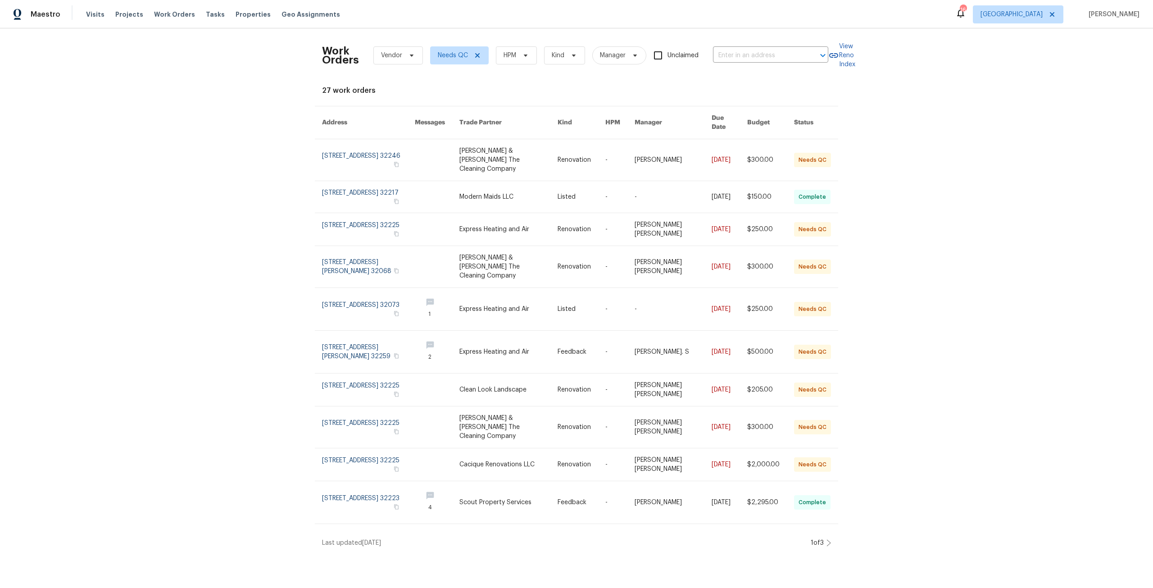
click at [826, 539] on icon at bounding box center [828, 542] width 5 height 7
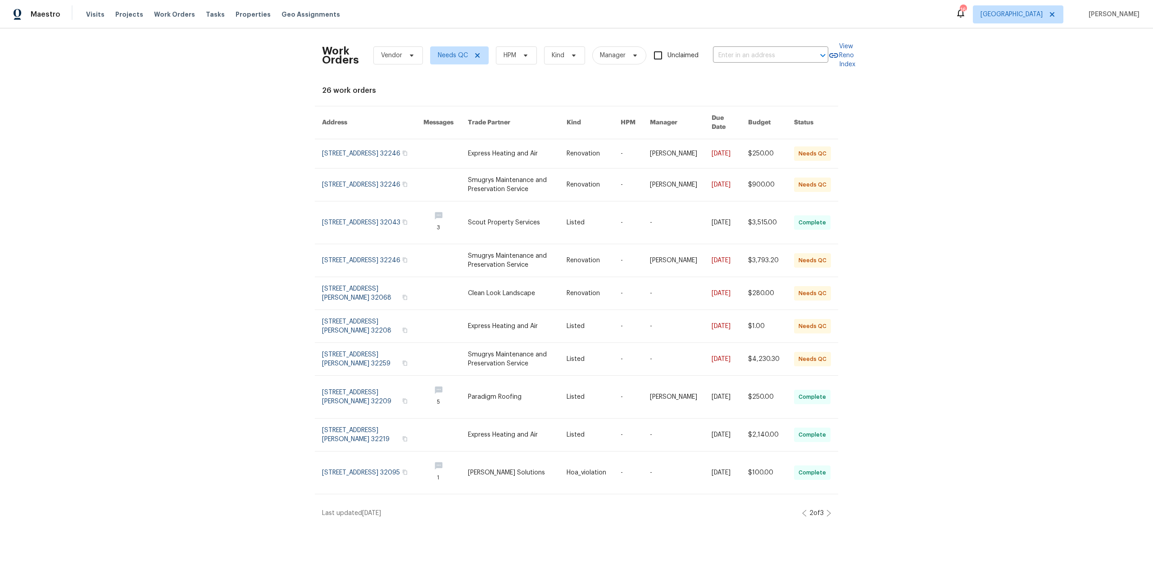
click at [826, 509] on icon at bounding box center [828, 512] width 5 height 7
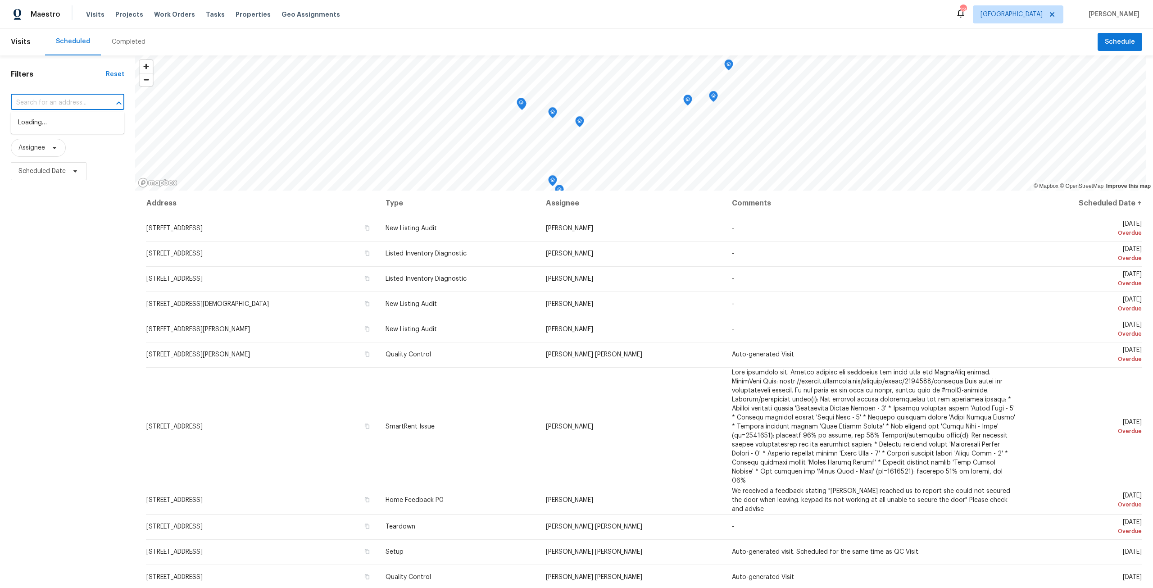
click at [87, 98] on input "text" at bounding box center [55, 103] width 88 height 14
paste input "914 Quailridge Ct Orange Park, FL 32065"
type input "914 Quailridge Ct Orange Park, FL 32065"
click at [64, 126] on li "914 Quailridge Ct, Orange Park, FL 32065" at bounding box center [67, 122] width 113 height 15
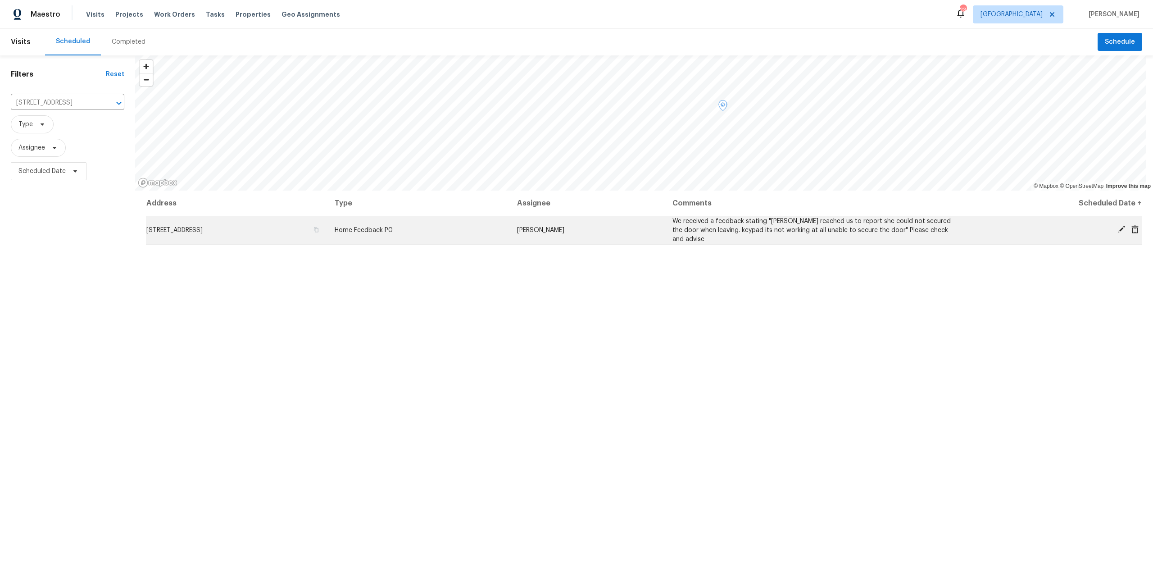
click at [507, 224] on td "Home Feedback P0" at bounding box center [418, 230] width 182 height 28
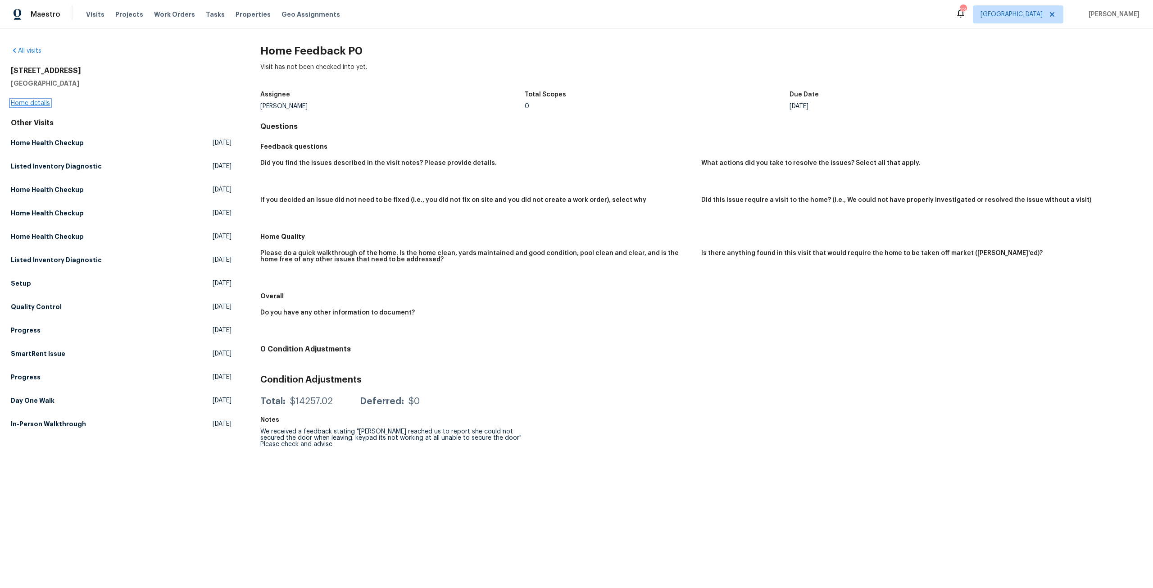
click at [42, 101] on link "Home details" at bounding box center [30, 103] width 39 height 6
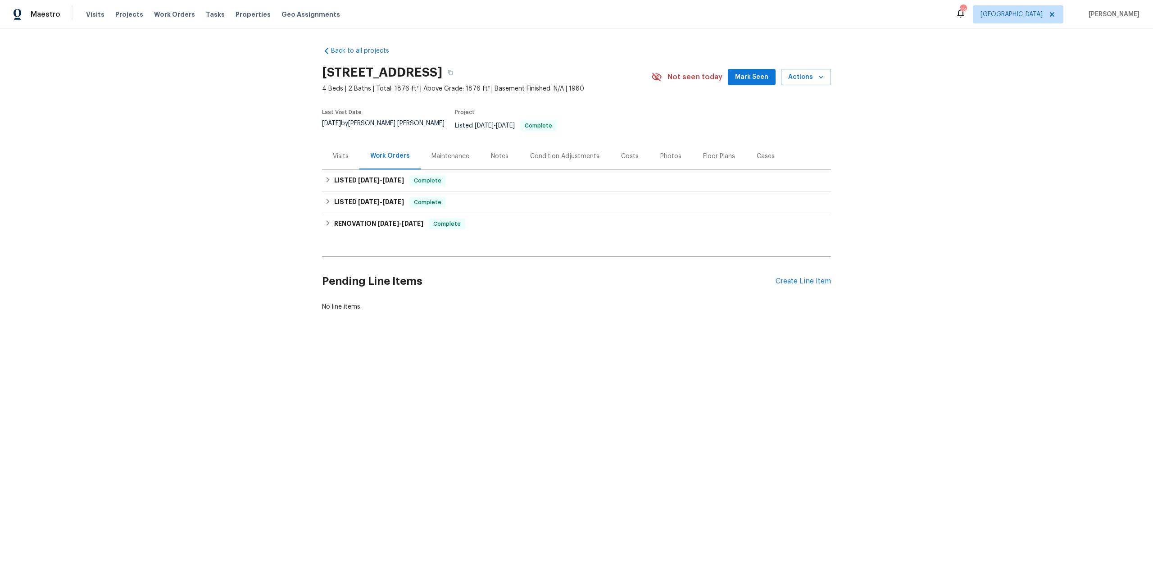
click at [333, 152] on div "Visits" at bounding box center [341, 156] width 16 height 9
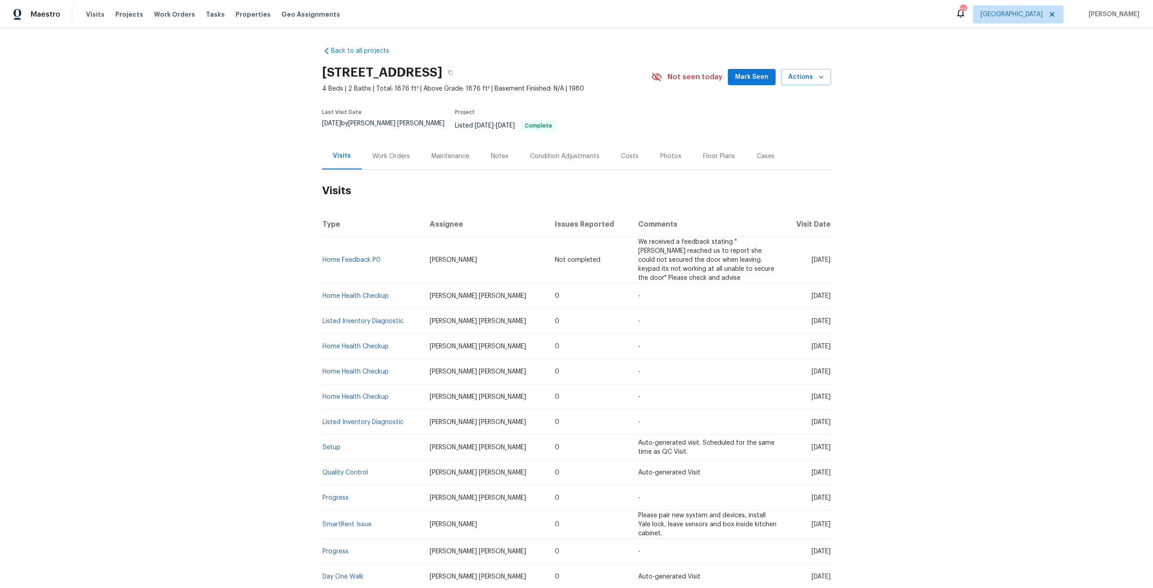
click at [94, 9] on div "Visits Projects Work Orders Tasks Properties Geo Assignments" at bounding box center [218, 14] width 265 height 18
click at [95, 12] on span "Visits" at bounding box center [95, 14] width 18 height 9
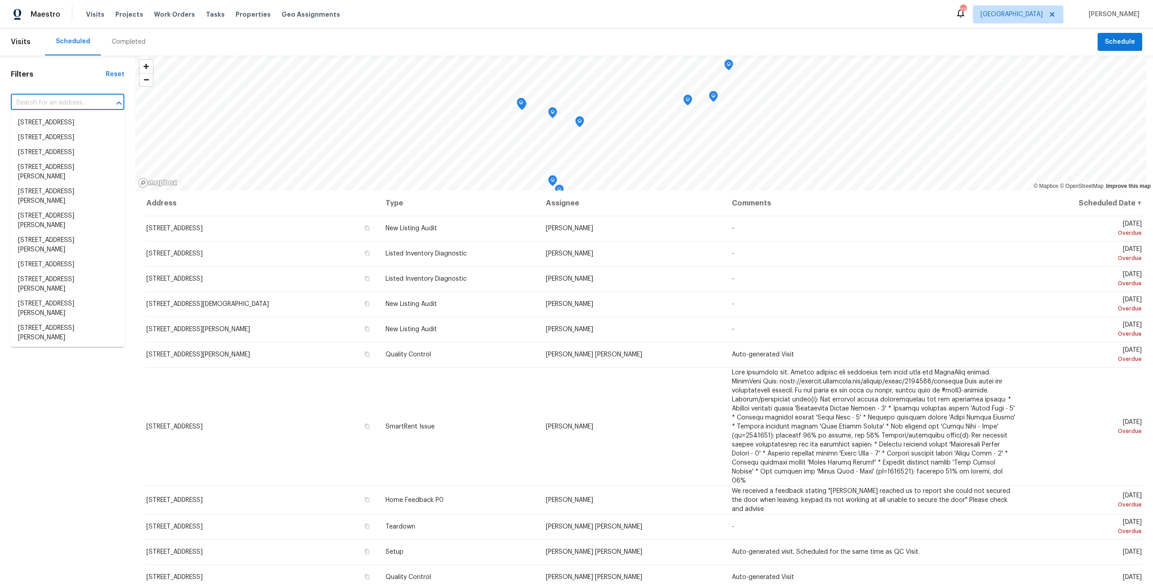
click at [82, 100] on input "text" at bounding box center [55, 103] width 88 height 14
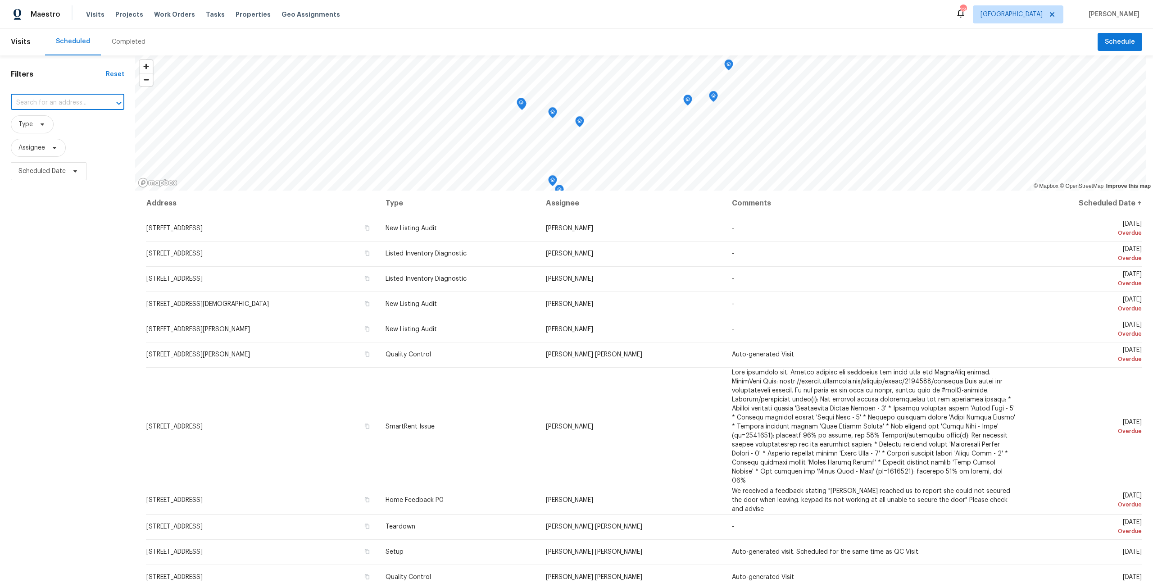
paste input "914 Quailridge Ct Orange Park, FL 32065"
type input "914 Quailridge Ct Orange Park, FL 32065"
click at [71, 130] on li "914 Quailridge Ct, Orange Park, FL 32065" at bounding box center [67, 122] width 113 height 15
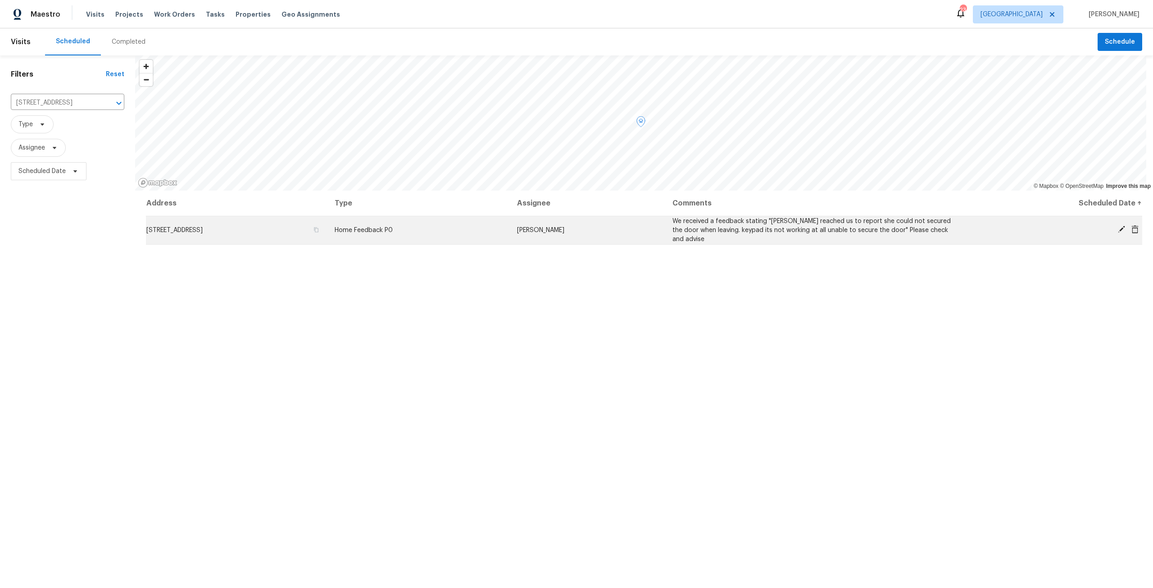
click at [1117, 228] on icon at bounding box center [1121, 229] width 8 height 8
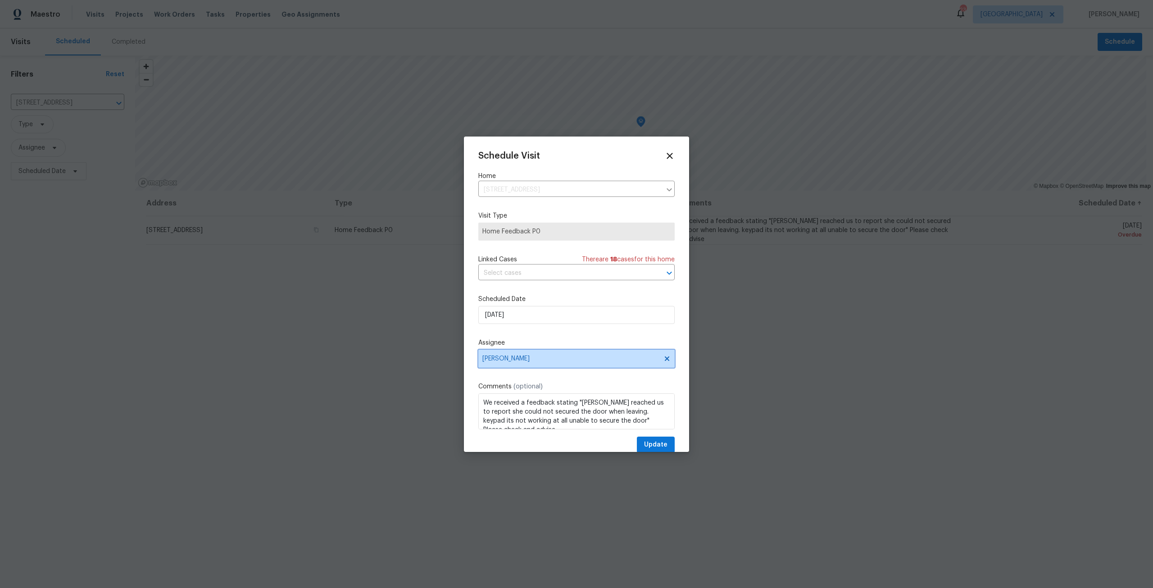
click at [567, 355] on span "[PERSON_NAME]" at bounding box center [570, 358] width 177 height 7
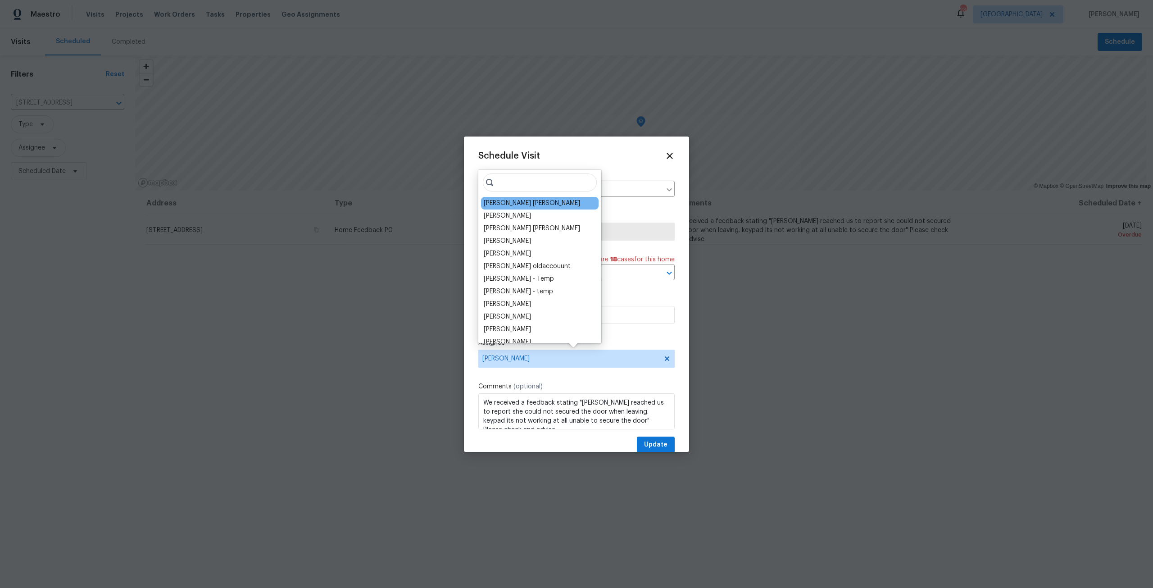
click at [515, 204] on div "David Puente Yanes" at bounding box center [532, 203] width 96 height 9
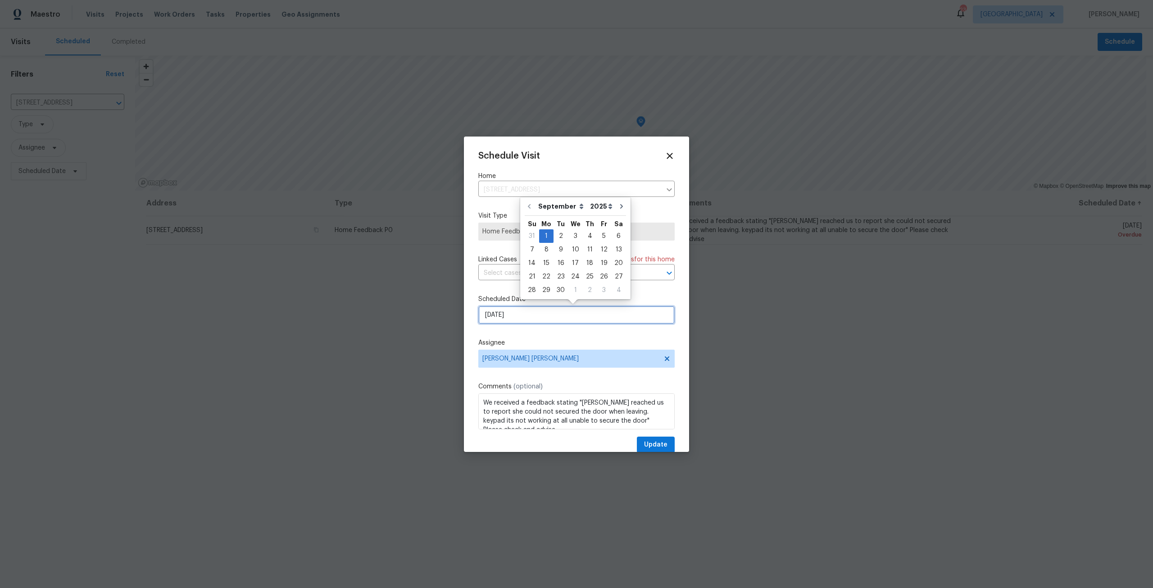
click at [527, 311] on input "9/1/2025" at bounding box center [576, 315] width 196 height 18
click at [560, 235] on div "2" at bounding box center [560, 236] width 14 height 13
type input "[DATE]"
click at [647, 442] on span "Update" at bounding box center [655, 444] width 23 height 11
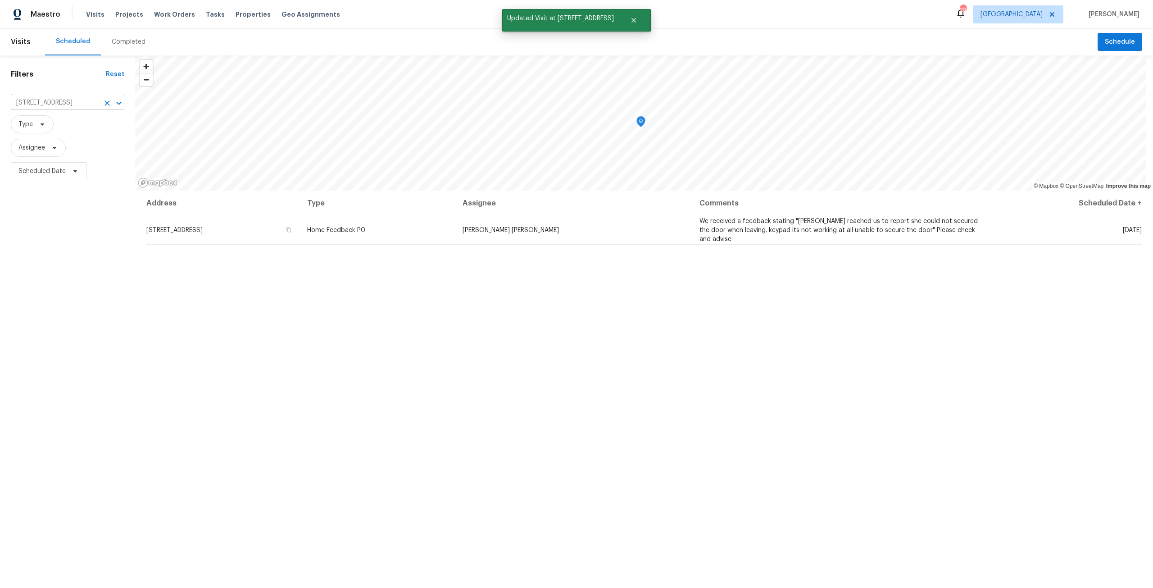
click at [111, 101] on icon "Clear" at bounding box center [107, 103] width 9 height 9
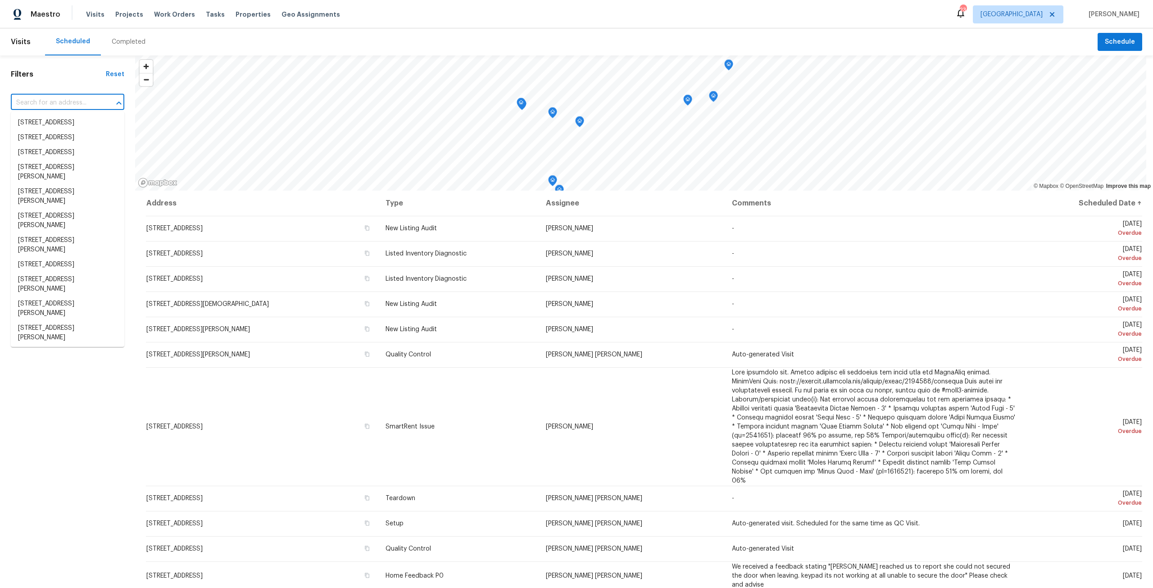
paste input "914 Quailridge Ct Orange Park, FL 32065"
type input "914 Quailridge Ct Orange Park, FL 32065"
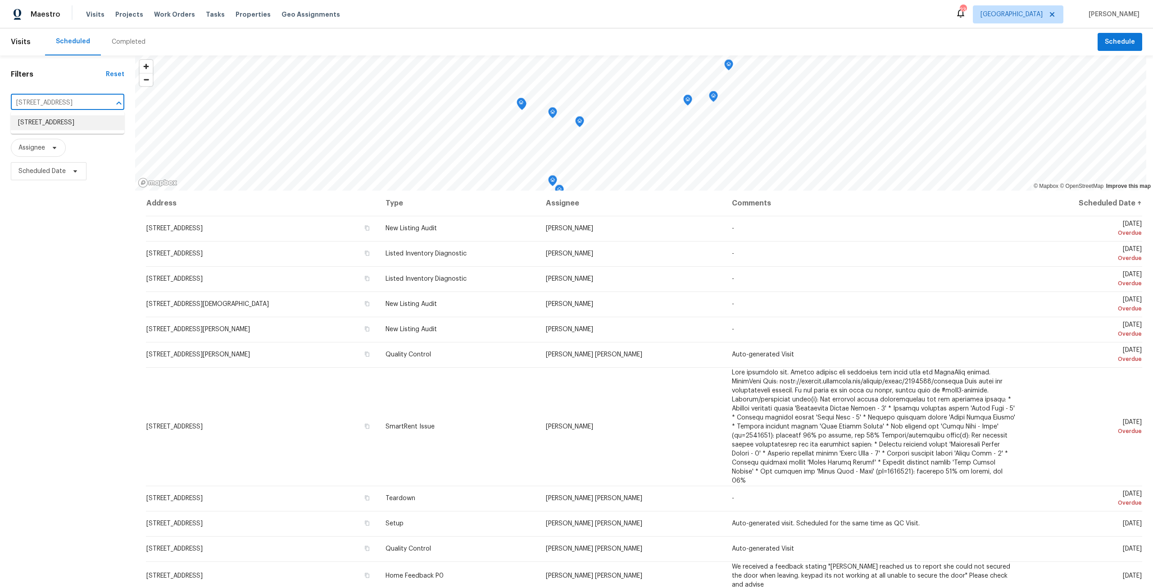
click at [67, 130] on li "914 Quailridge Ct, Orange Park, FL 32065" at bounding box center [67, 122] width 113 height 15
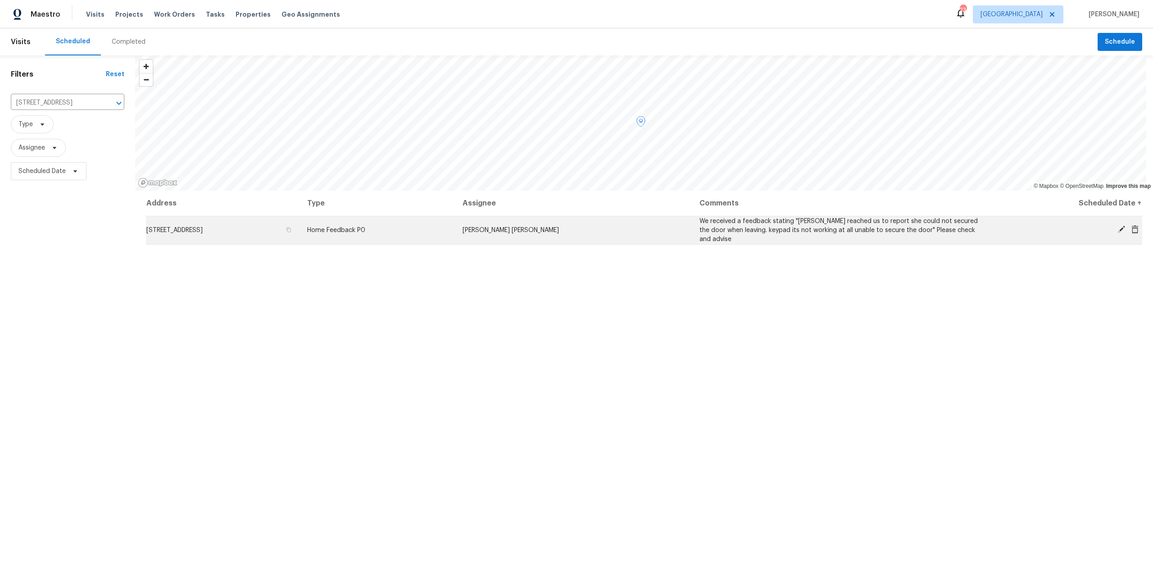
click at [1117, 225] on icon at bounding box center [1121, 229] width 8 height 8
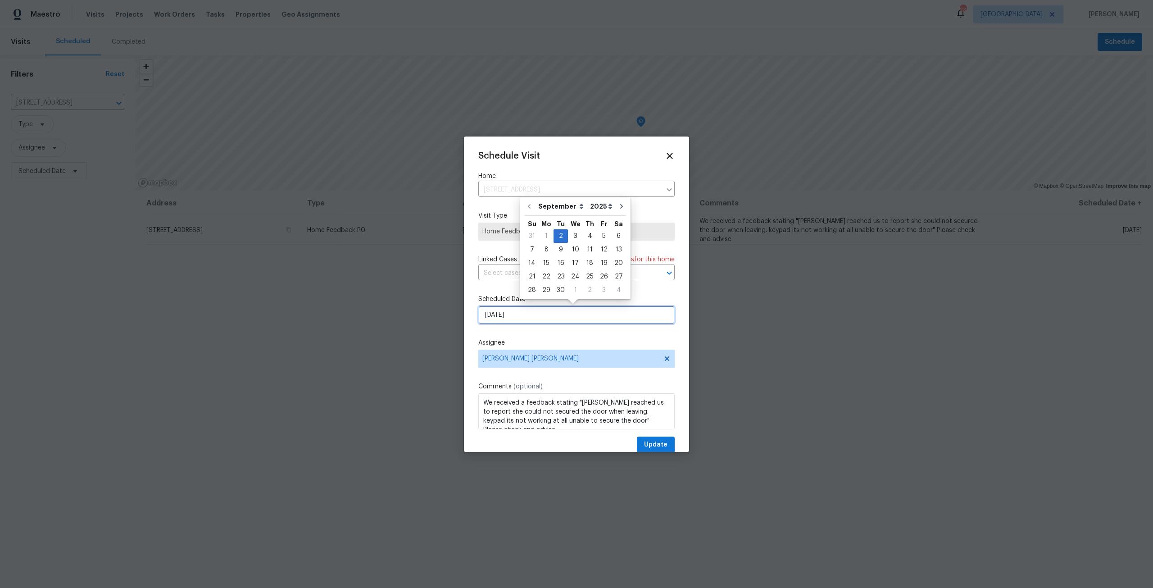
click at [540, 317] on input "[DATE]" at bounding box center [576, 315] width 196 height 18
click at [571, 235] on div "3" at bounding box center [575, 236] width 15 height 13
type input "9/3/2025"
click at [654, 442] on span "Update" at bounding box center [655, 444] width 23 height 11
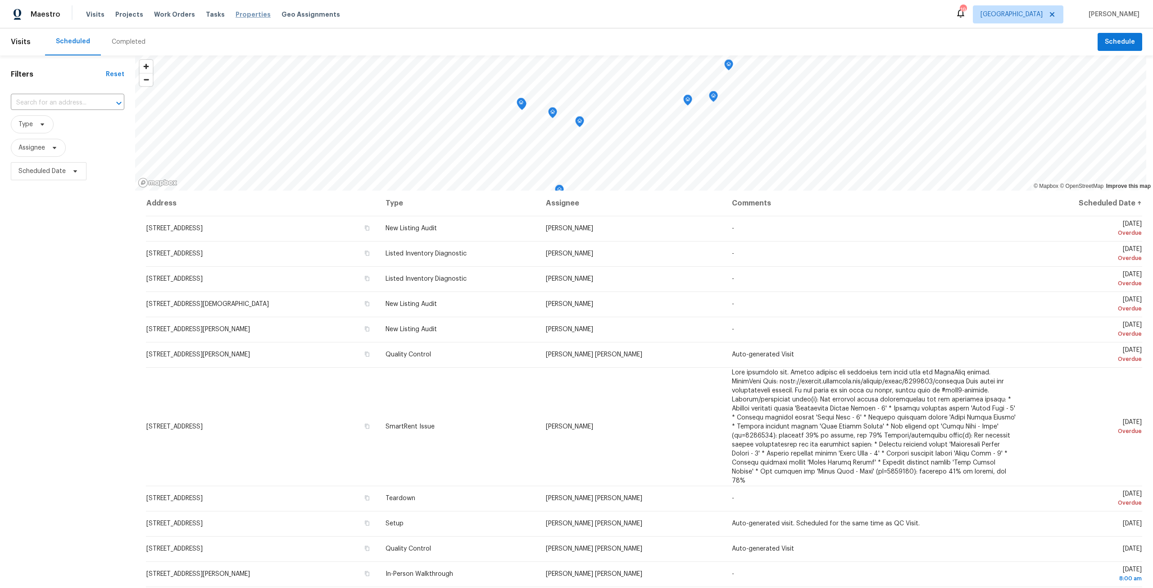
click at [249, 14] on span "Properties" at bounding box center [253, 14] width 35 height 9
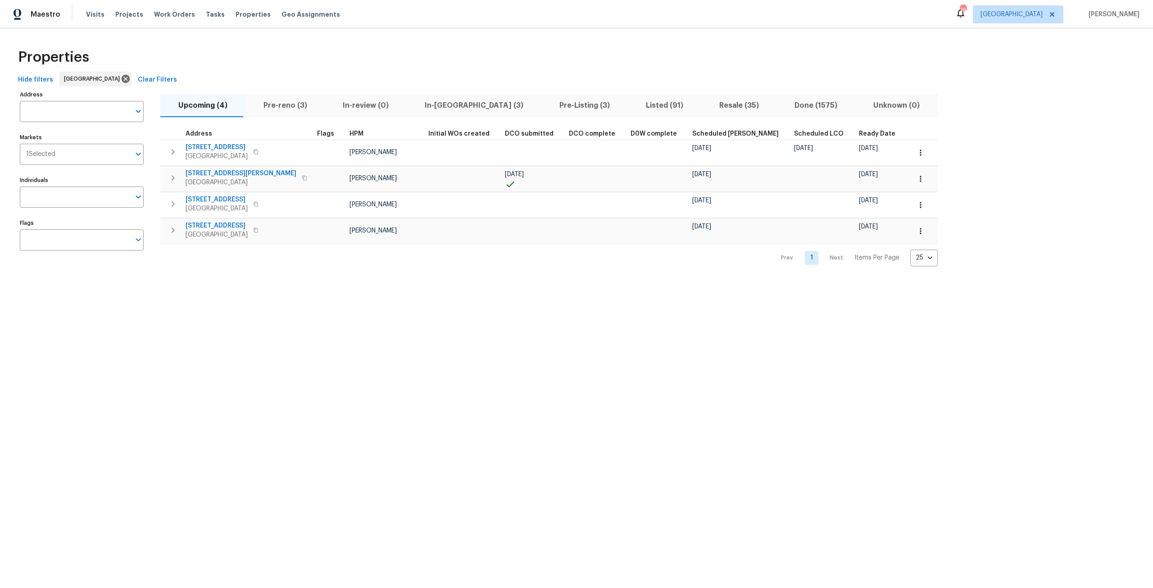
click at [444, 104] on span "In-reno (3)" at bounding box center [474, 105] width 124 height 13
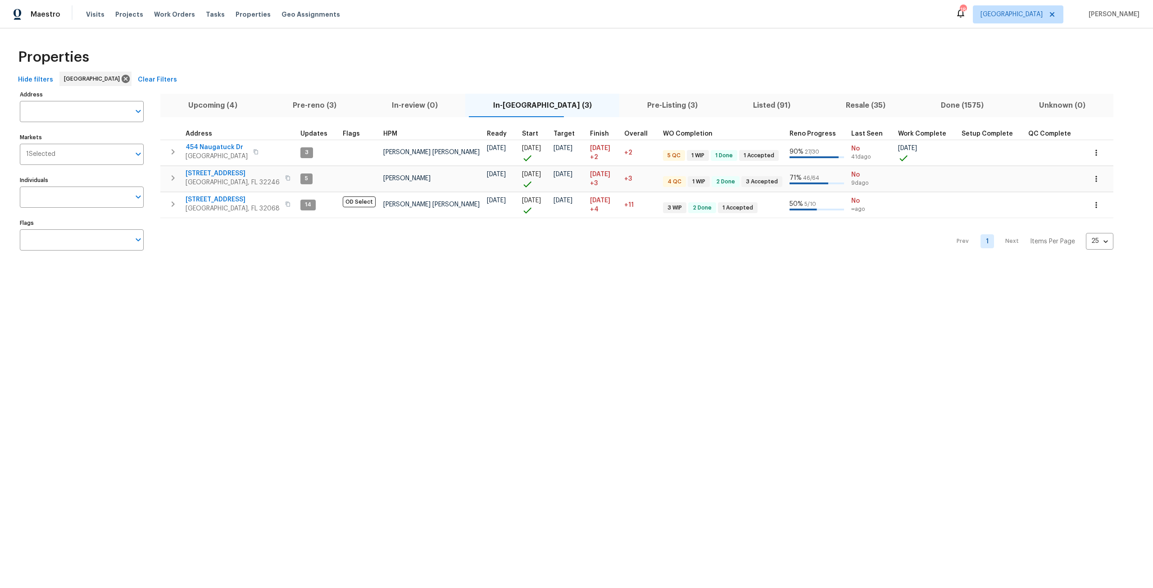
click at [82, 123] on div "Address Address Markets 1 Selected Markets Individuals Individuals Flags Flags" at bounding box center [87, 173] width 135 height 171
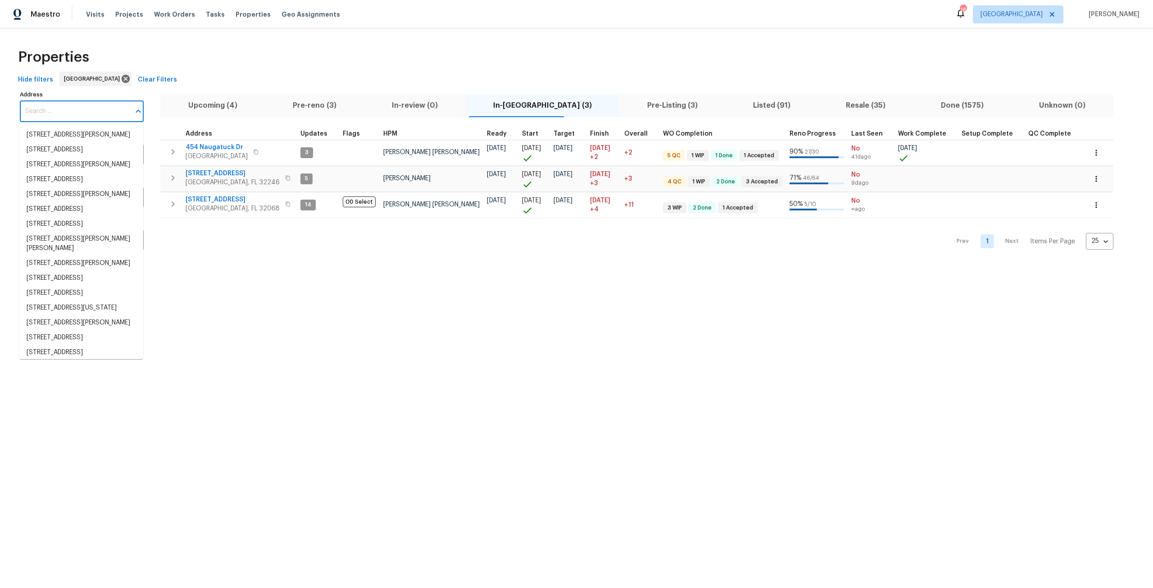
click at [82, 116] on input "Address" at bounding box center [75, 111] width 110 height 21
click at [236, 14] on span "Properties" at bounding box center [253, 14] width 35 height 9
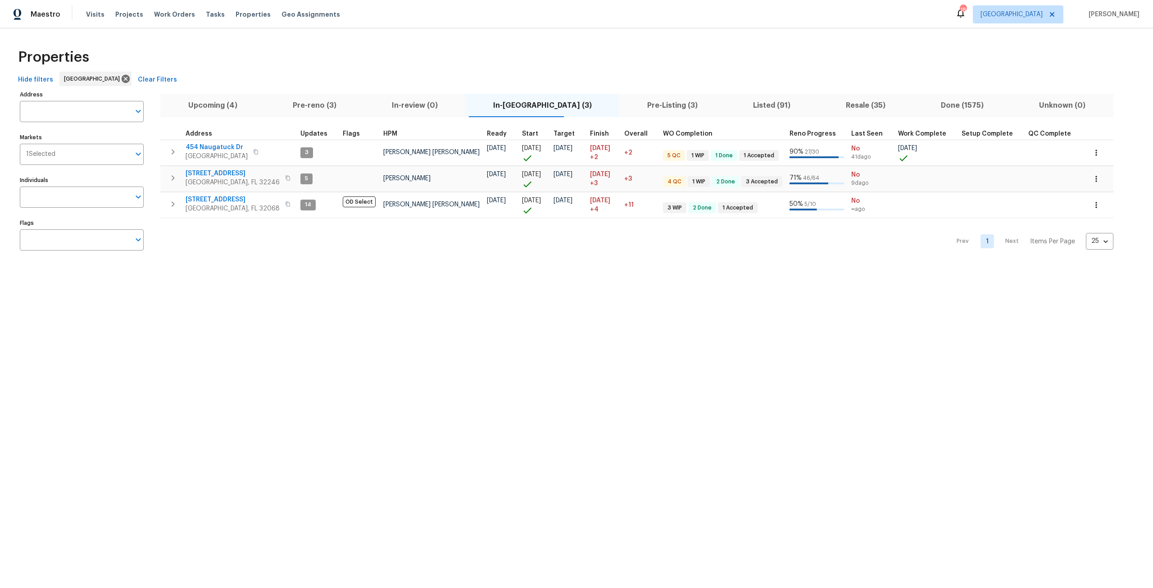
click at [731, 106] on span "Listed (91)" at bounding box center [772, 105] width 82 height 13
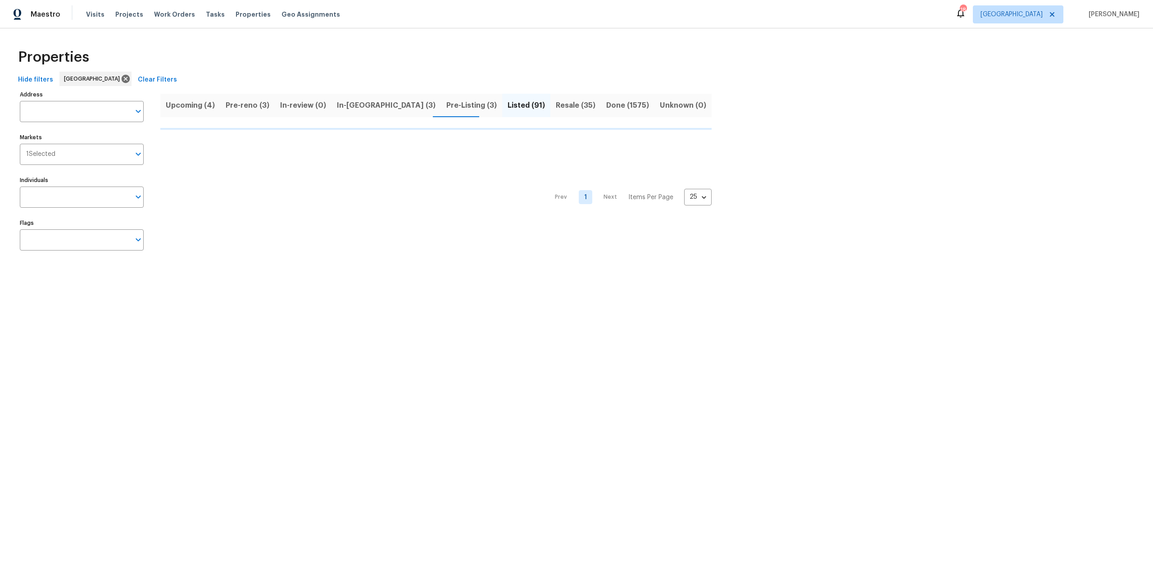
click at [508, 114] on button "Listed (91)" at bounding box center [526, 105] width 48 height 23
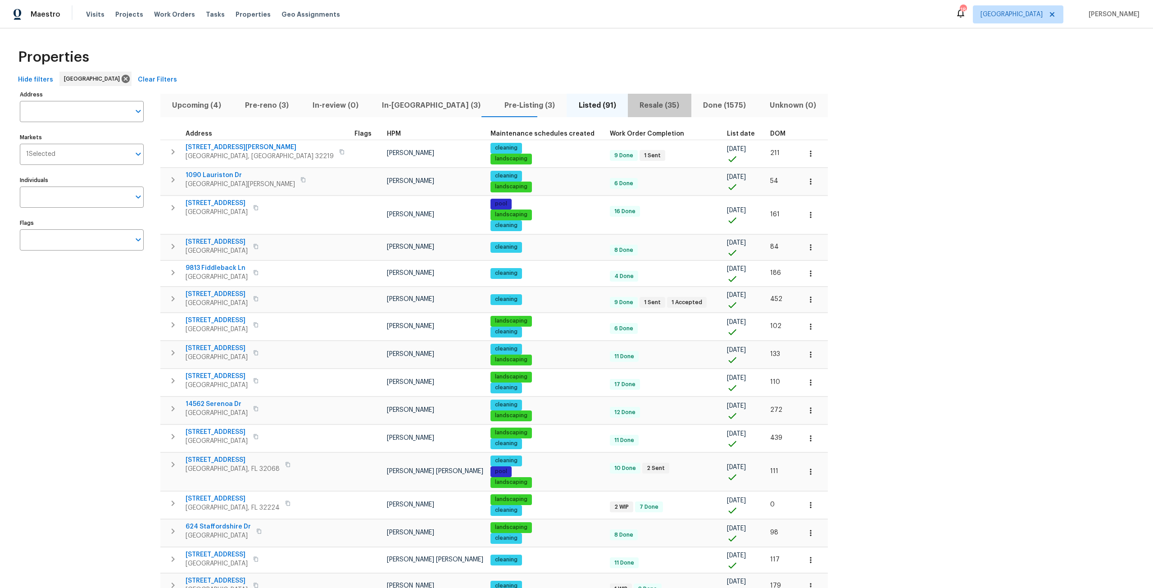
click at [633, 102] on span "Resale (35)" at bounding box center [659, 105] width 53 height 13
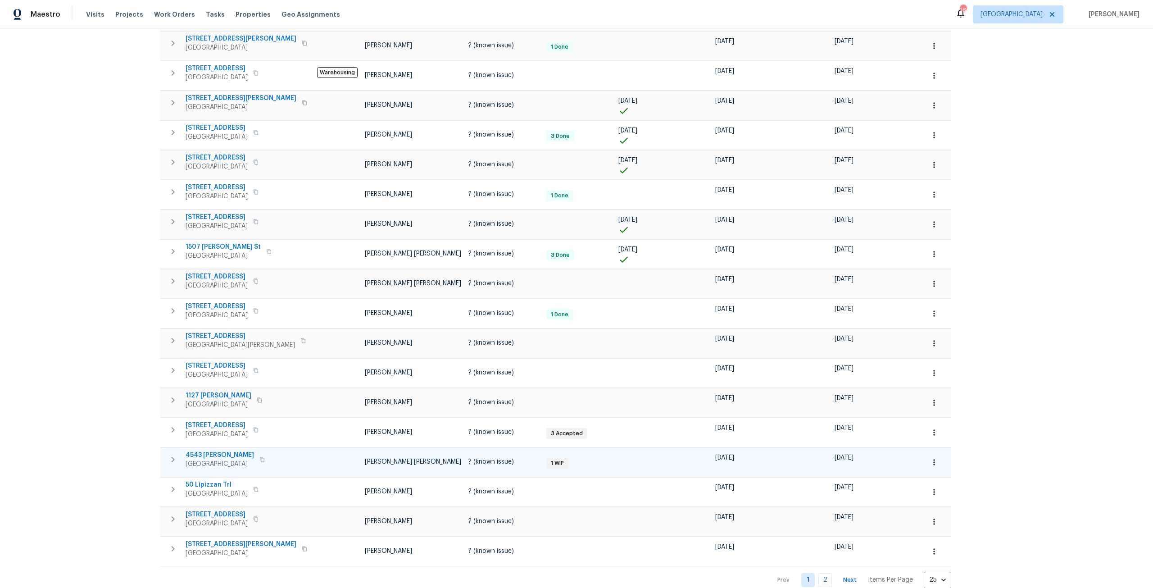
scroll to position [338, 0]
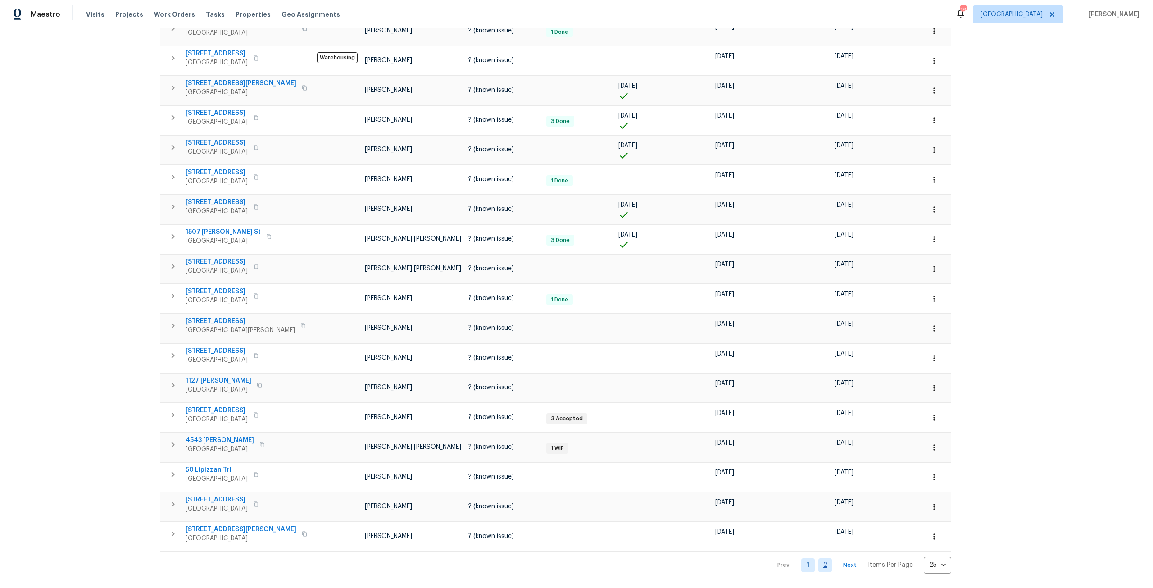
click at [818, 558] on link "2" at bounding box center [825, 565] width 14 height 14
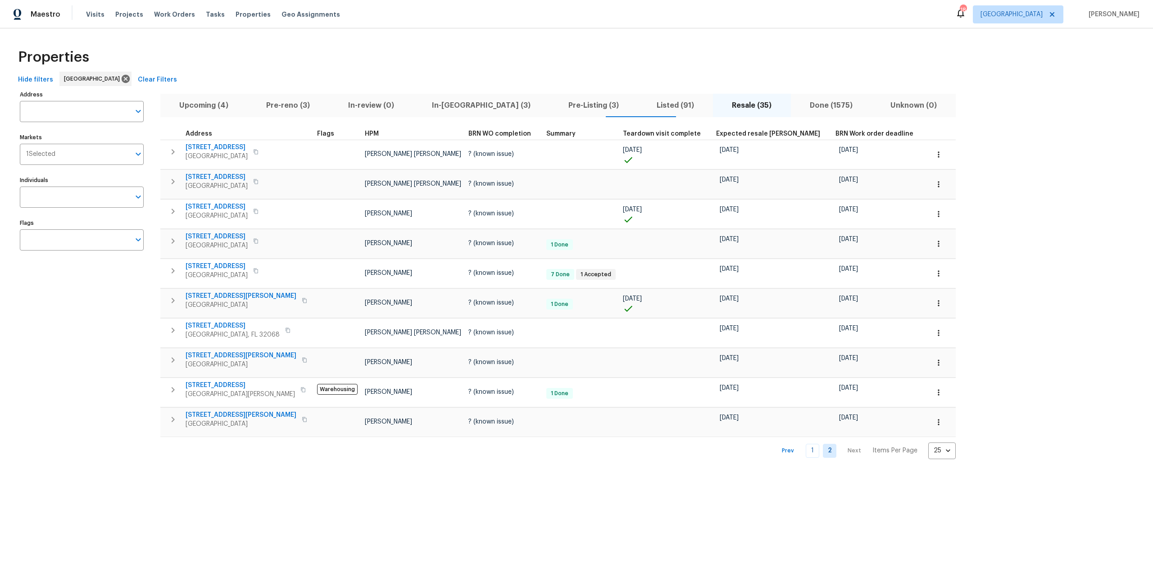
click at [643, 102] on span "Listed (91)" at bounding box center [675, 105] width 64 height 13
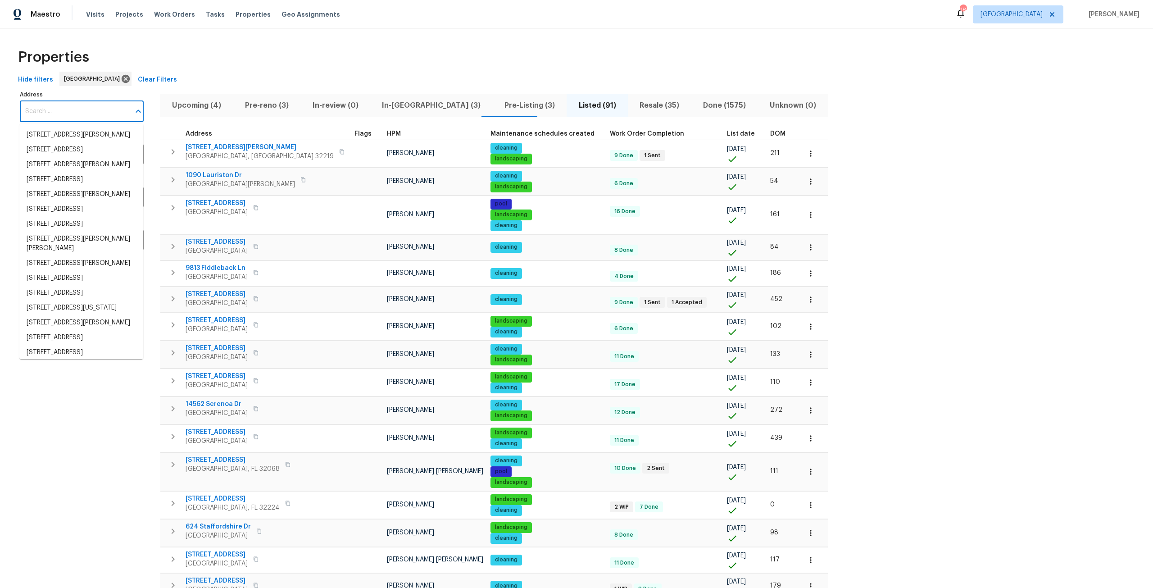
click at [65, 102] on input "Address" at bounding box center [75, 111] width 110 height 21
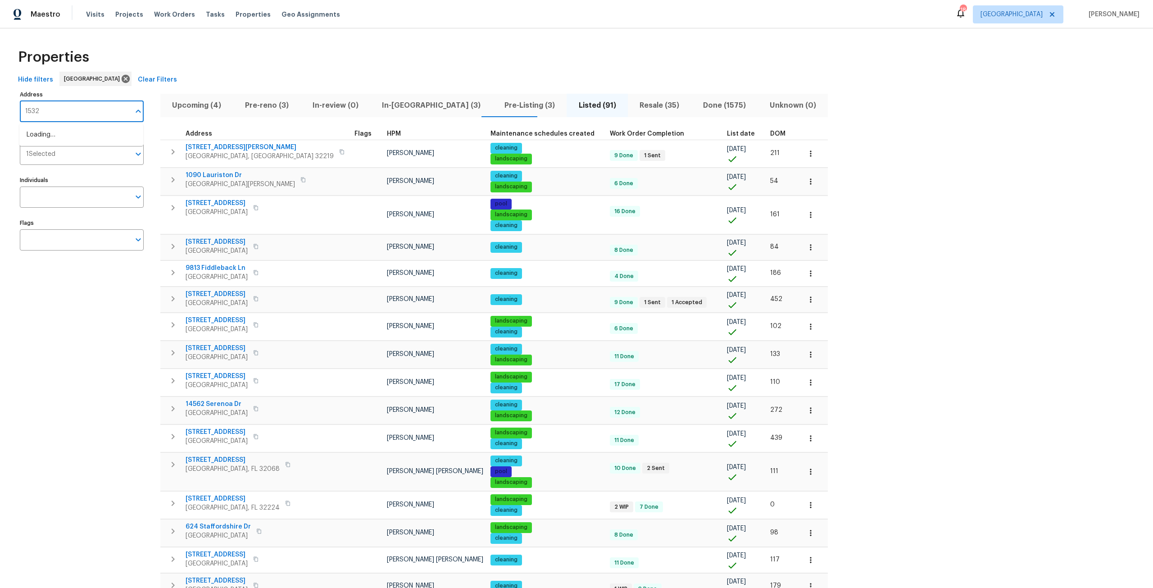
type input "1532"
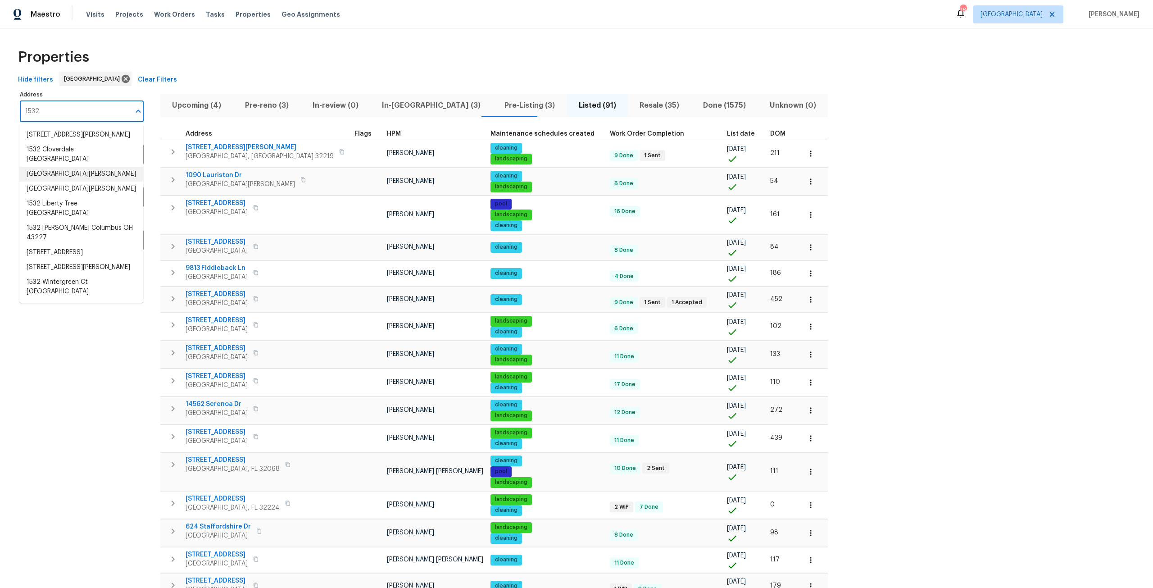
click at [74, 181] on li "1532 Derringer Rd Jacksonville FL 32225" at bounding box center [81, 174] width 124 height 15
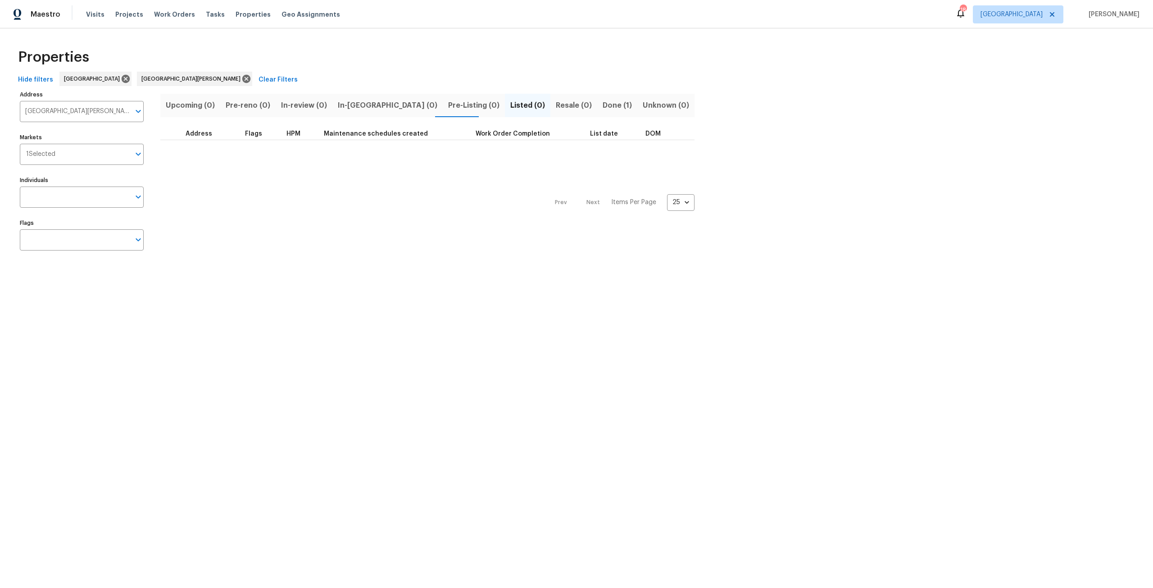
click at [597, 107] on button "Done (1)" at bounding box center [617, 105] width 40 height 23
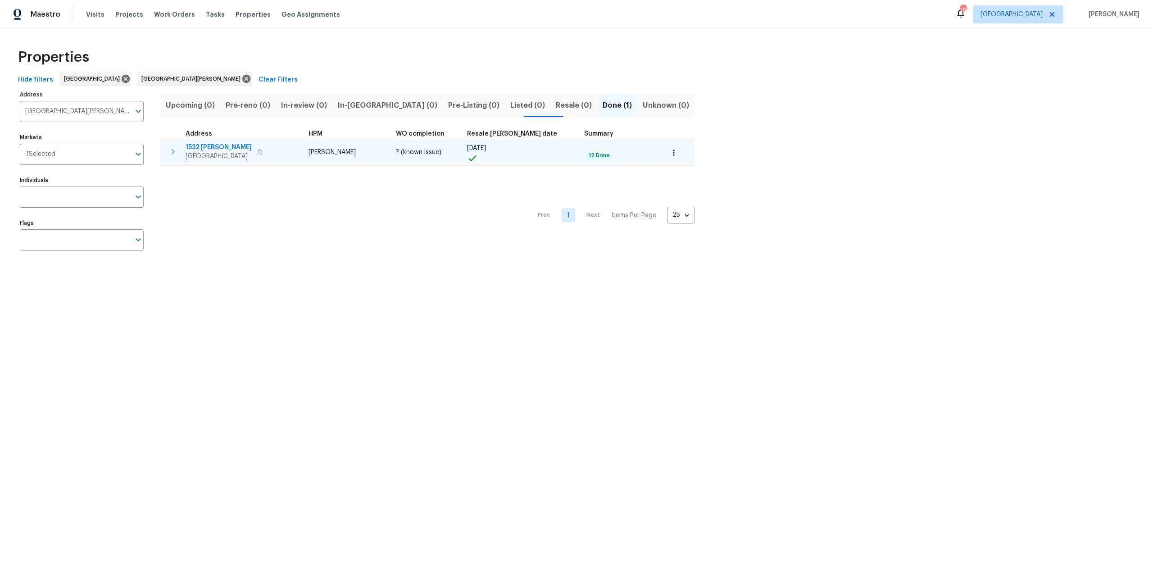
click at [215, 150] on span "1532 [PERSON_NAME]" at bounding box center [219, 147] width 66 height 9
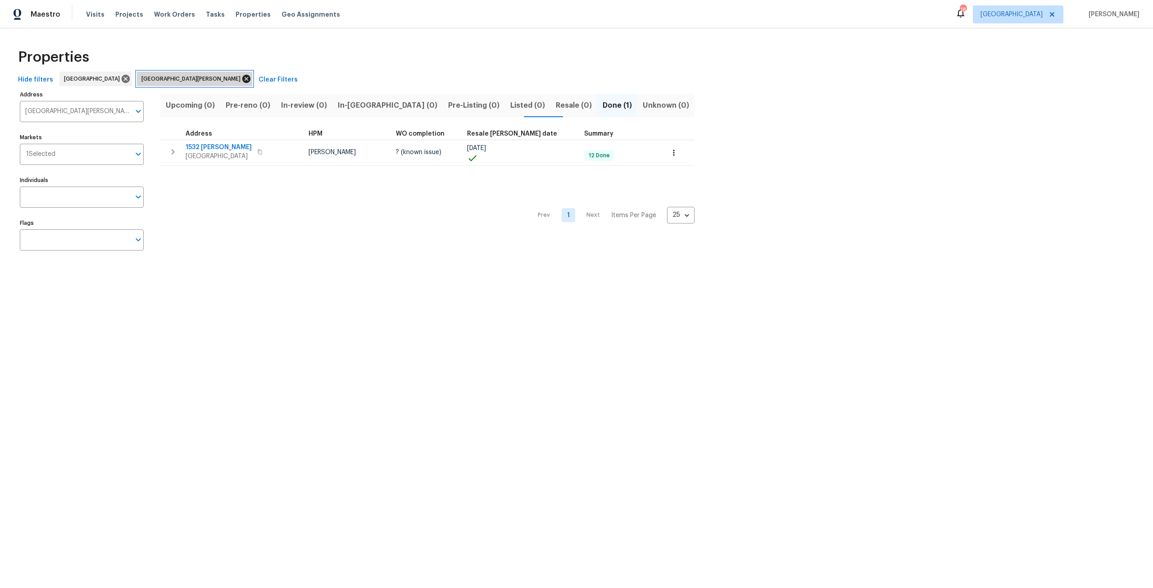
click at [242, 80] on icon at bounding box center [246, 79] width 8 height 8
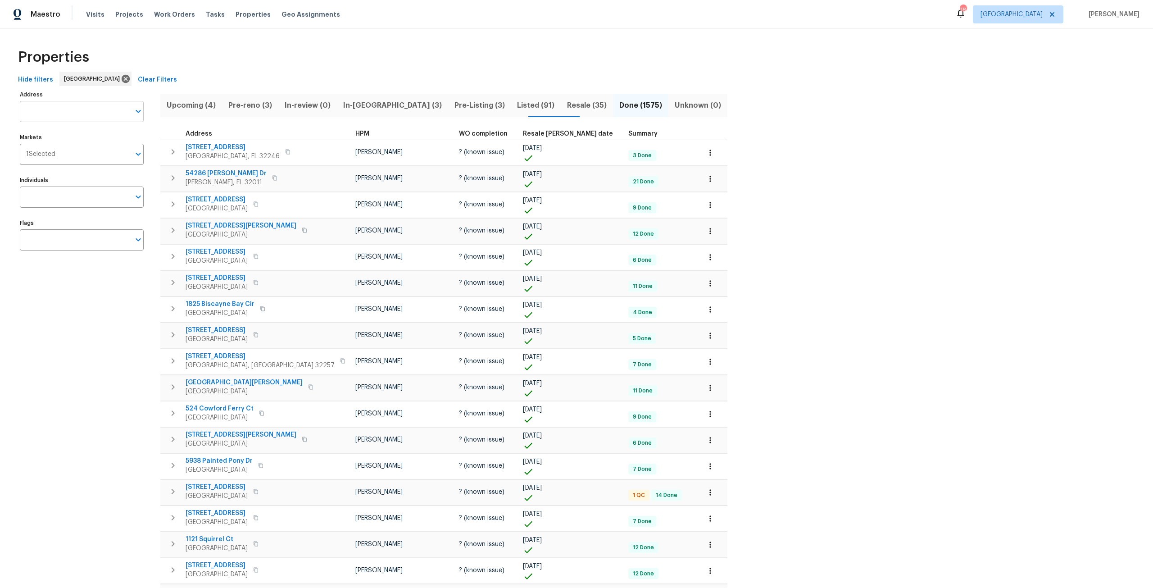
click at [110, 104] on input "Address" at bounding box center [75, 111] width 110 height 21
type input "1800"
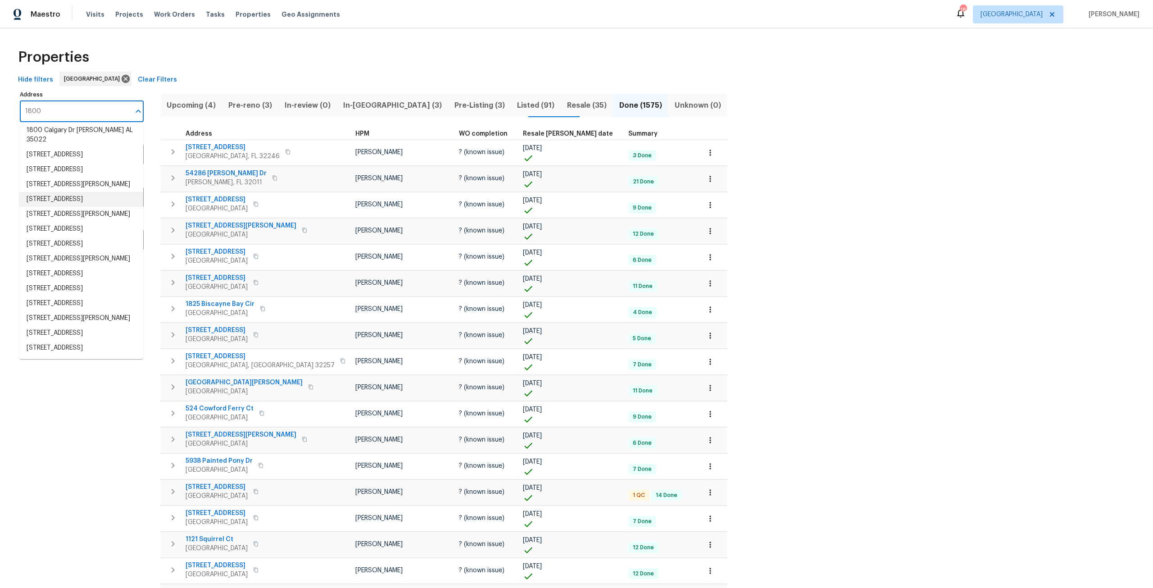
scroll to position [176, 0]
click at [109, 281] on li "1800 The Greens Way Apt 511 Jacksonville Beach FL 32250" at bounding box center [81, 288] width 124 height 15
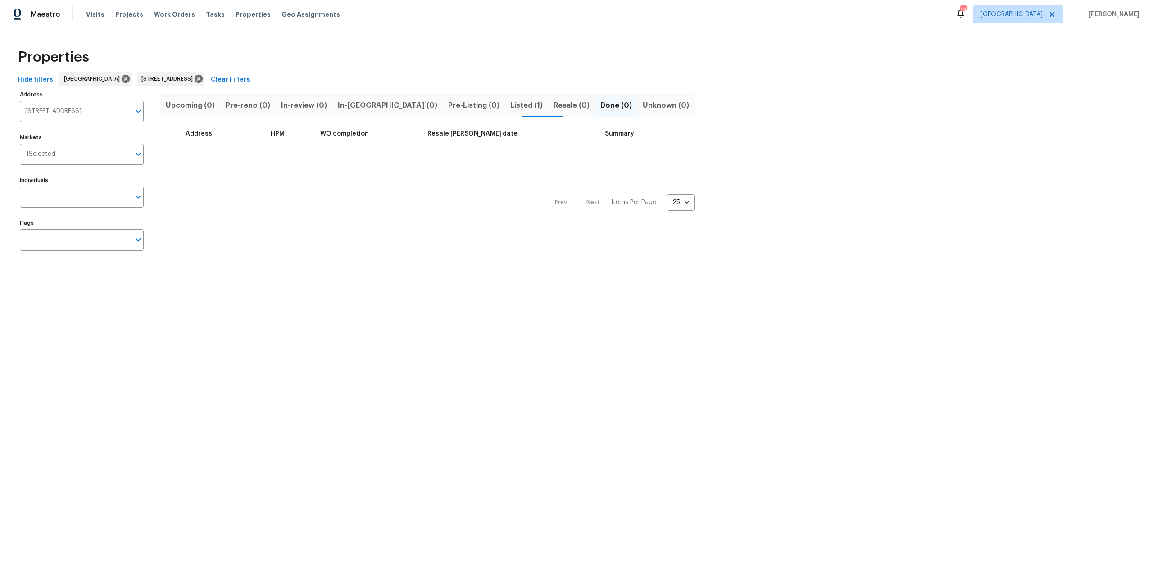
click at [505, 103] on button "Listed (1)" at bounding box center [526, 105] width 43 height 23
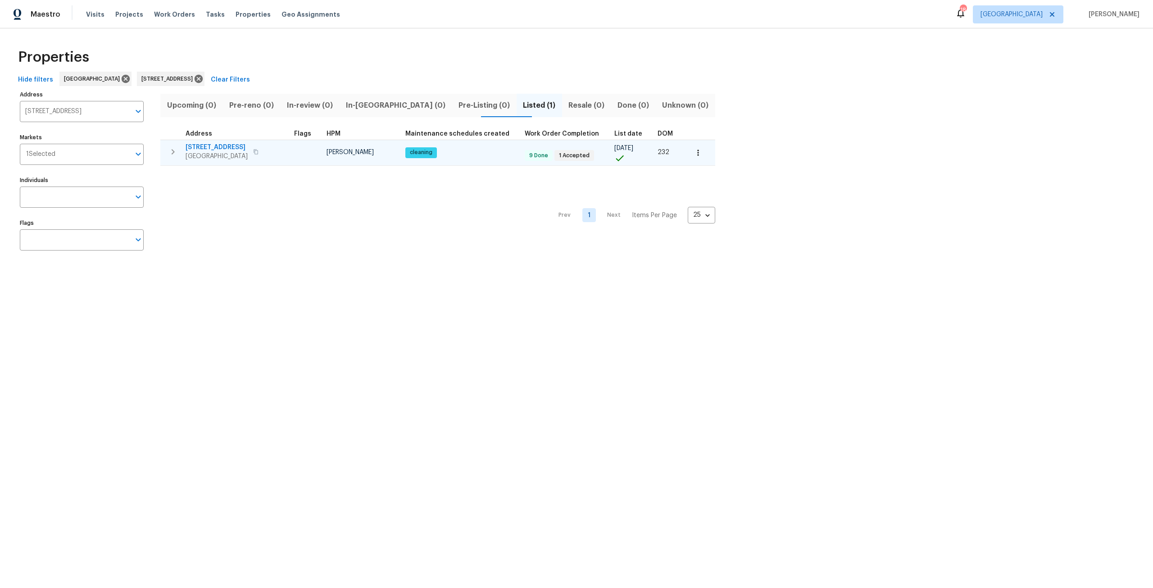
click at [688, 150] on button "button" at bounding box center [698, 153] width 20 height 20
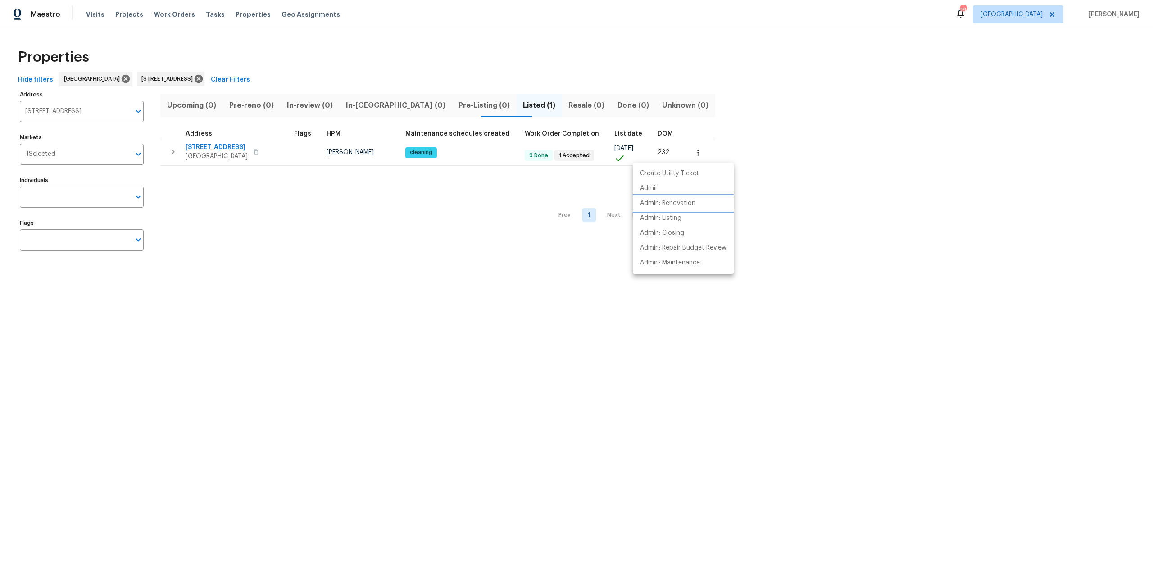
click at [687, 207] on p "Admin: Renovation" at bounding box center [667, 203] width 55 height 9
click at [254, 146] on div at bounding box center [576, 294] width 1153 height 588
click at [248, 146] on span "[STREET_ADDRESS]" at bounding box center [217, 147] width 62 height 9
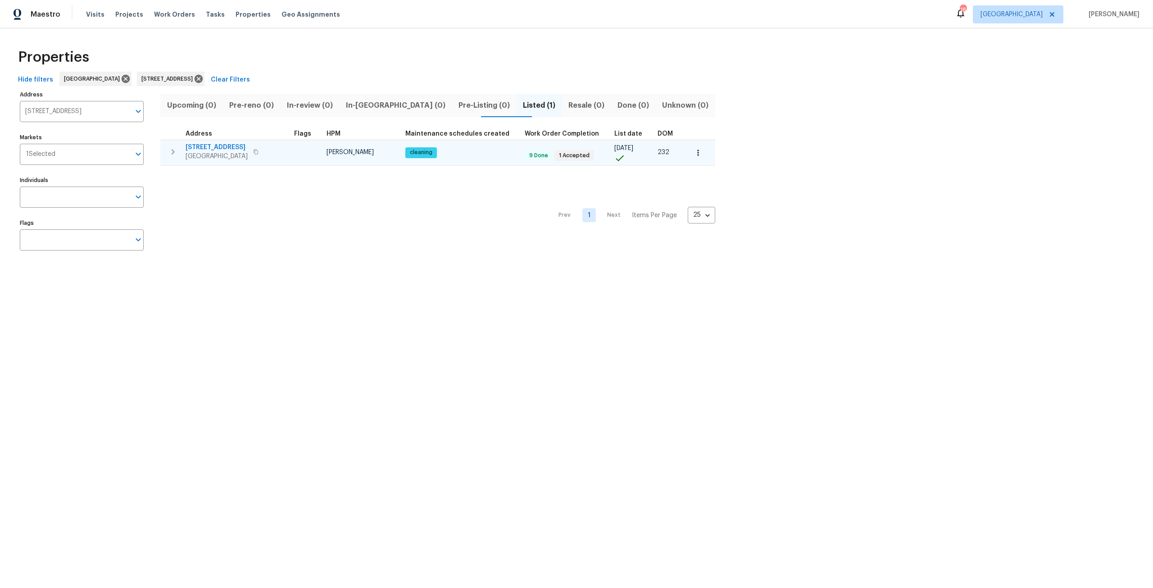
click at [177, 152] on icon "button" at bounding box center [173, 151] width 11 height 11
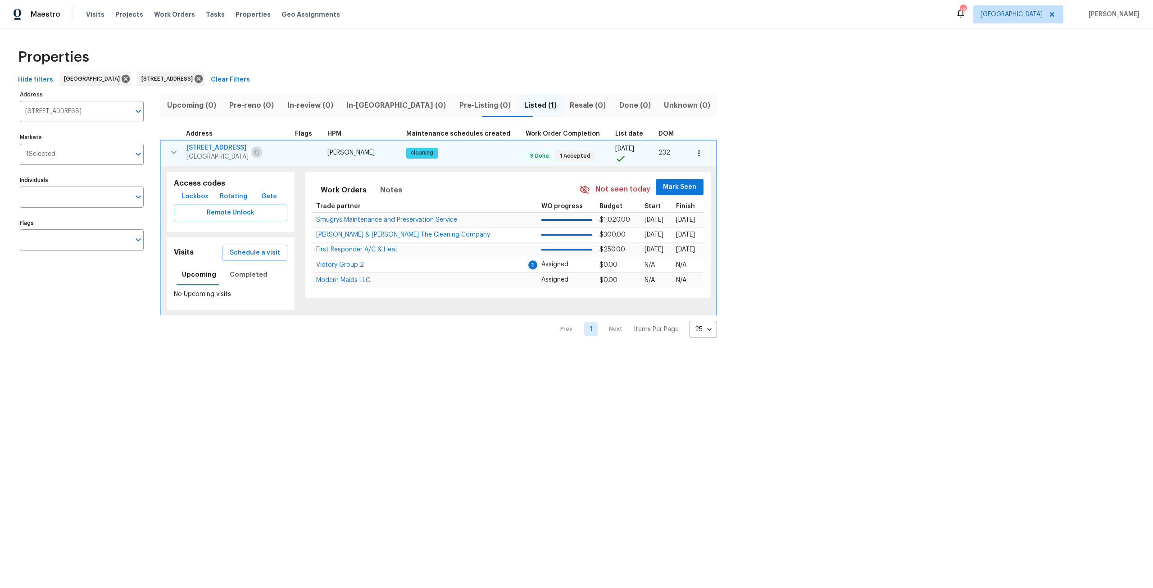
click at [262, 155] on button "button" at bounding box center [256, 152] width 11 height 13
click at [254, 255] on span "Schedule a visit" at bounding box center [255, 252] width 50 height 11
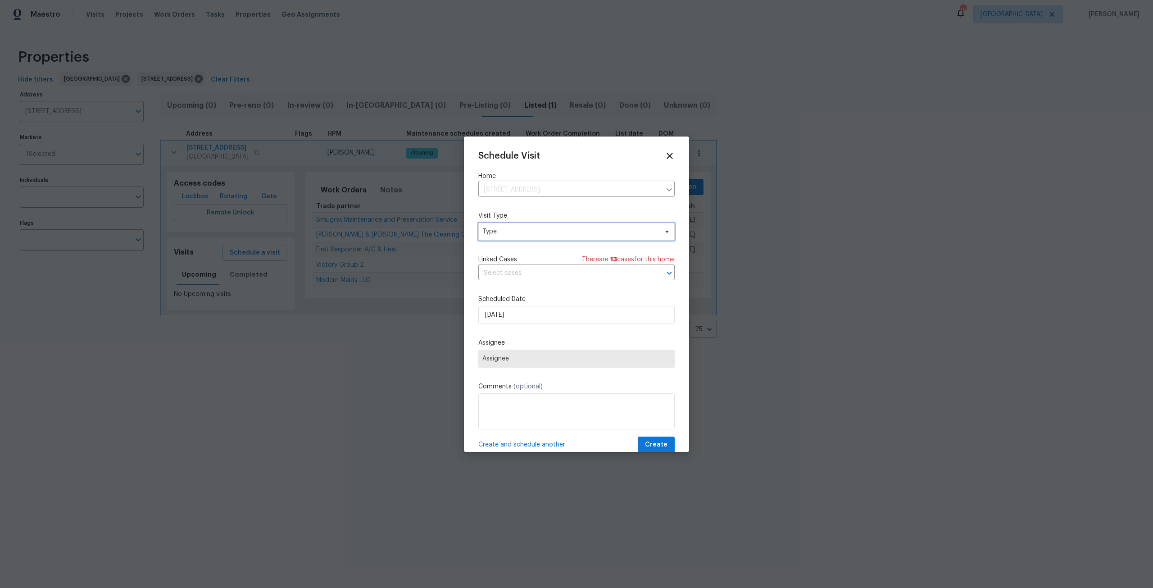
click at [520, 234] on span "Type" at bounding box center [569, 231] width 175 height 9
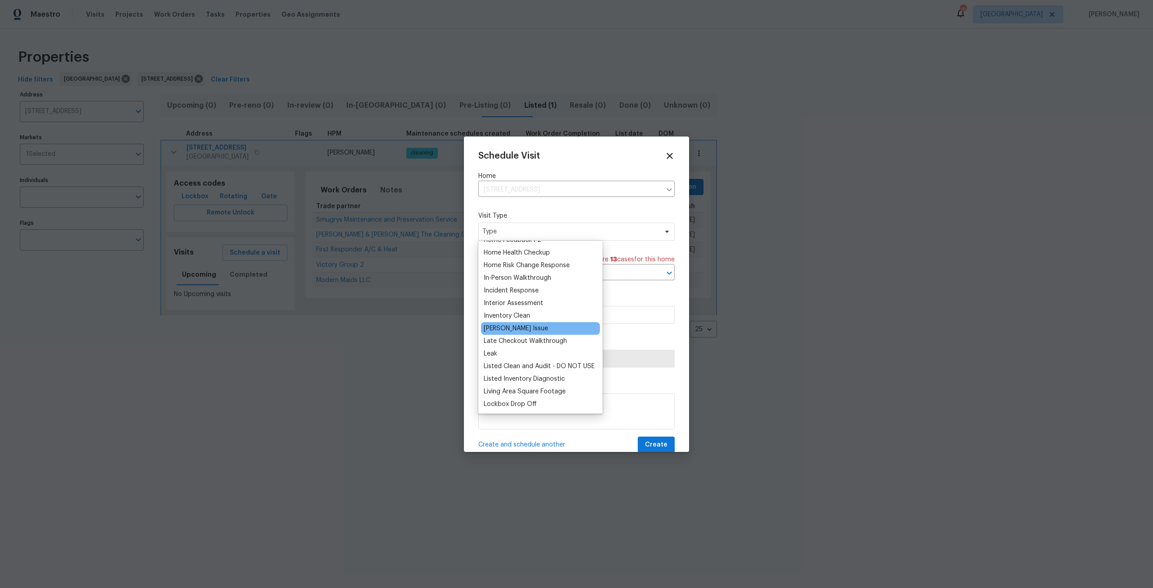
scroll to position [315, 0]
click at [521, 371] on div "Listed Inventory Diagnostic" at bounding box center [524, 374] width 81 height 9
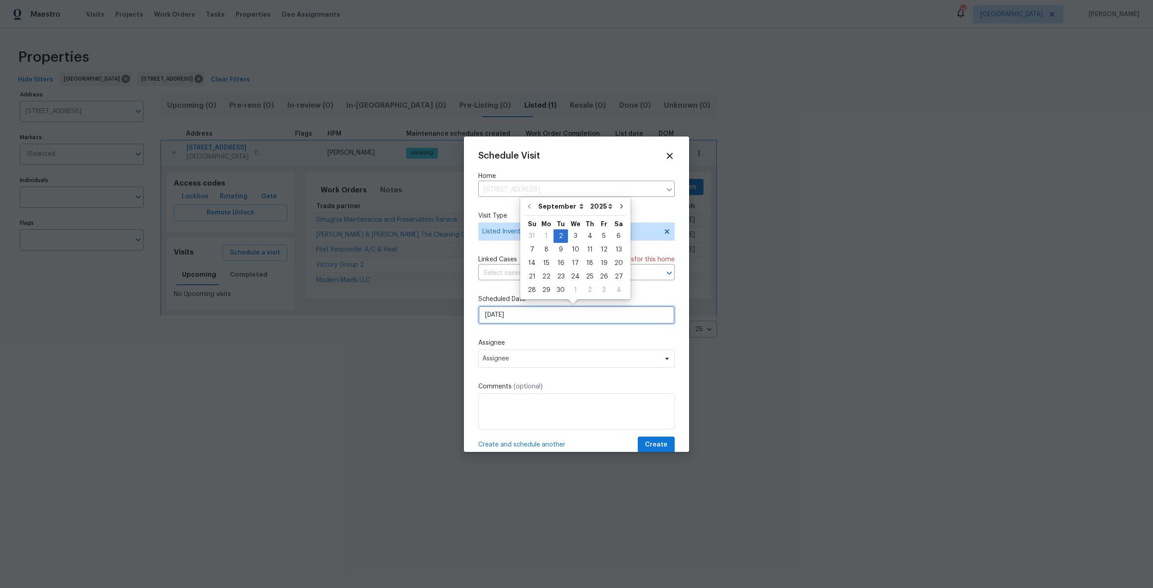
click at [519, 321] on input "[DATE]" at bounding box center [576, 315] width 196 height 18
click at [569, 237] on div "3" at bounding box center [575, 236] width 15 height 13
type input "9/3/2025"
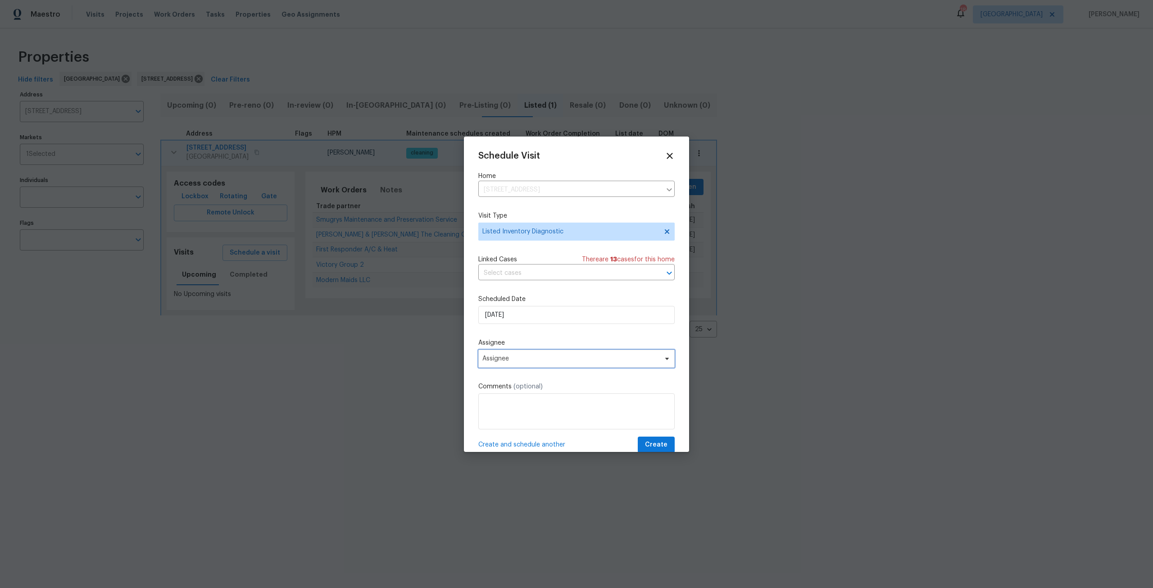
click at [524, 356] on span "Assignee" at bounding box center [570, 358] width 177 height 7
type input "dav"
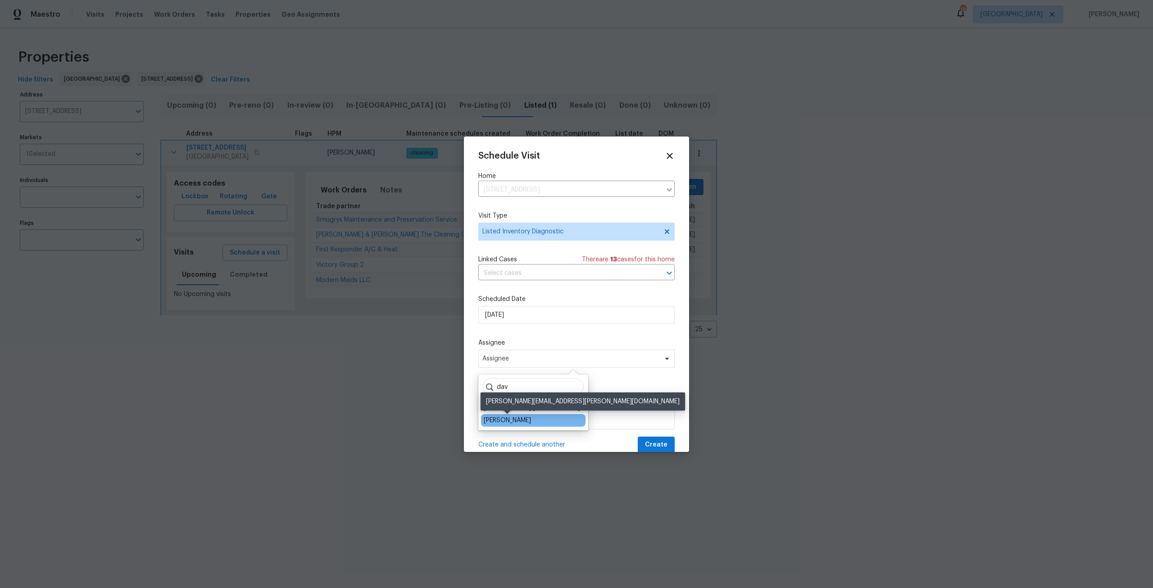
click at [508, 417] on div "[PERSON_NAME]" at bounding box center [507, 420] width 47 height 9
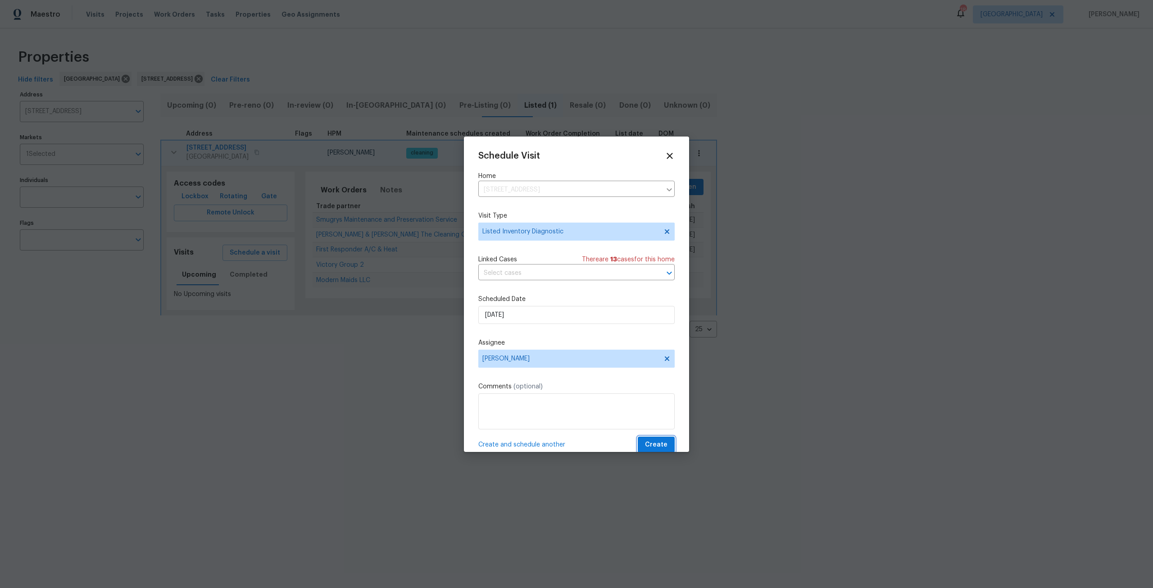
click at [656, 440] on span "Create" at bounding box center [656, 444] width 23 height 11
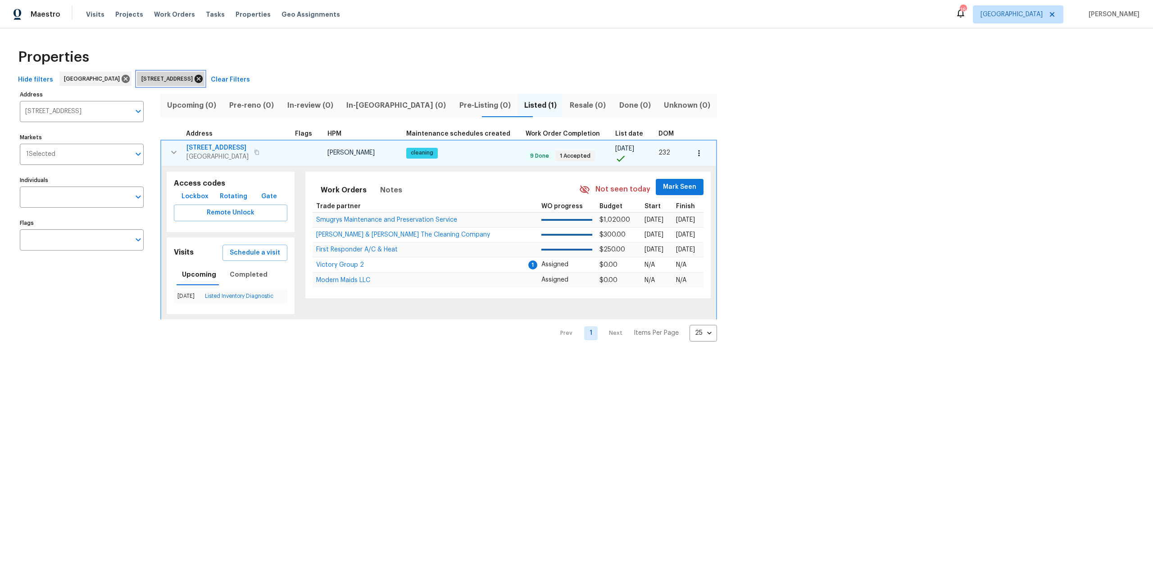
click at [203, 82] on icon at bounding box center [199, 79] width 8 height 8
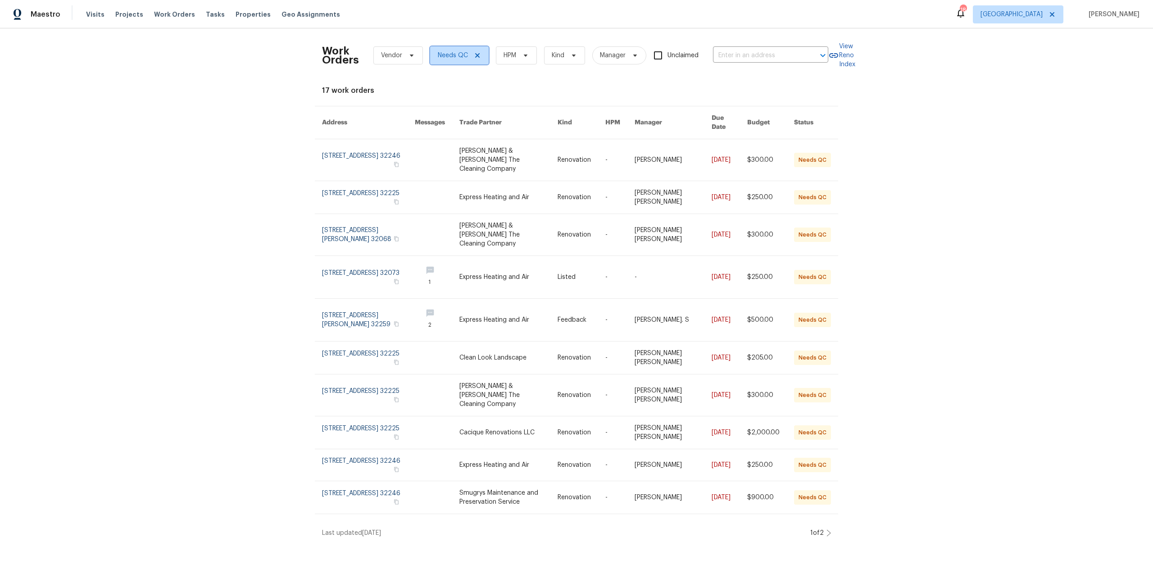
click at [476, 54] on icon at bounding box center [477, 55] width 7 height 7
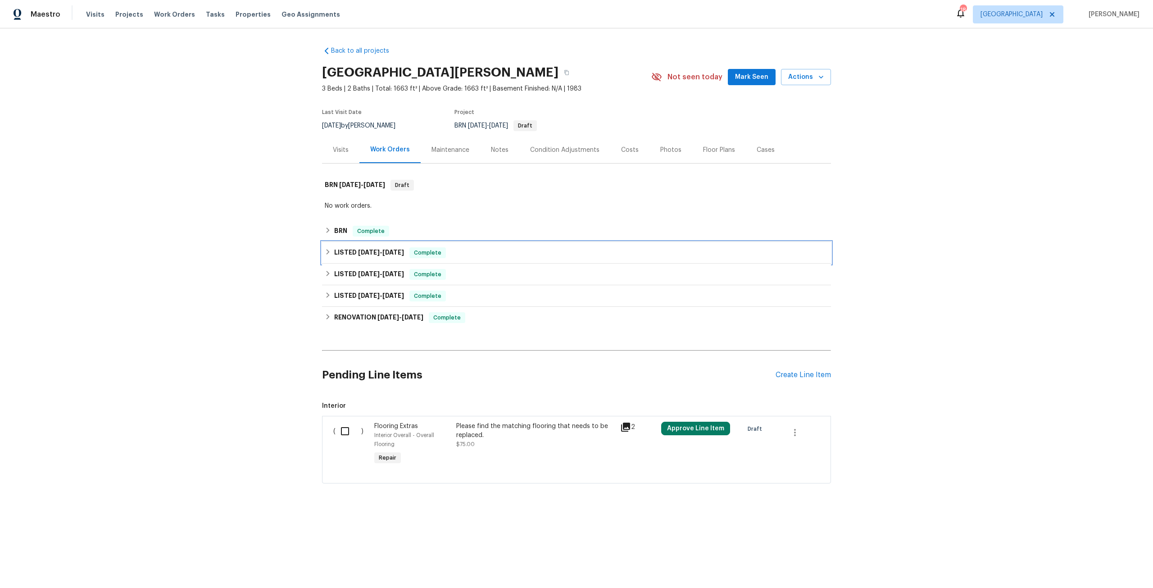
click at [350, 258] on h6 "LISTED [DATE] - [DATE]" at bounding box center [369, 252] width 70 height 11
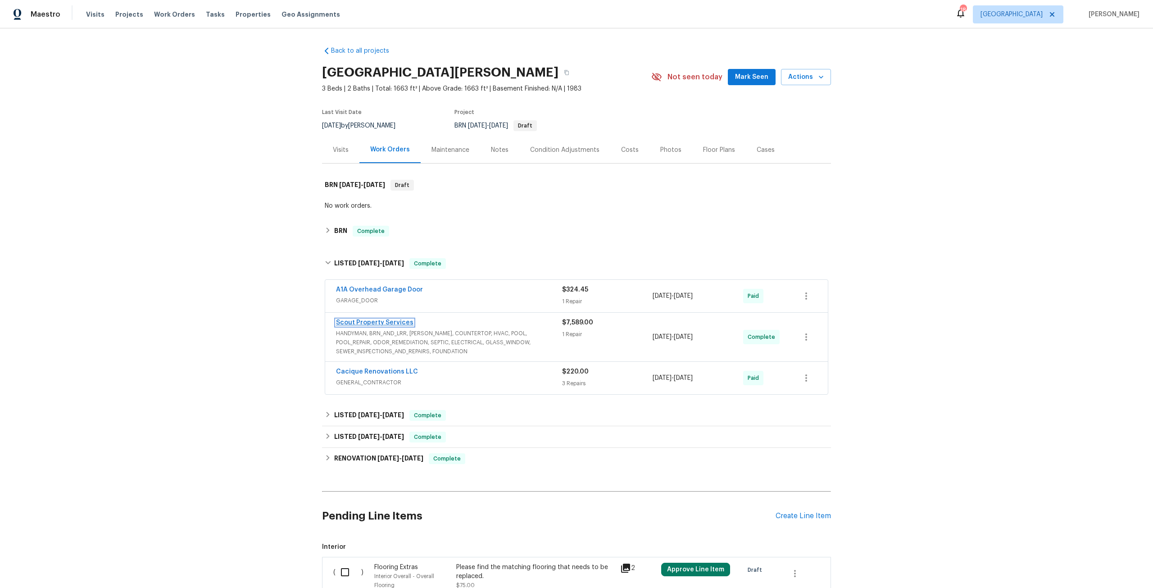
click at [368, 323] on link "Scout Property Services" at bounding box center [374, 322] width 77 height 6
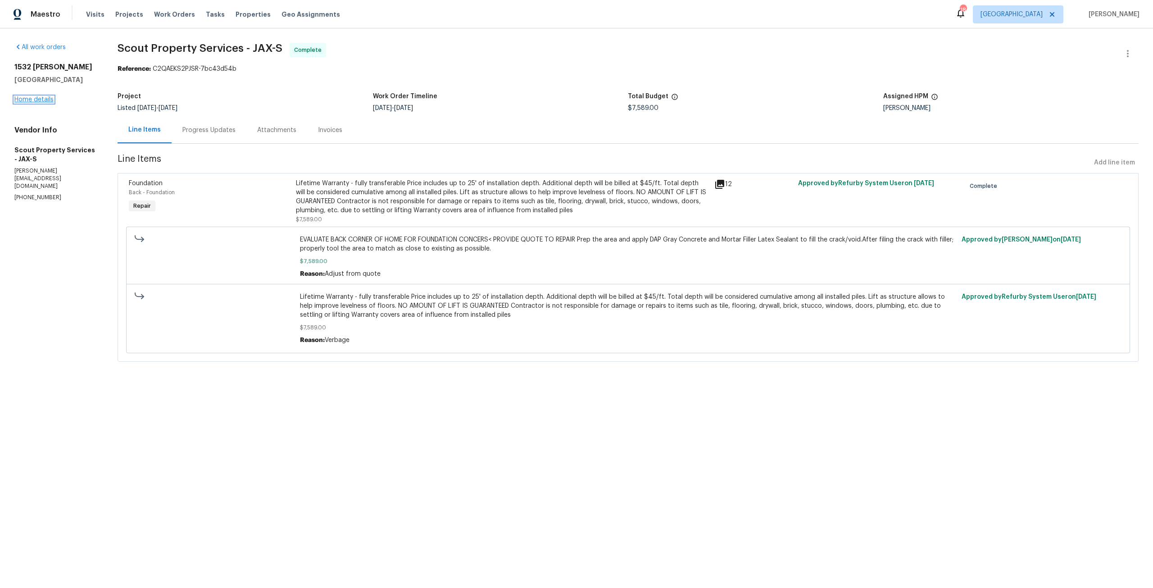
click at [41, 102] on link "Home details" at bounding box center [33, 99] width 39 height 6
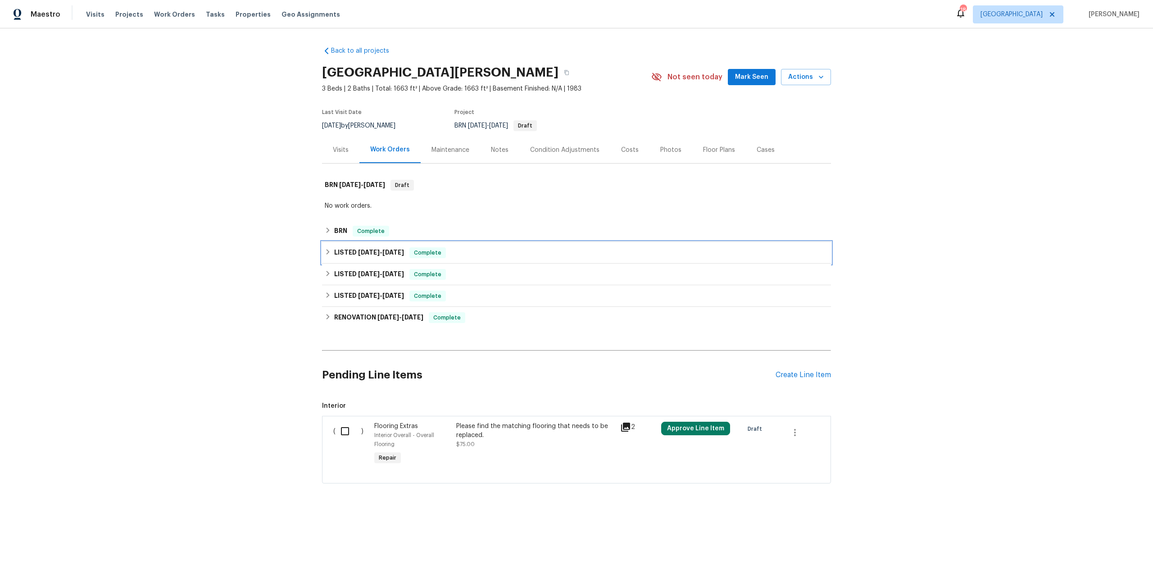
click at [358, 252] on span "[DATE]" at bounding box center [369, 252] width 22 height 6
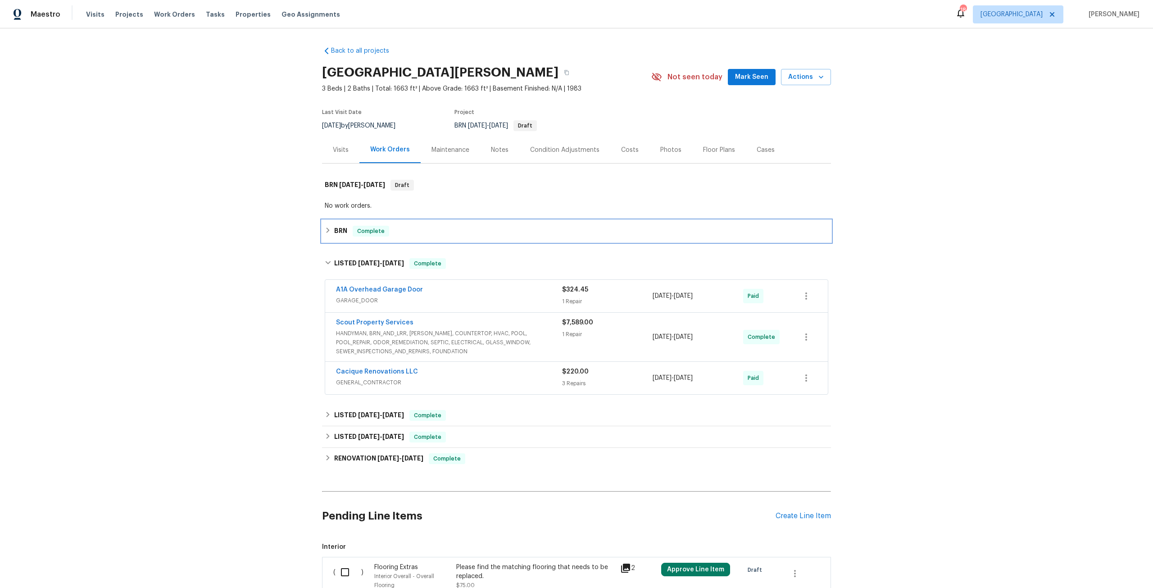
click at [334, 231] on h6 "BRN" at bounding box center [340, 231] width 13 height 11
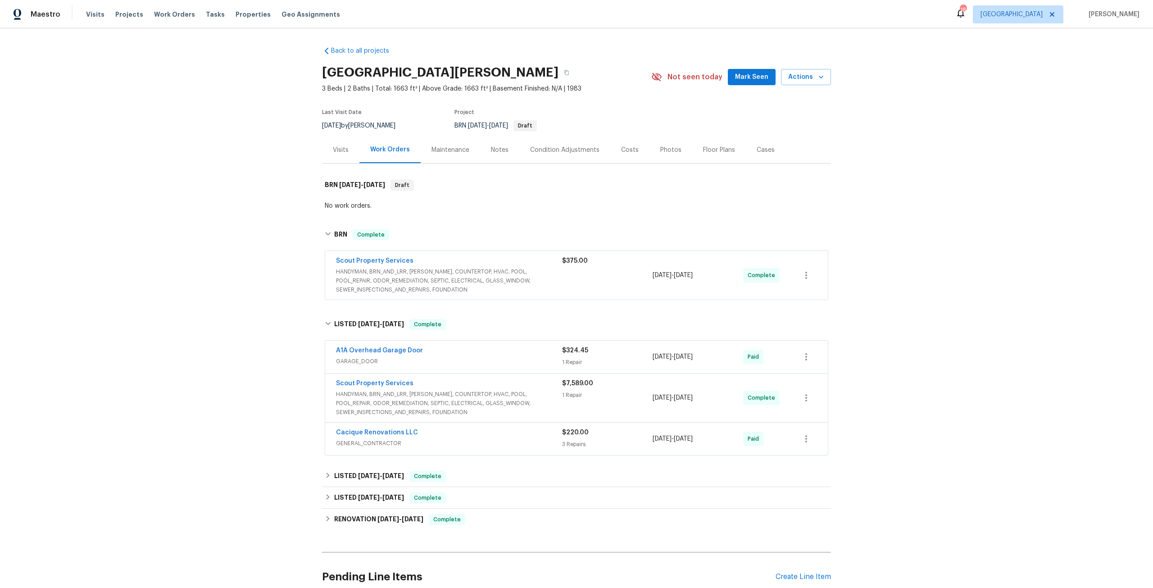
click at [376, 379] on span "Scout Property Services" at bounding box center [374, 383] width 77 height 9
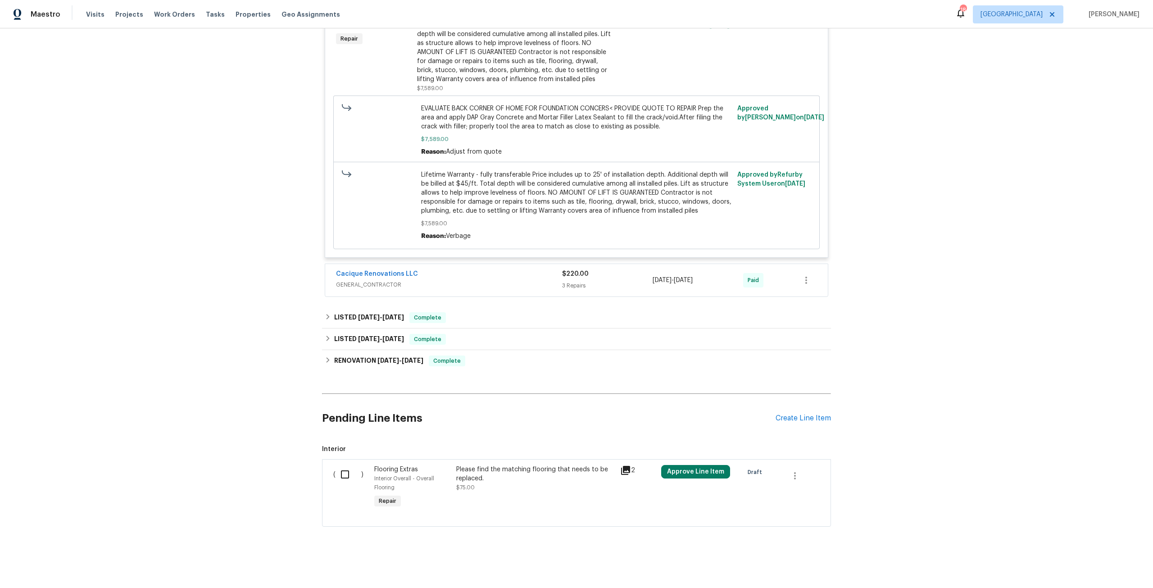
scroll to position [446, 0]
click at [787, 414] on div "Create Line Item" at bounding box center [802, 418] width 55 height 9
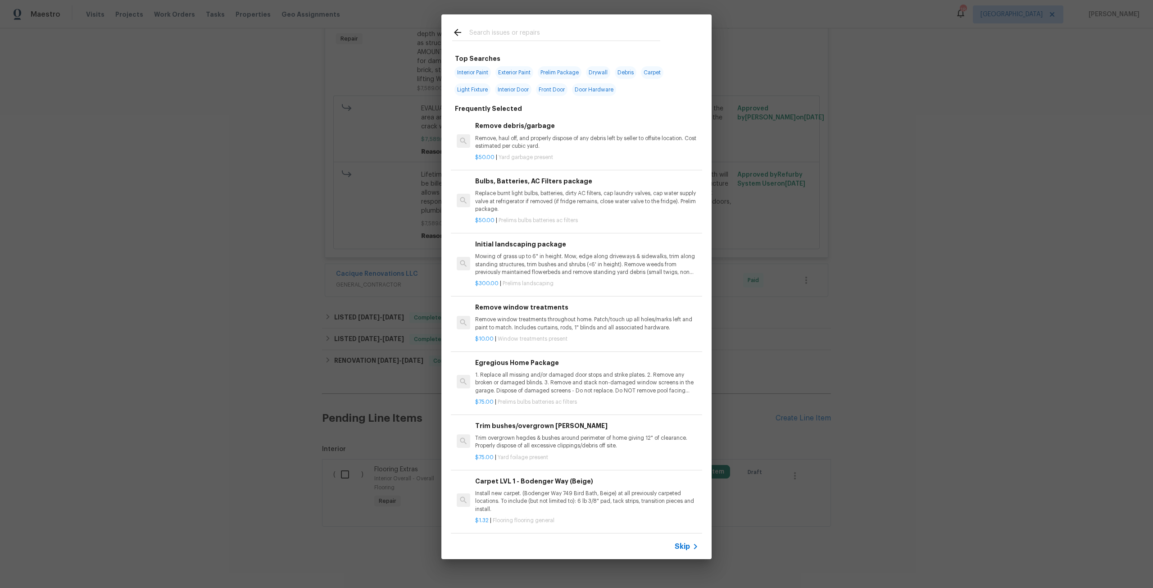
click at [583, 27] on input "text" at bounding box center [564, 34] width 191 height 14
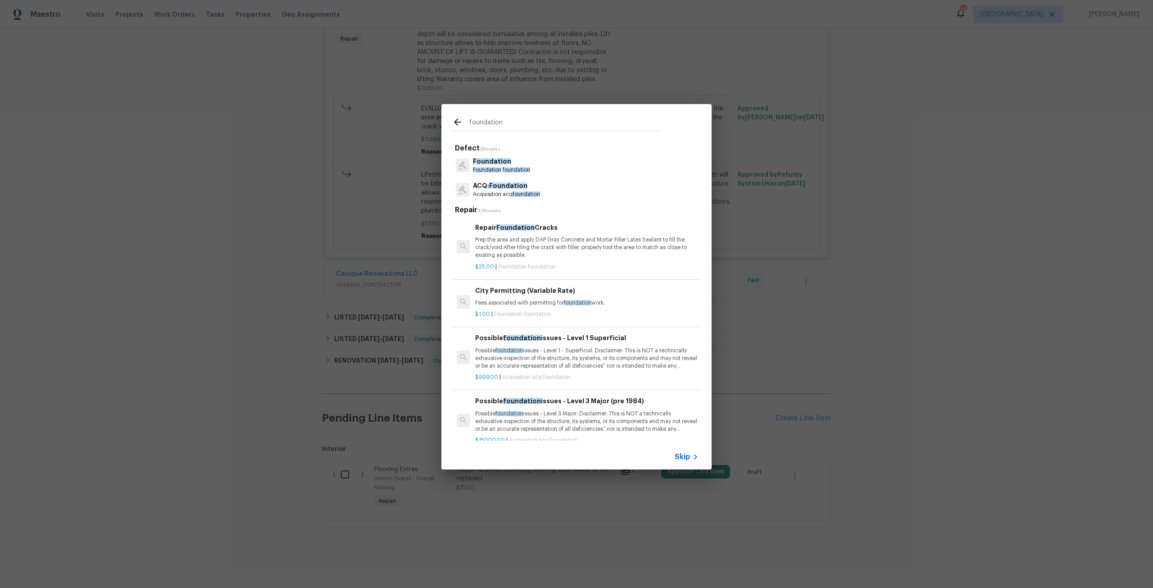
type input "foundation"
click at [541, 299] on p "Fees associated with permitting for foundation work." at bounding box center [586, 303] width 223 height 8
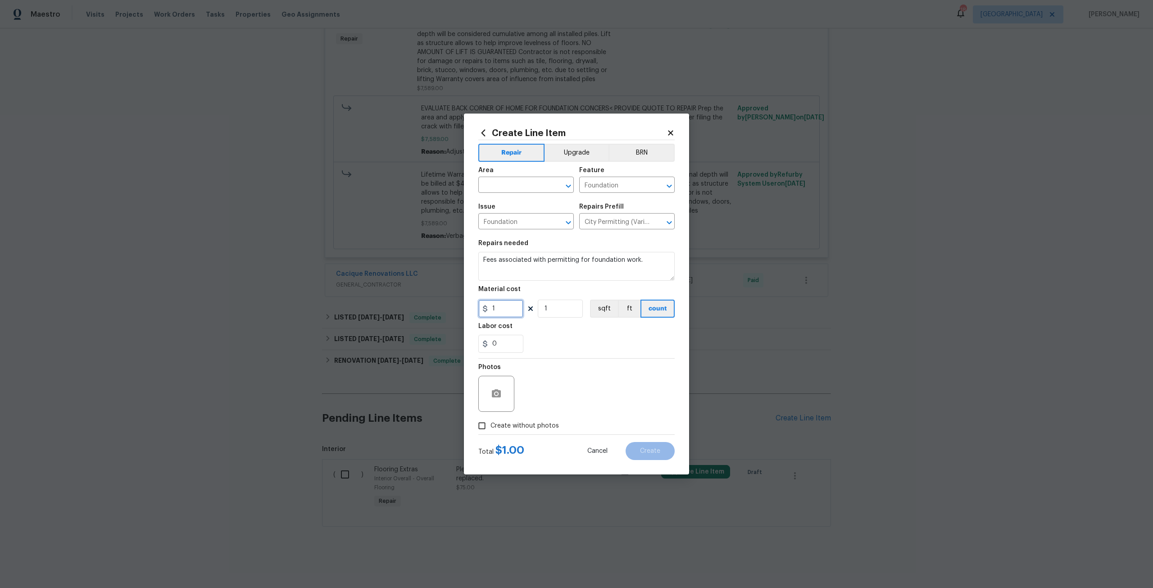
click at [500, 314] on input "1" at bounding box center [500, 308] width 45 height 18
type input "1000"
click at [532, 181] on input "text" at bounding box center [513, 186] width 70 height 14
type input "f"
type input "s"
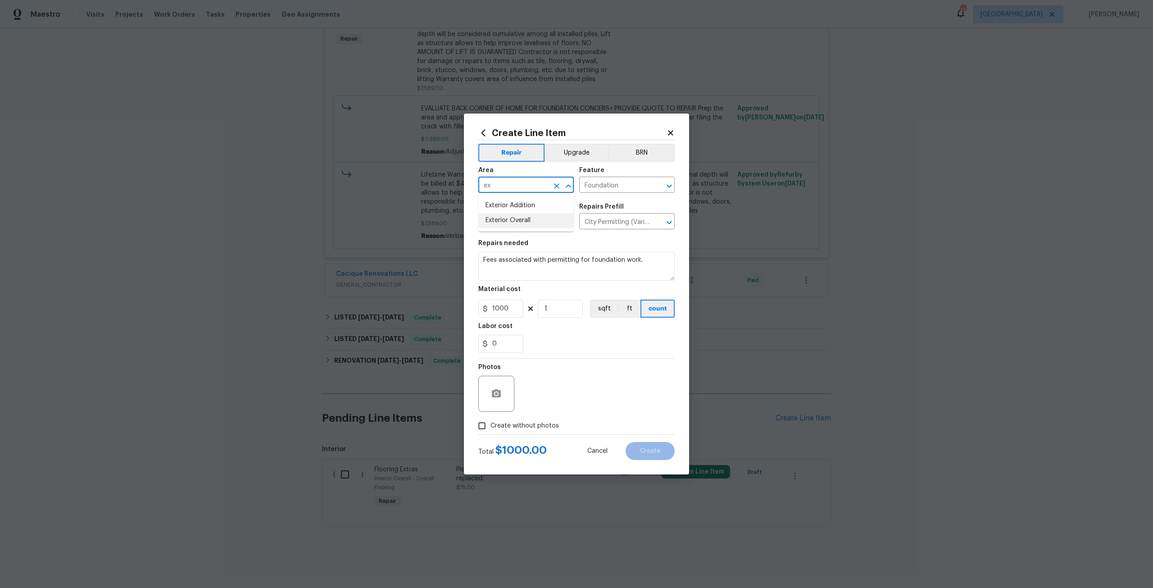
click at [526, 215] on li "Exterior Overall" at bounding box center [525, 220] width 95 height 15
type input "Exterior Overall"
click at [526, 425] on span "Create without photos" at bounding box center [524, 425] width 68 height 9
click at [490, 425] on input "Create without photos" at bounding box center [481, 425] width 17 height 17
checkbox input "true"
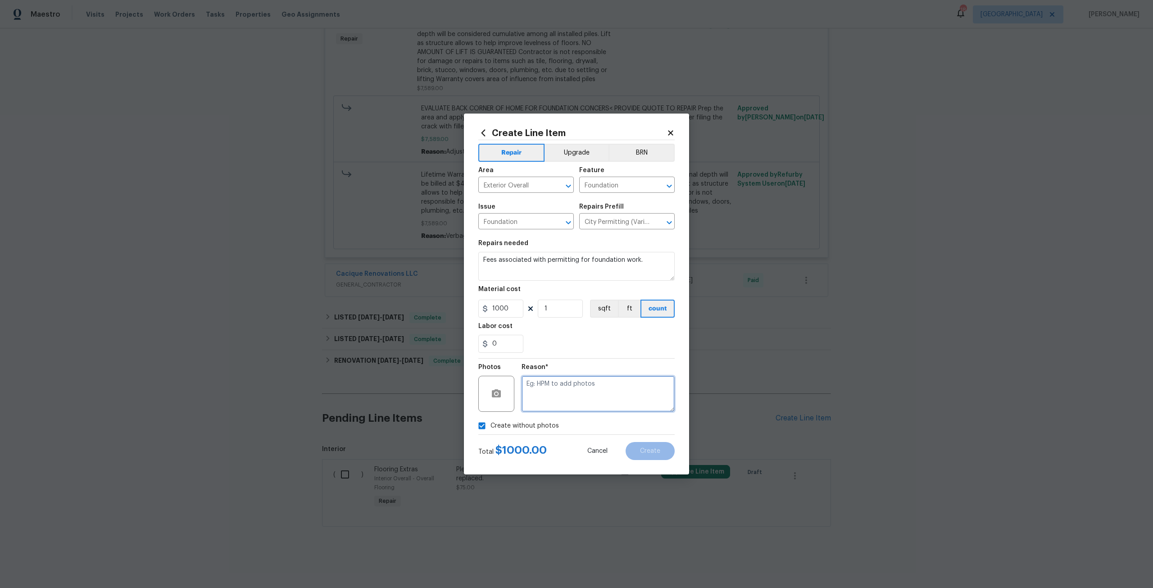
click at [551, 395] on textarea at bounding box center [597, 394] width 153 height 36
click at [638, 451] on button "Create" at bounding box center [650, 451] width 49 height 18
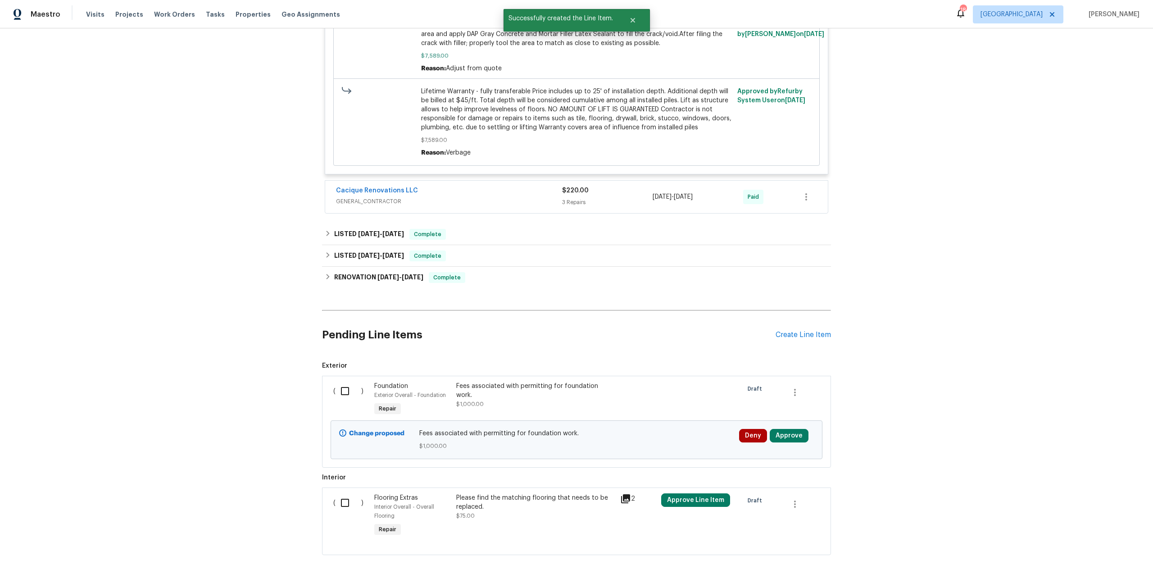
scroll to position [536, 0]
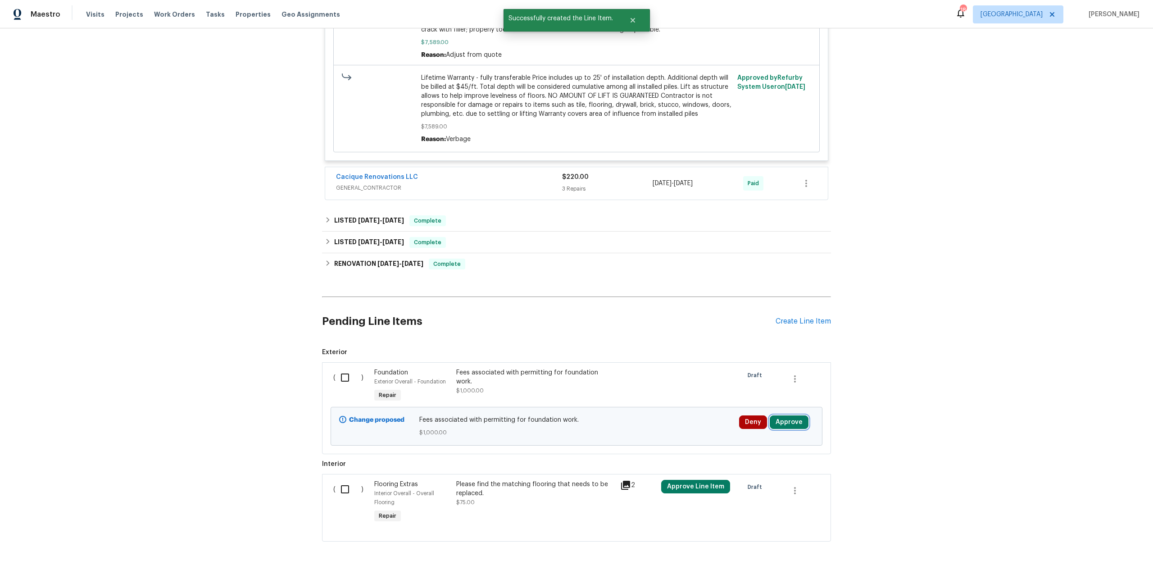
click at [779, 422] on button "Approve" at bounding box center [789, 422] width 39 height 14
click at [747, 389] on span "Approve" at bounding box center [759, 392] width 25 height 7
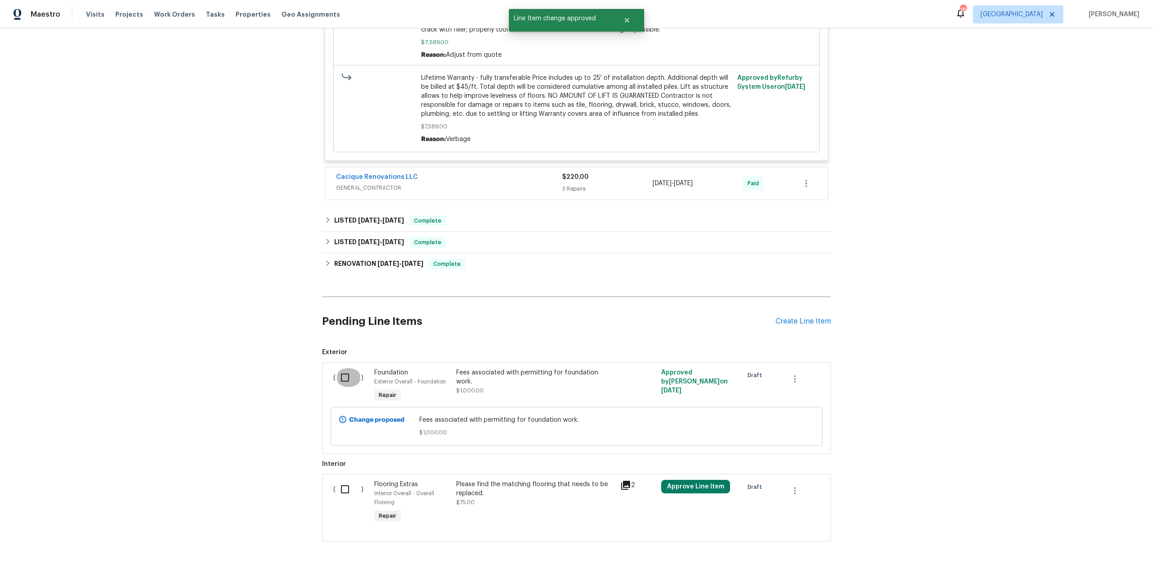
click at [343, 379] on input "checkbox" at bounding box center [349, 377] width 26 height 19
checkbox input "true"
click at [1094, 559] on button "Create Work Order" at bounding box center [1101, 565] width 74 height 17
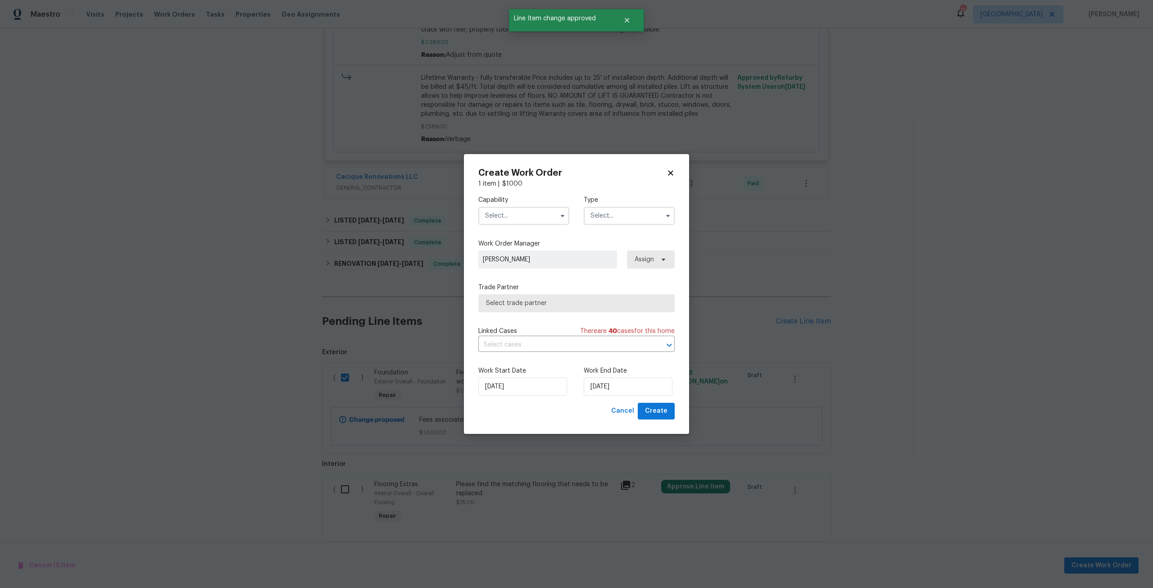
click at [503, 220] on input "text" at bounding box center [523, 216] width 91 height 18
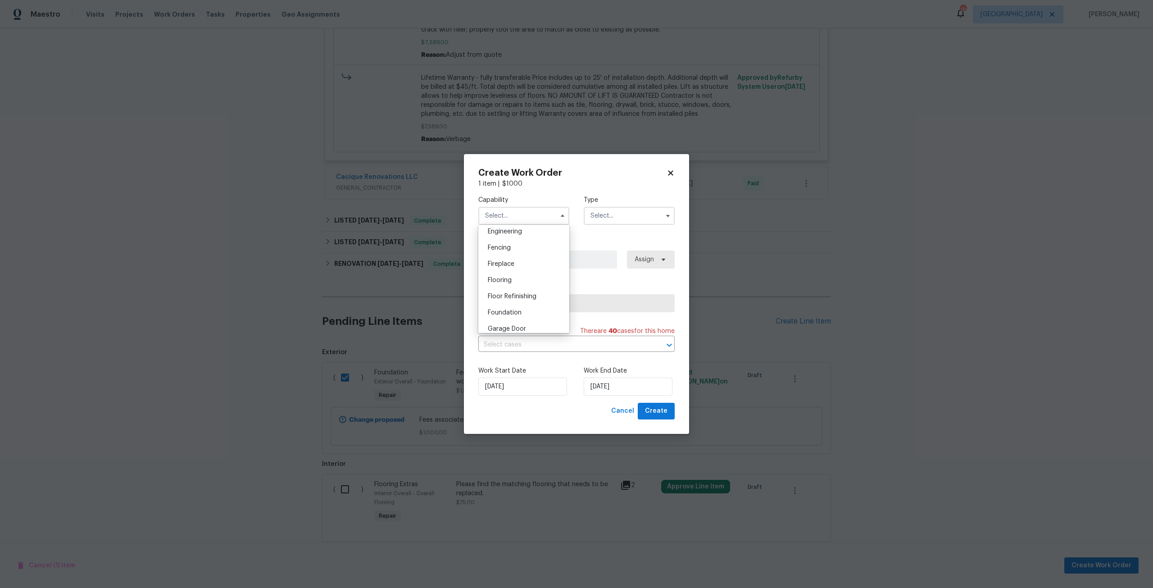
scroll to position [315, 0]
click at [516, 310] on div "Foundation" at bounding box center [524, 302] width 86 height 16
type input "Foundation"
click at [619, 215] on input "text" at bounding box center [629, 216] width 91 height 18
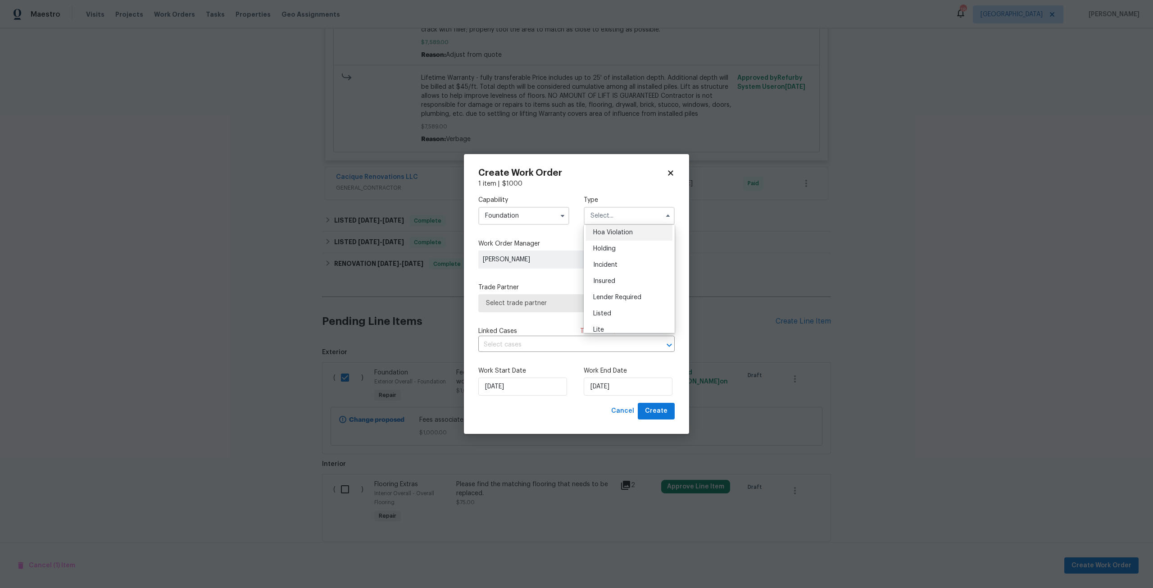
scroll to position [90, 0]
click at [624, 242] on div "Listed" at bounding box center [629, 242] width 86 height 16
type input "Listed"
click at [596, 253] on span "Unclaimed" at bounding box center [546, 259] width 136 height 18
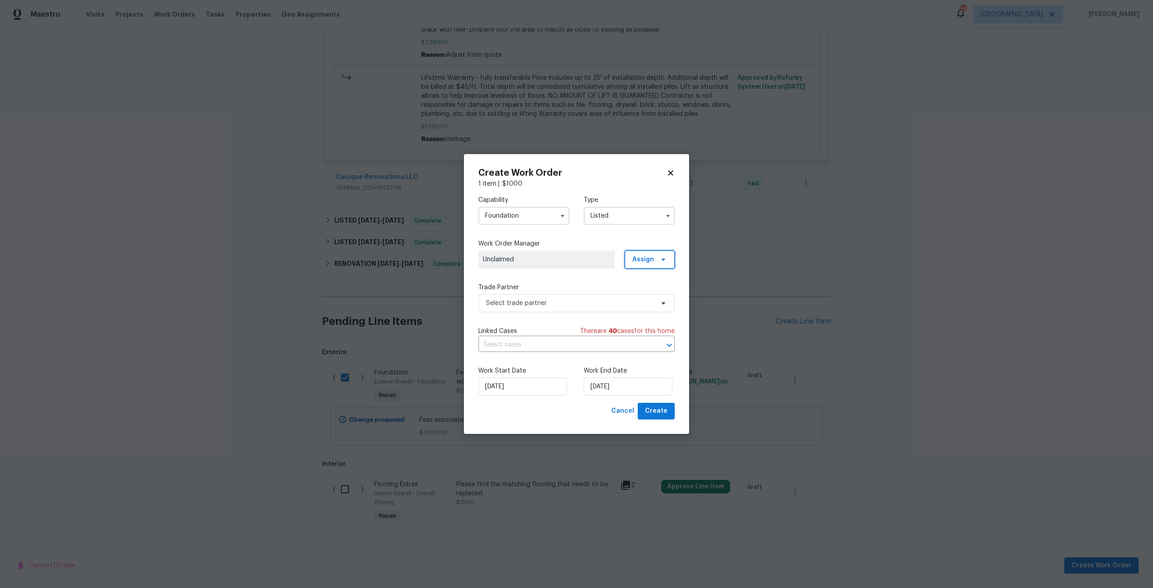
click at [643, 263] on span "Assign" at bounding box center [643, 259] width 22 height 9
click at [635, 292] on div "Assign to me" at bounding box center [654, 297] width 50 height 13
click at [662, 297] on div "Assign to me" at bounding box center [650, 297] width 39 height 9
click at [568, 304] on span "Select trade partner" at bounding box center [570, 303] width 168 height 9
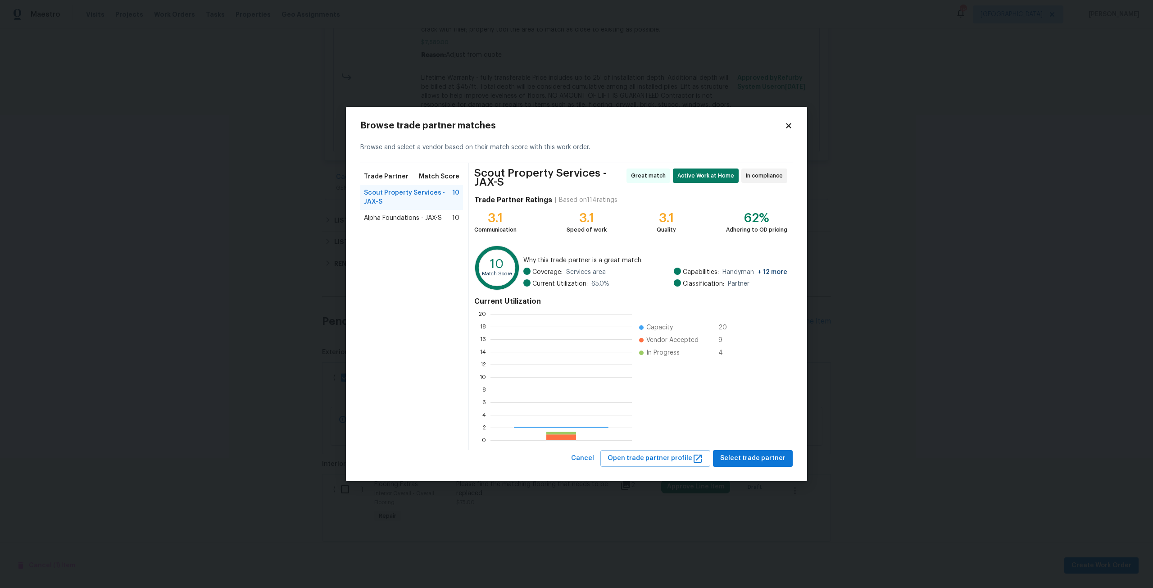
scroll to position [119, 135]
click at [398, 204] on span "Scout Property Services - JAX-S" at bounding box center [408, 197] width 88 height 18
click at [727, 450] on button "Select trade partner" at bounding box center [753, 458] width 80 height 17
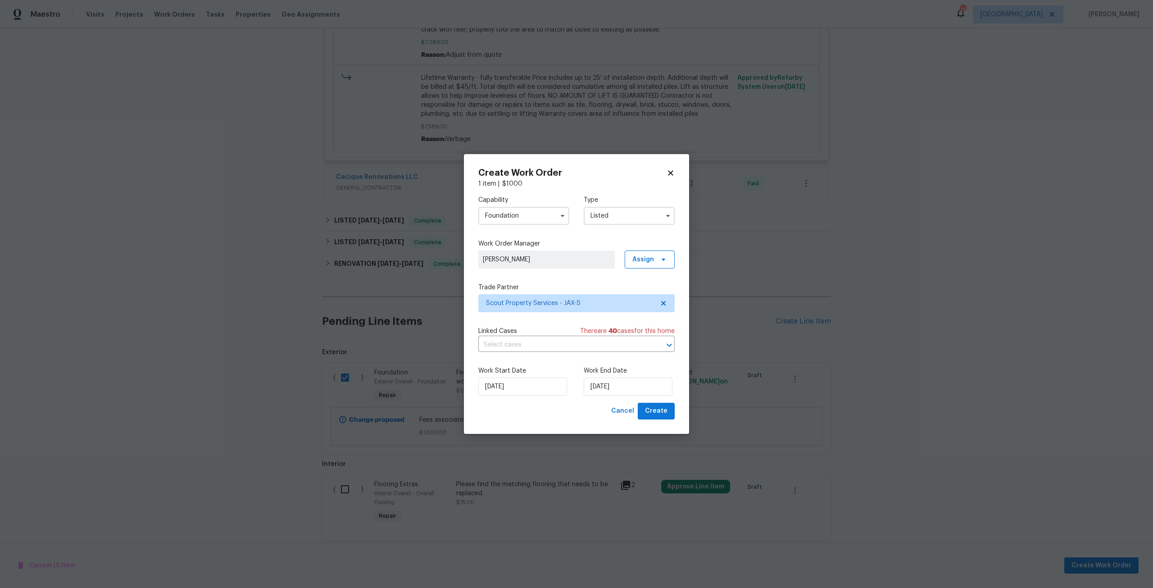
click at [671, 171] on icon at bounding box center [671, 173] width 8 height 8
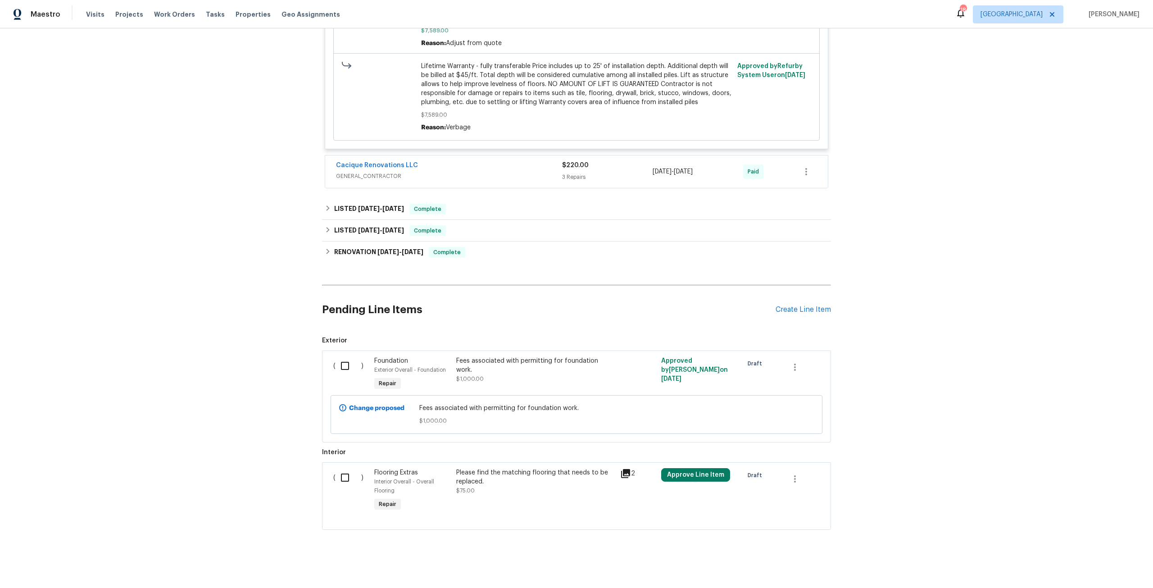
scroll to position [558, 0]
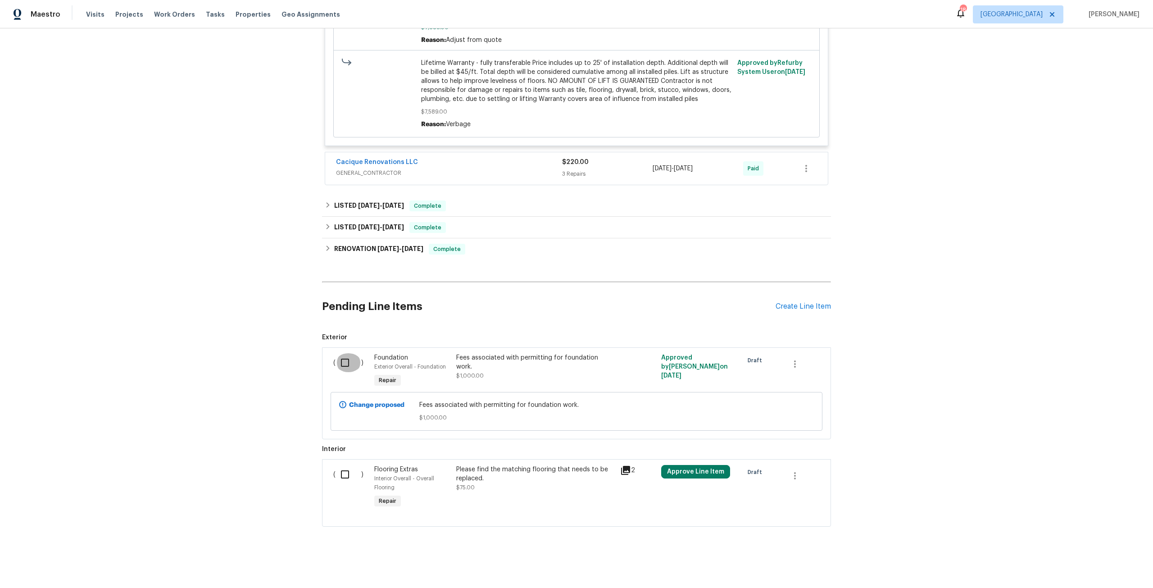
click at [348, 356] on input "checkbox" at bounding box center [349, 362] width 26 height 19
checkbox input "true"
click at [1120, 563] on span "Create Work Order" at bounding box center [1101, 565] width 60 height 11
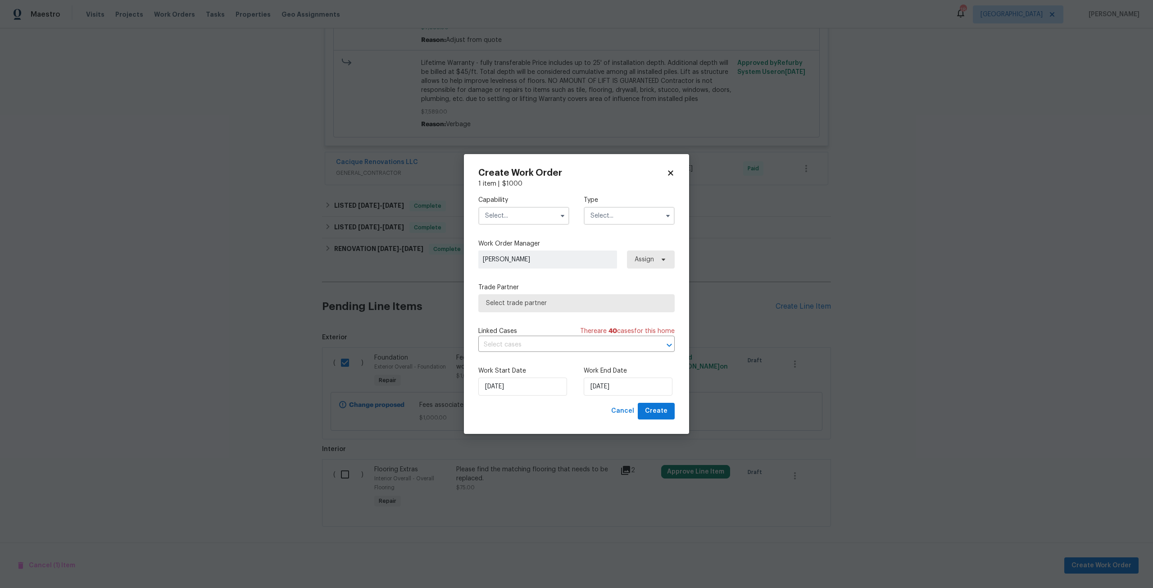
click at [521, 208] on input "text" at bounding box center [523, 216] width 91 height 18
click at [510, 304] on div "Foundation" at bounding box center [524, 302] width 86 height 16
type input "Foundation"
click at [614, 204] on label "Type" at bounding box center [629, 199] width 91 height 9
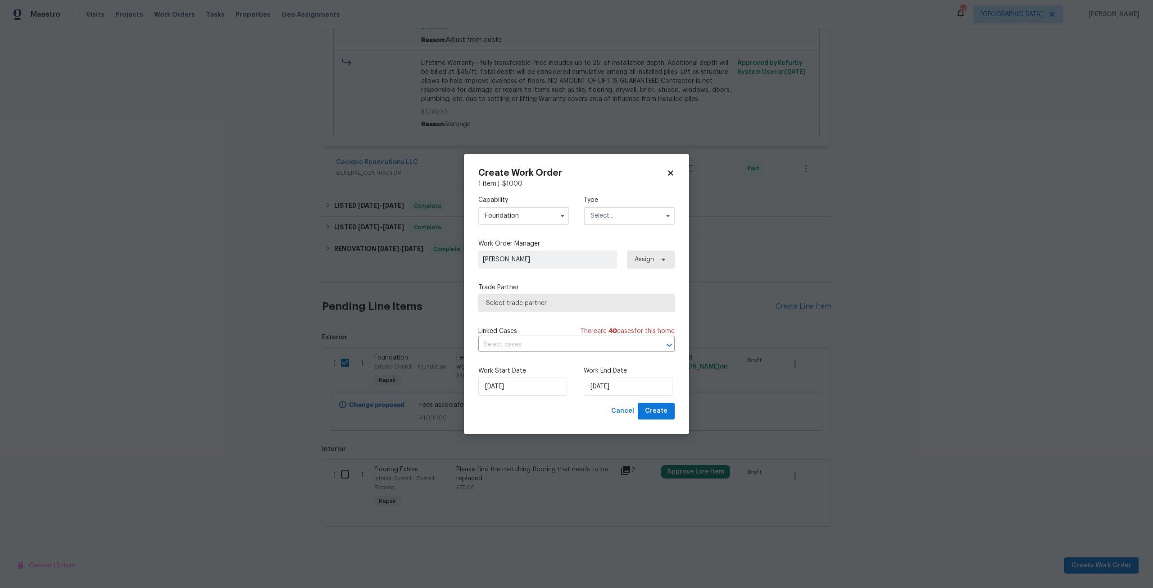
click at [614, 214] on input "text" at bounding box center [629, 216] width 91 height 18
click at [611, 243] on div "Listed" at bounding box center [629, 242] width 86 height 16
type input "Listed"
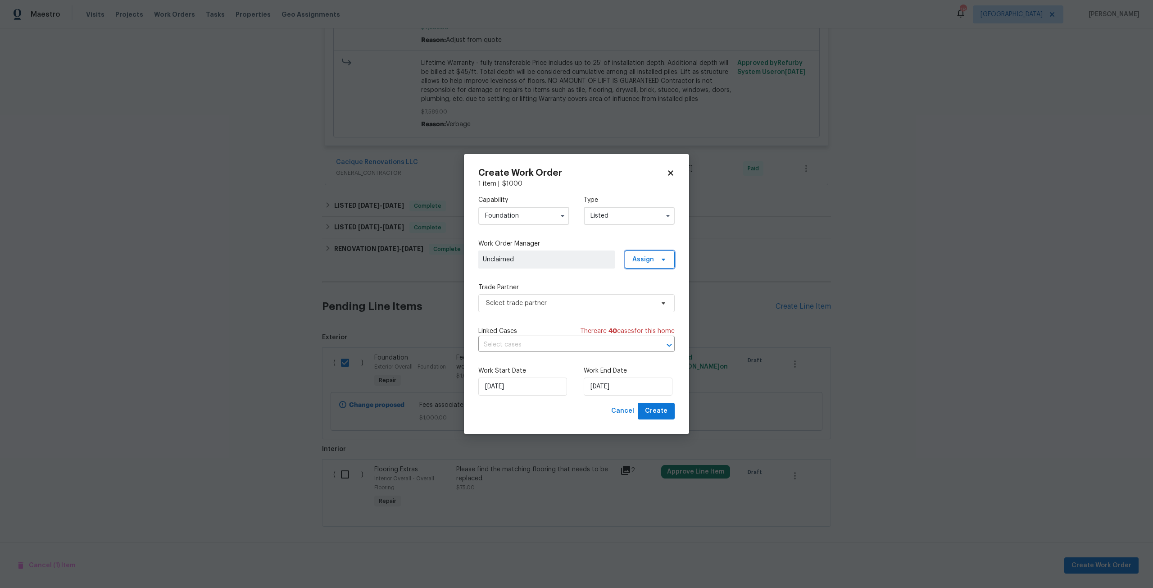
click at [641, 261] on span "Assign" at bounding box center [643, 259] width 22 height 9
click at [635, 299] on div "Assign to me" at bounding box center [650, 297] width 39 height 9
click at [593, 304] on span "Select trade partner" at bounding box center [570, 303] width 168 height 9
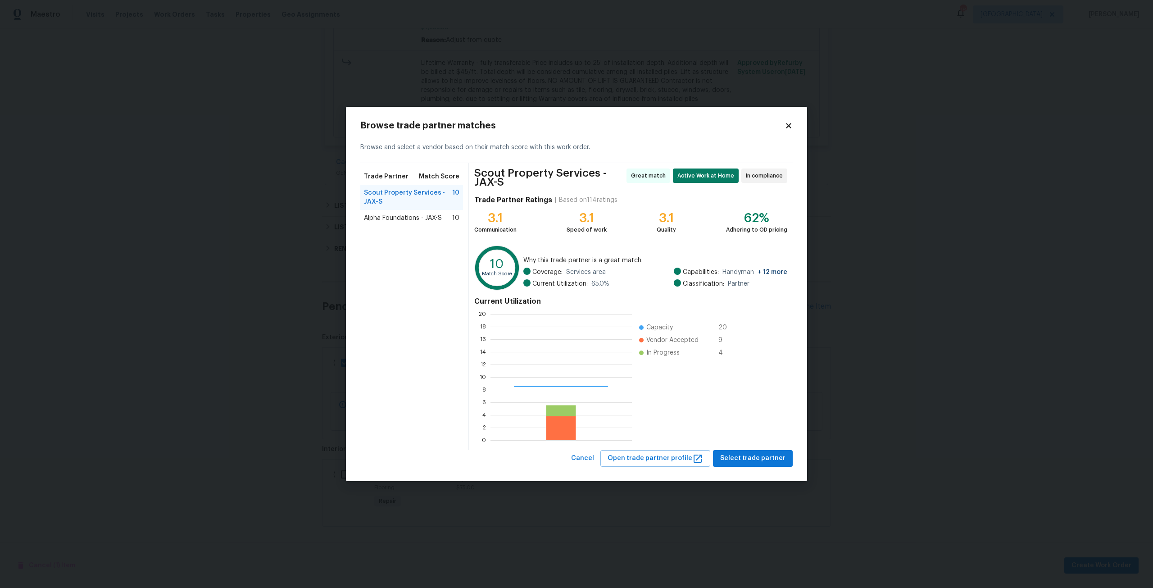
scroll to position [119, 135]
click at [385, 186] on div "Scout Property Services - JAX-S 10" at bounding box center [411, 197] width 103 height 25
click at [752, 463] on span "Select trade partner" at bounding box center [752, 458] width 65 height 11
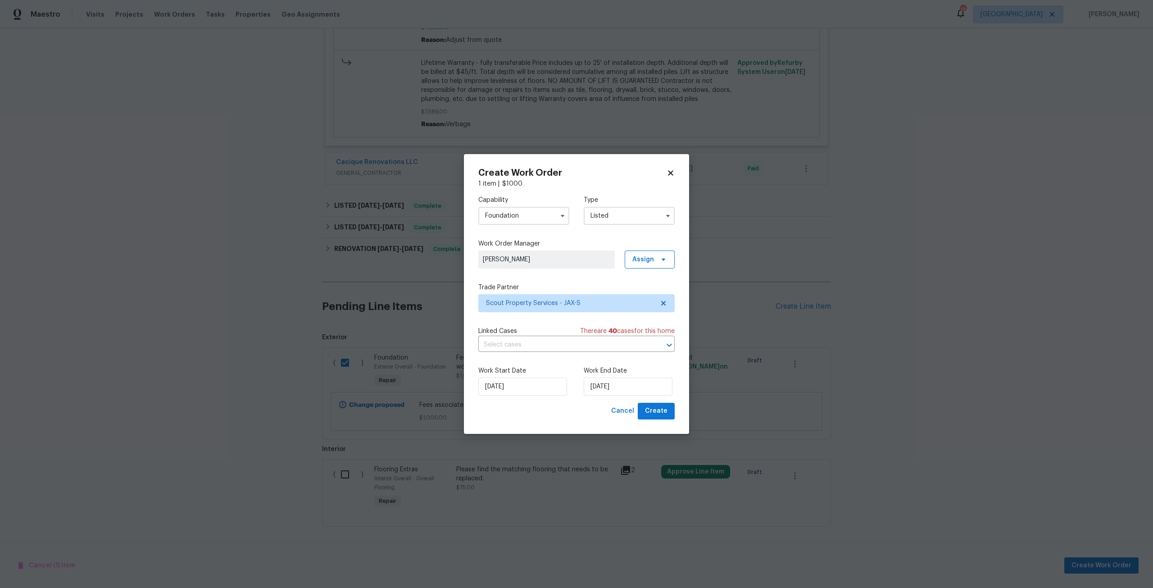
click at [529, 374] on label "Work Start Date" at bounding box center [523, 370] width 91 height 9
click at [537, 392] on input "[DATE]" at bounding box center [522, 386] width 89 height 18
click at [564, 274] on button "Go to next month" at bounding box center [569, 278] width 14 height 18
type input "10/2/2025"
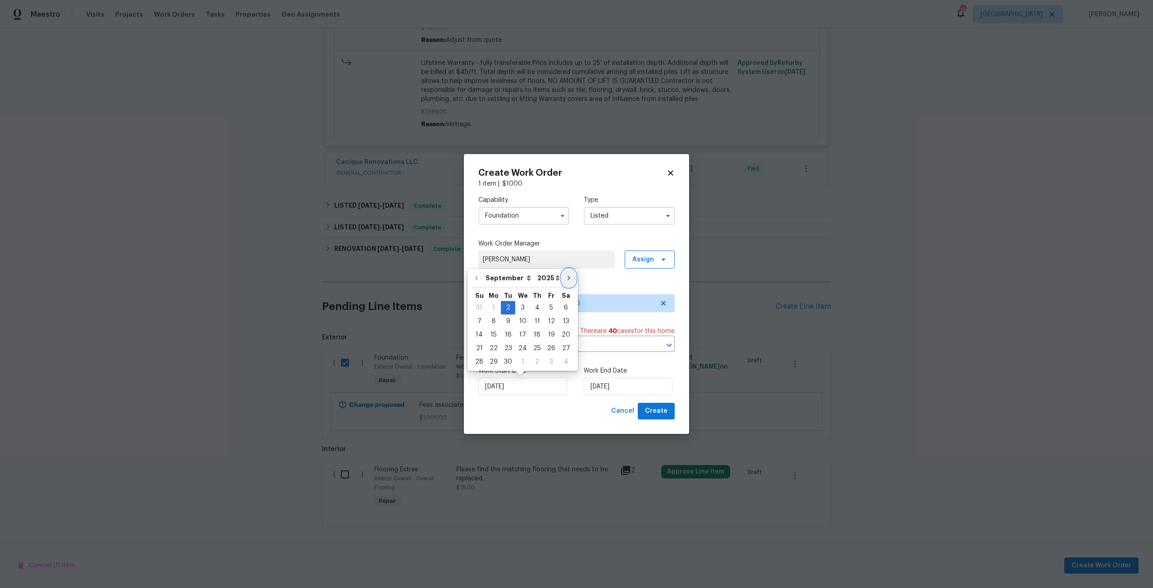
select select "9"
click at [476, 274] on button "Go to previous month" at bounding box center [476, 278] width 14 height 18
type input "[DATE]"
select select "8"
select select "9"
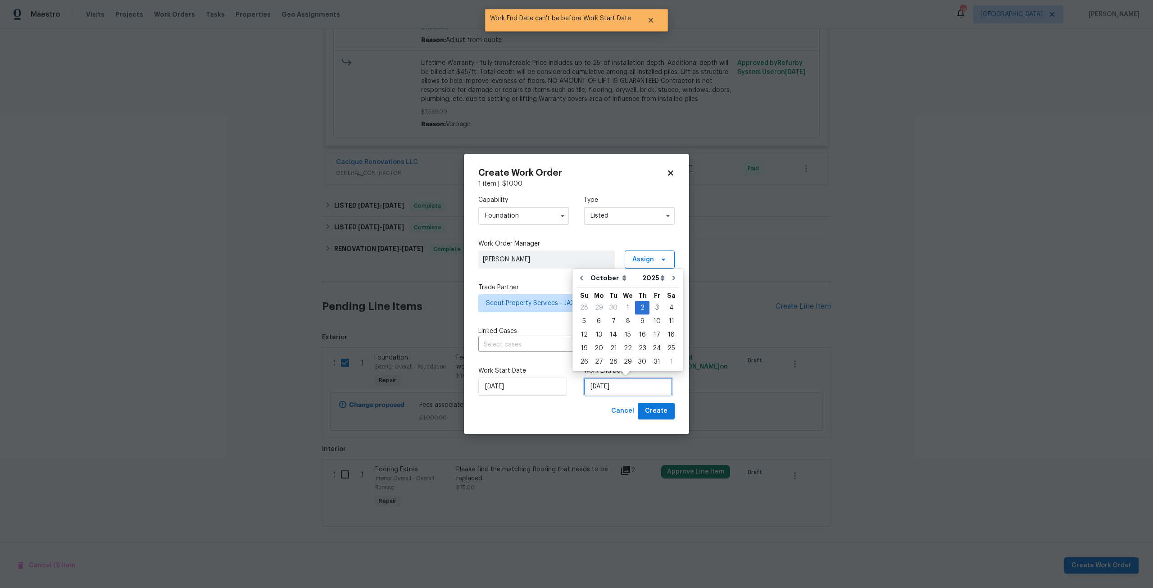
click at [630, 391] on input "10/2/2025" at bounding box center [628, 386] width 89 height 18
click at [577, 276] on button "Go to previous month" at bounding box center [582, 278] width 14 height 18
type input "[DATE]"
select select "8"
click at [636, 311] on div "4" at bounding box center [642, 307] width 14 height 13
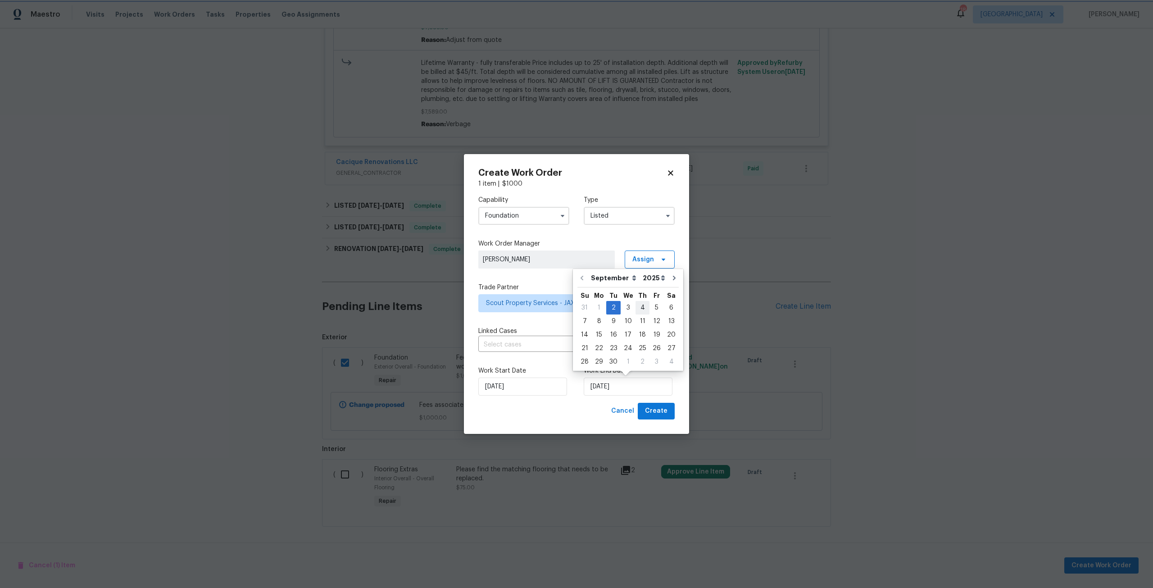
type input "[DATE]"
click at [658, 413] on span "Create" at bounding box center [656, 410] width 23 height 11
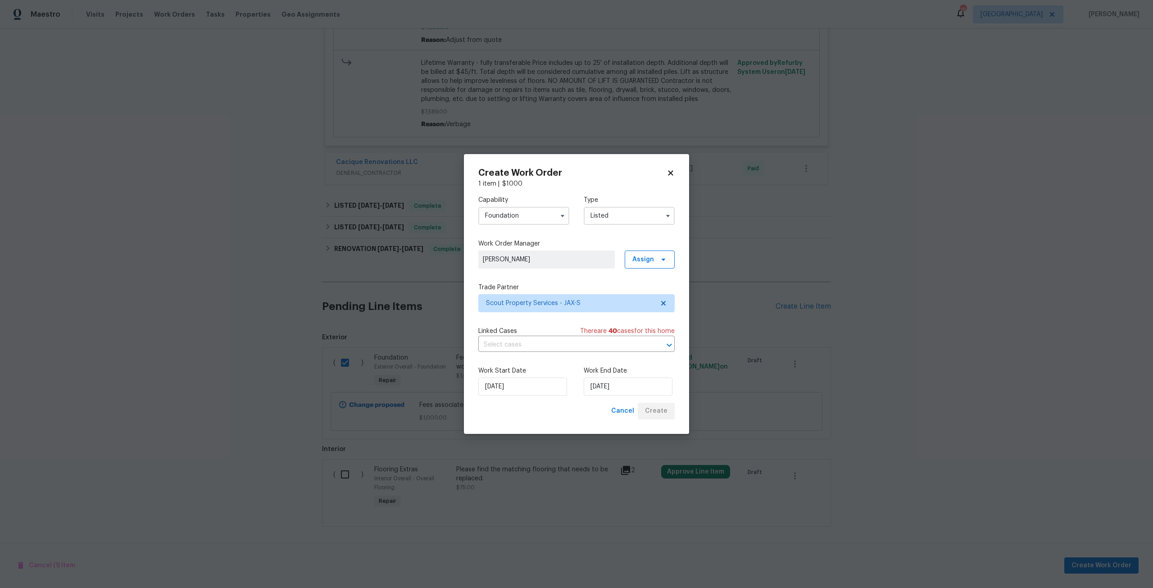
checkbox input "false"
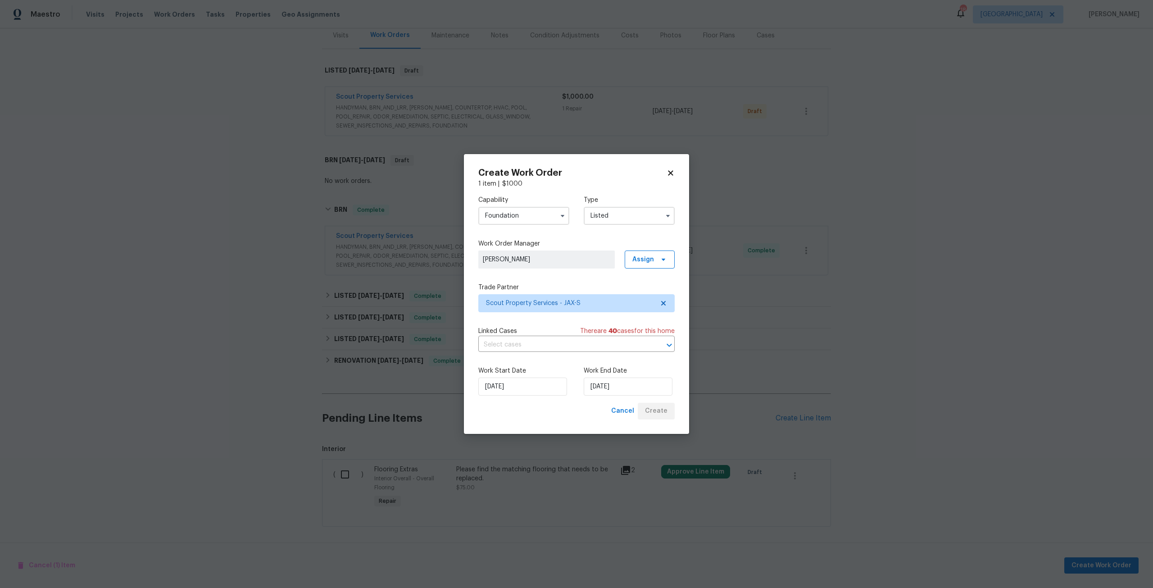
scroll to position [121, 0]
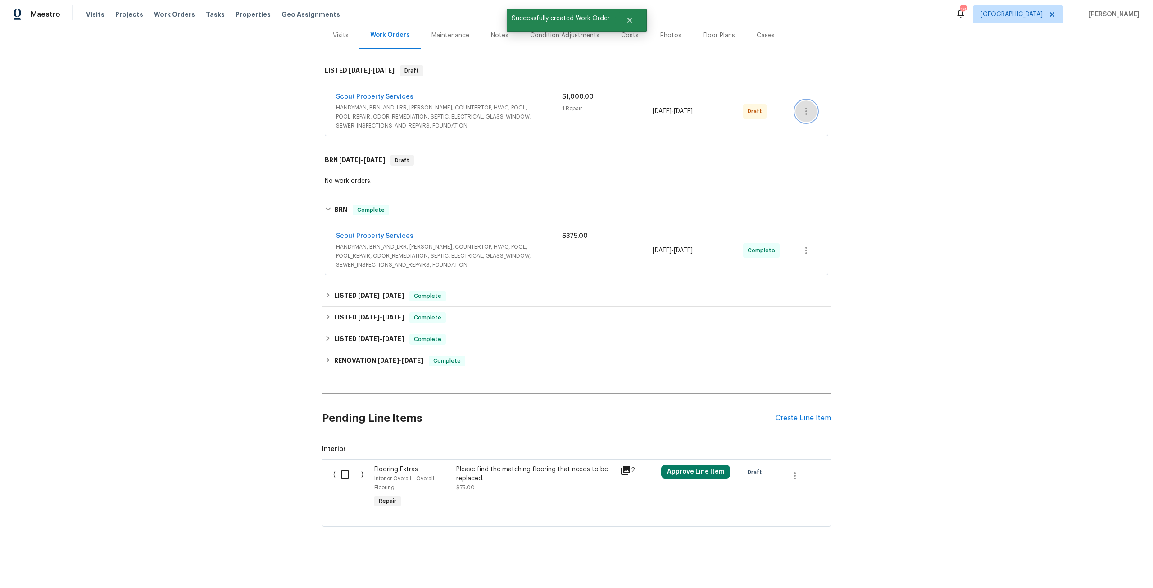
click at [795, 106] on button "button" at bounding box center [806, 111] width 22 height 22
click at [831, 109] on li "Send to Vendor" at bounding box center [842, 104] width 100 height 15
click at [374, 91] on div at bounding box center [576, 294] width 1153 height 588
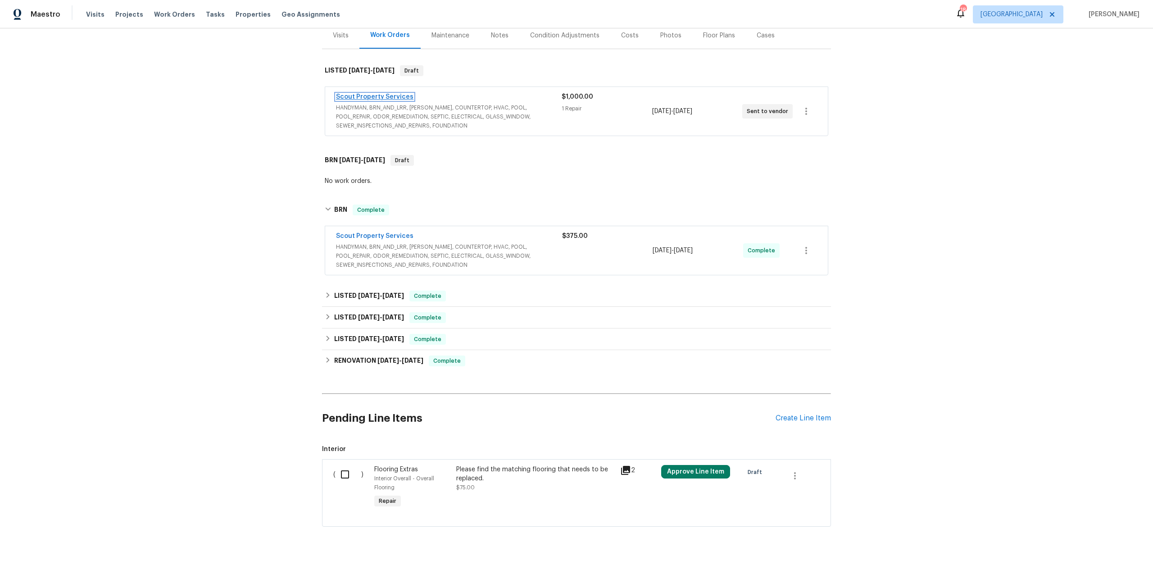
click at [374, 94] on link "Scout Property Services" at bounding box center [374, 97] width 77 height 6
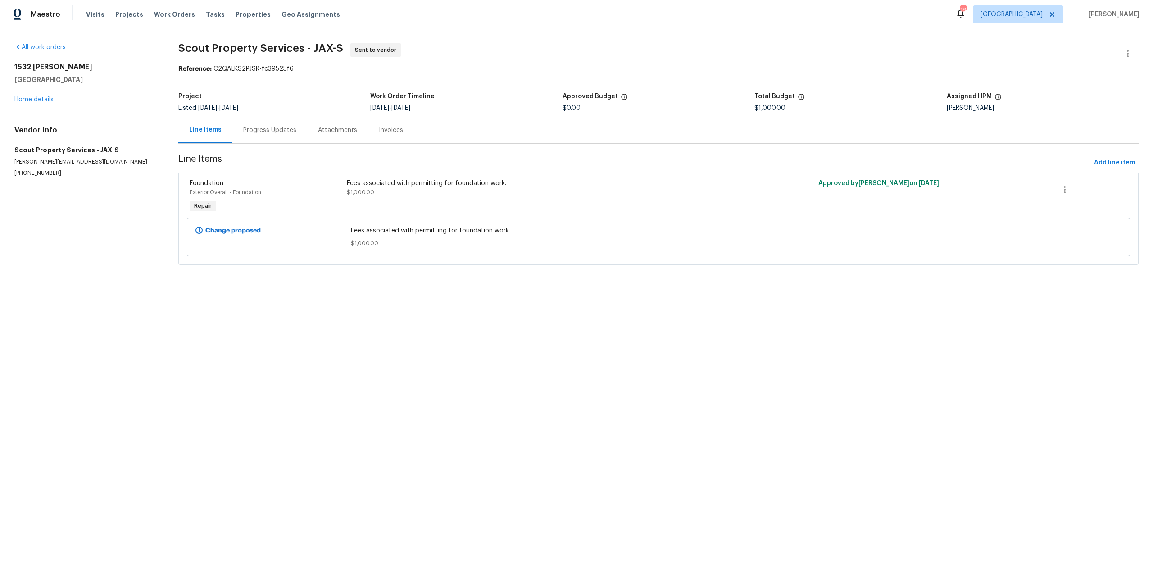
click at [272, 127] on div "Progress Updates" at bounding box center [269, 130] width 53 height 9
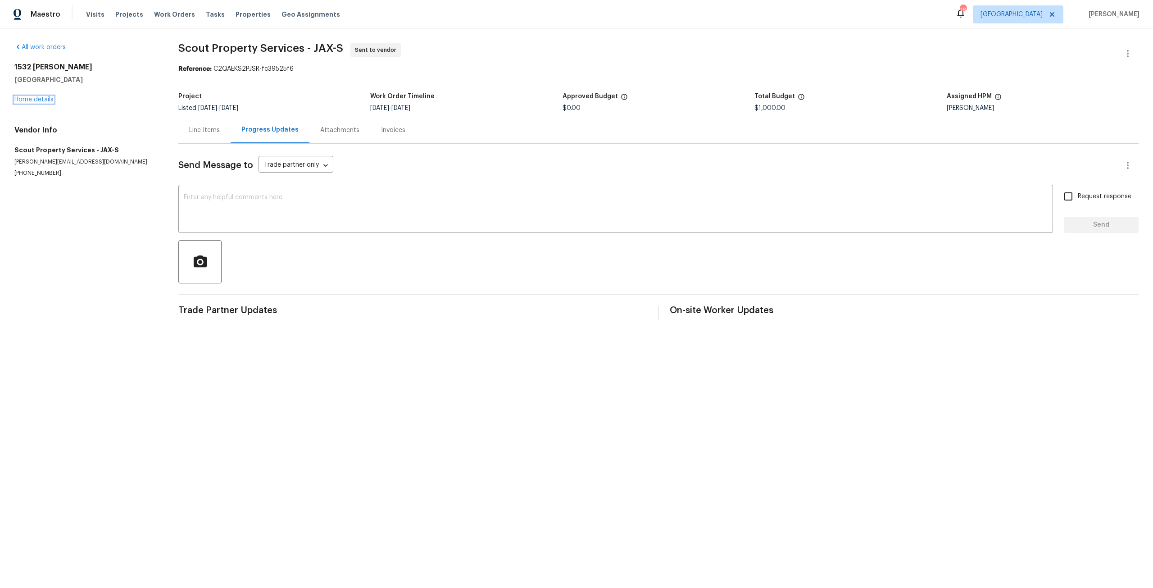
click at [48, 102] on link "Home details" at bounding box center [33, 99] width 39 height 6
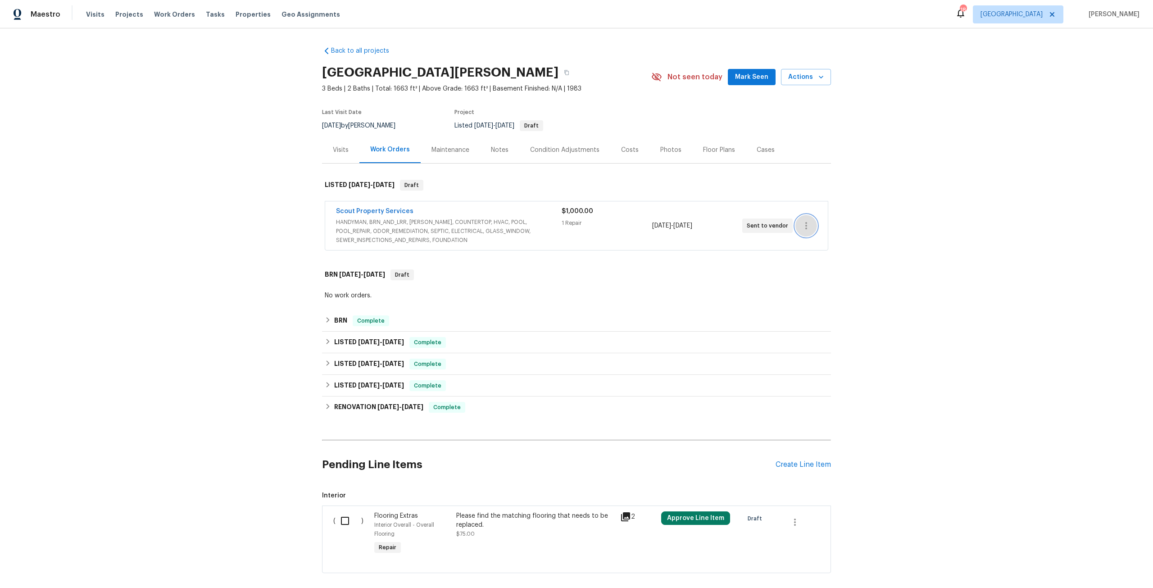
click at [801, 224] on icon "button" at bounding box center [806, 225] width 11 height 11
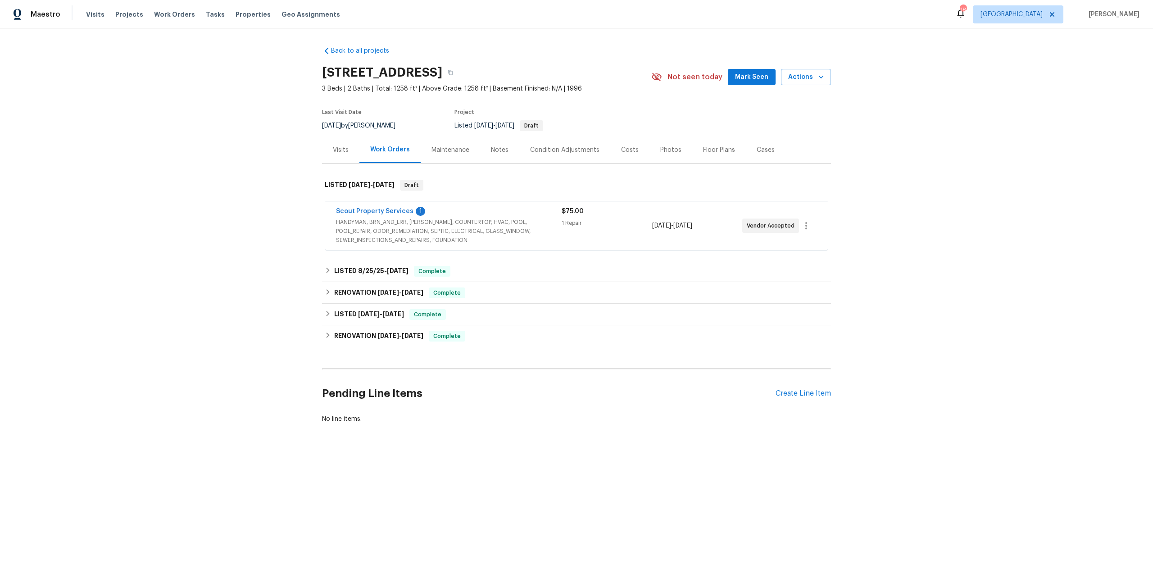
click at [369, 216] on span "Scout Property Services" at bounding box center [374, 211] width 77 height 9
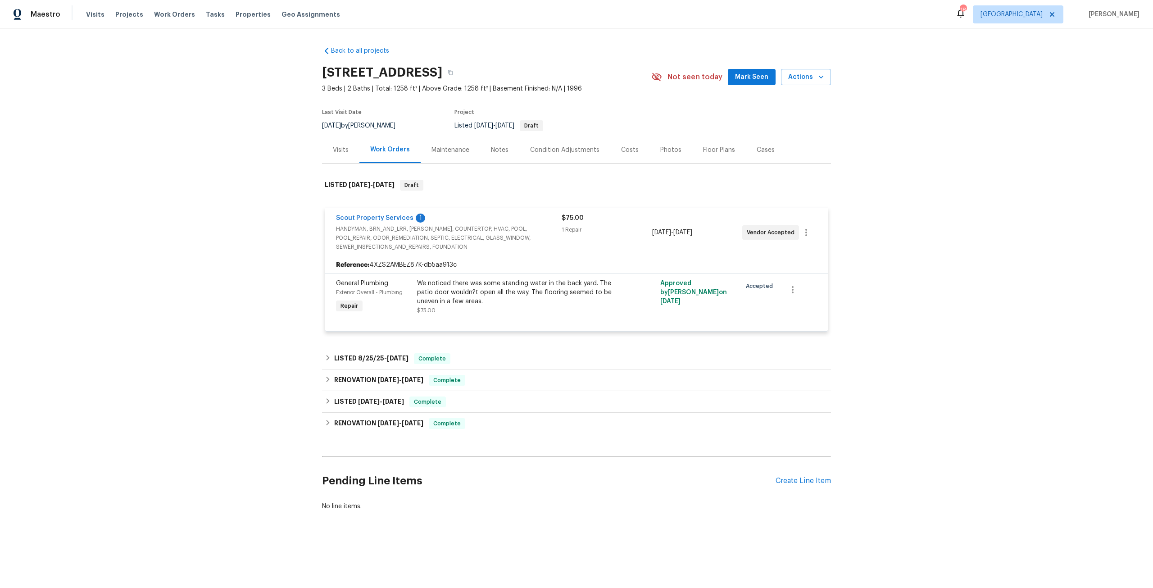
click at [447, 301] on div "We noticed there was some standing water in the back yard. The patio door would…" at bounding box center [515, 292] width 197 height 27
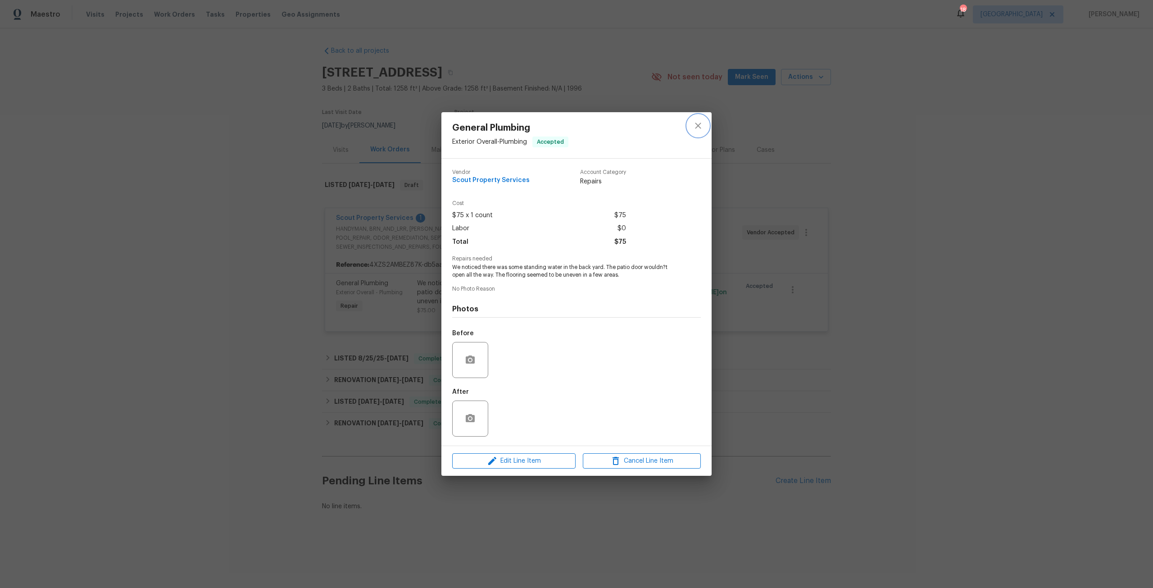
click at [695, 118] on button "close" at bounding box center [698, 126] width 22 height 22
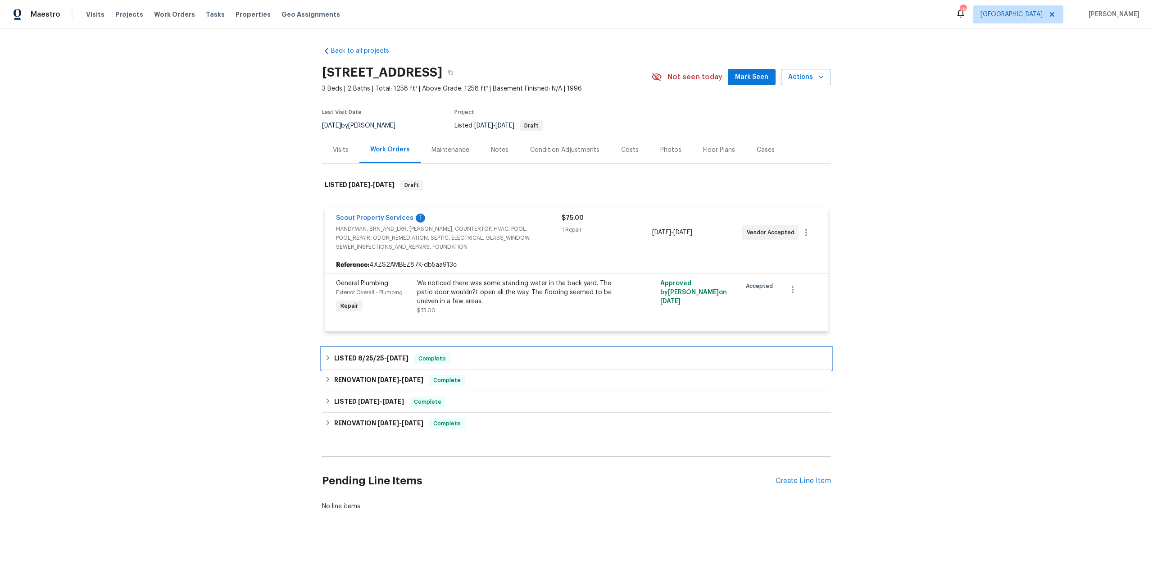
click at [358, 361] on span "8/25/25" at bounding box center [371, 358] width 26 height 6
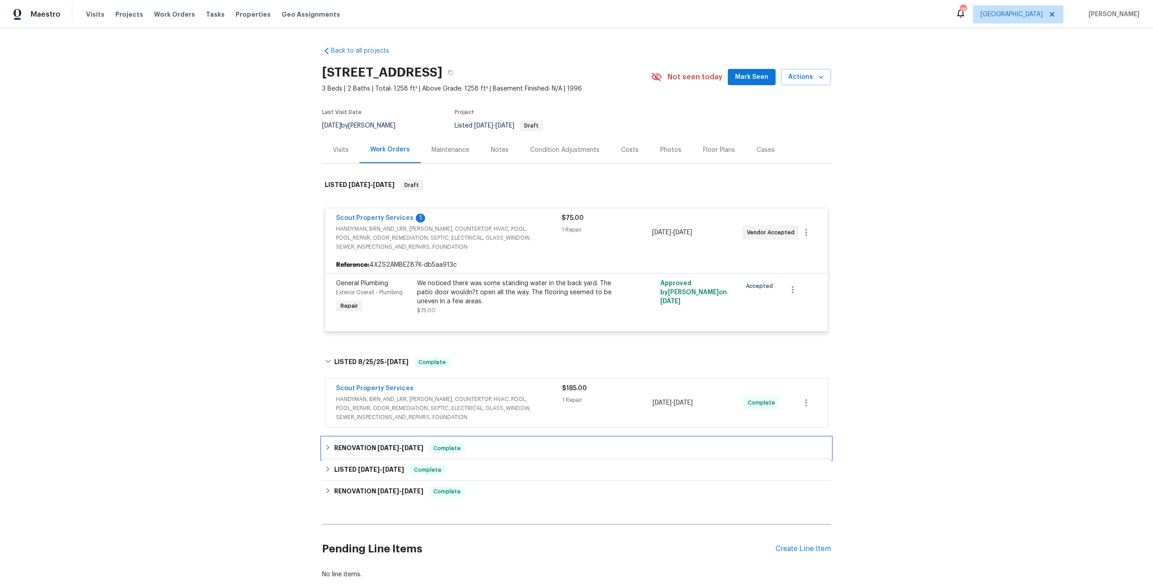
click at [383, 459] on div "RENOVATION [DATE] - [DATE] Complete" at bounding box center [576, 448] width 509 height 22
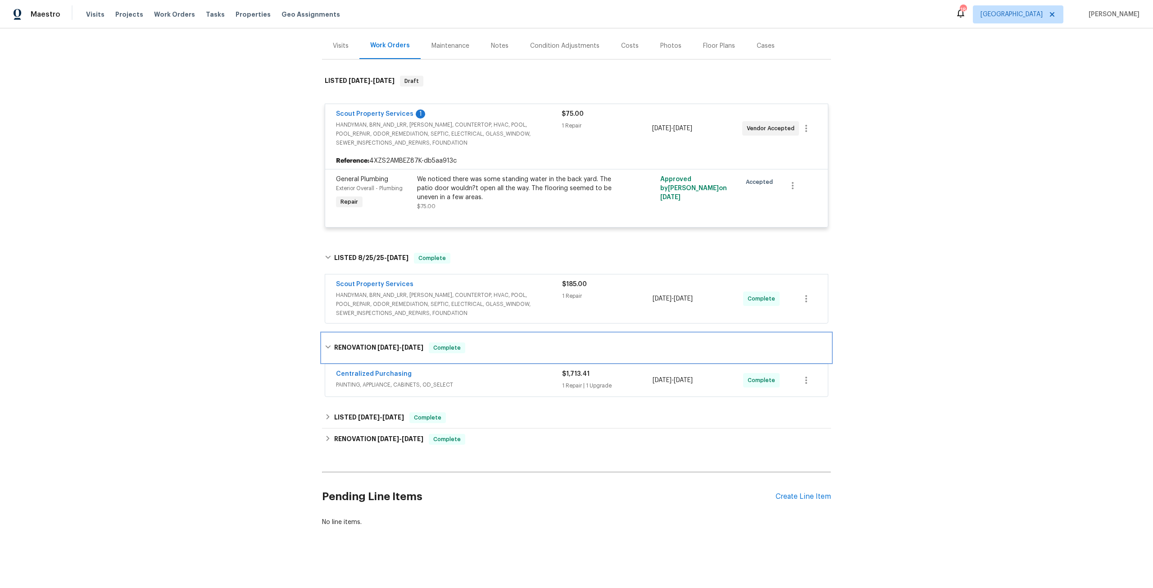
scroll to position [120, 0]
click at [394, 371] on link "Centralized Purchasing" at bounding box center [374, 374] width 76 height 6
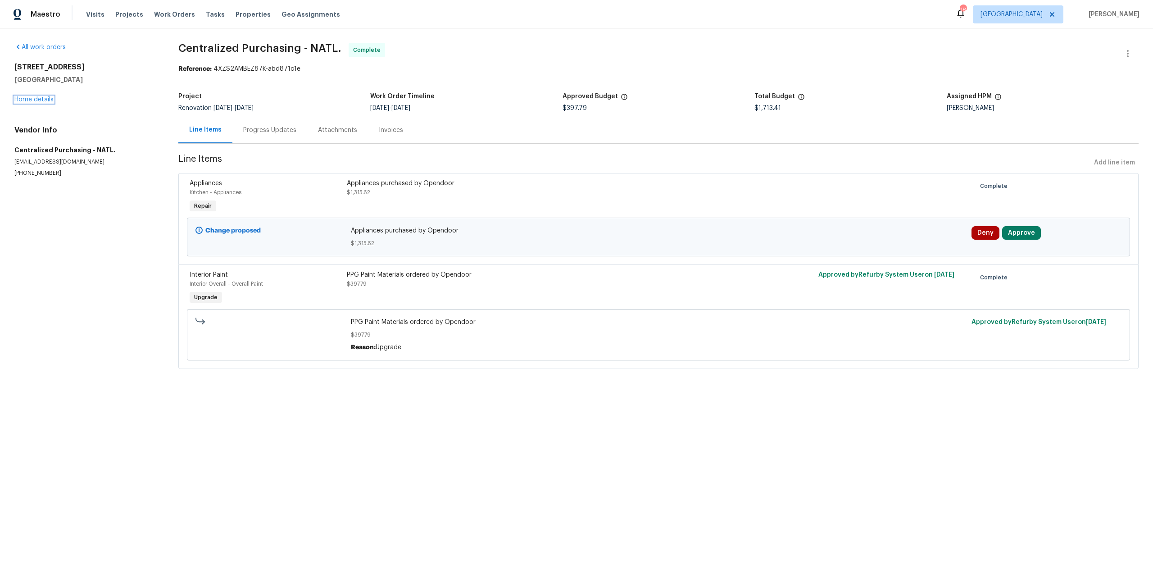
click at [37, 97] on link "Home details" at bounding box center [33, 99] width 39 height 6
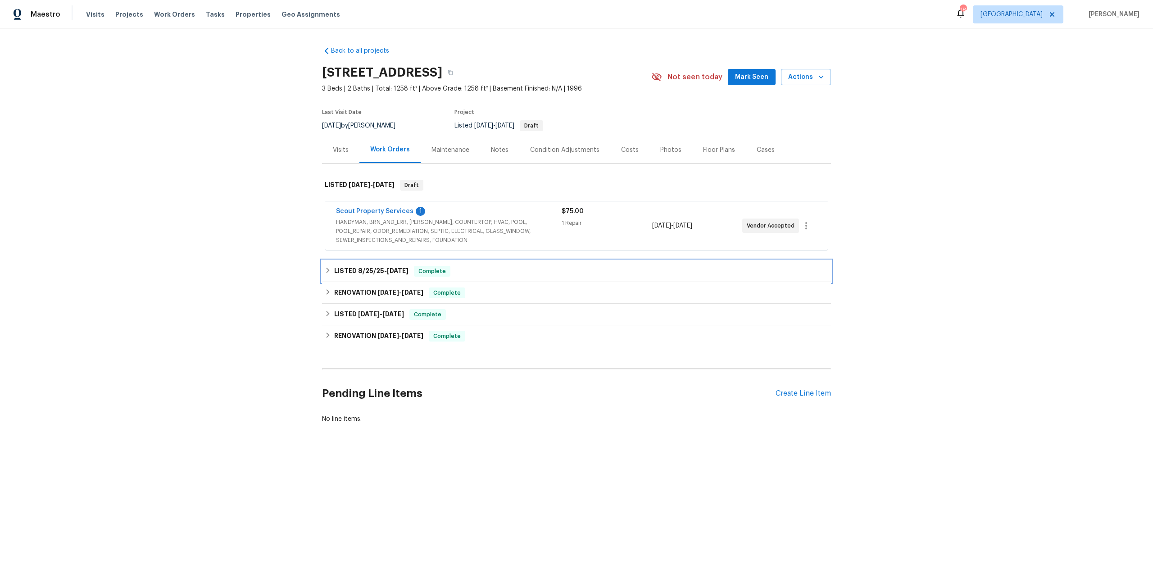
click at [389, 274] on span "[DATE]" at bounding box center [398, 271] width 22 height 6
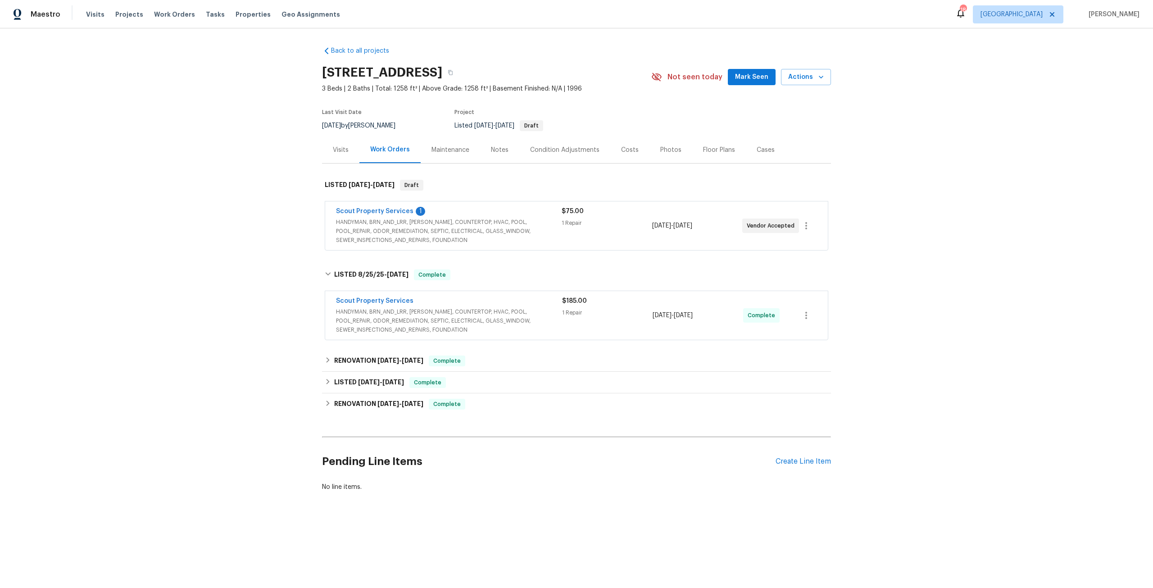
click at [432, 331] on span "HANDYMAN, BRN_AND_LRR, [PERSON_NAME], COUNTERTOP, HVAC, POOL, POOL_REPAIR, ODOR…" at bounding box center [449, 320] width 226 height 27
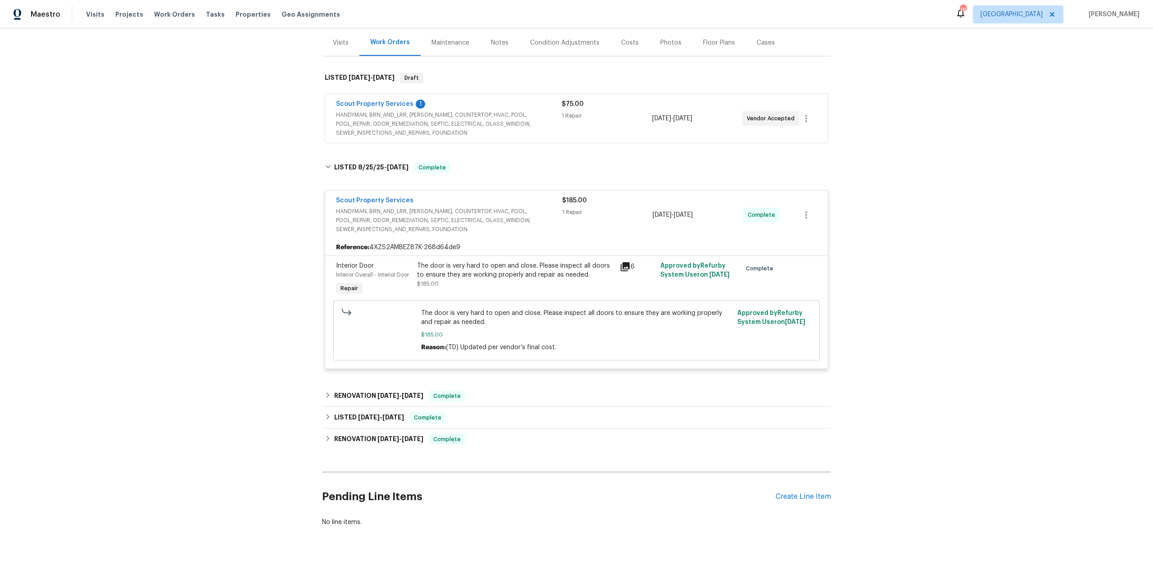
scroll to position [123, 0]
click at [381, 385] on div "RENOVATION [DATE] - [DATE] Complete" at bounding box center [576, 396] width 509 height 22
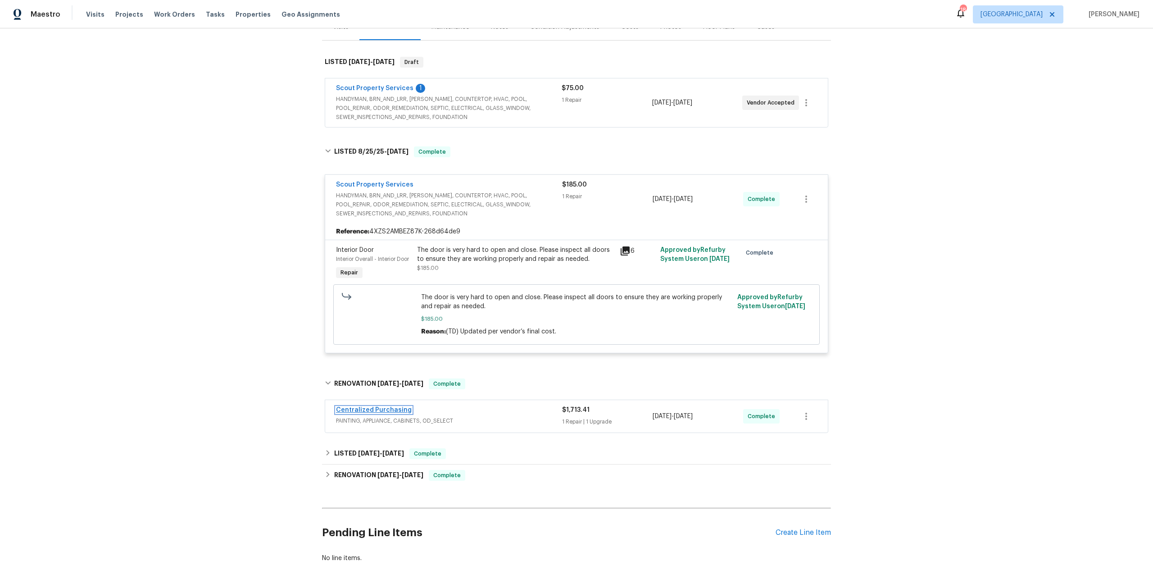
click at [390, 413] on link "Centralized Purchasing" at bounding box center [374, 410] width 76 height 6
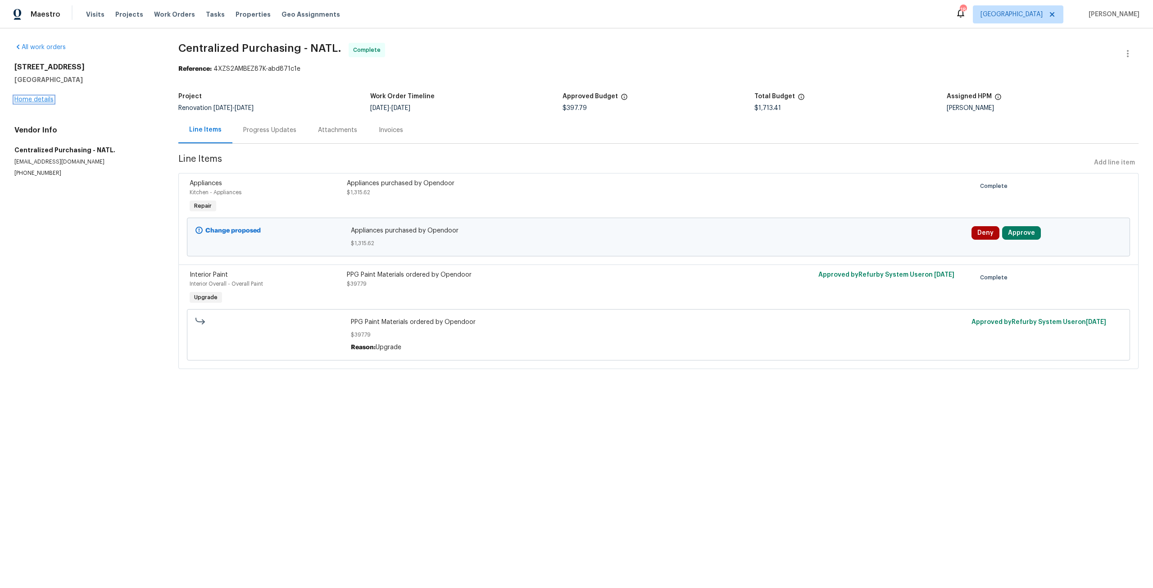
click at [46, 99] on link "Home details" at bounding box center [33, 99] width 39 height 6
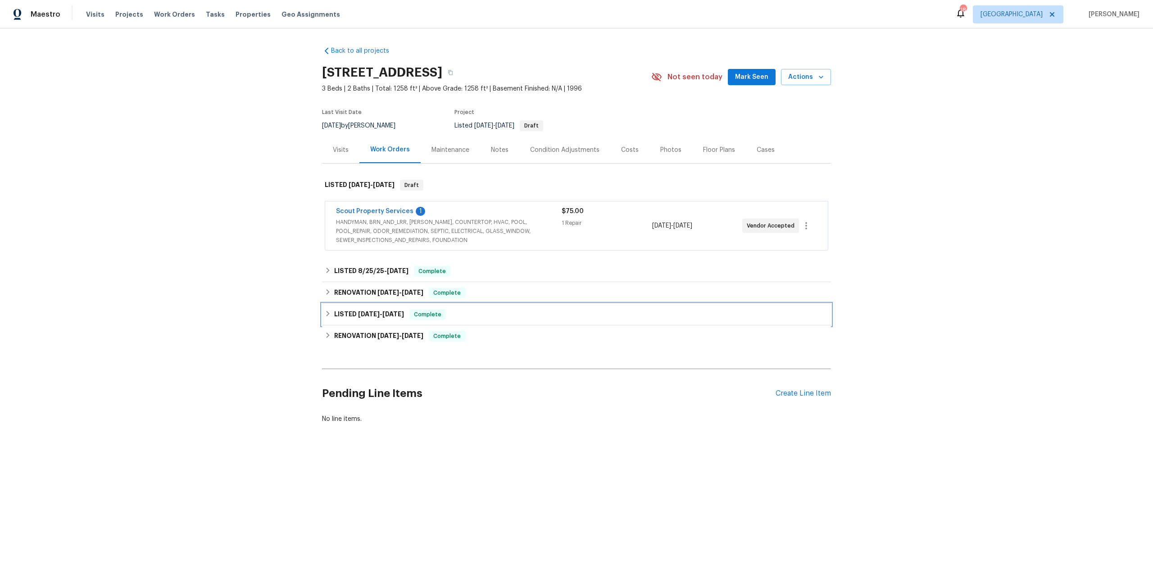
click at [376, 317] on span "[DATE] - [DATE]" at bounding box center [381, 314] width 46 height 6
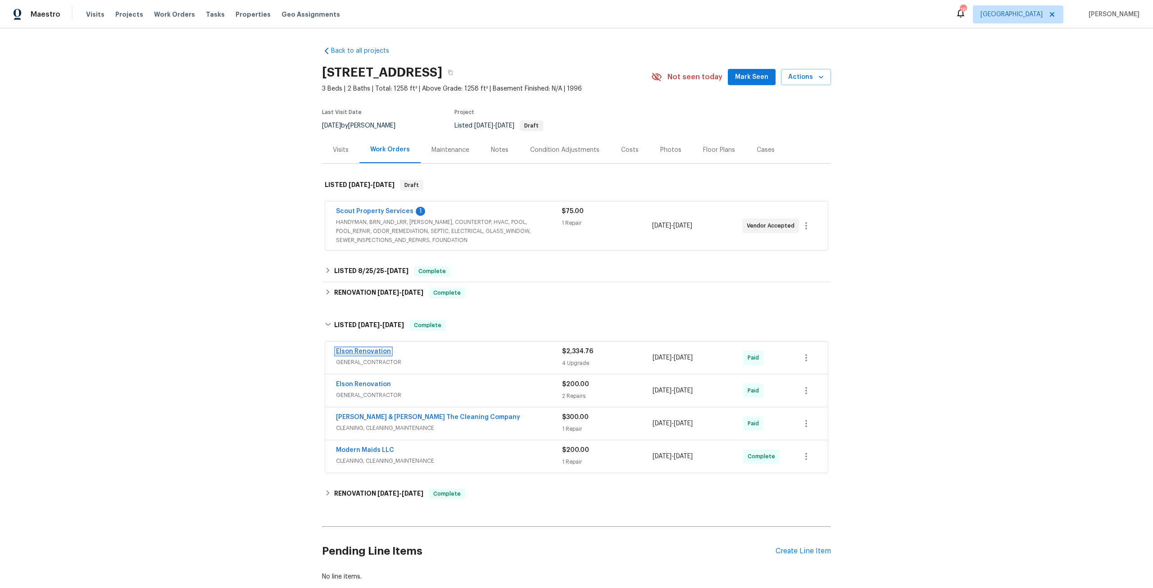
click at [372, 354] on link "Elson Renovation" at bounding box center [363, 351] width 55 height 6
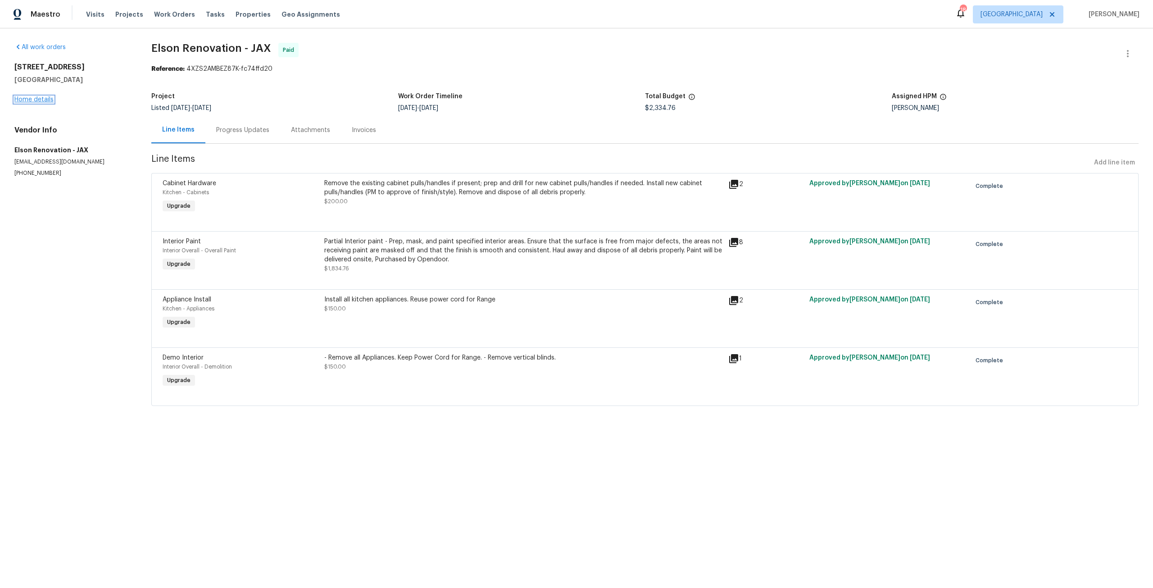
click at [46, 97] on link "Home details" at bounding box center [33, 99] width 39 height 6
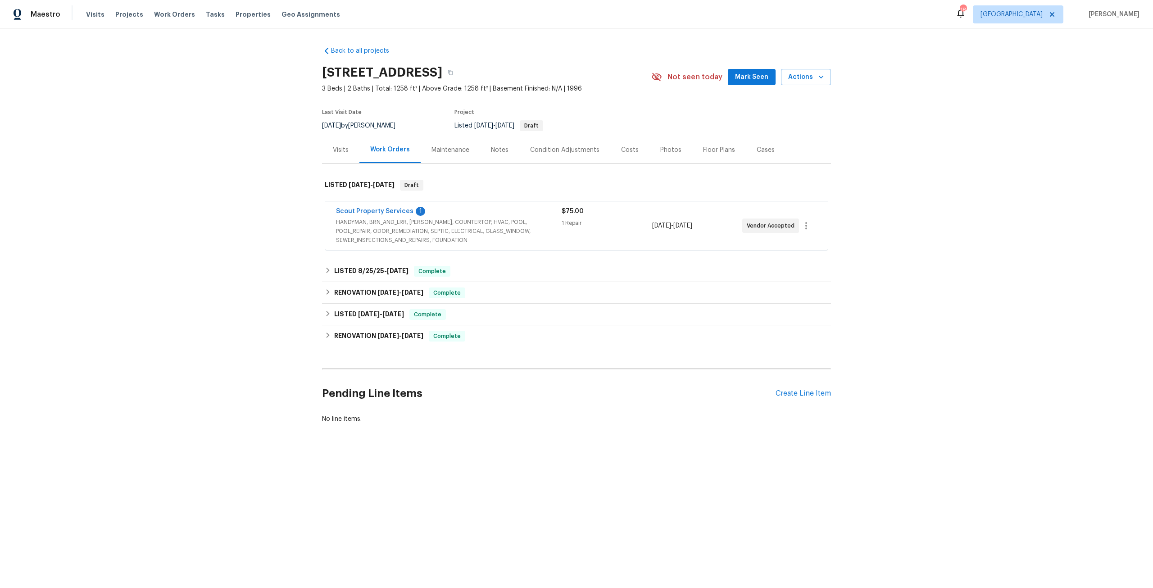
click at [388, 231] on span "HANDYMAN, BRN_AND_LRR, WELLS, COUNTERTOP, HVAC, POOL, POOL_REPAIR, ODOR_REMEDIA…" at bounding box center [449, 231] width 226 height 27
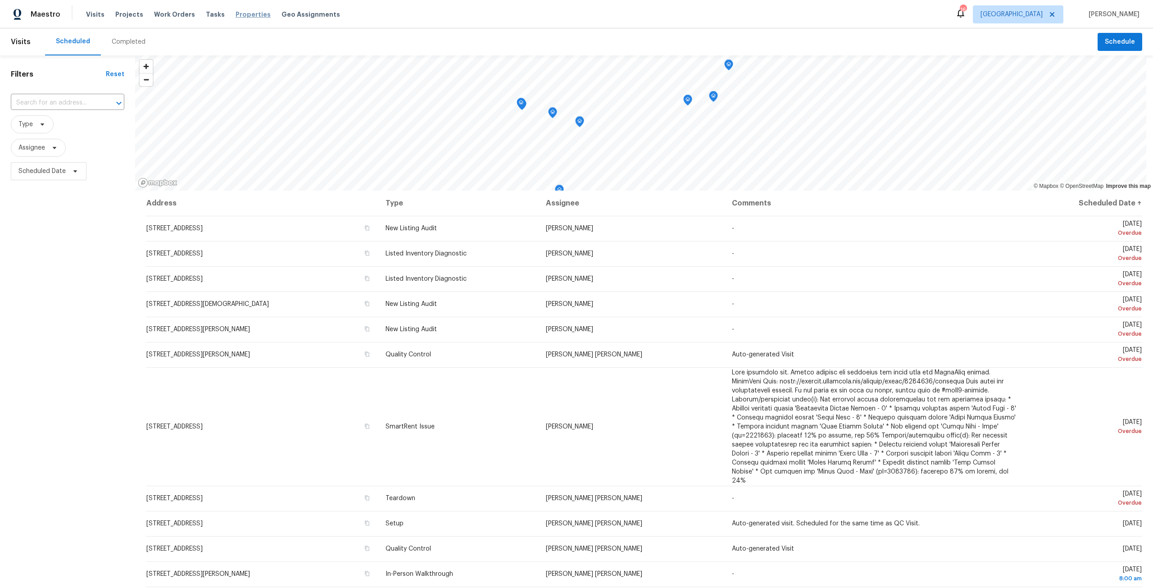
click at [249, 17] on span "Properties" at bounding box center [253, 14] width 35 height 9
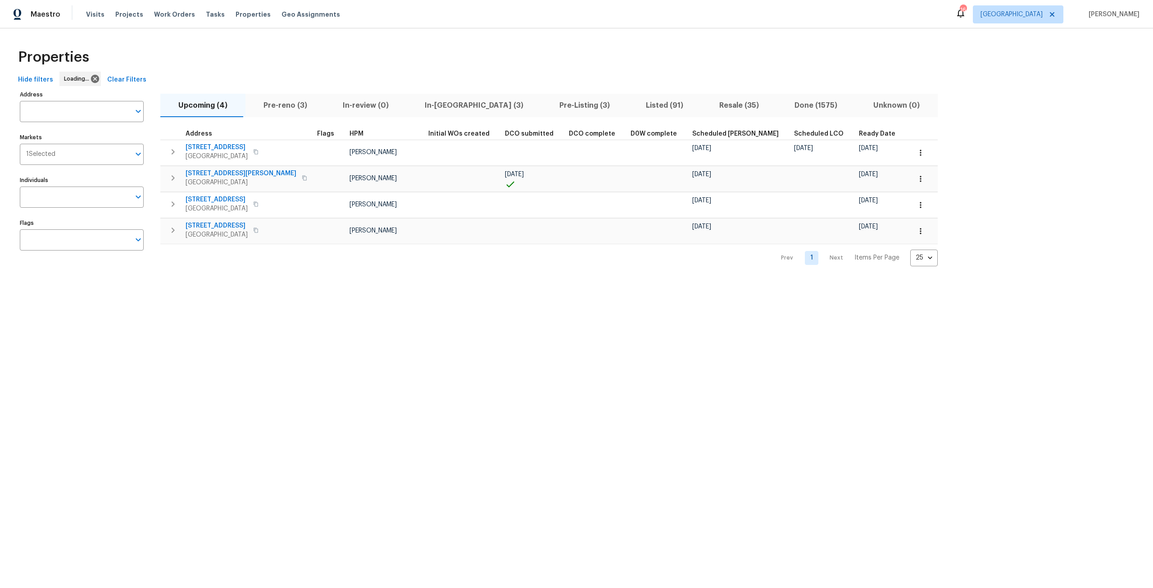
click at [68, 118] on input "Address" at bounding box center [75, 111] width 110 height 21
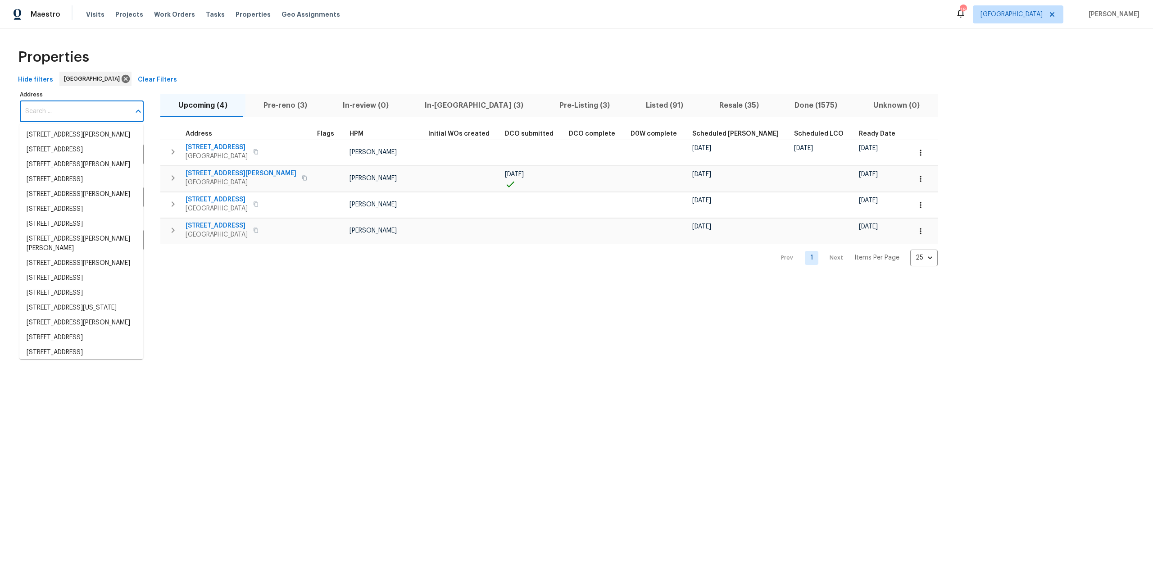
click at [68, 118] on input "Address" at bounding box center [75, 111] width 110 height 21
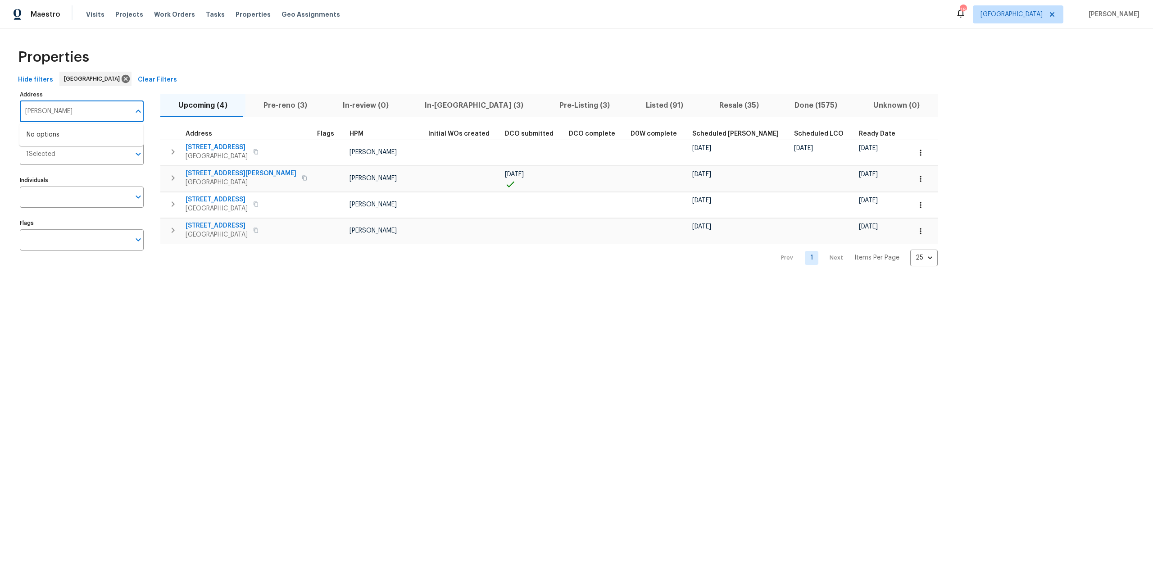
type input "melissa"
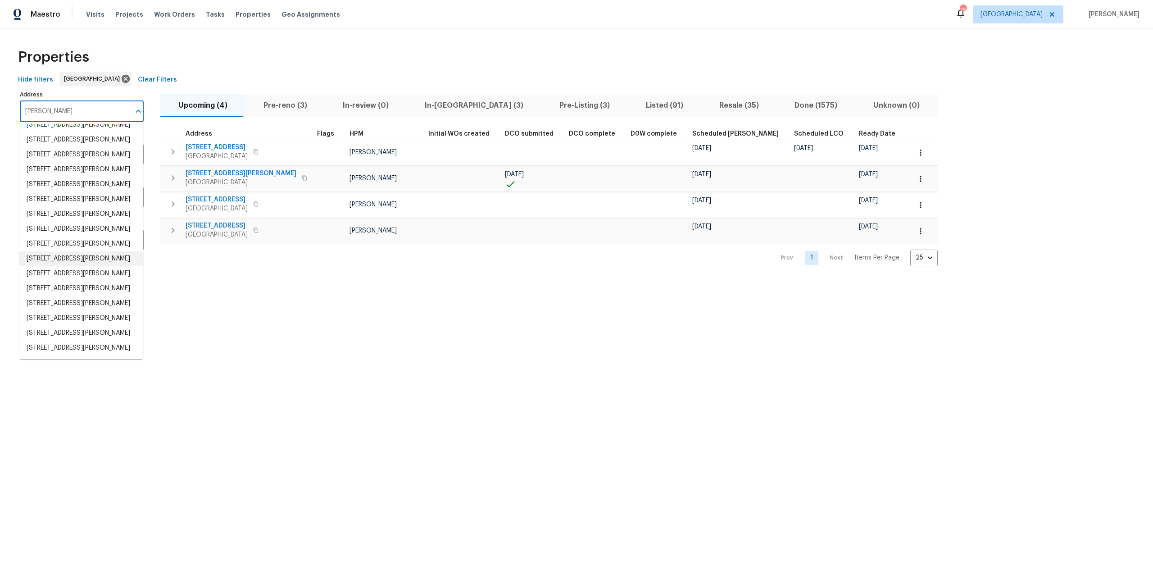
scroll to position [183, 0]
click at [105, 330] on li "4547 Melissa Ct W Jacksonville FL 32210" at bounding box center [81, 333] width 124 height 15
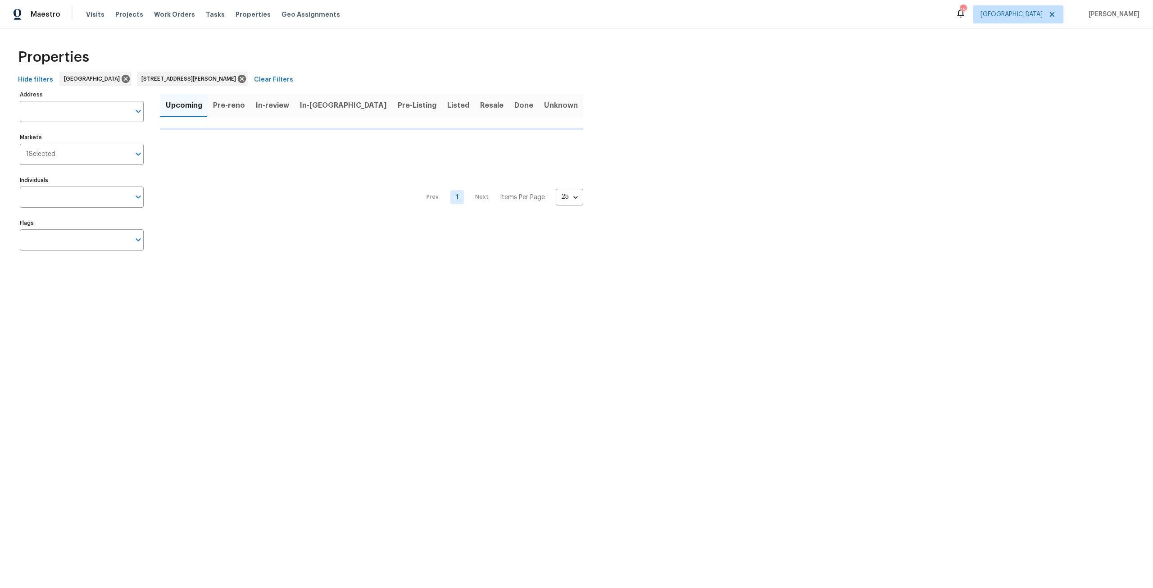
type input "4547 Melissa Ct W Jacksonville FL 32210"
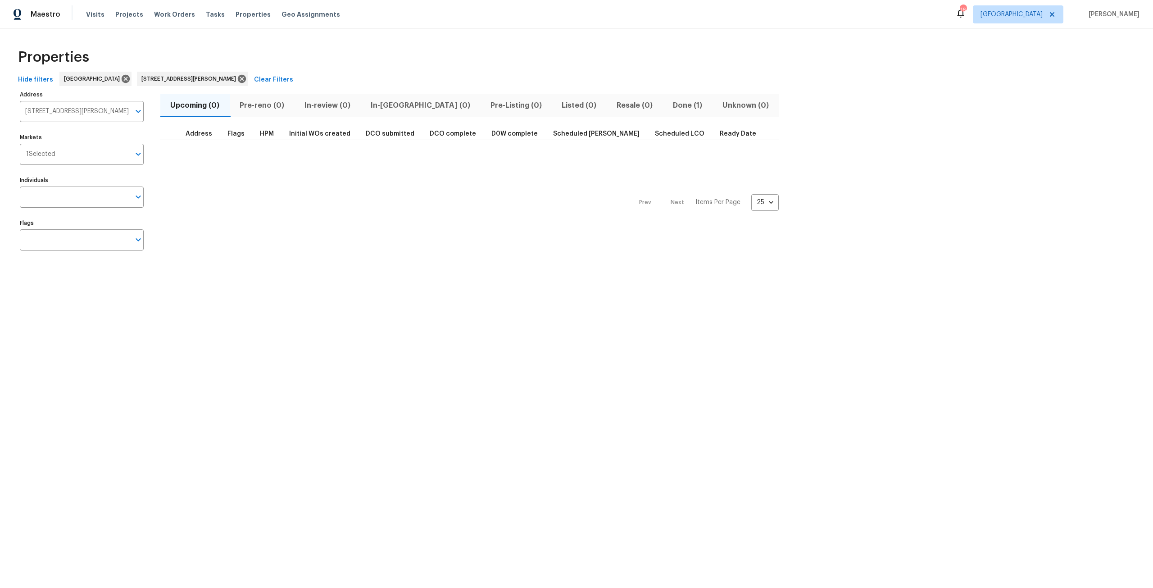
click at [668, 106] on span "Done (1)" at bounding box center [687, 105] width 39 height 13
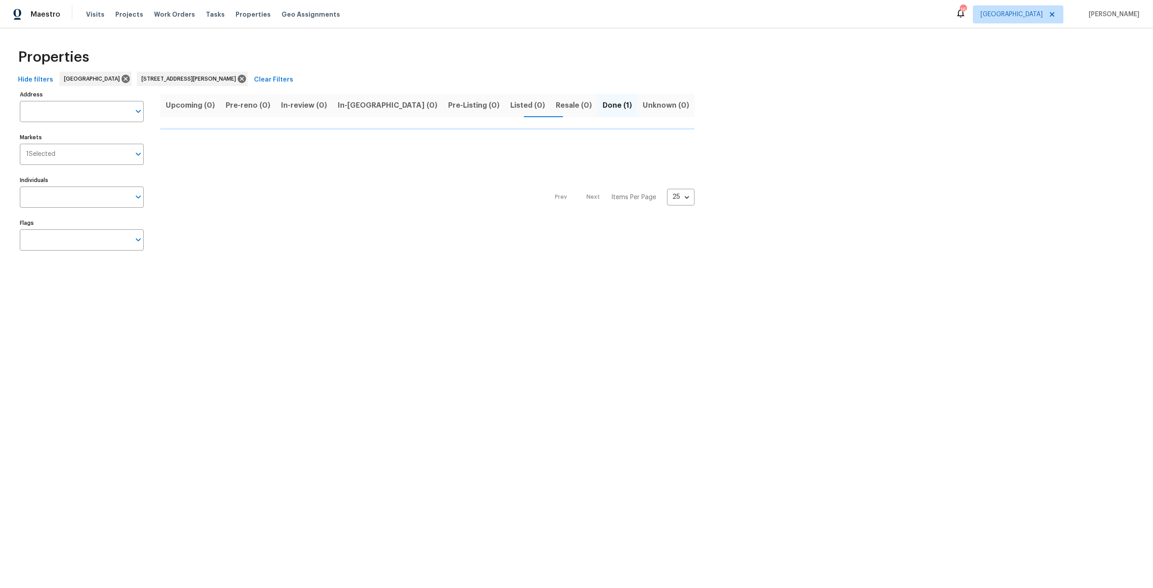
type input "4547 Melissa Ct W Jacksonville FL 32210"
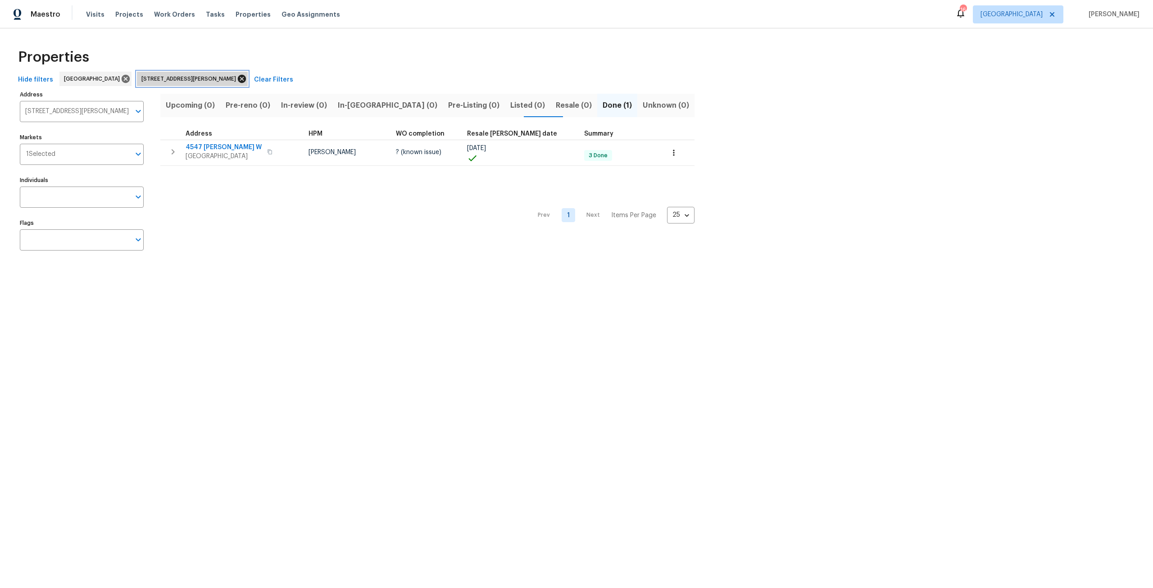
click at [238, 79] on icon at bounding box center [242, 79] width 8 height 8
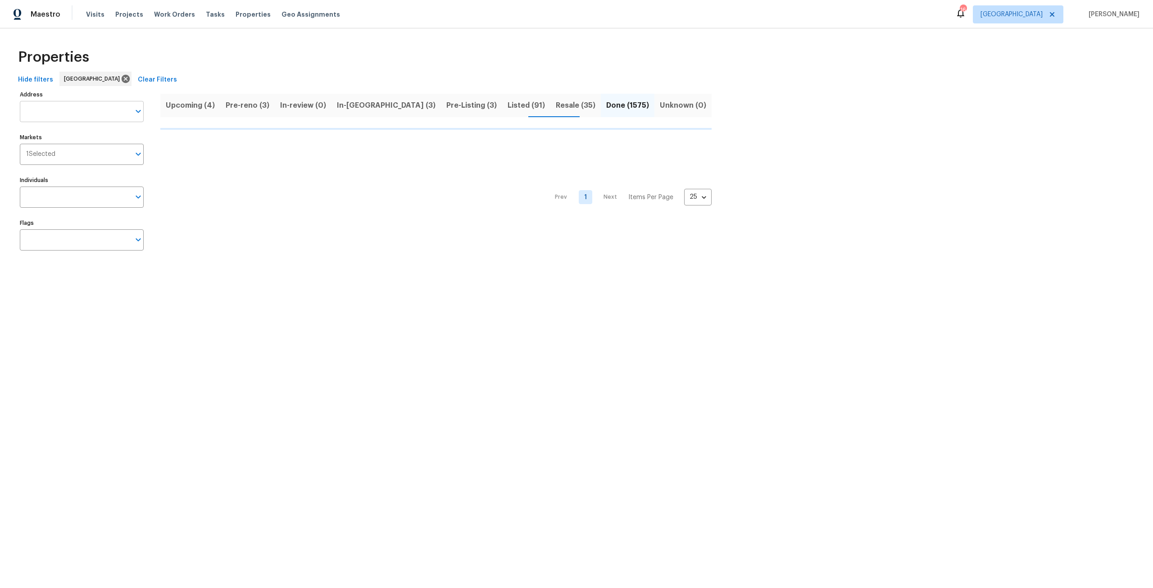
click at [100, 104] on input "Address" at bounding box center [75, 111] width 110 height 21
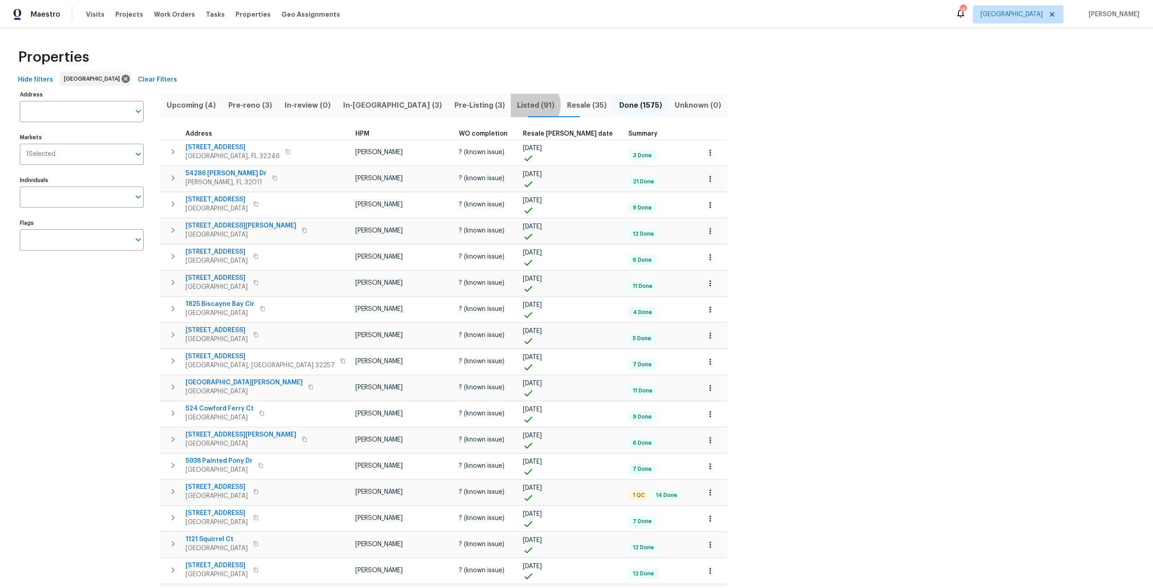
click at [516, 104] on span "Listed (91)" at bounding box center [535, 105] width 39 height 13
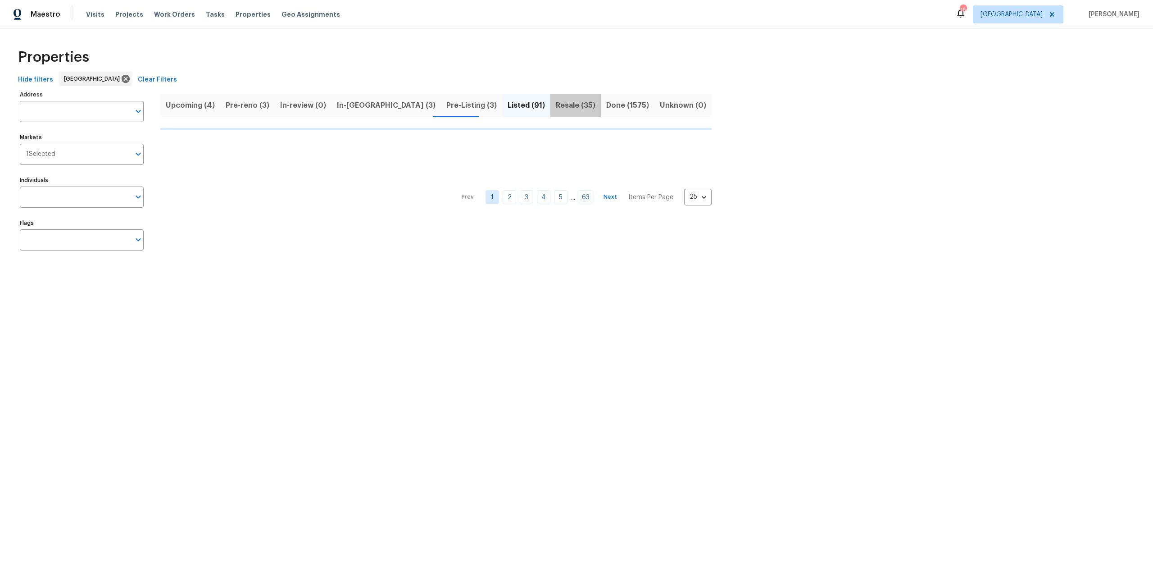
click at [556, 99] on span "Resale (35)" at bounding box center [576, 105] width 40 height 13
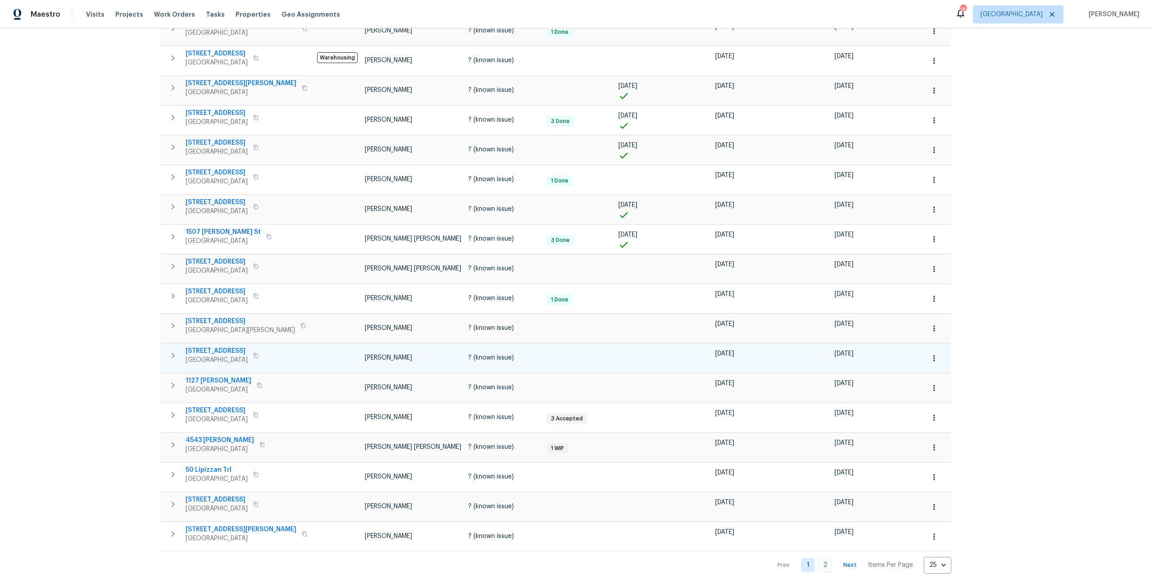
scroll to position [338, 0]
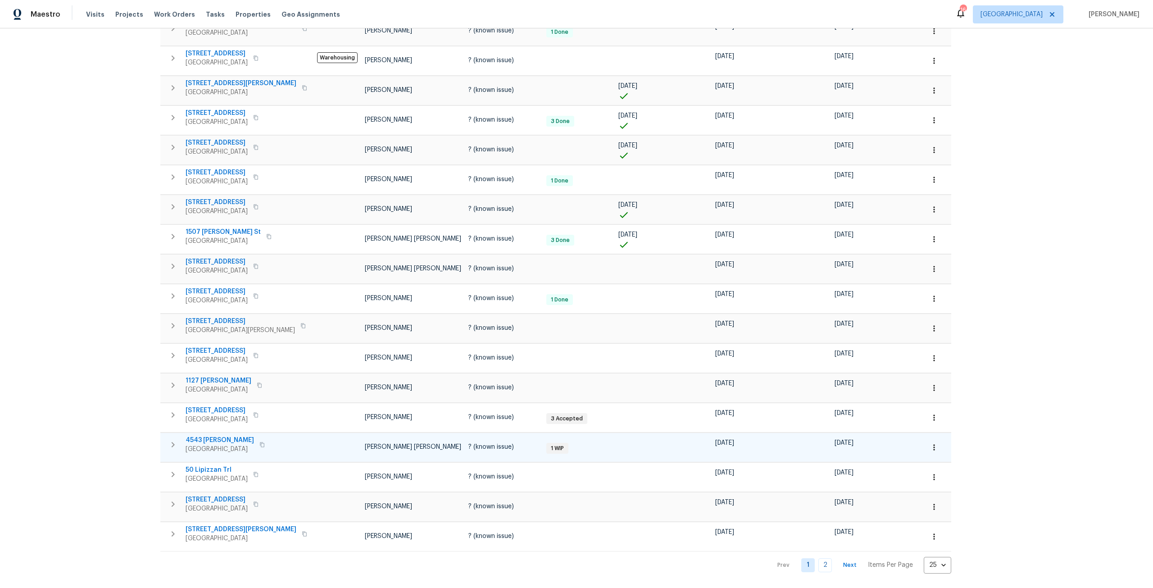
click at [228, 435] on span "4543 Melissa Ct W" at bounding box center [220, 439] width 68 height 9
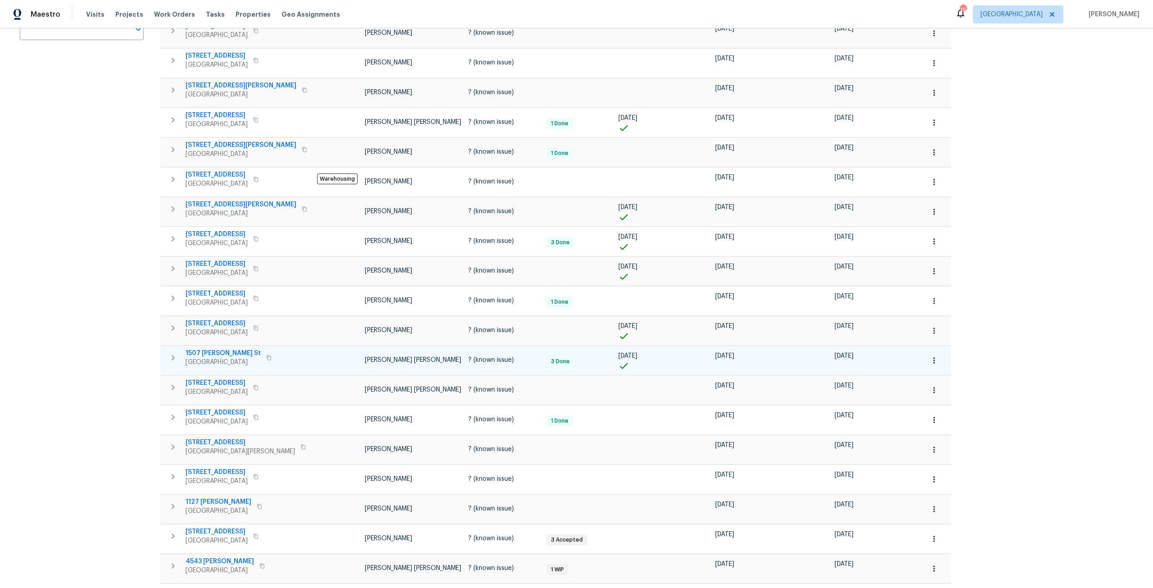
scroll to position [0, 0]
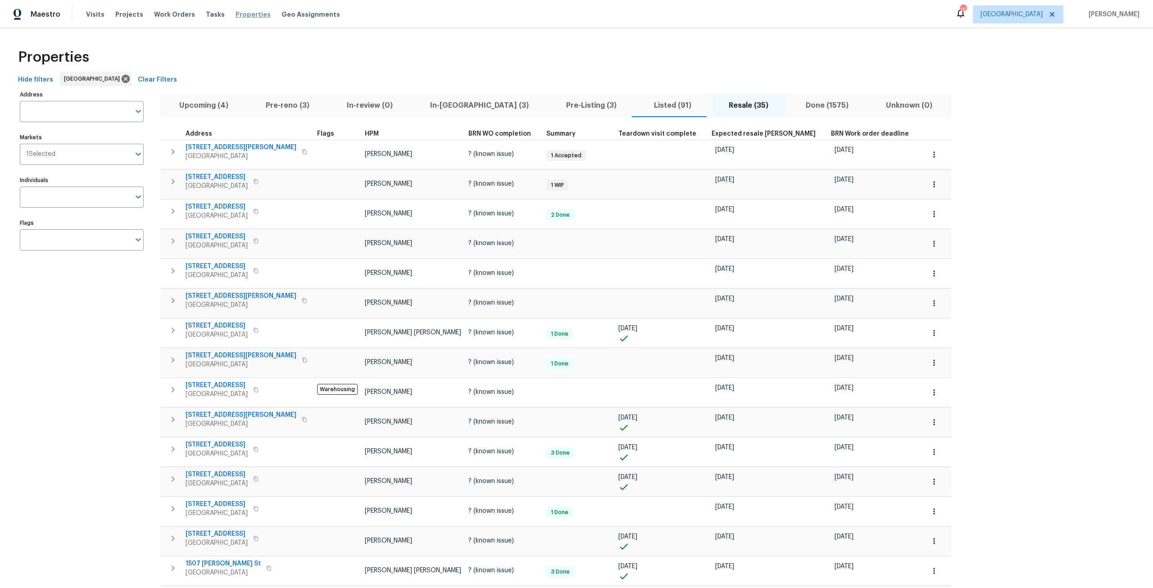
click at [247, 13] on span "Properties" at bounding box center [253, 14] width 35 height 9
click at [245, 18] on span "Properties" at bounding box center [253, 14] width 35 height 9
click at [94, 19] on div "Visits Projects Work Orders Tasks Properties Geo Assignments" at bounding box center [218, 14] width 265 height 18
click at [98, 16] on span "Visits" at bounding box center [95, 14] width 18 height 9
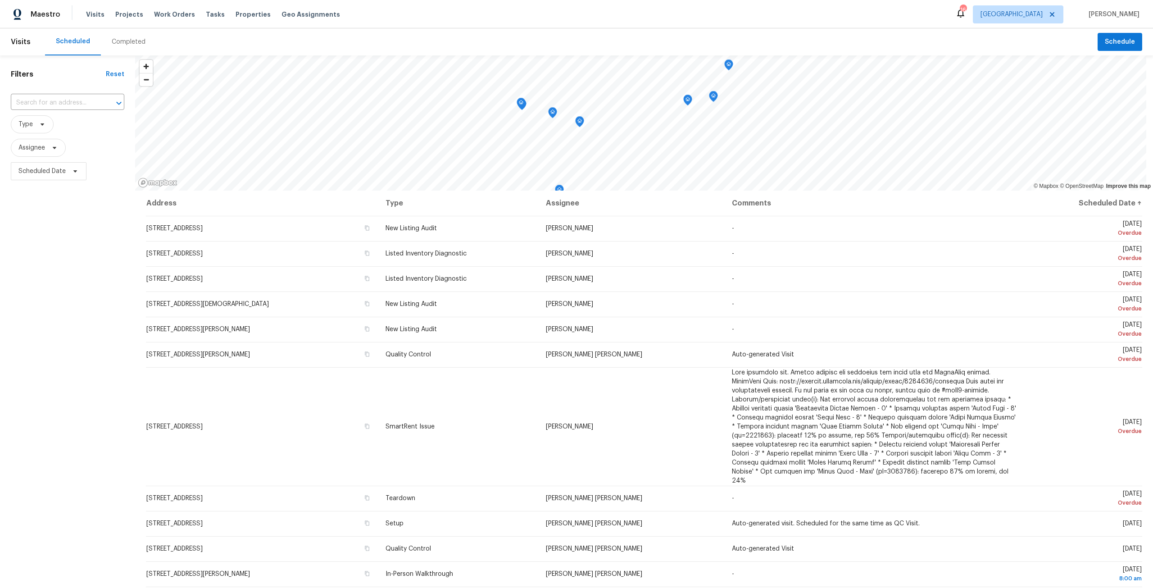
click at [126, 48] on div "Completed" at bounding box center [128, 41] width 55 height 27
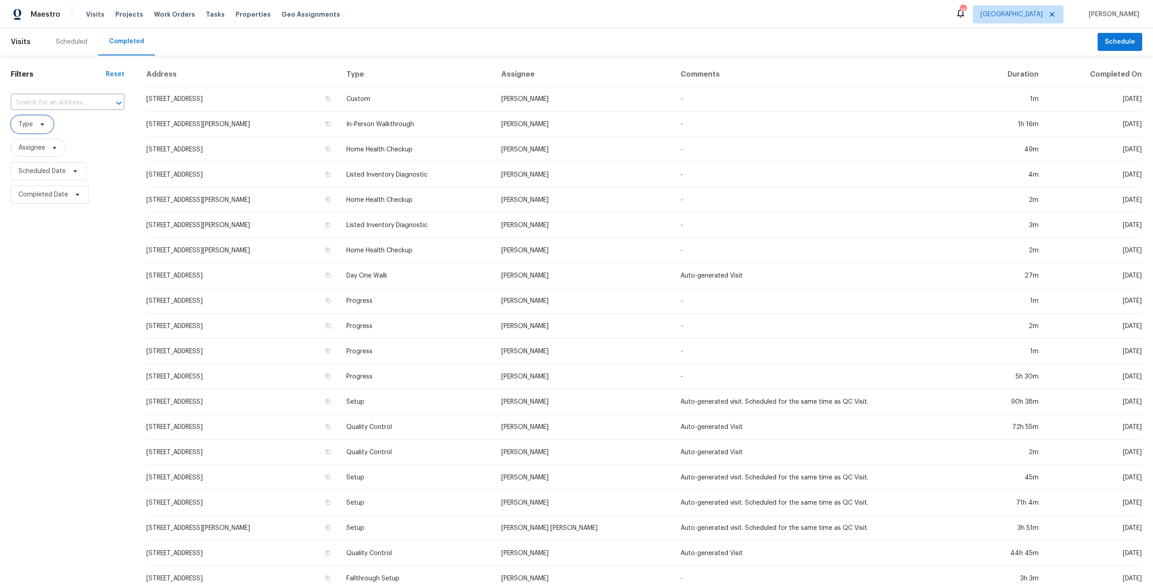
click at [40, 133] on span "Type" at bounding box center [32, 124] width 43 height 18
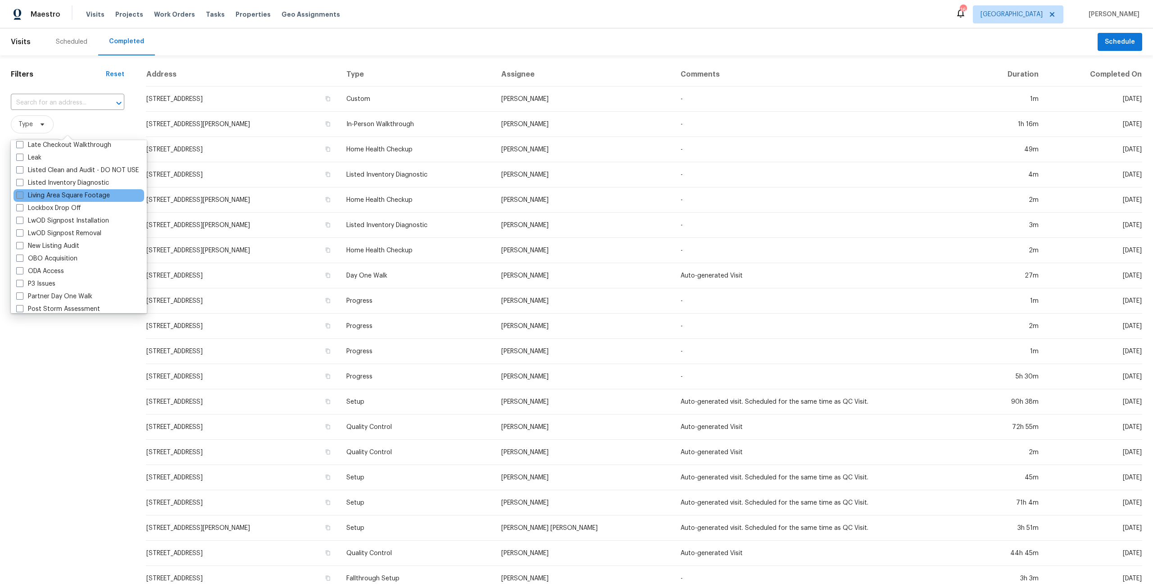
scroll to position [405, 0]
click at [75, 197] on label "Listed Inventory Diagnostic" at bounding box center [62, 196] width 93 height 9
click at [22, 197] on input "Listed Inventory Diagnostic" at bounding box center [19, 195] width 6 height 6
checkbox input "true"
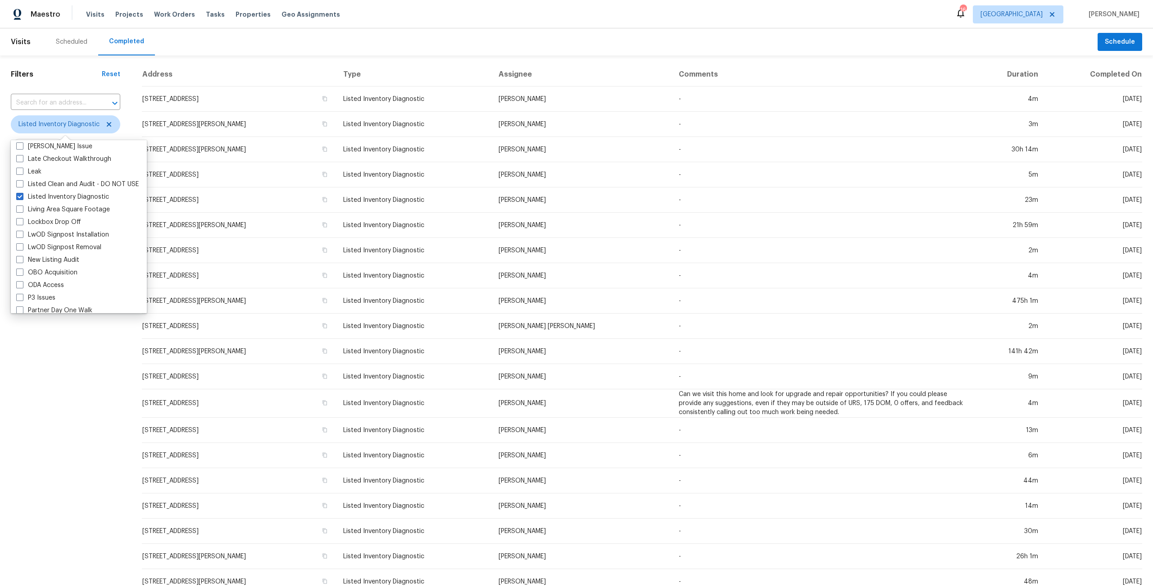
click at [87, 340] on div "Filters Reset ​ Listed Inventory Diagnostic Assignee Scheduled Date Completed D…" at bounding box center [65, 336] width 131 height 562
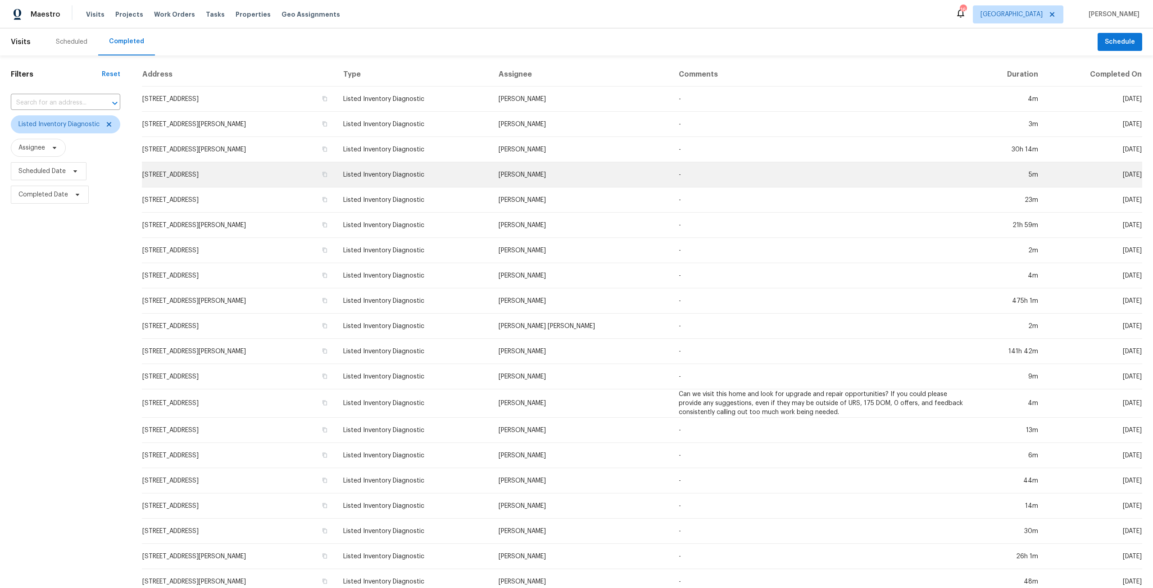
click at [252, 176] on td "[STREET_ADDRESS]" at bounding box center [239, 174] width 194 height 25
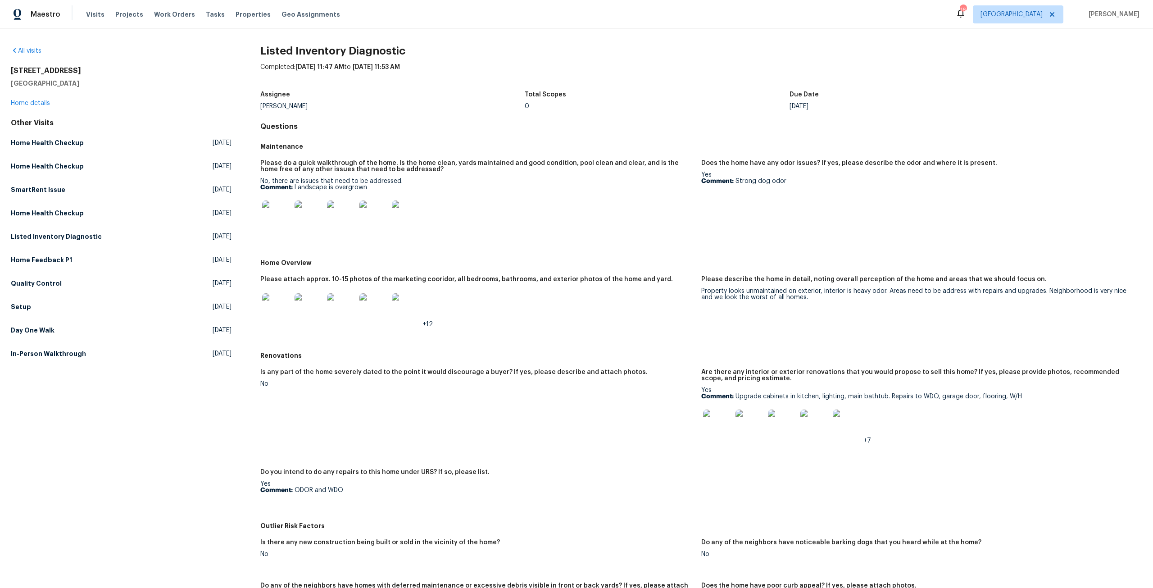
click at [726, 419] on img at bounding box center [717, 423] width 29 height 29
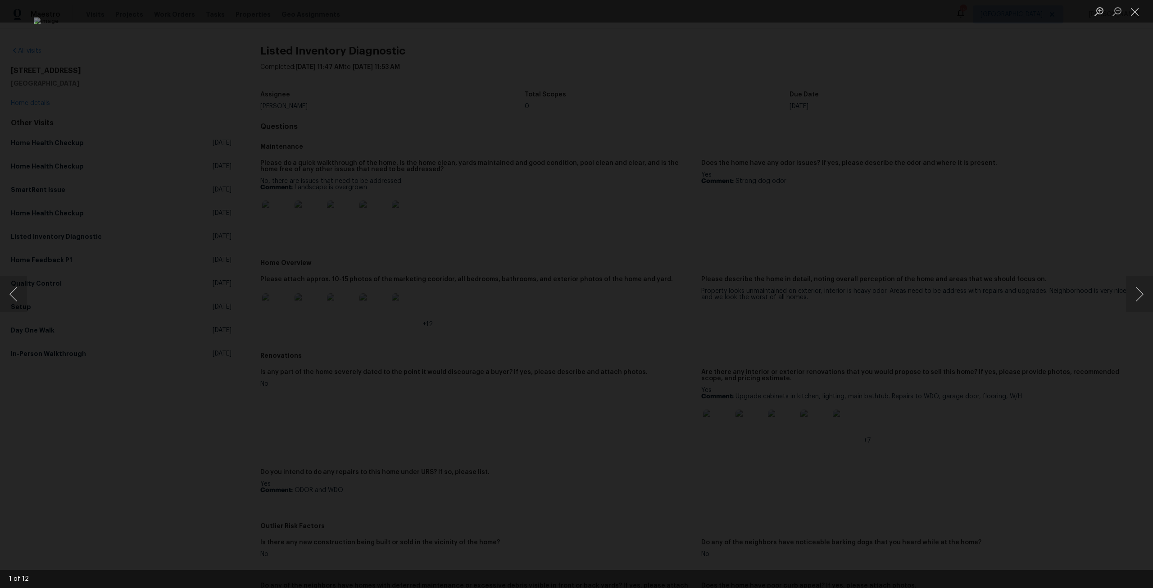
click at [851, 193] on div "Lightbox" at bounding box center [576, 294] width 1153 height 588
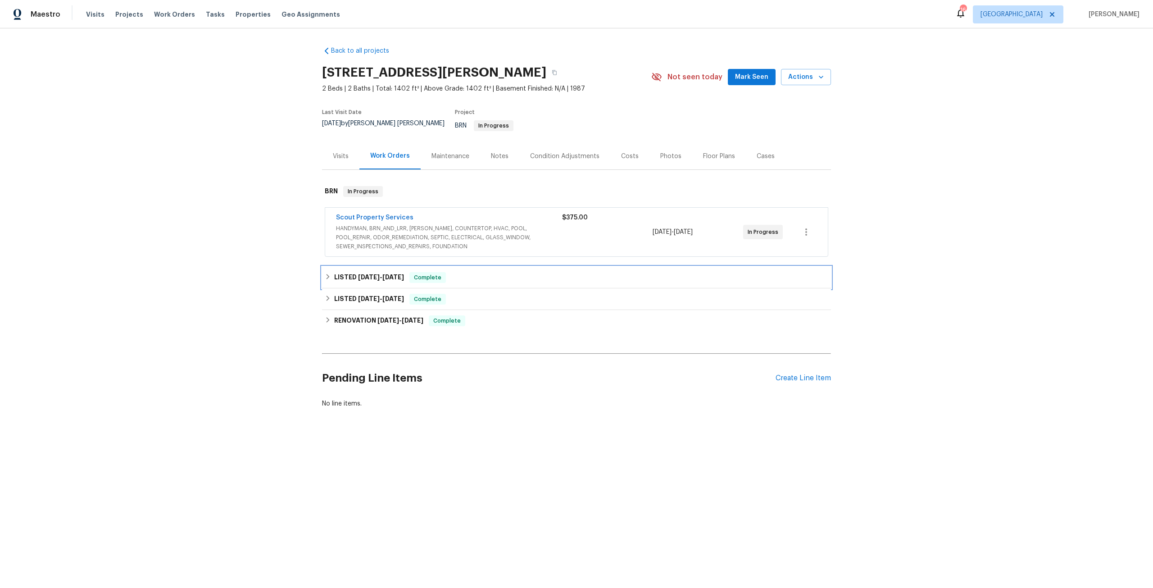
click at [386, 274] on span "[DATE]" at bounding box center [393, 277] width 22 height 6
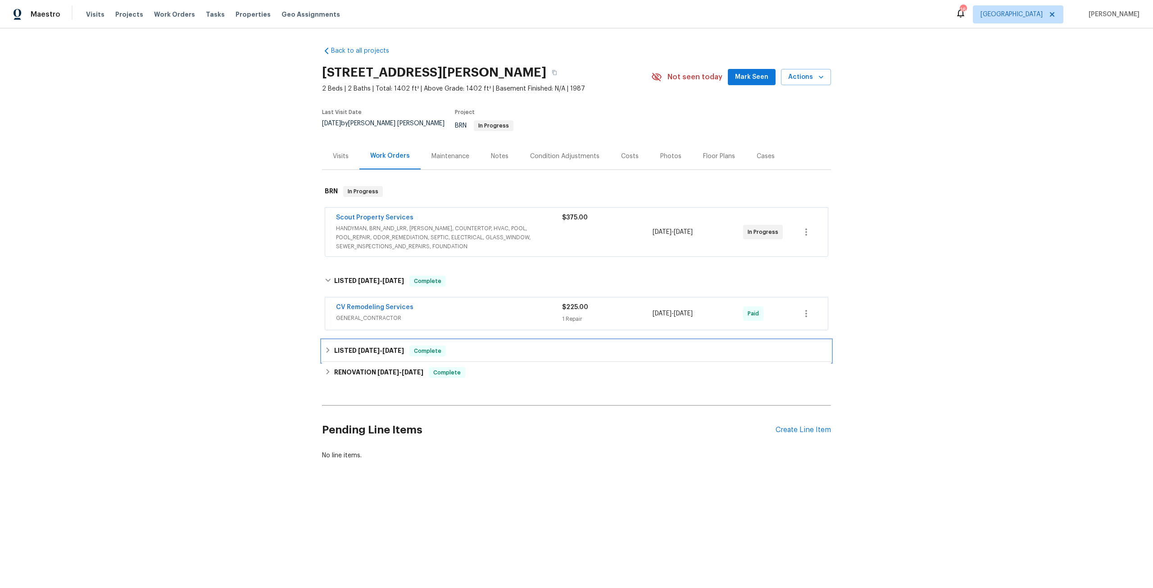
click at [374, 340] on div "LISTED [DATE] - [DATE] Complete" at bounding box center [576, 351] width 509 height 22
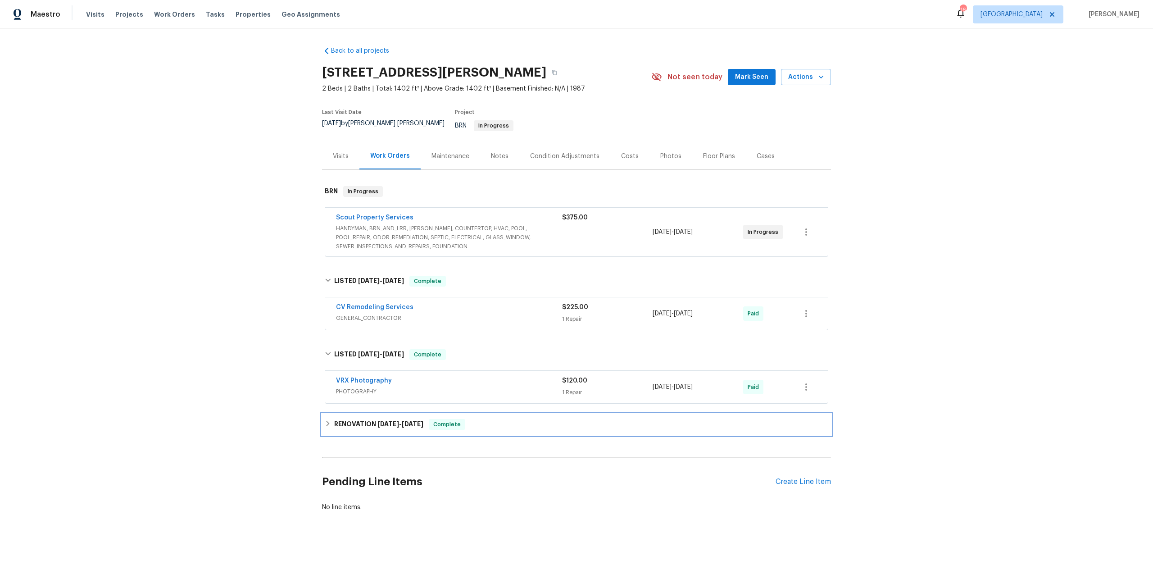
click at [377, 421] on span "[DATE]" at bounding box center [388, 424] width 22 height 6
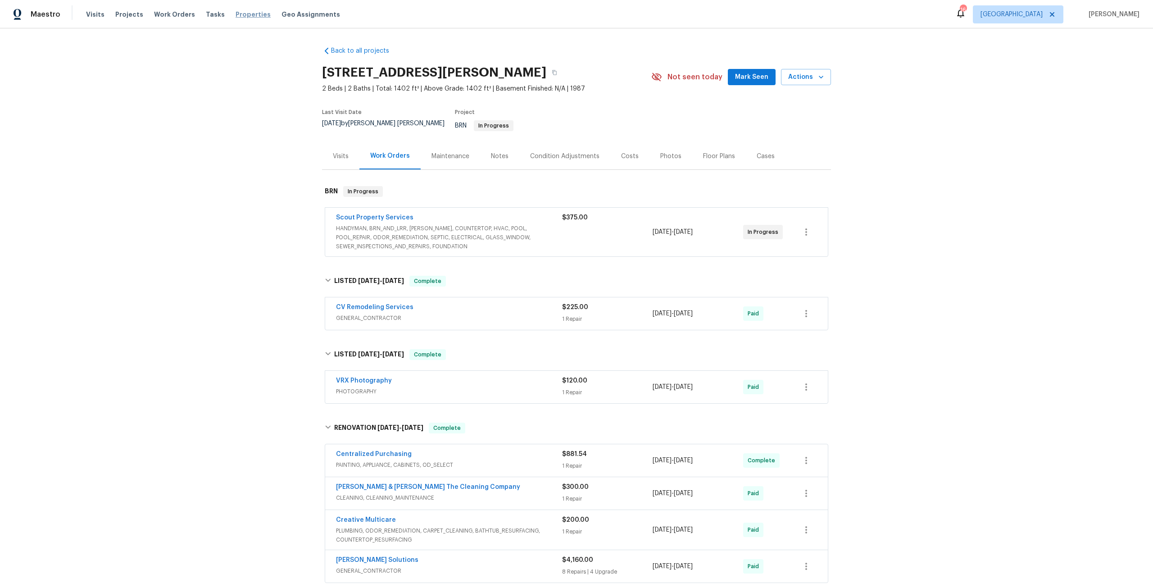
click at [242, 18] on span "Properties" at bounding box center [253, 14] width 35 height 9
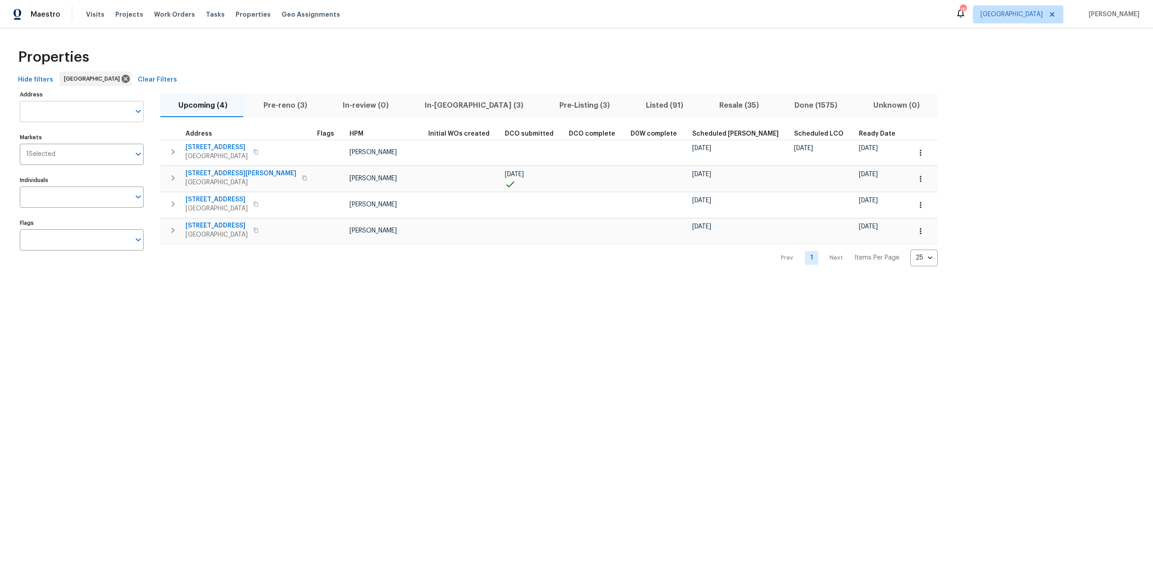
click at [100, 104] on input "Address" at bounding box center [75, 111] width 110 height 21
type input "oak trail"
click at [90, 161] on li "5301 Oak Trail Ln Jacksonville FL 32209" at bounding box center [81, 159] width 124 height 15
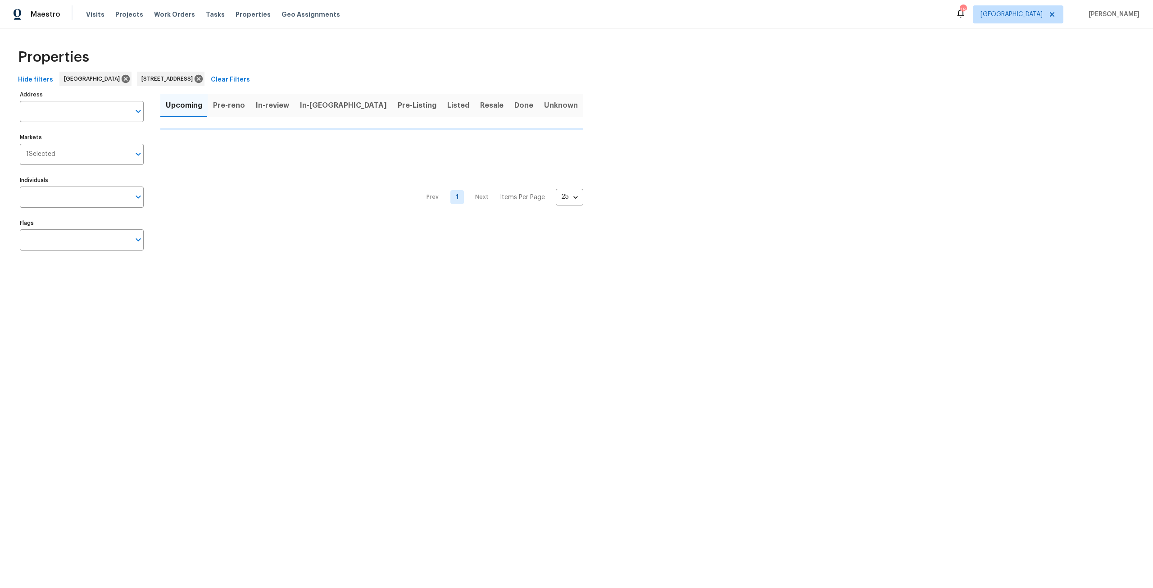
type input "5301 Oak Trail Ln Jacksonville FL 32209"
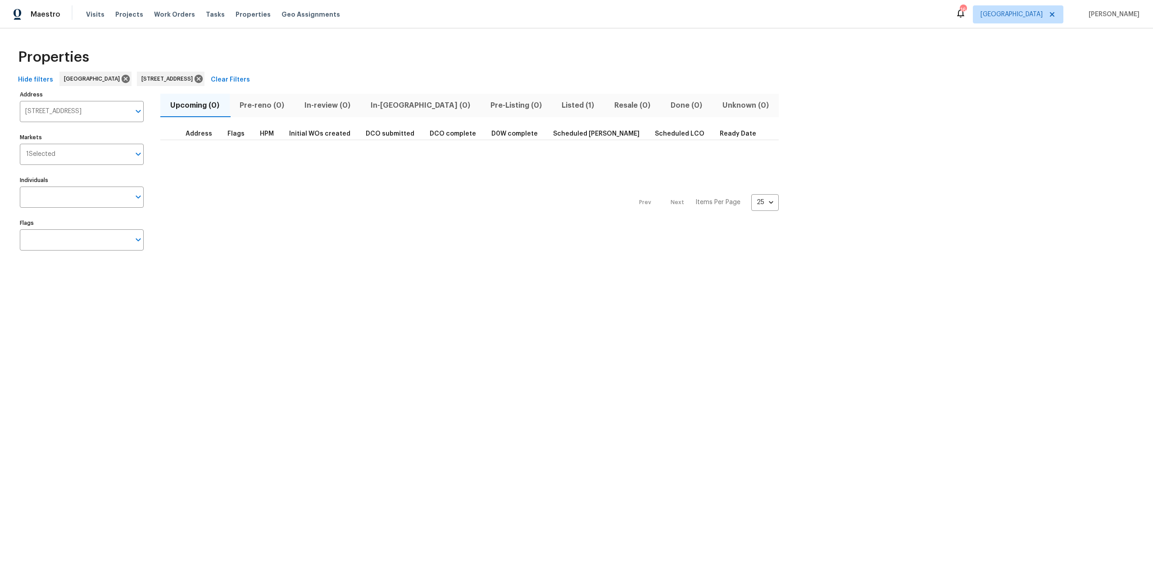
click at [557, 100] on span "Listed (1)" at bounding box center [578, 105] width 42 height 13
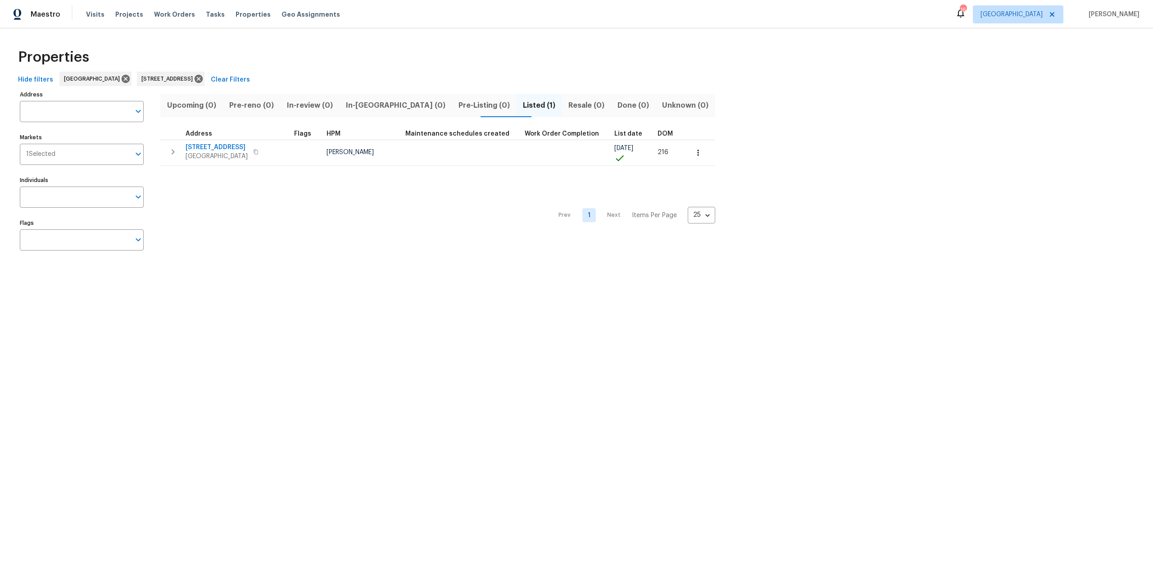
type input "5301 Oak Trail Ln Jacksonville FL 32209"
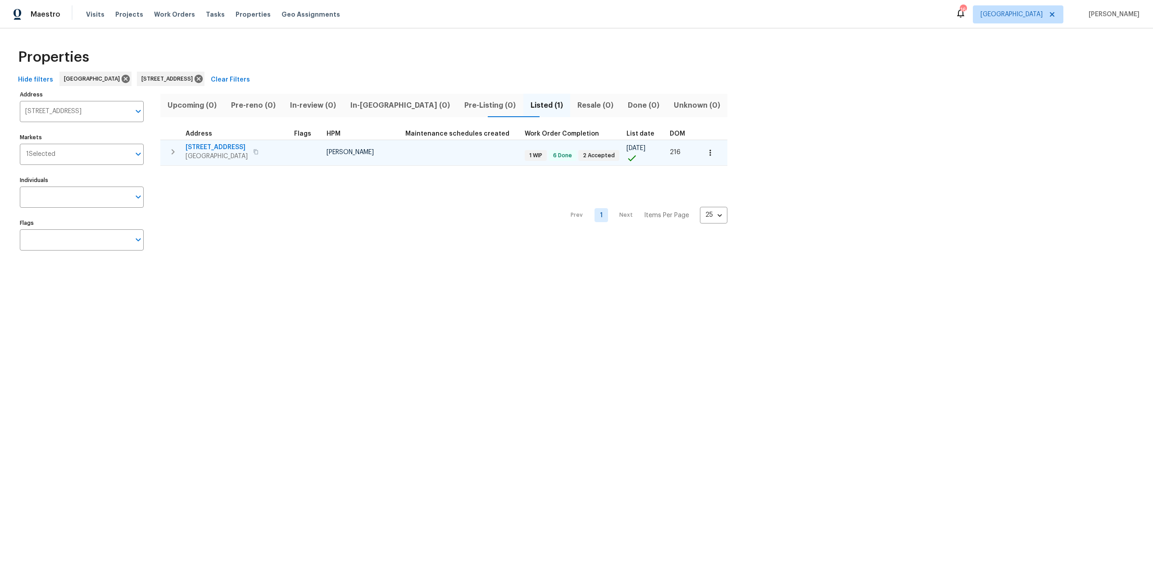
click at [227, 149] on span "5301 Oak Trail Ln" at bounding box center [217, 147] width 62 height 9
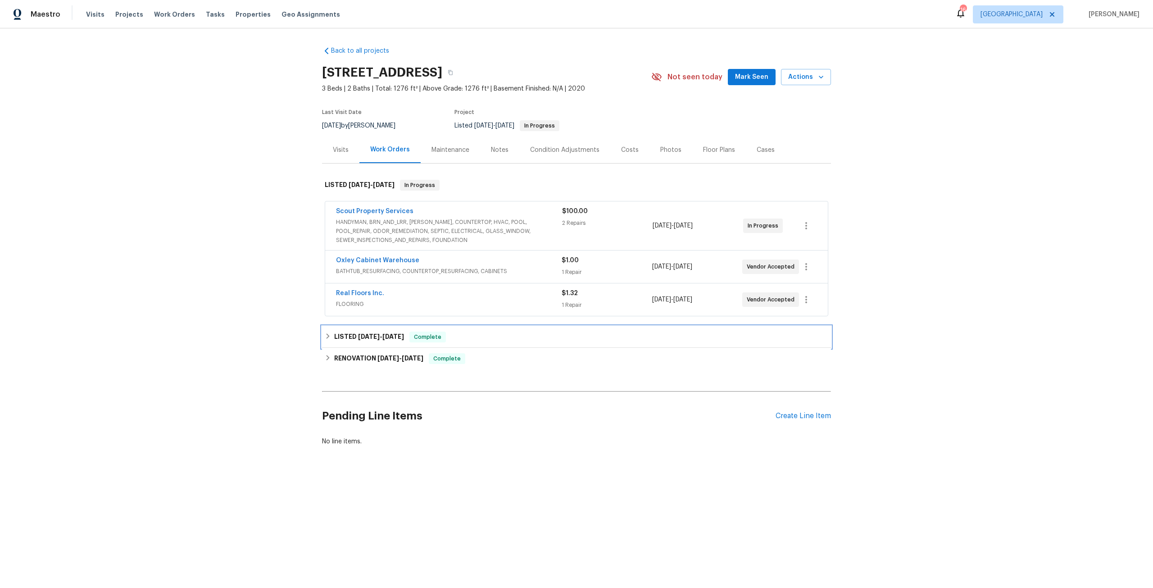
click at [378, 342] on h6 "LISTED [DATE] - [DATE]" at bounding box center [369, 336] width 70 height 11
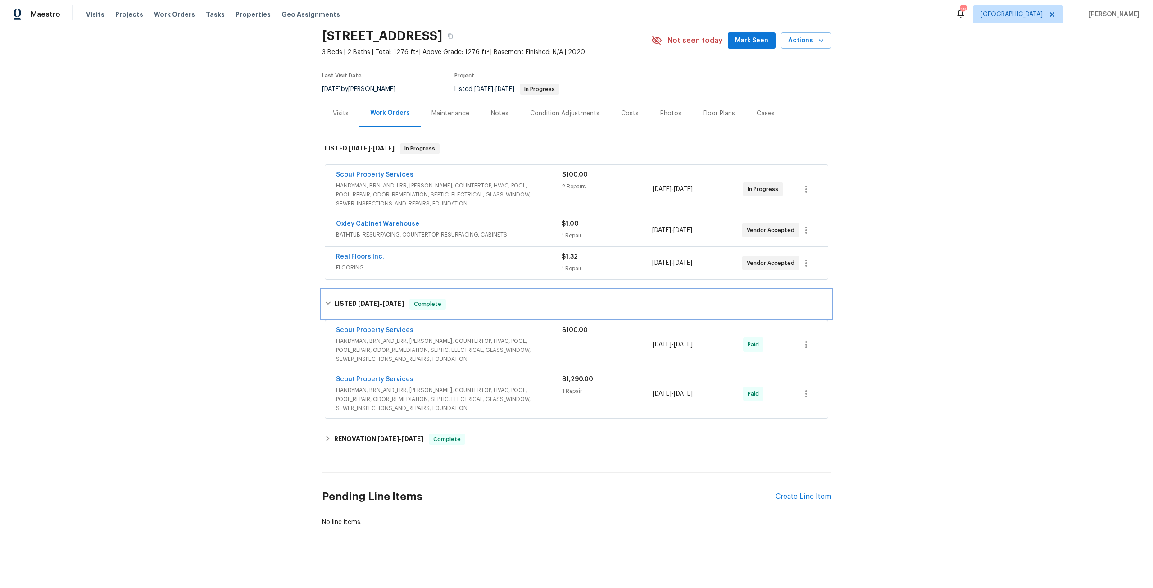
scroll to position [43, 0]
click at [379, 435] on span "[DATE]" at bounding box center [388, 438] width 22 height 6
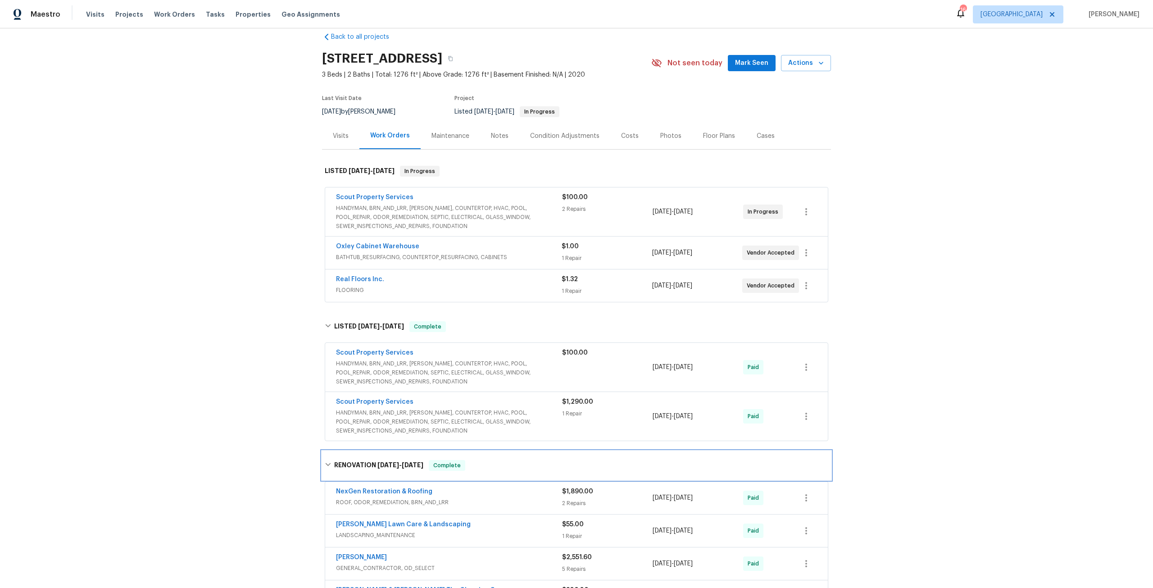
scroll to position [0, 0]
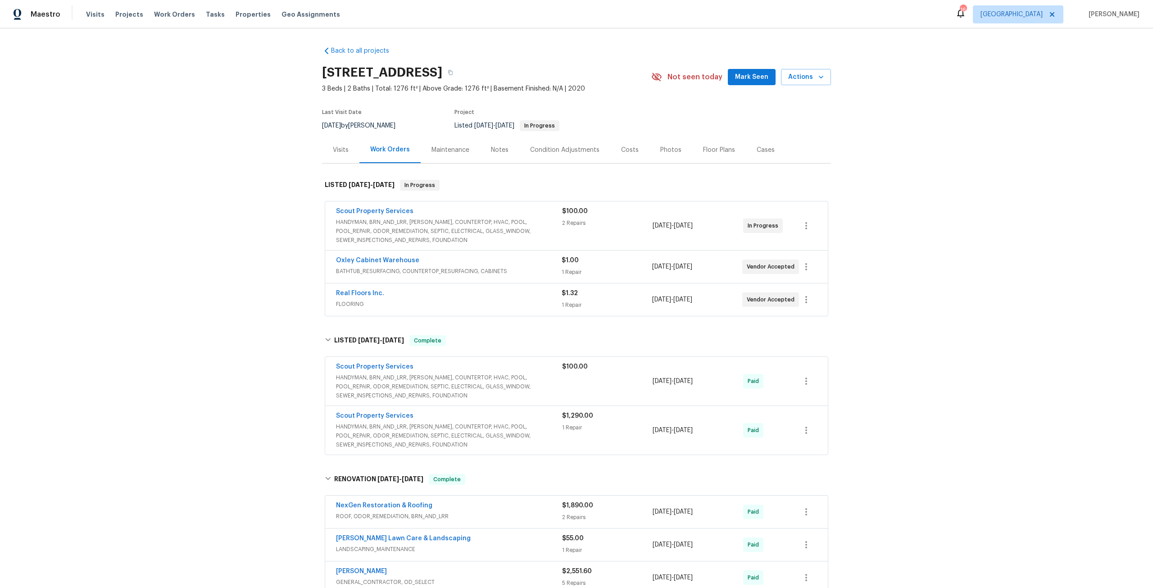
click at [372, 289] on span "Real Floors Inc." at bounding box center [360, 293] width 48 height 9
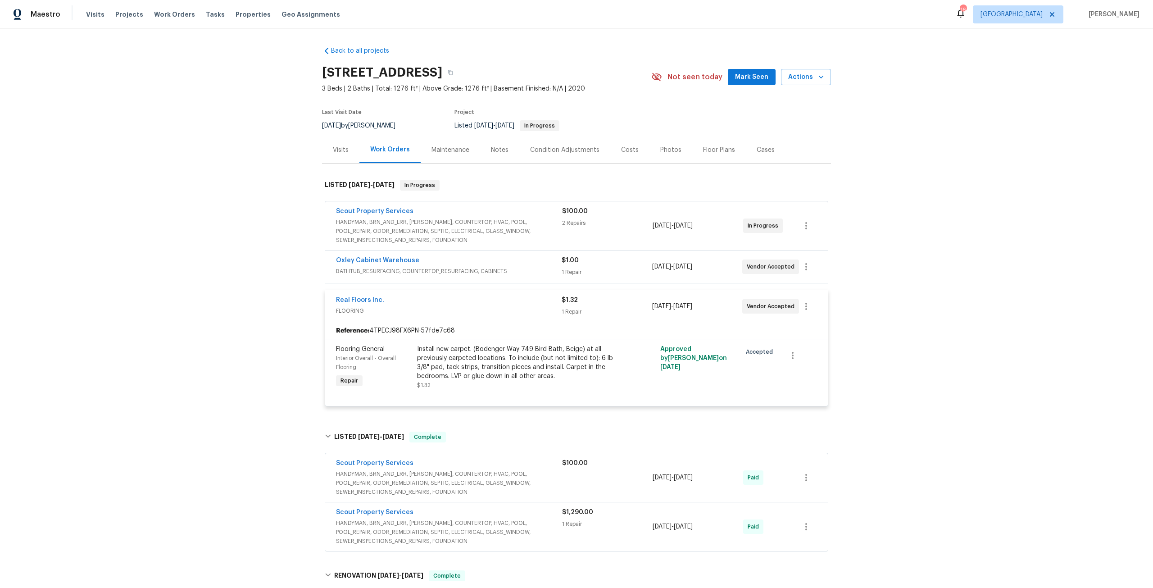
click at [467, 373] on div "Install new carpet. (Bodenger Way 749 Bird Bath, Beige) at all previously carpe…" at bounding box center [515, 363] width 197 height 36
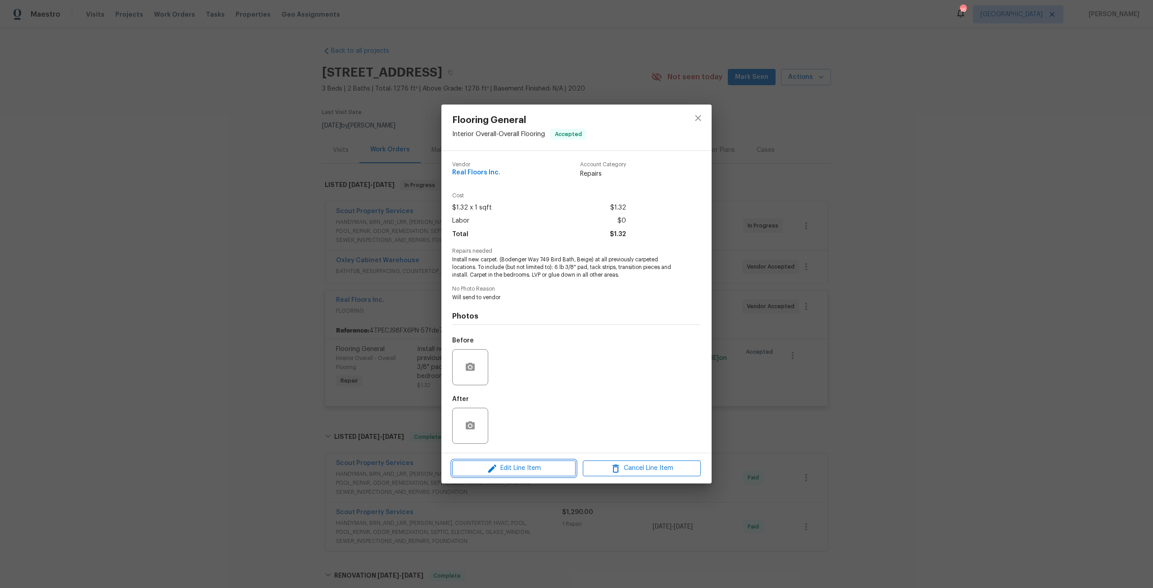
click at [509, 466] on span "Edit Line Item" at bounding box center [514, 468] width 118 height 11
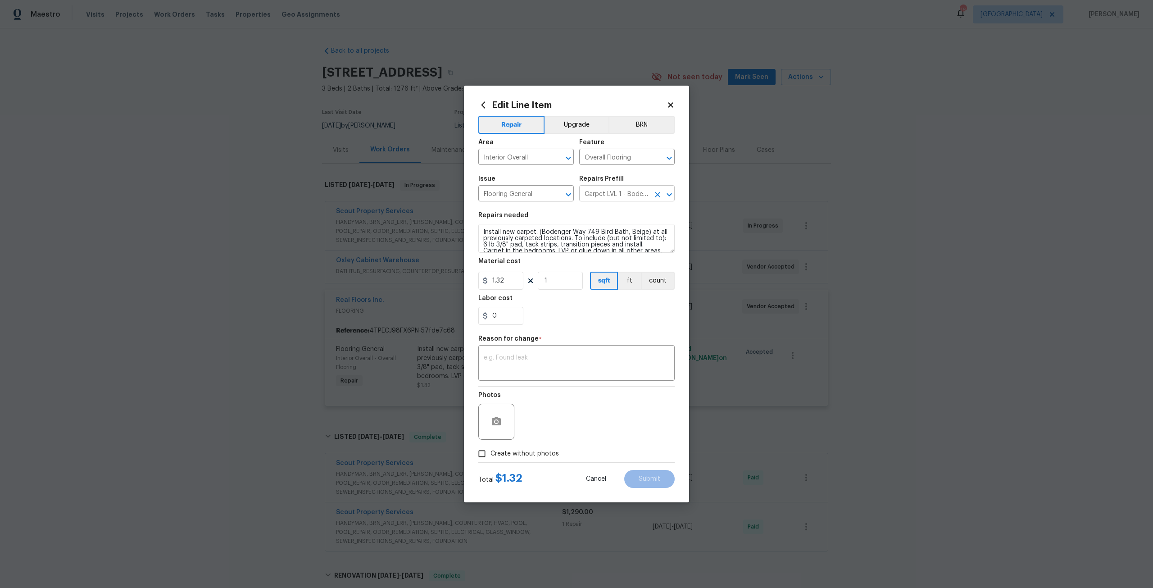
click at [623, 189] on input "Carpet LVL 1 - Bodenger Way (Beige) $1.32" at bounding box center [614, 194] width 70 height 14
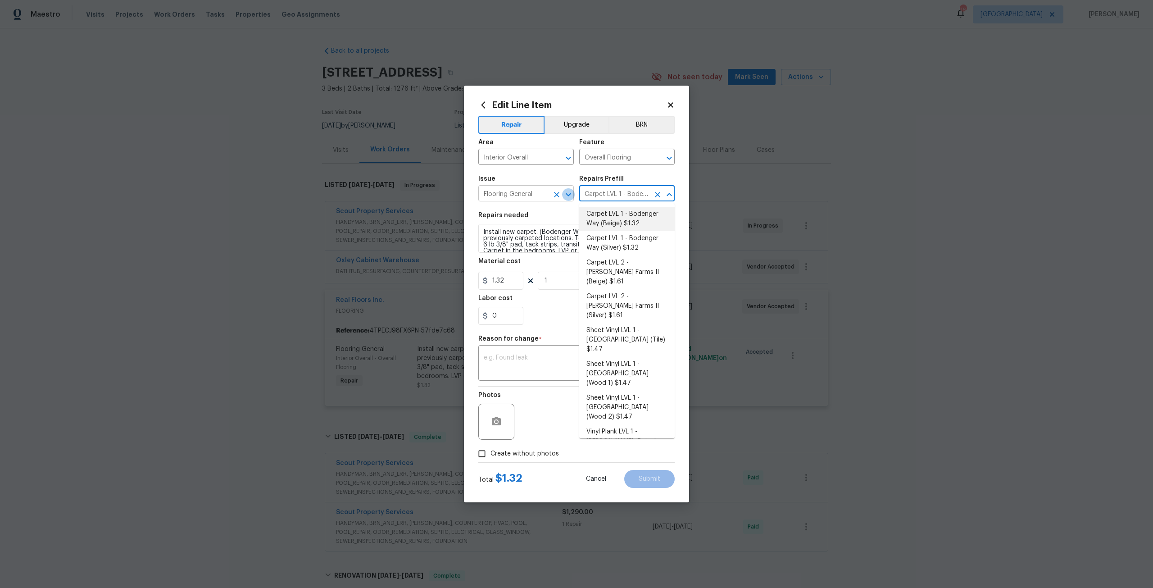
click at [568, 192] on icon "Open" at bounding box center [568, 194] width 11 height 11
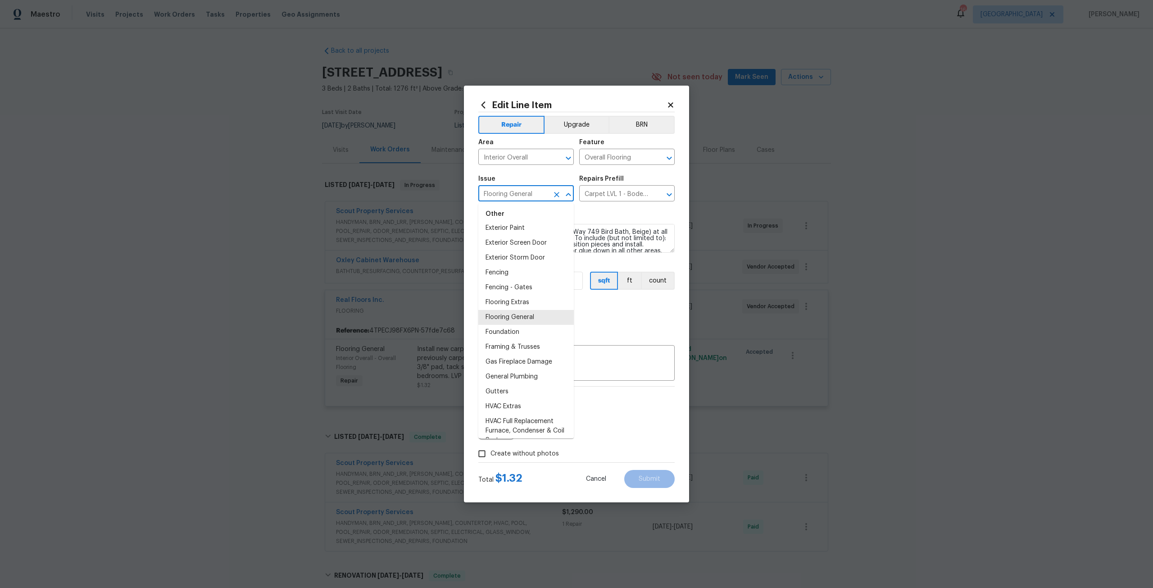
scroll to position [585, 0]
click at [527, 299] on li "Flooring General" at bounding box center [525, 293] width 95 height 15
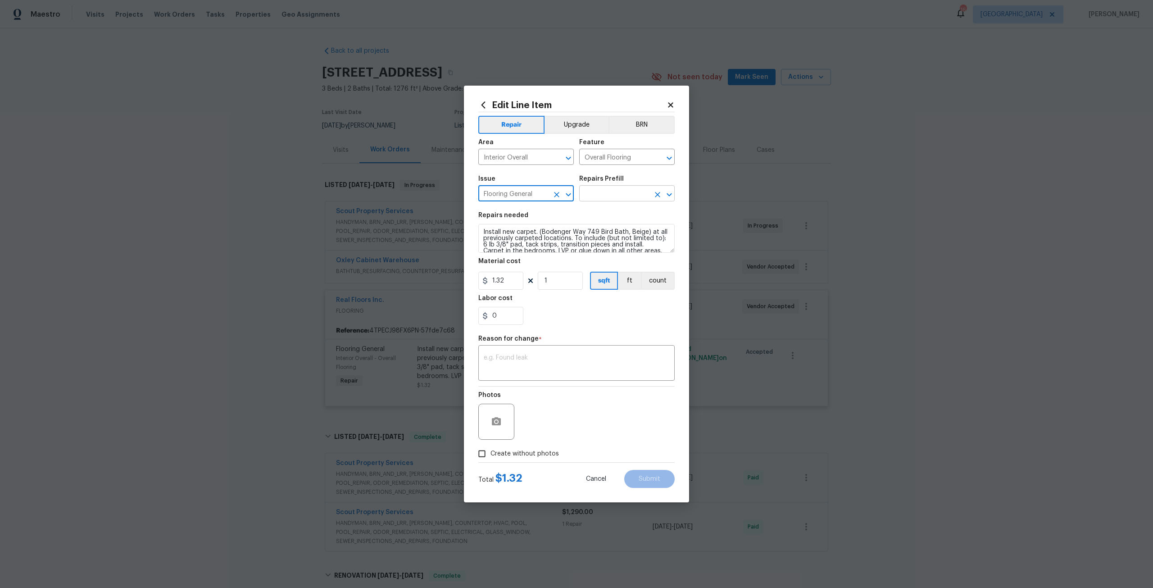
click at [637, 196] on input "text" at bounding box center [614, 194] width 70 height 14
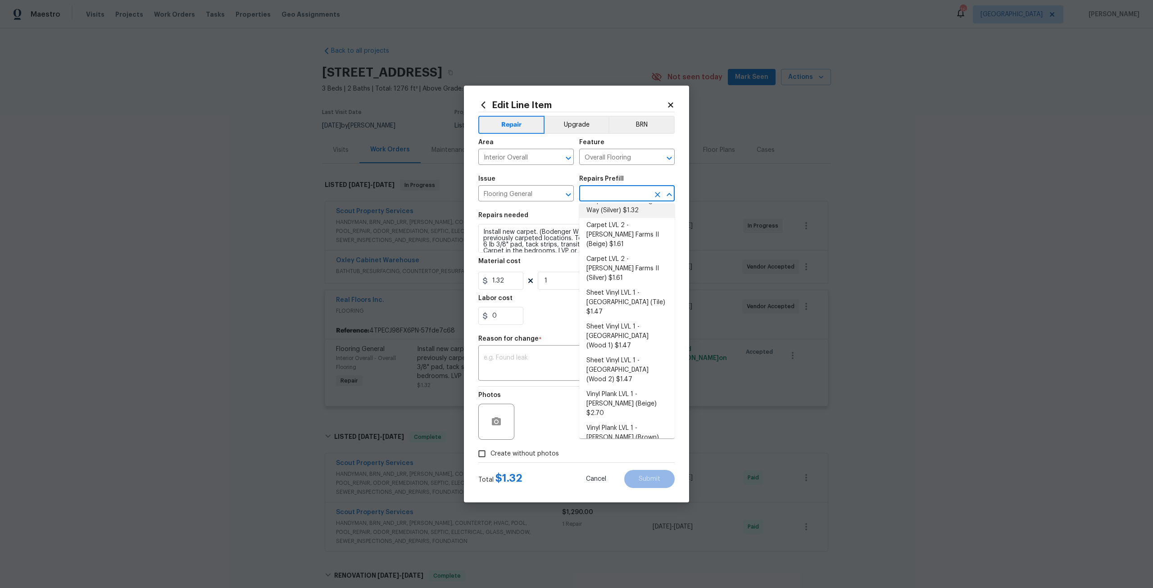
scroll to position [40, 0]
click at [632, 452] on li "Vinyl Plank LVL 2 - Best Door 4.5 (Beige) $4.00" at bounding box center [626, 464] width 95 height 24
type input "Vinyl Plank LVL 2 - Best Door 4.5 (Beige) $4.00"
type textarea "Install LVP (Best Door 4.5 220 Sweeper Beige) Includes transitions, glue and as…"
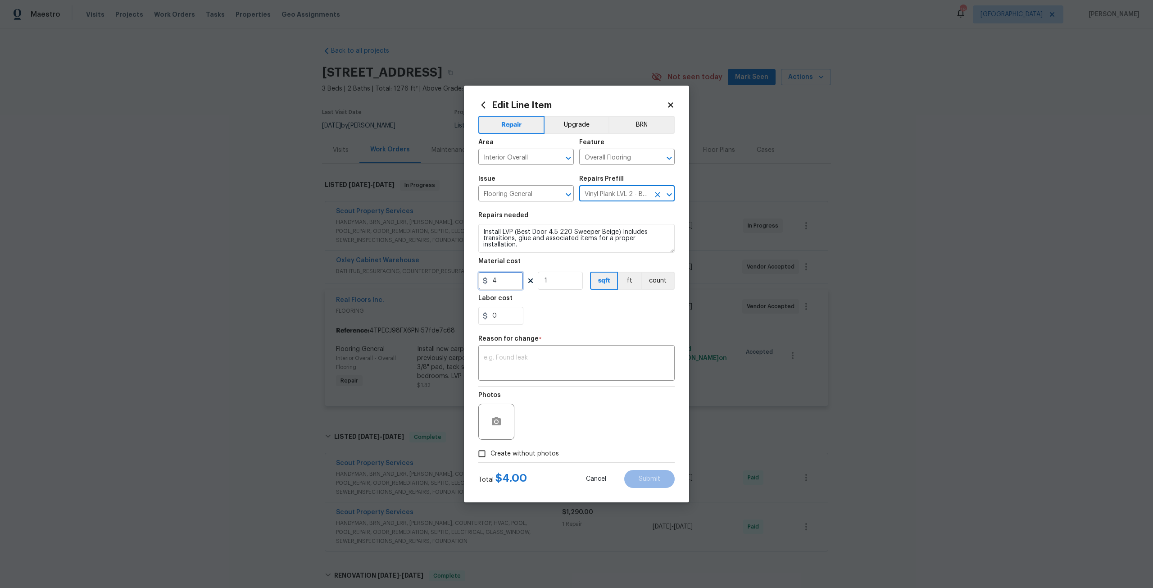
click at [509, 289] on input "4" at bounding box center [500, 281] width 45 height 18
type input "5512.76"
click at [606, 343] on div "Reason for change *" at bounding box center [576, 342] width 196 height 12
click at [615, 349] on div "x ​" at bounding box center [576, 363] width 196 height 33
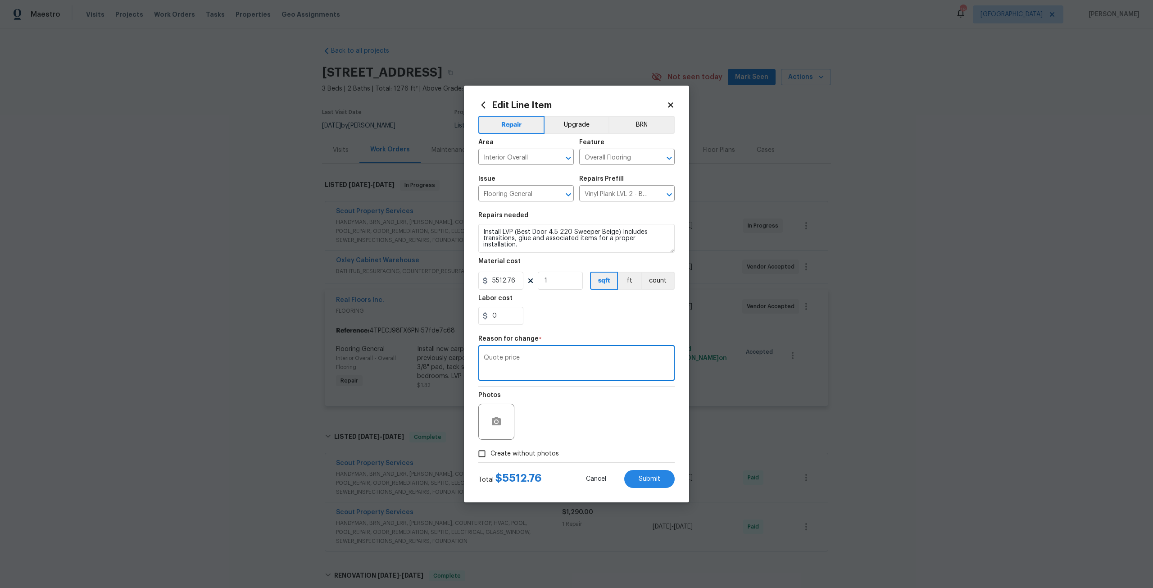
type textarea "Quote price"
click at [489, 454] on input "Create without photos" at bounding box center [481, 453] width 17 height 17
checkbox input "true"
click at [644, 480] on span "Submit" at bounding box center [650, 479] width 22 height 7
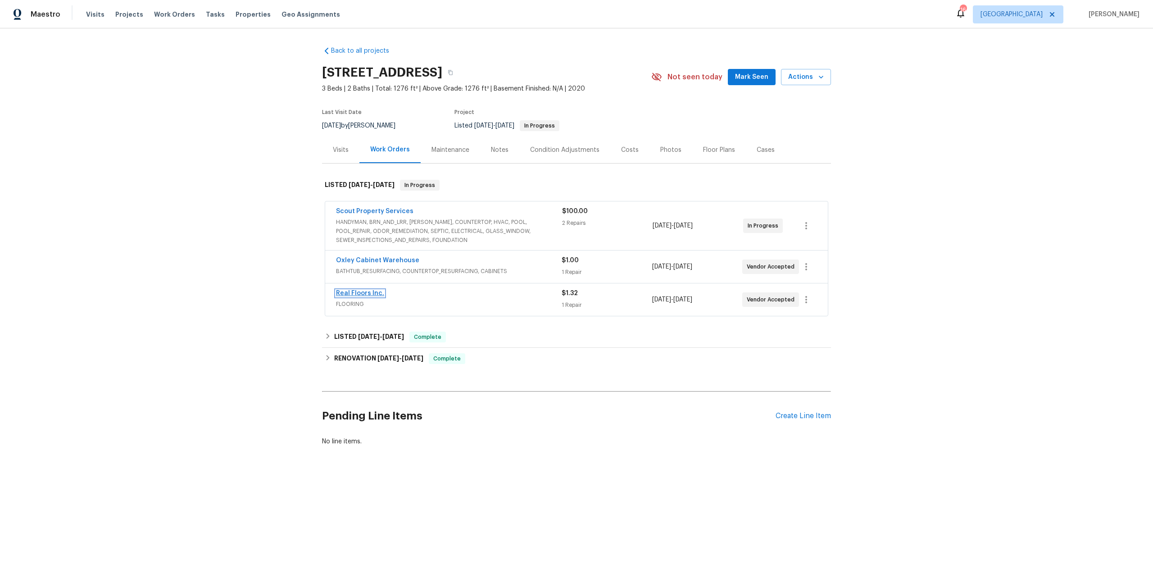
click at [371, 292] on link "Real Floors Inc." at bounding box center [360, 293] width 48 height 6
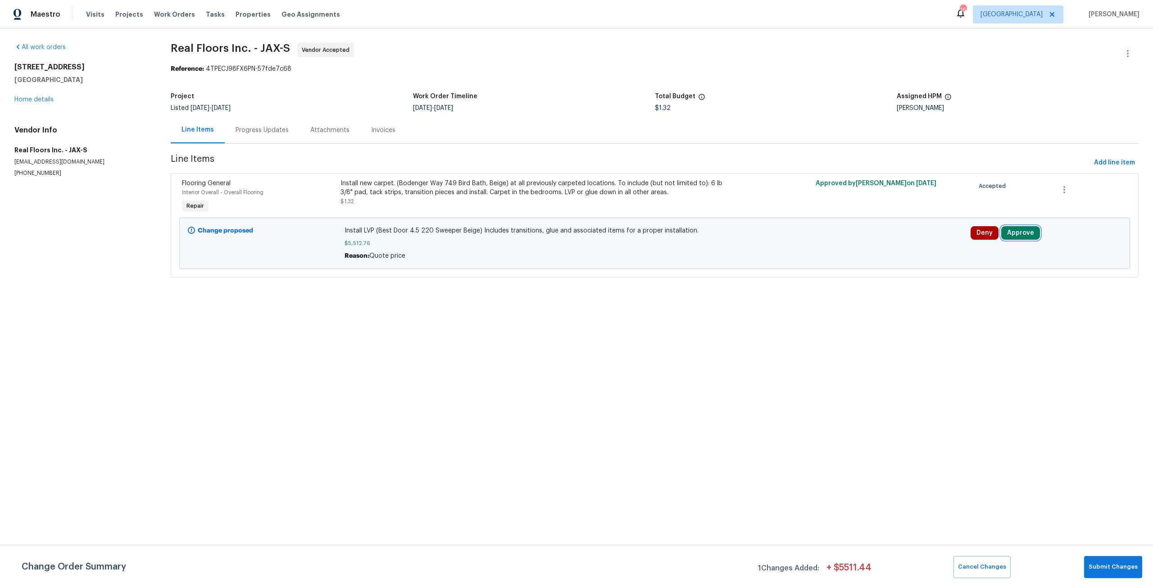
click at [1004, 229] on button "Approve" at bounding box center [1020, 233] width 39 height 14
click at [852, 246] on div "Approve Cancel" at bounding box center [911, 241] width 144 height 18
click at [884, 243] on span "Approve" at bounding box center [885, 241] width 25 height 7
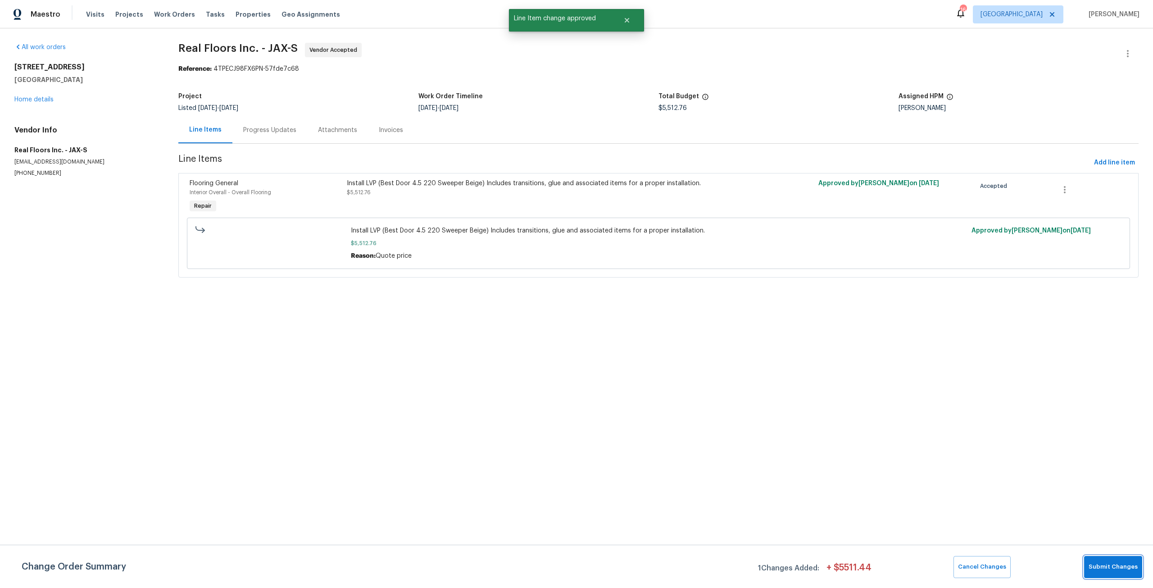
click at [1106, 558] on button "Submit Changes" at bounding box center [1113, 567] width 58 height 22
click at [41, 99] on link "Home details" at bounding box center [33, 99] width 39 height 6
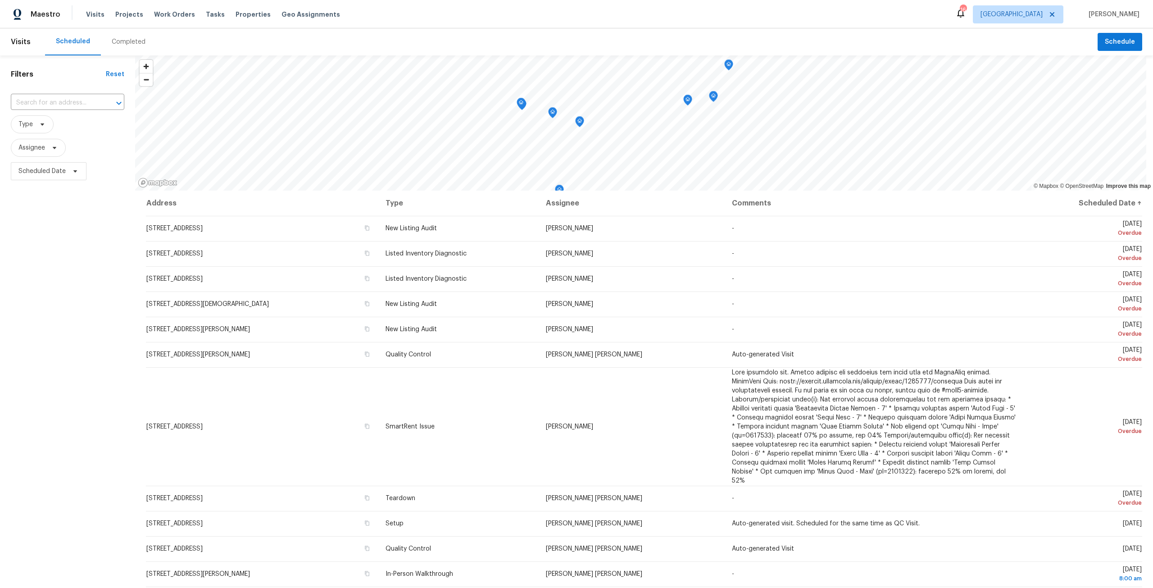
click at [130, 40] on div "Completed" at bounding box center [129, 41] width 34 height 9
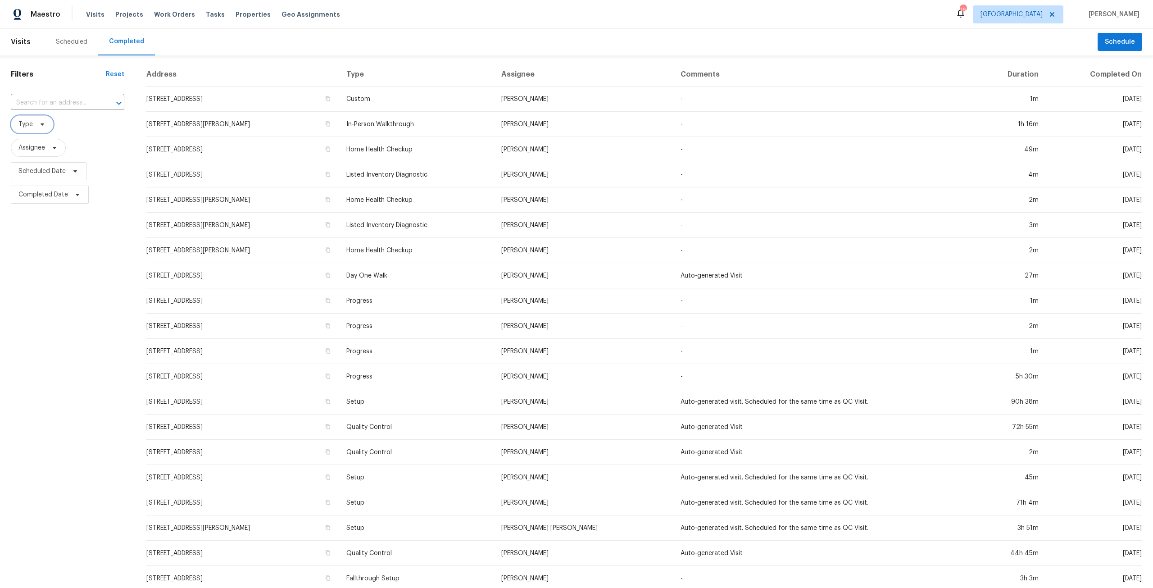
click at [34, 126] on span "Type" at bounding box center [32, 124] width 43 height 18
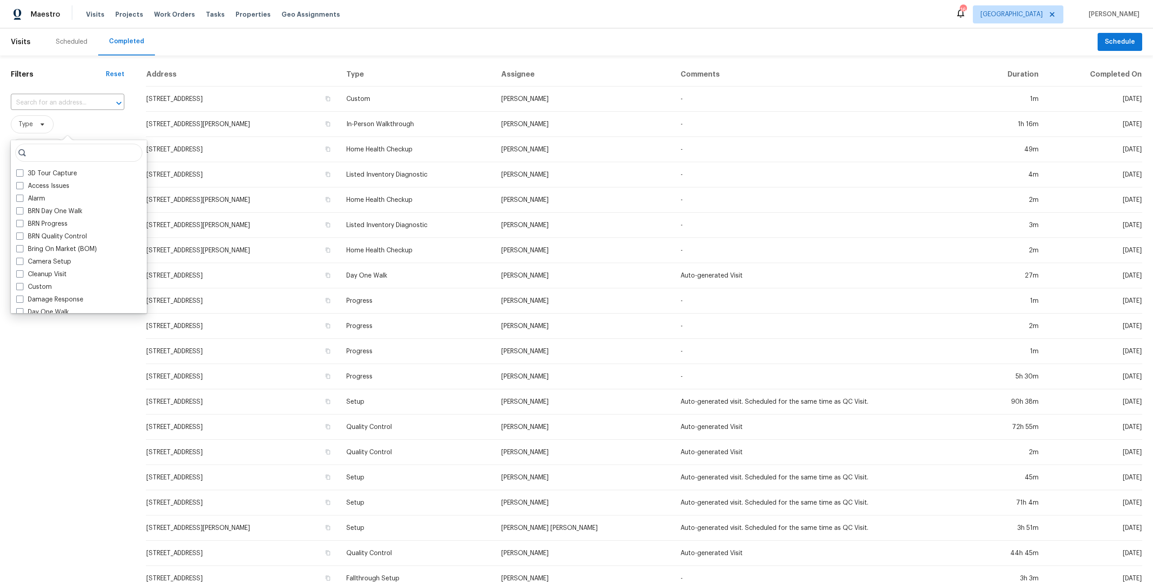
click at [70, 121] on span "Type" at bounding box center [67, 124] width 113 height 18
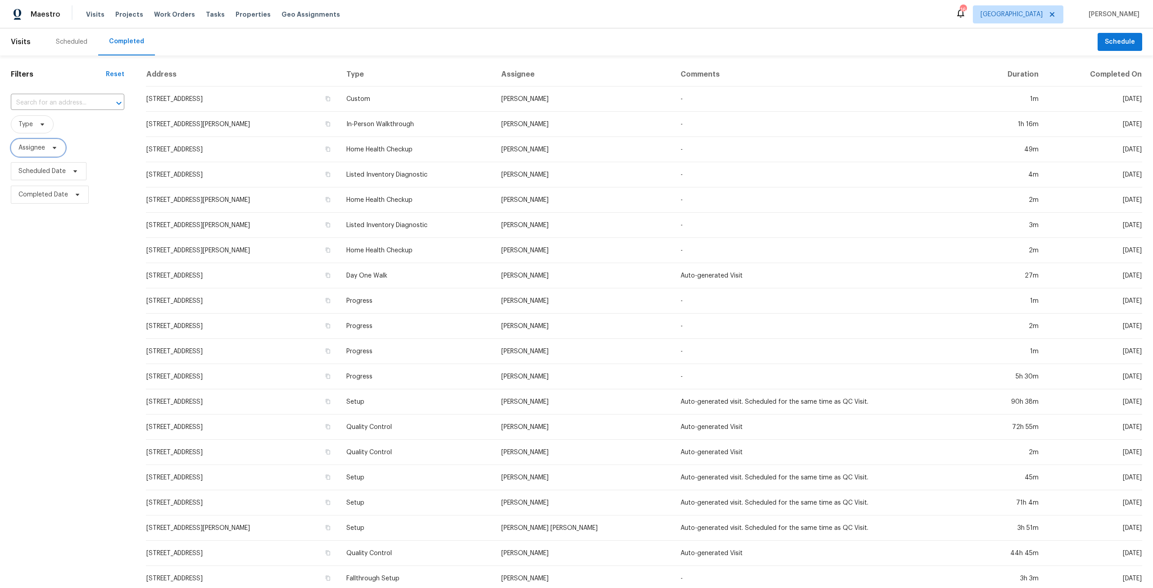
click at [58, 149] on icon at bounding box center [54, 147] width 7 height 7
type input "[PERSON_NAME]"
click at [1015, 12] on span "[GEOGRAPHIC_DATA]" at bounding box center [1011, 14] width 62 height 9
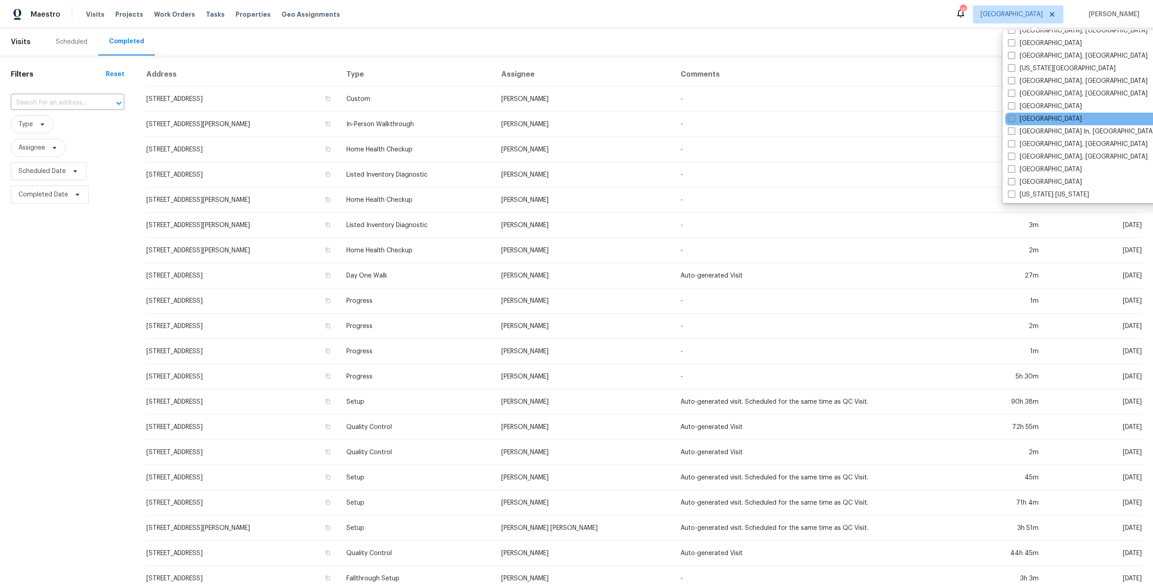
scroll to position [315, 0]
click at [1034, 176] on label "[GEOGRAPHIC_DATA]" at bounding box center [1045, 178] width 74 height 9
click at [1014, 176] on input "[GEOGRAPHIC_DATA]" at bounding box center [1011, 177] width 6 height 6
checkbox input "true"
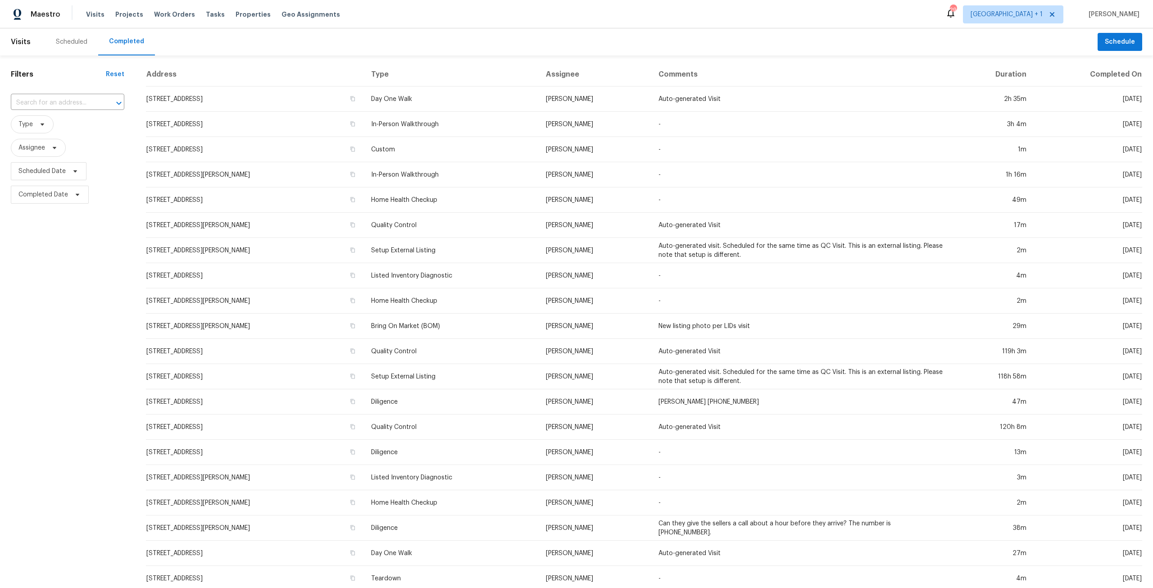
click at [426, 36] on div "Scheduled Completed" at bounding box center [571, 41] width 1052 height 27
click at [52, 142] on span "Assignee" at bounding box center [38, 148] width 55 height 18
type input "[PERSON_NAME]"
click at [75, 177] on icon at bounding box center [63, 177] width 27 height 27
click at [76, 173] on div at bounding box center [63, 177] width 105 height 29
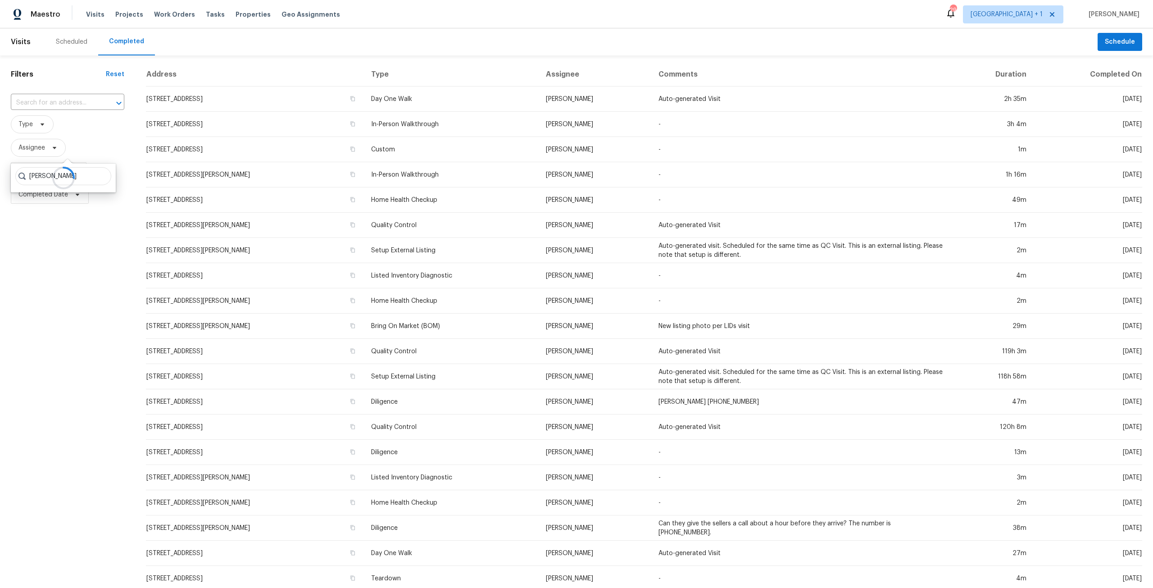
click at [77, 177] on icon at bounding box center [63, 178] width 30 height 30
click at [86, 176] on div at bounding box center [63, 177] width 105 height 29
click at [78, 181] on div at bounding box center [63, 177] width 105 height 29
click at [39, 196] on span "Completed Date" at bounding box center [43, 194] width 50 height 9
click at [27, 168] on span "Scheduled Date" at bounding box center [41, 171] width 47 height 9
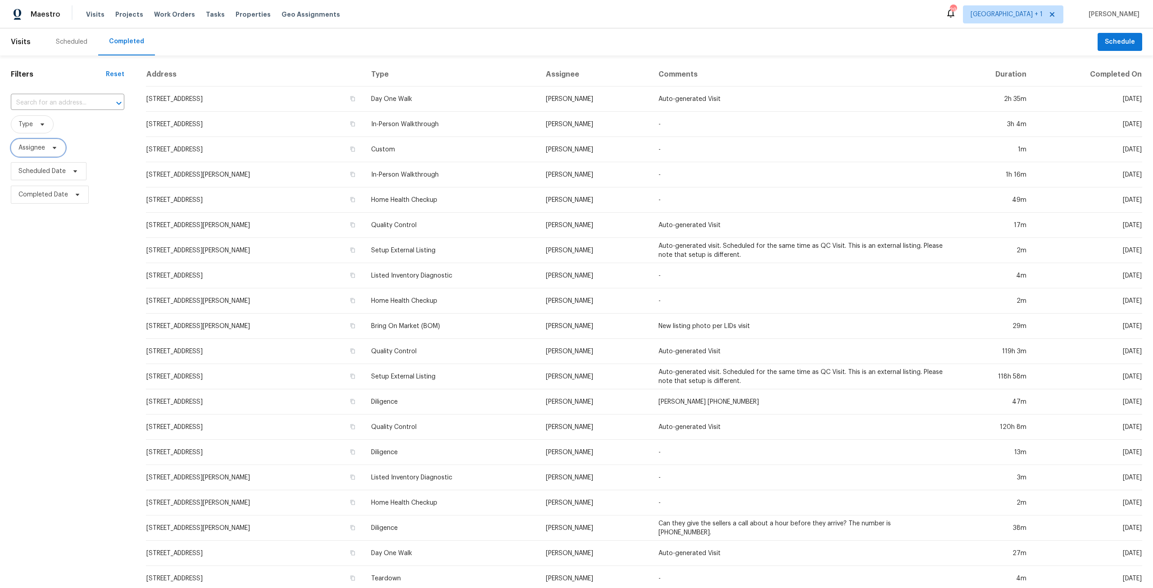
click at [39, 155] on span "Assignee" at bounding box center [38, 148] width 55 height 18
type input "[PERSON_NAME]"
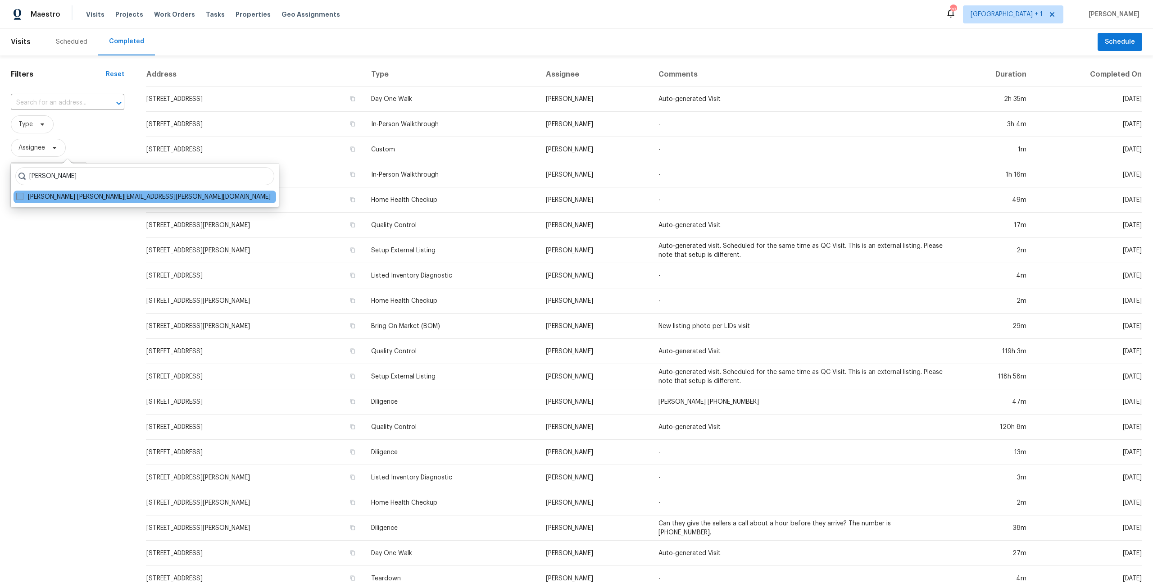
click at [77, 192] on label "[PERSON_NAME] [PERSON_NAME][EMAIL_ADDRESS][PERSON_NAME][DOMAIN_NAME]" at bounding box center [143, 196] width 254 height 9
click at [22, 192] on input "[PERSON_NAME] [PERSON_NAME][EMAIL_ADDRESS][PERSON_NAME][DOMAIN_NAME]" at bounding box center [19, 195] width 6 height 6
checkbox input "true"
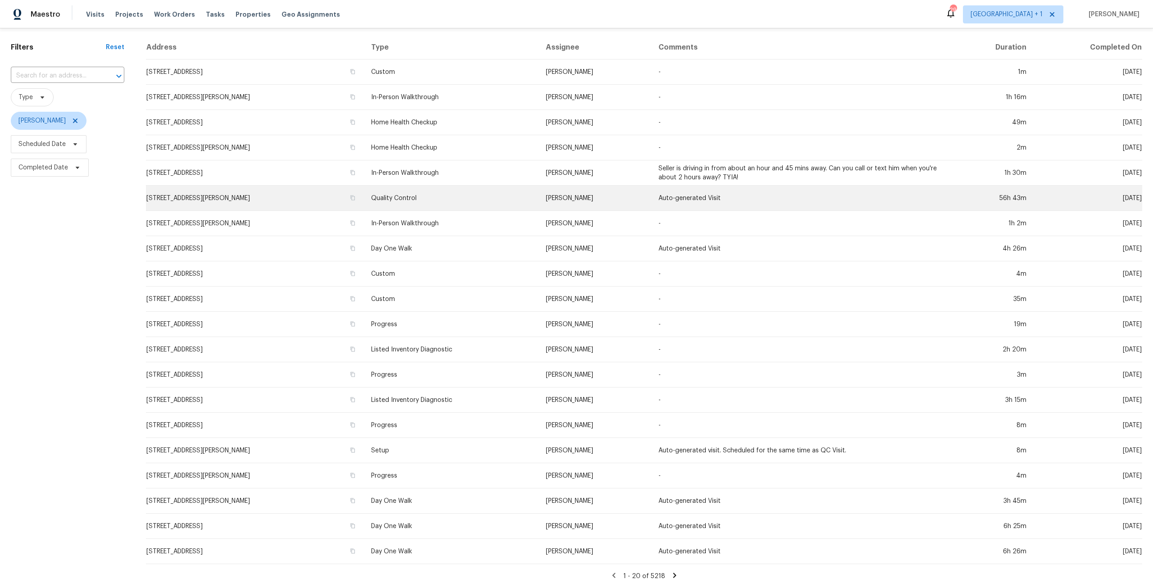
scroll to position [34, 0]
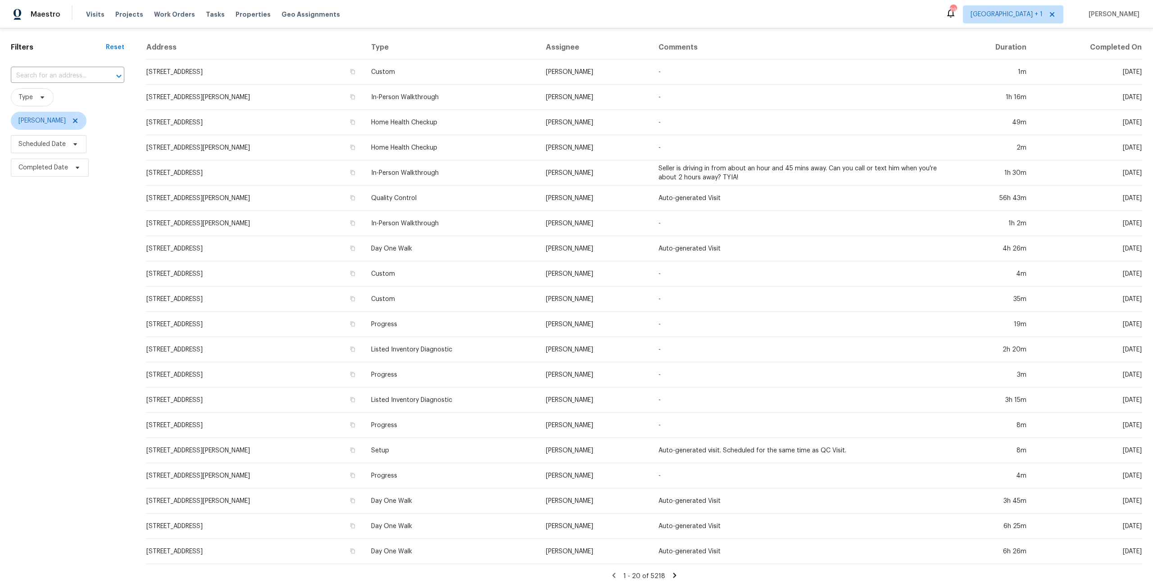
click at [673, 572] on icon at bounding box center [674, 574] width 3 height 5
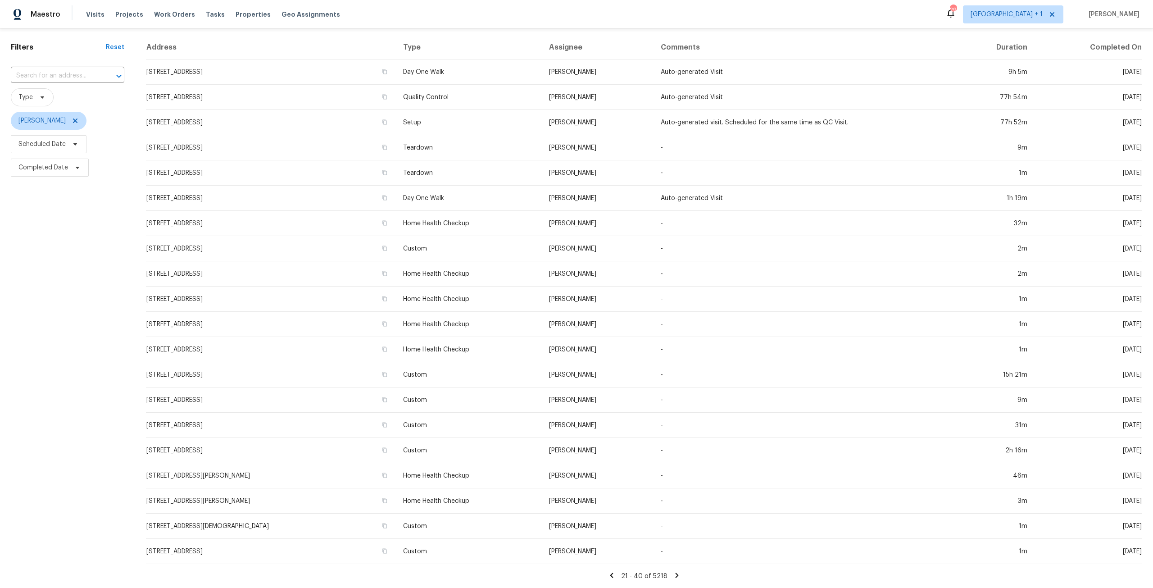
click at [611, 571] on icon at bounding box center [612, 575] width 8 height 8
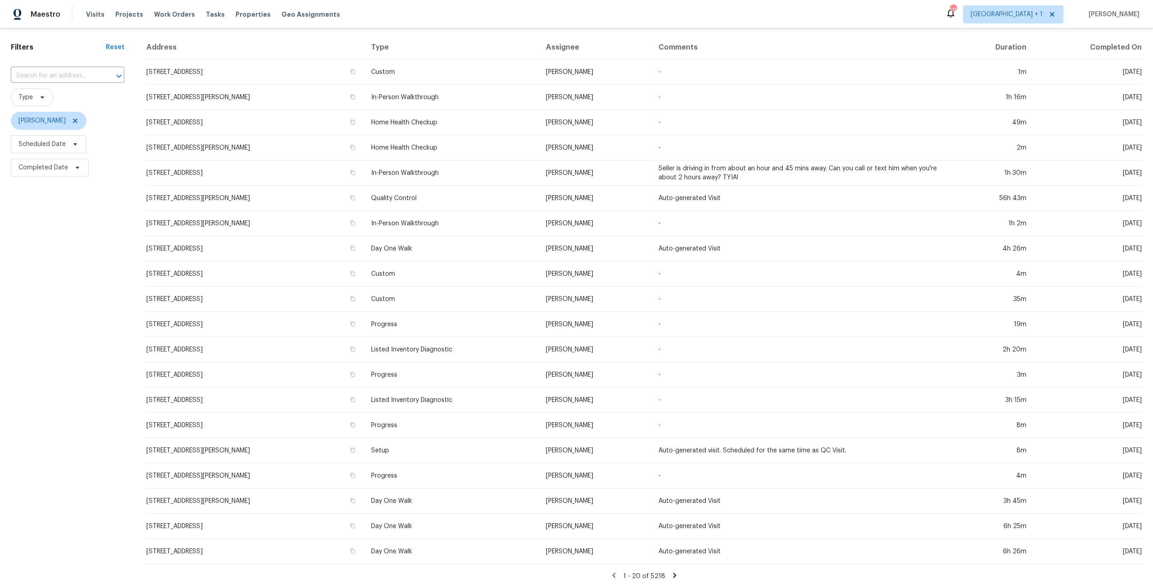
click at [671, 571] on icon at bounding box center [675, 575] width 8 height 8
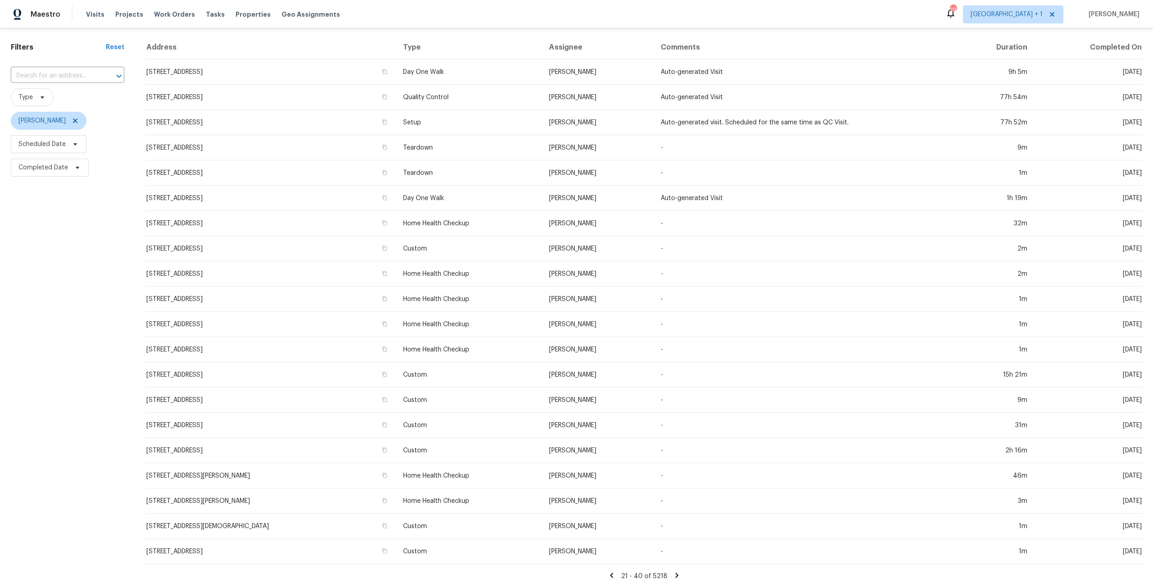
click at [610, 571] on icon at bounding box center [612, 575] width 8 height 8
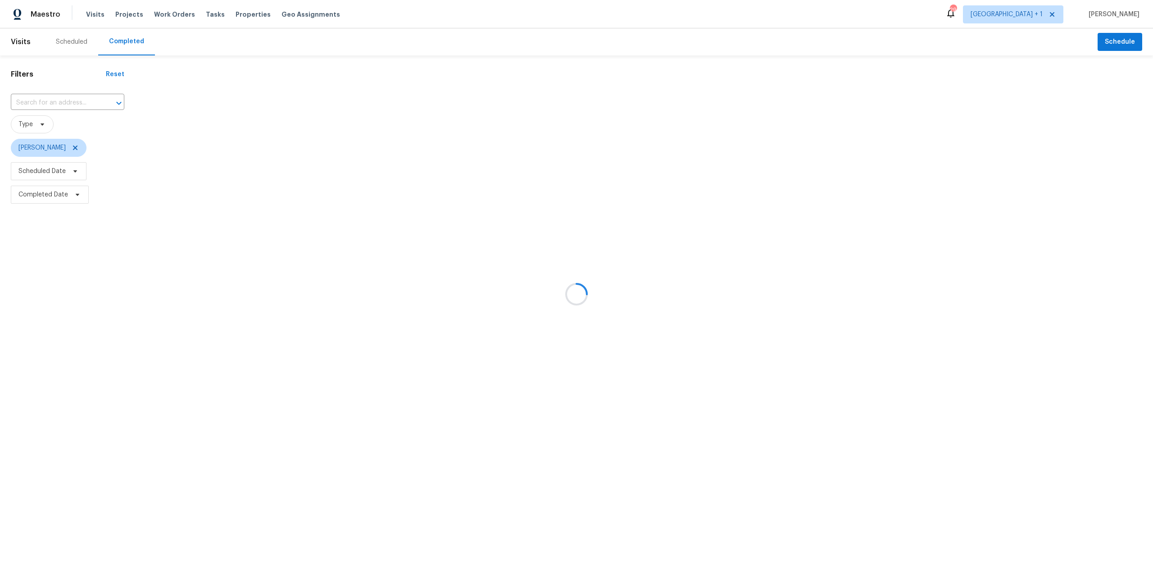
scroll to position [0, 0]
